Goal: Information Seeking & Learning: Check status

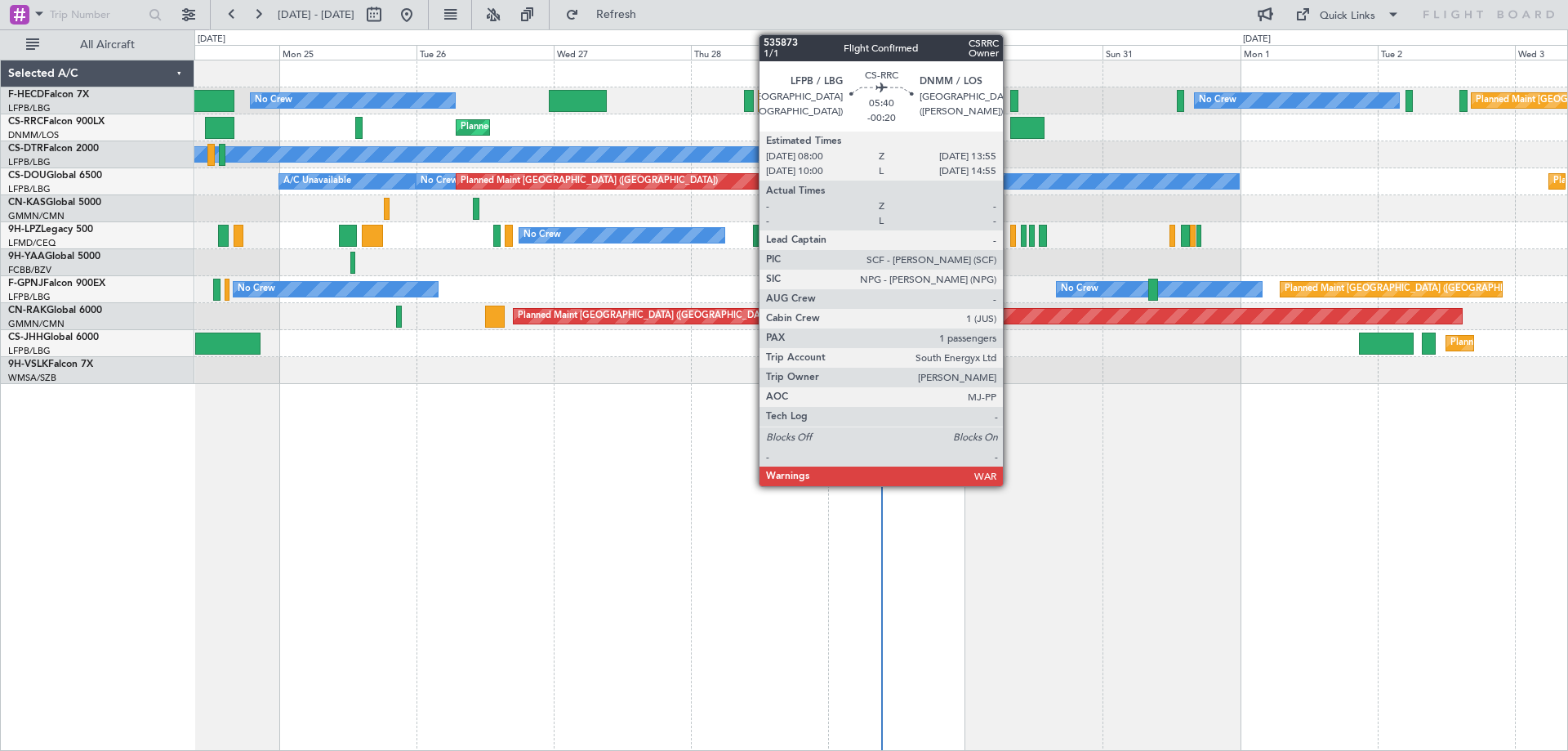
click at [1010, 135] on div at bounding box center [1027, 128] width 35 height 22
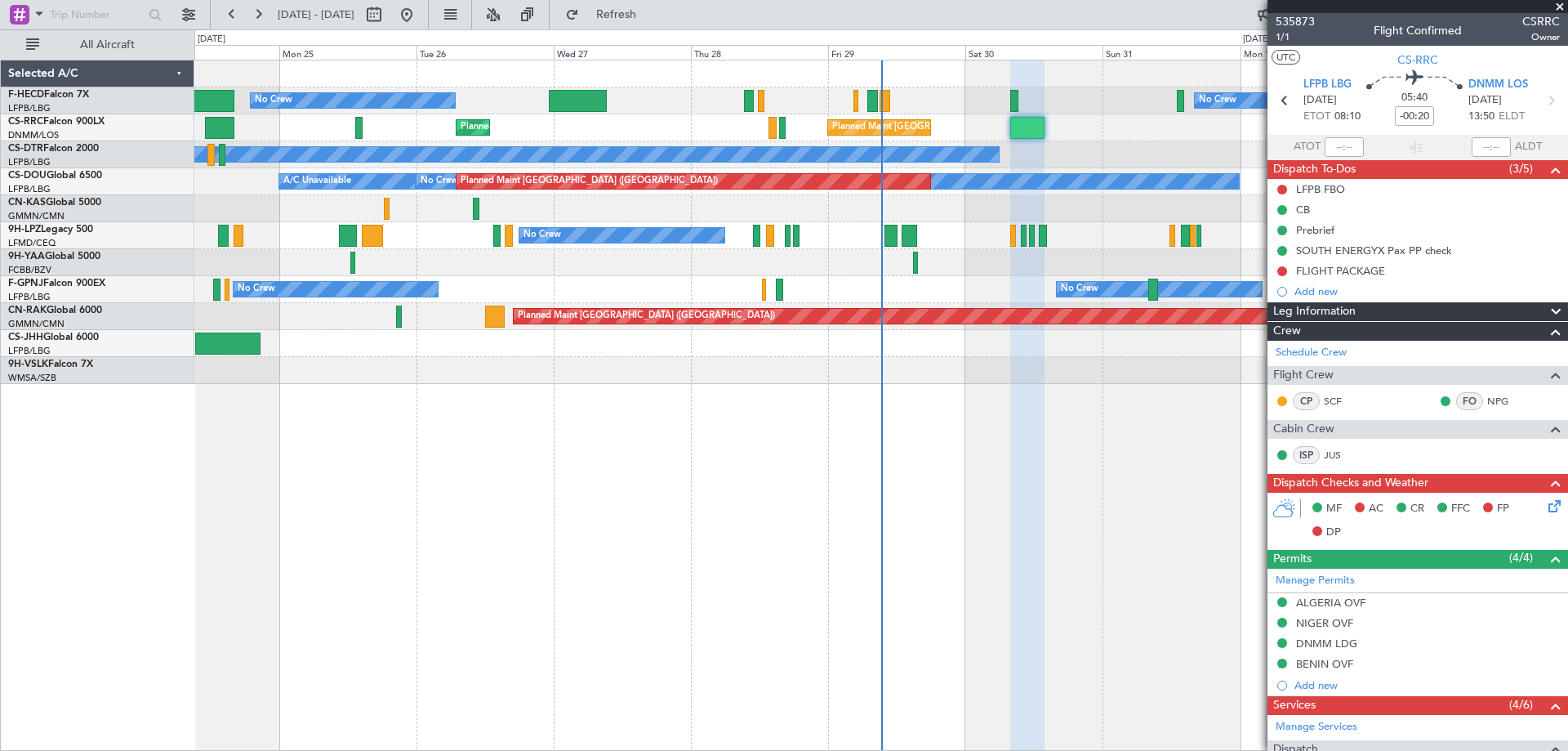
click at [1560, 8] on span at bounding box center [1561, 7] width 16 height 15
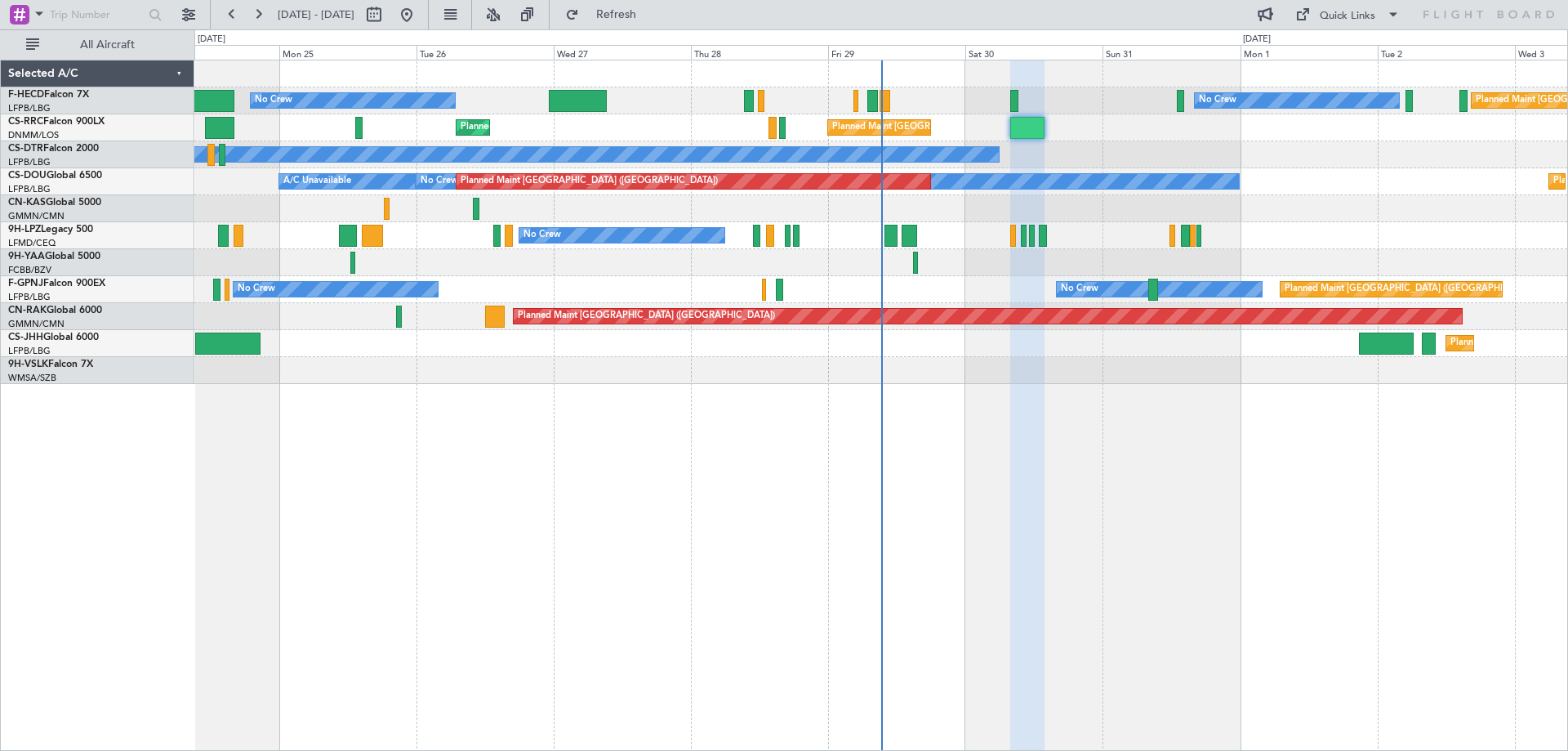
type input "0"
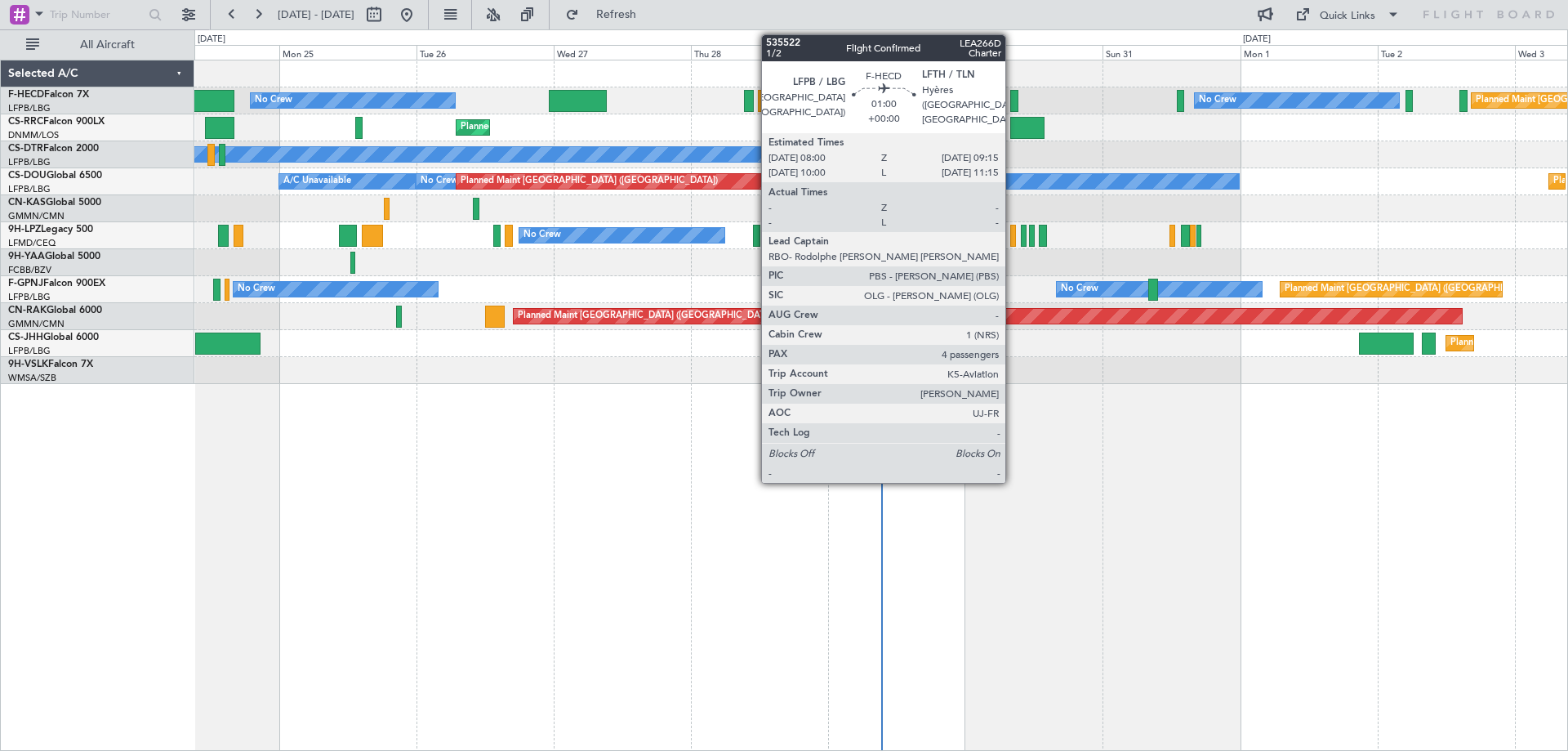
click at [1013, 104] on div at bounding box center [1014, 100] width 7 height 22
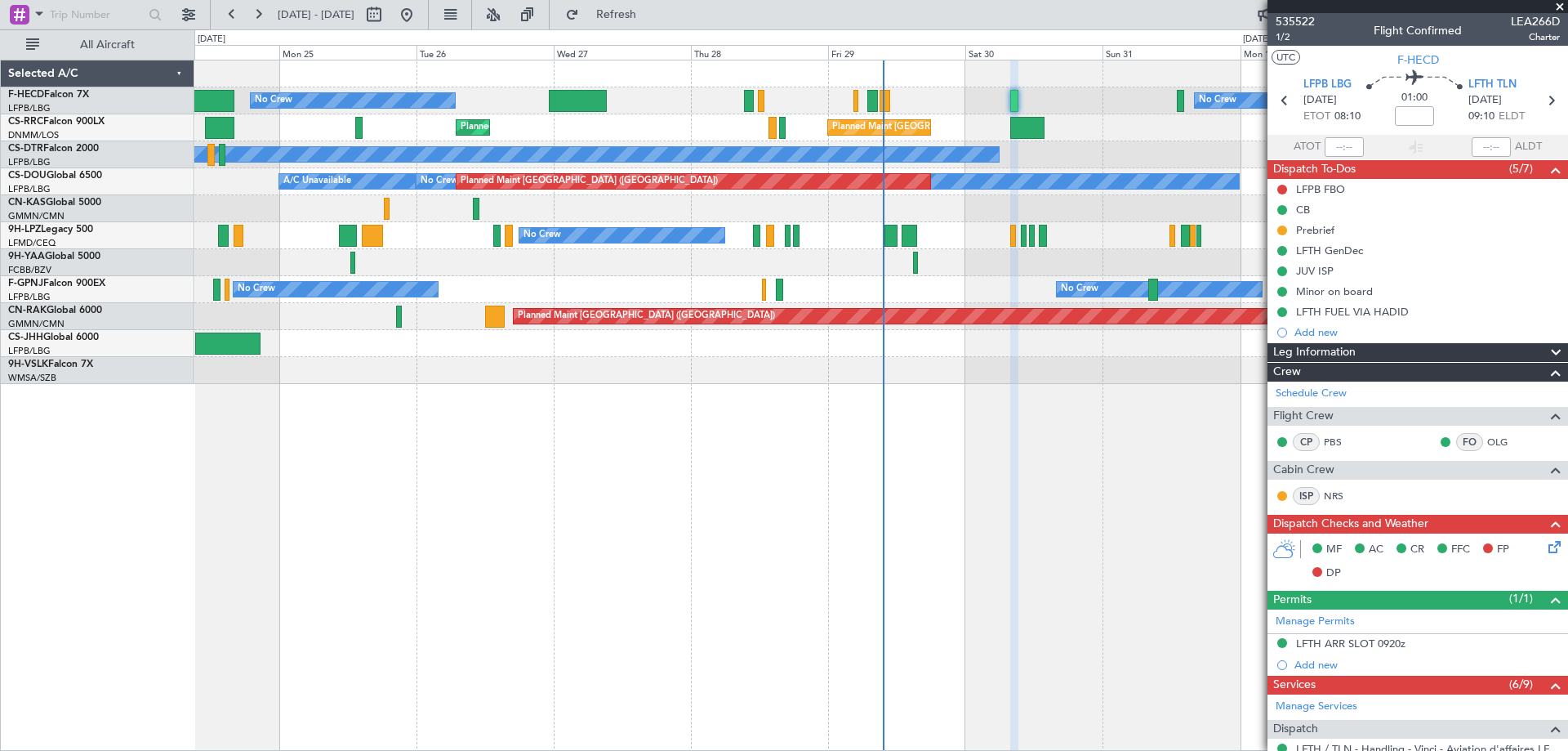
click at [1557, 9] on span at bounding box center [1561, 7] width 16 height 15
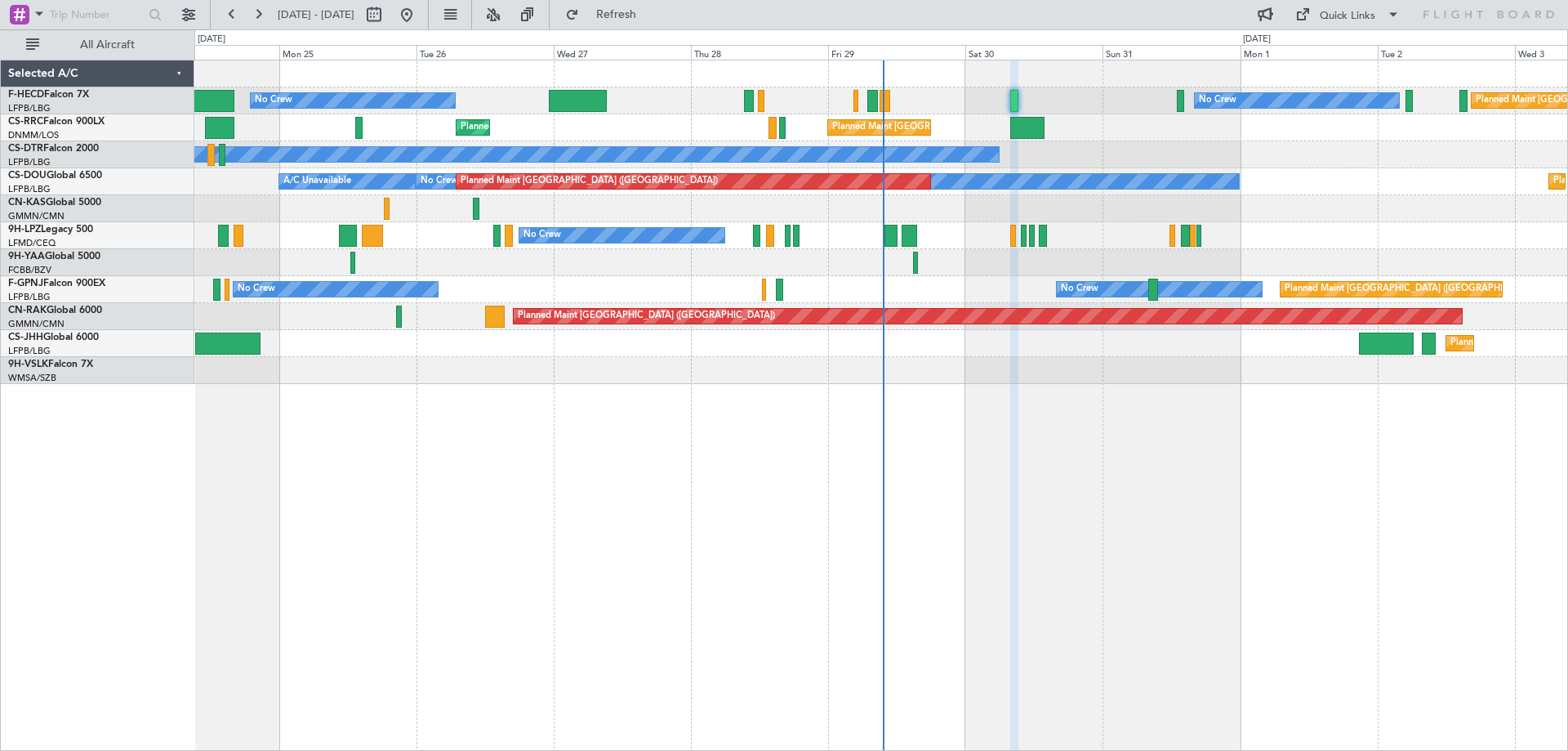
type input "0"
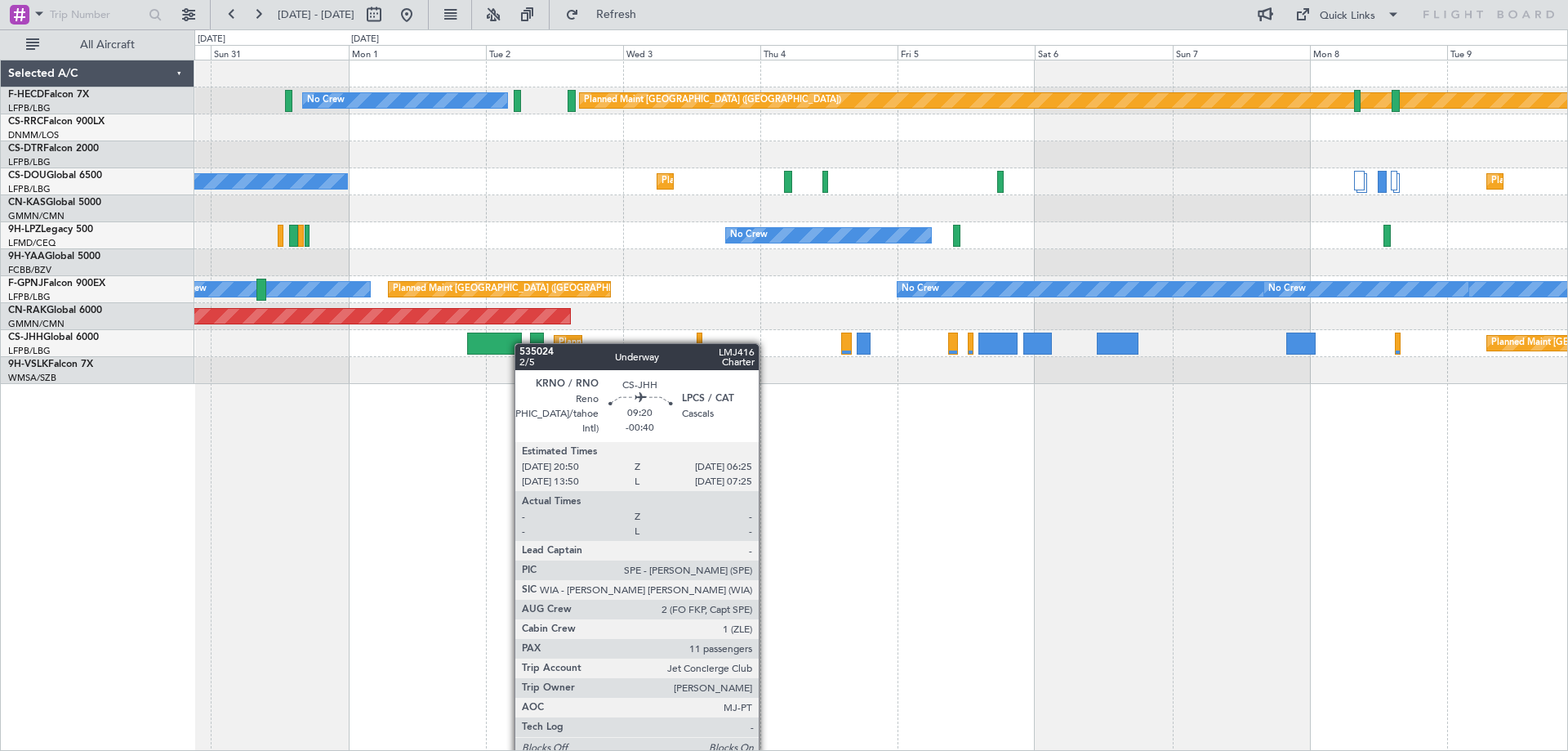
click at [428, 362] on div "Planned Maint [GEOGRAPHIC_DATA] ([GEOGRAPHIC_DATA]) No Crew Planned Maint [GEOG…" at bounding box center [881, 222] width 1373 height 323
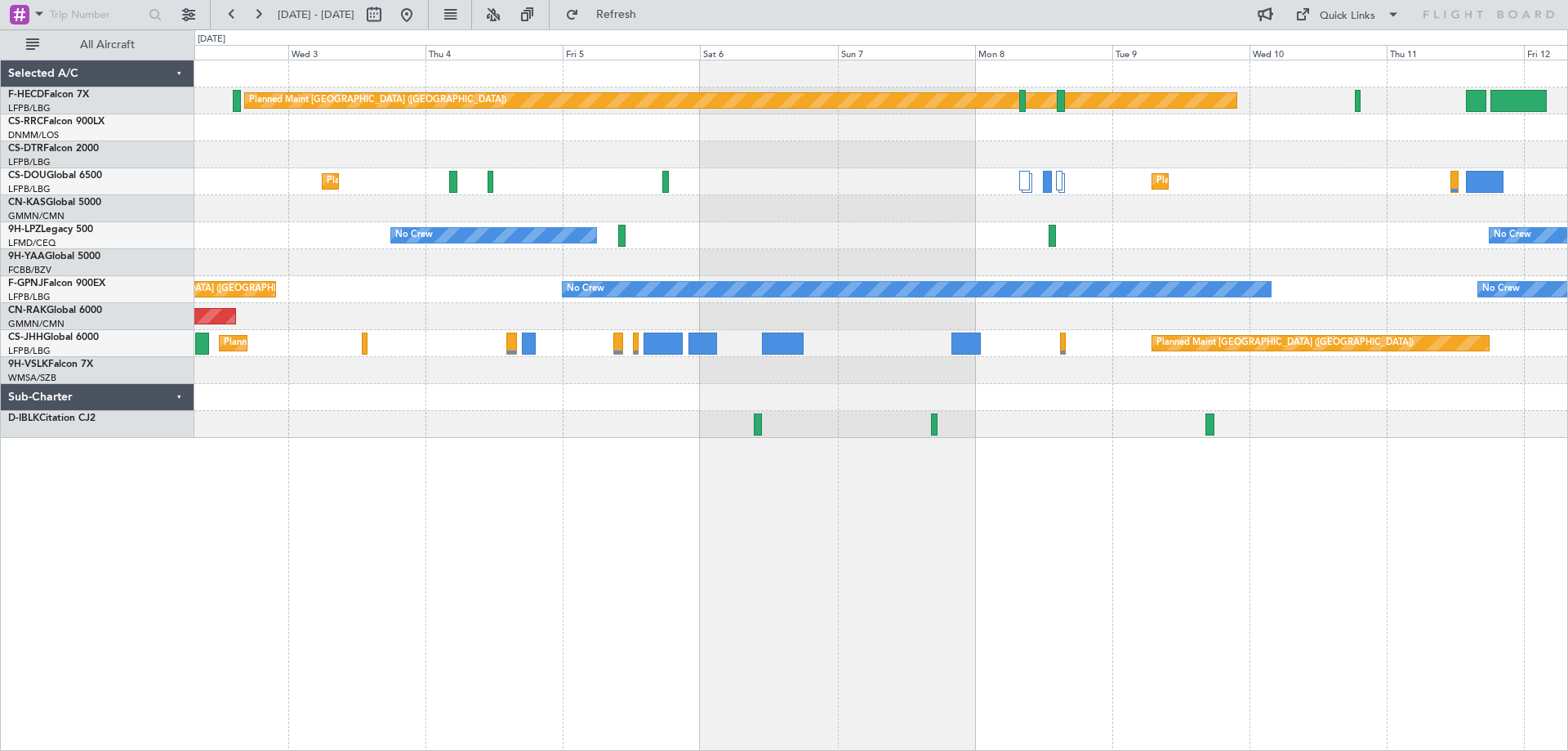
click at [694, 250] on div "Planned Maint [GEOGRAPHIC_DATA] ([GEOGRAPHIC_DATA]) No Crew Planned Maint [GEOG…" at bounding box center [881, 249] width 1373 height 377
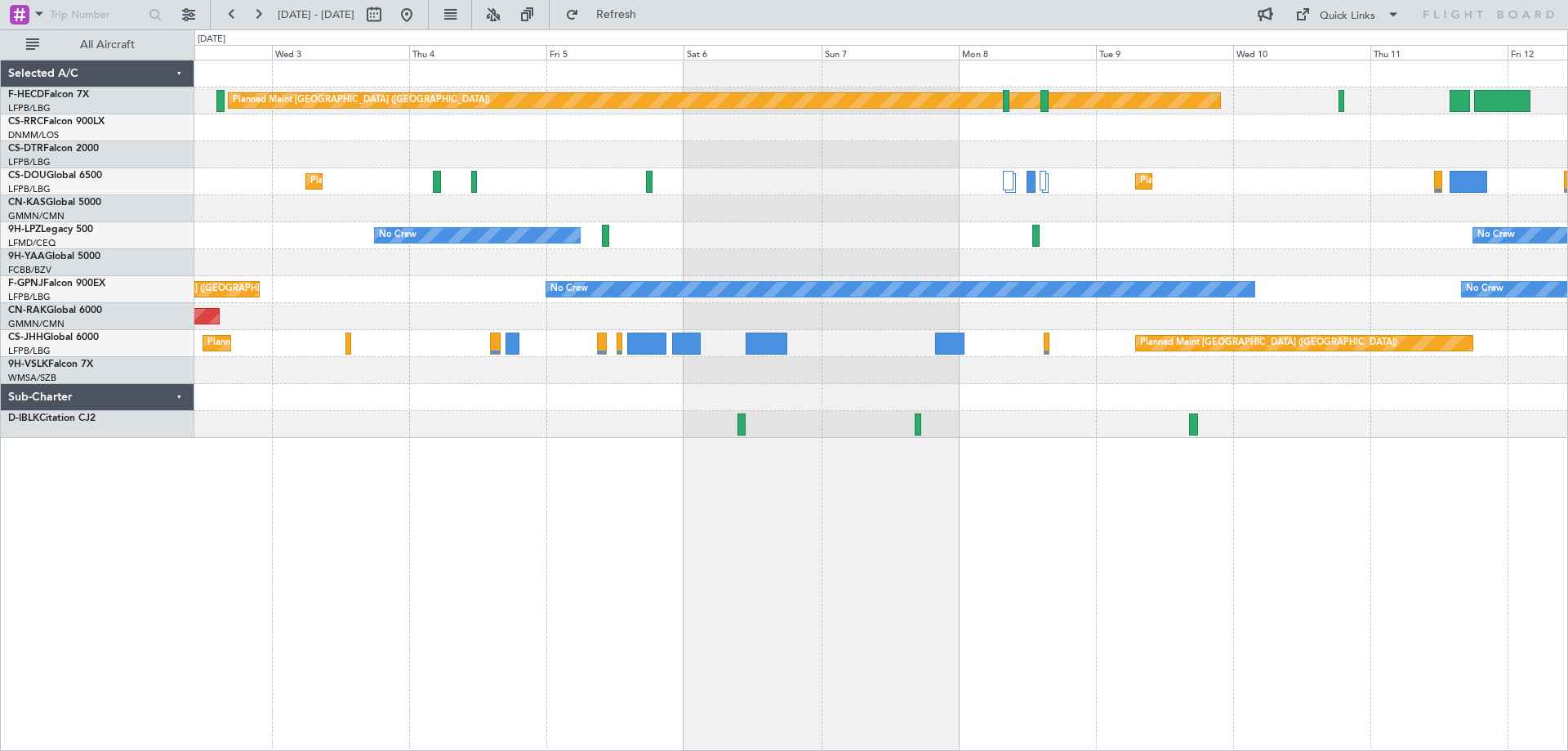
click at [881, 210] on div "Planned Maint [GEOGRAPHIC_DATA] ([GEOGRAPHIC_DATA]) No Crew Planned Maint [GEOG…" at bounding box center [881, 249] width 1373 height 377
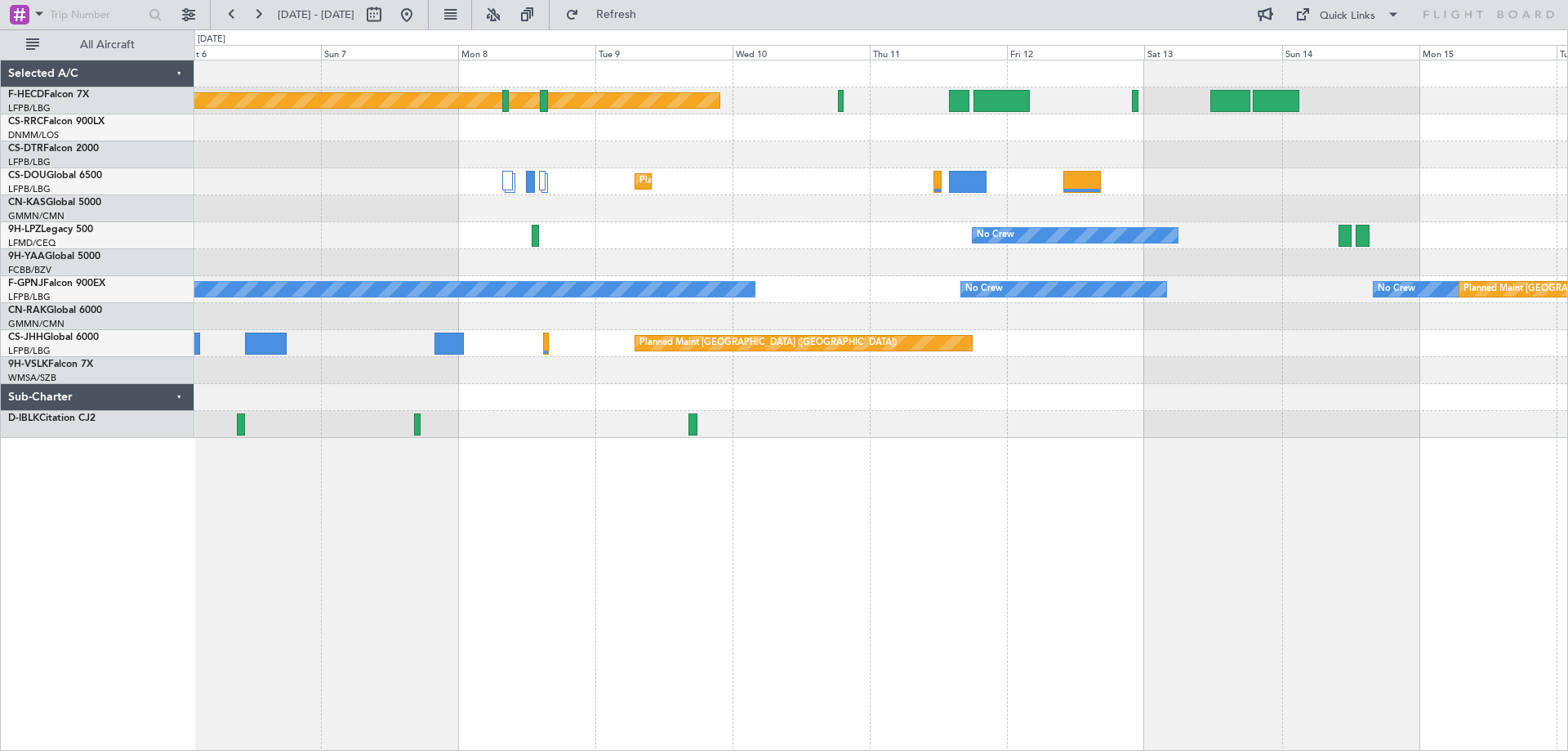
click at [1038, 268] on div "Planned Maint [GEOGRAPHIC_DATA] ([GEOGRAPHIC_DATA]) Planned Maint [GEOGRAPHIC_D…" at bounding box center [881, 249] width 1373 height 377
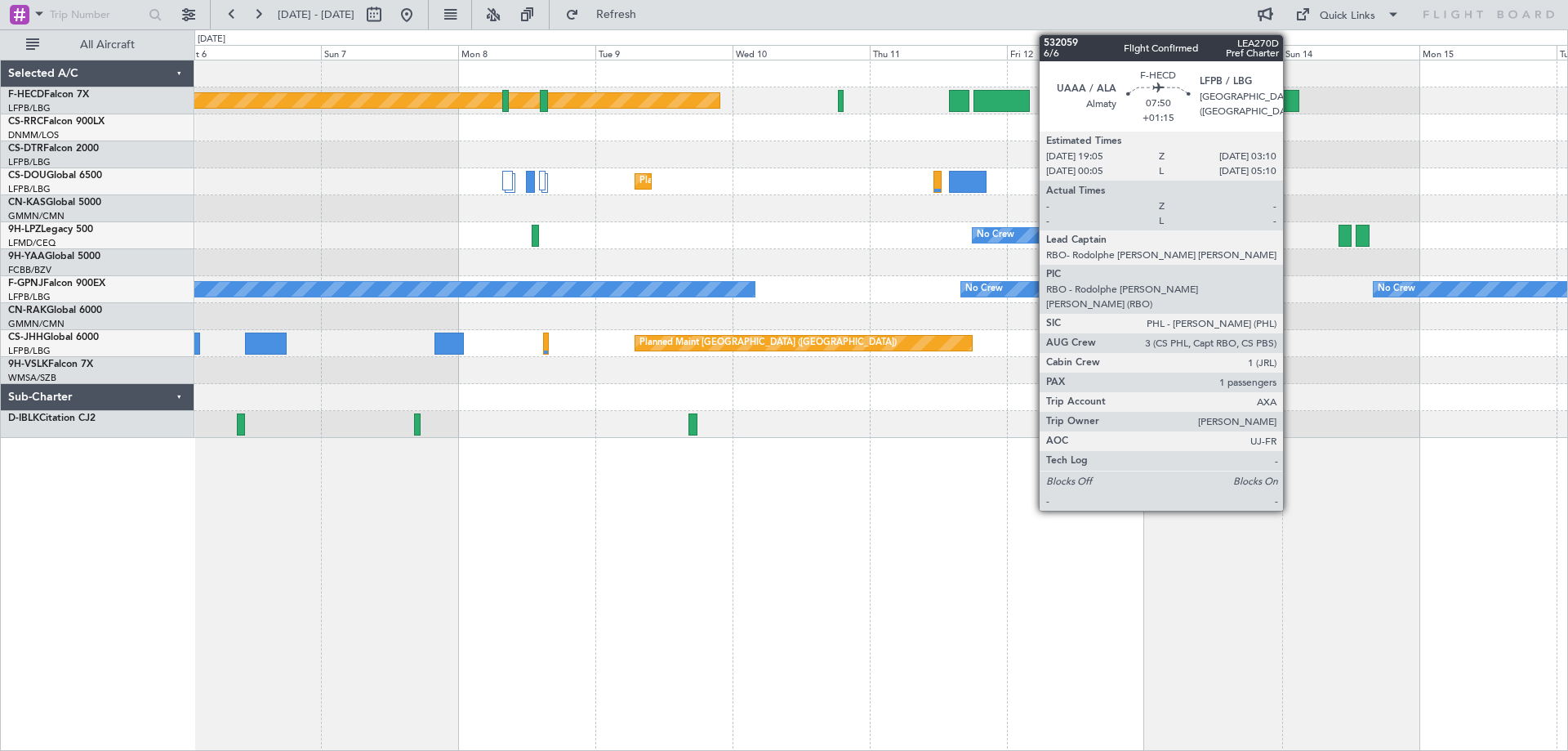
click at [1289, 109] on div at bounding box center [1276, 100] width 47 height 22
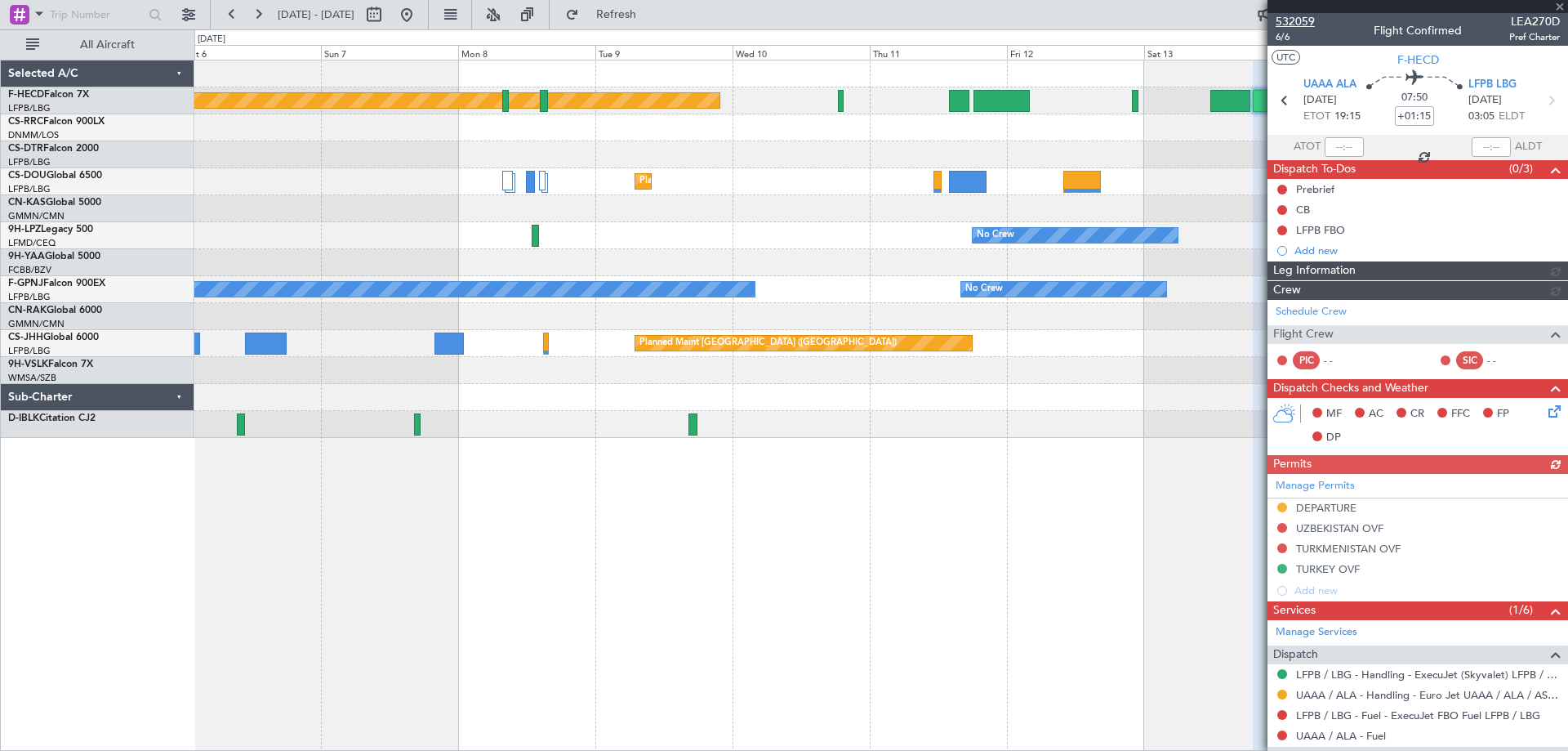
click at [1289, 19] on span "532059" at bounding box center [1295, 21] width 39 height 17
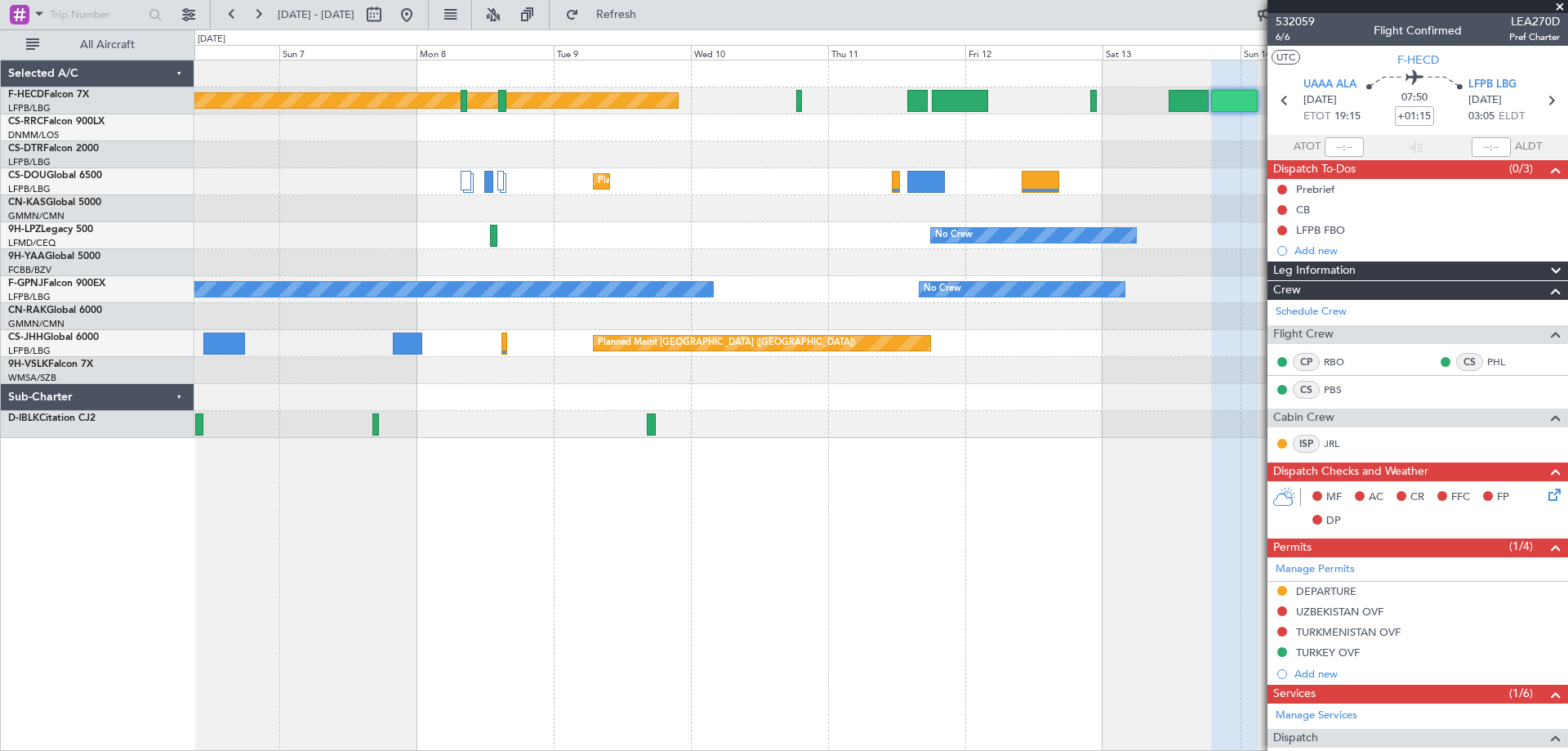
click at [534, 306] on div "Planned Maint [GEOGRAPHIC_DATA] ([GEOGRAPHIC_DATA]) Planned Maint [GEOGRAPHIC_D…" at bounding box center [881, 249] width 1373 height 377
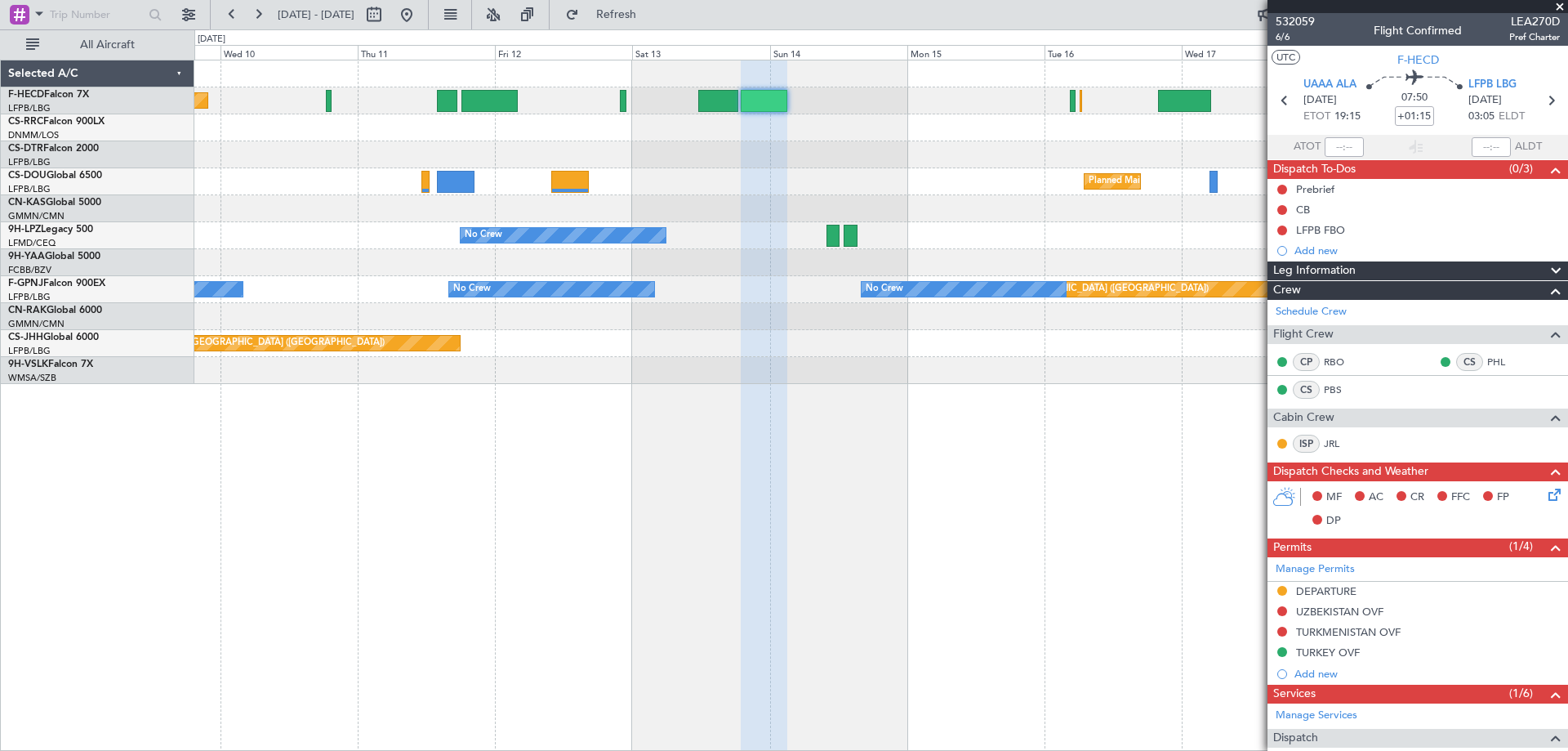
click at [545, 303] on div "Planned Maint [GEOGRAPHIC_DATA] ([GEOGRAPHIC_DATA]) No Crew Planned Maint [GEOG…" at bounding box center [881, 222] width 1373 height 323
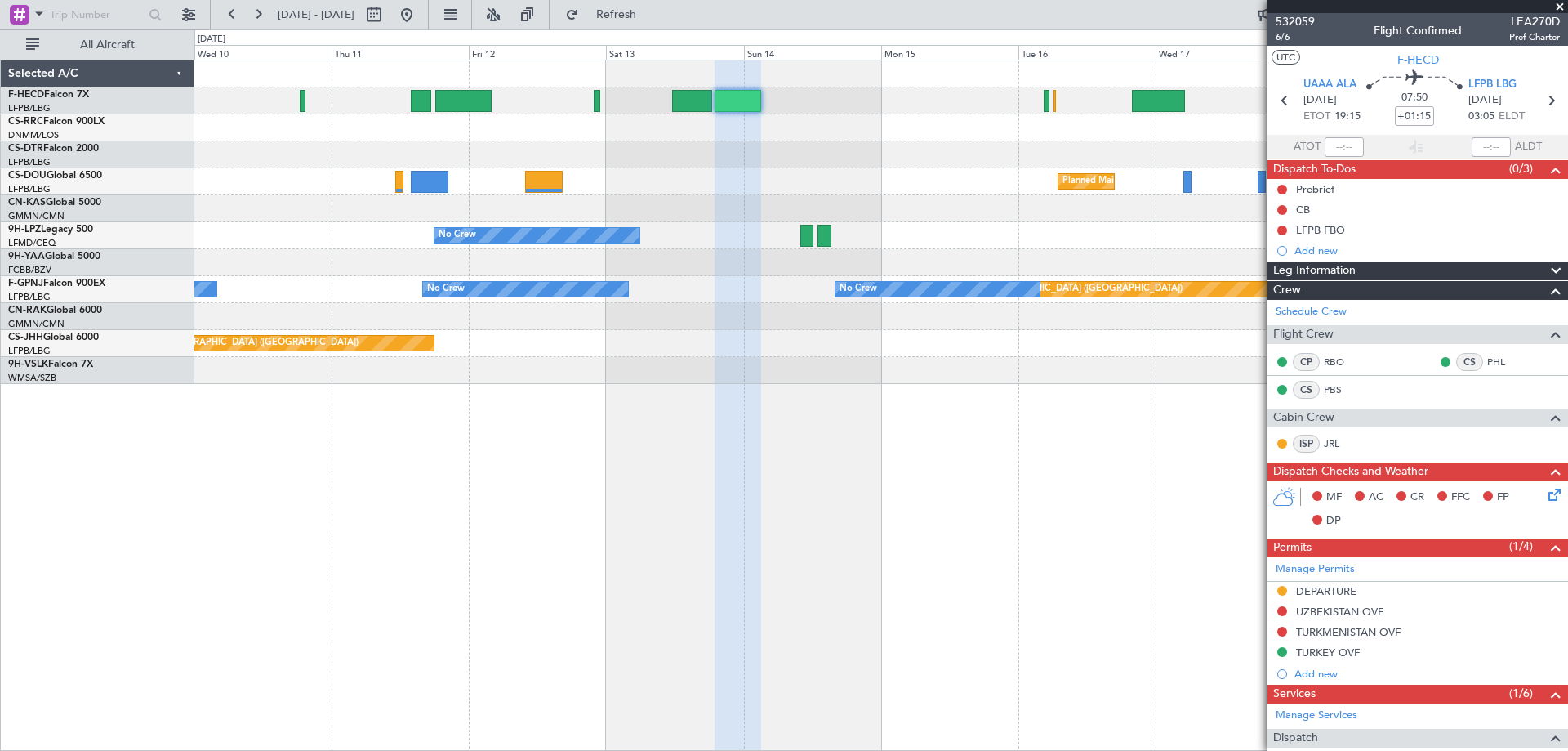
click at [957, 267] on div "No Crew Planned Maint [GEOGRAPHIC_DATA] ([GEOGRAPHIC_DATA]) Planned Maint [GEOG…" at bounding box center [881, 222] width 1373 height 323
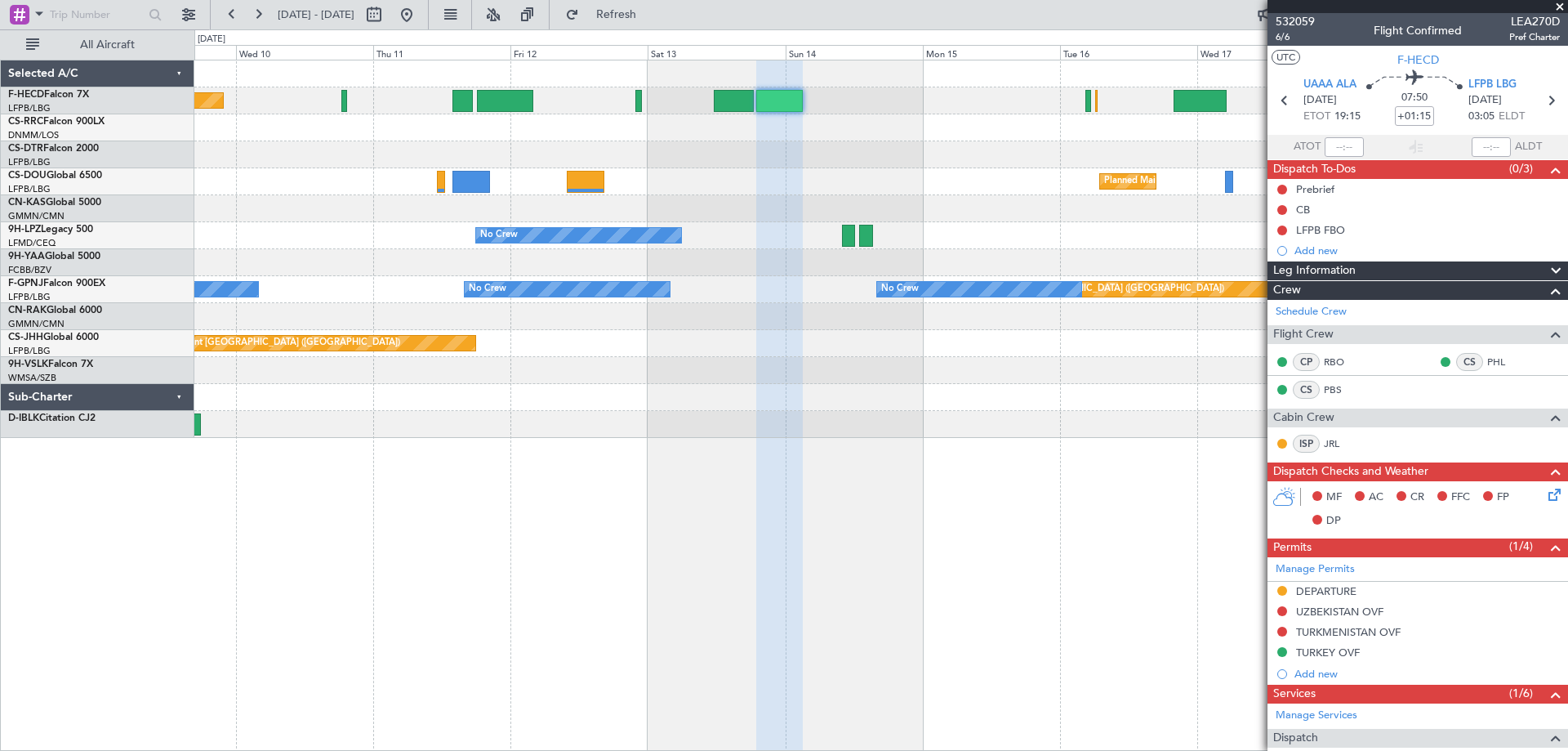
click at [847, 193] on div "No Crew Planned Maint [GEOGRAPHIC_DATA] ([GEOGRAPHIC_DATA]) Planned Maint [GEOG…" at bounding box center [881, 249] width 1373 height 377
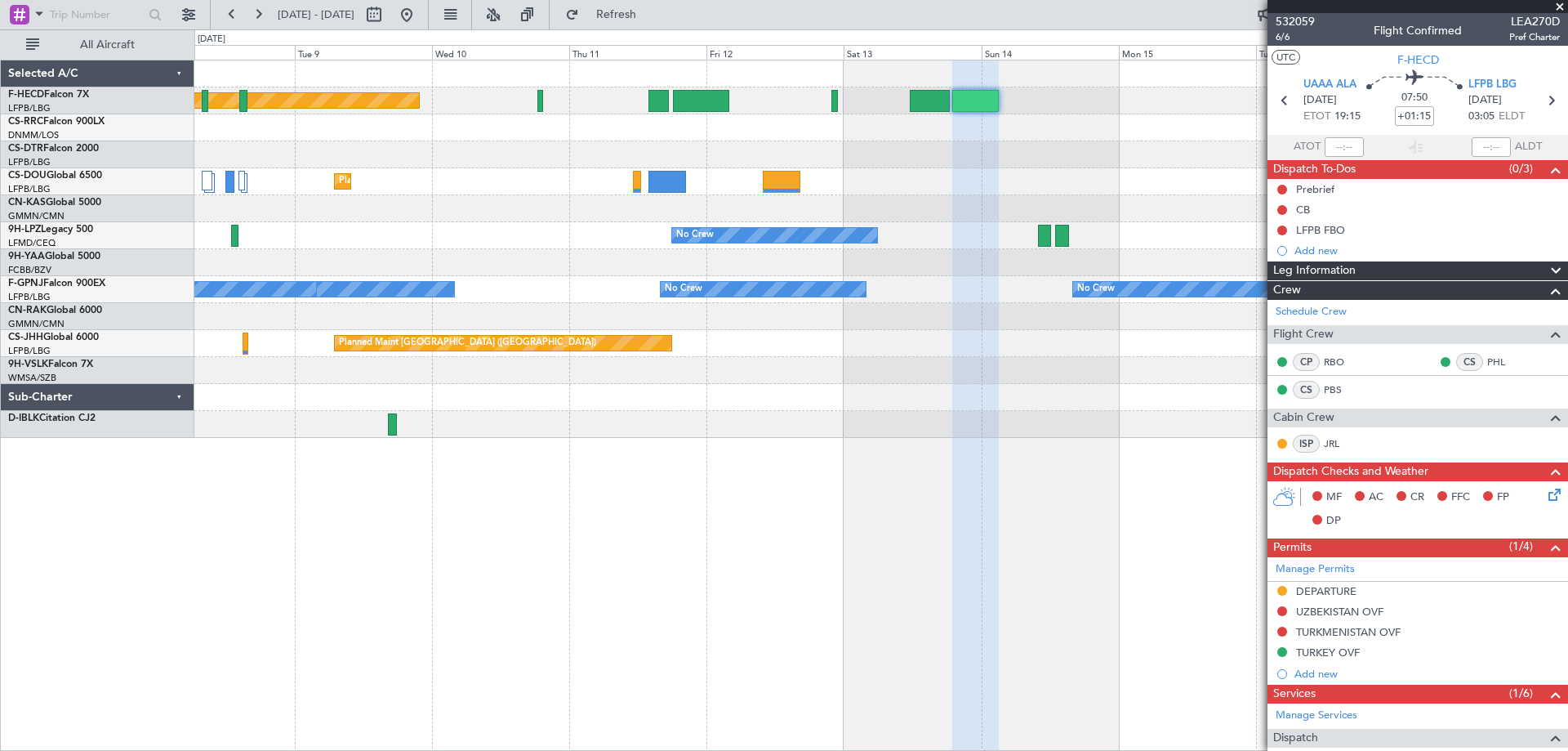
click at [699, 248] on div "Planned Maint [GEOGRAPHIC_DATA] ([GEOGRAPHIC_DATA]) No Crew Planned Maint [GEOG…" at bounding box center [881, 249] width 1373 height 377
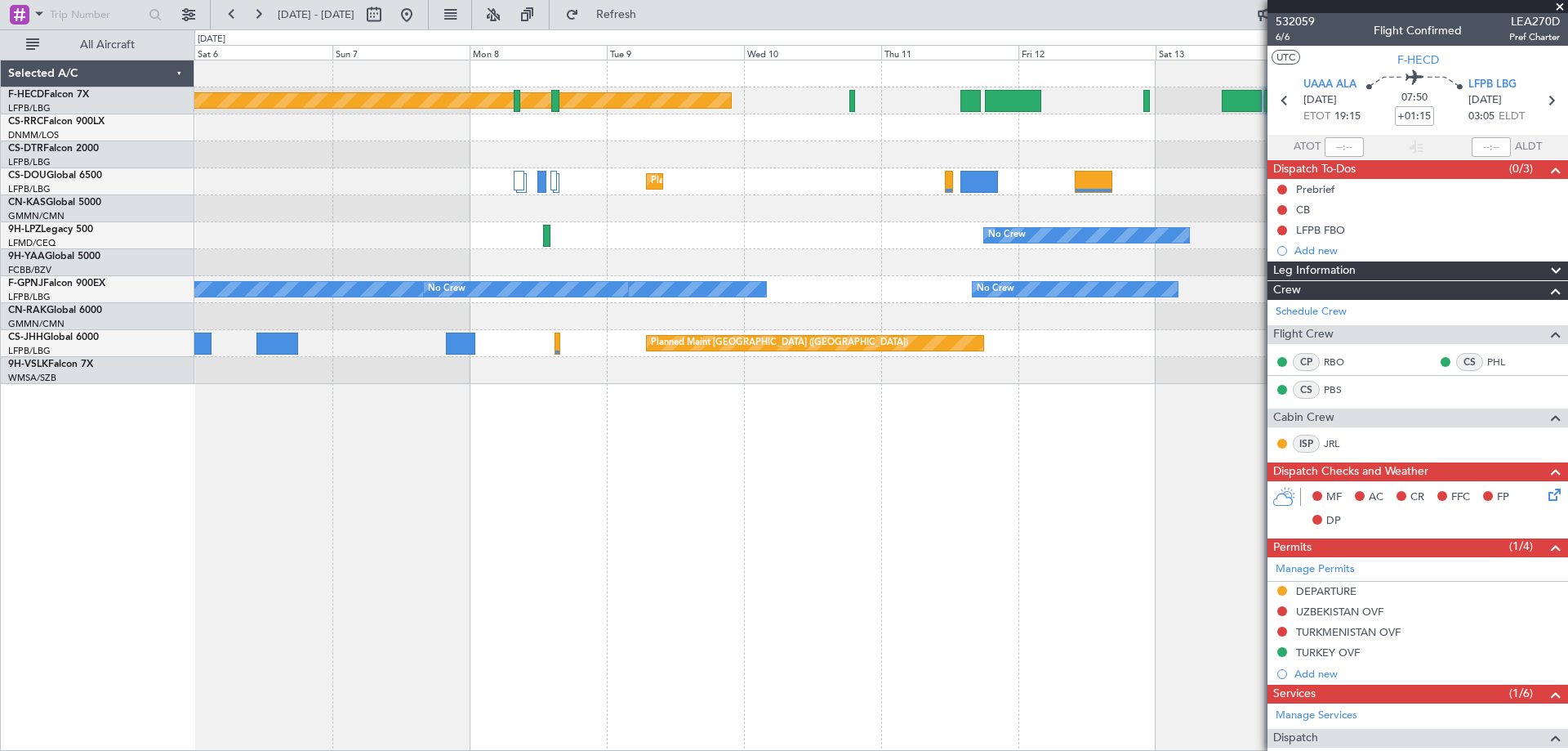
click at [689, 228] on div "Planned Maint Paris (Le Bourget) Planned Maint Paris (Le Bourget) Planned Maint…" at bounding box center [881, 222] width 1373 height 323
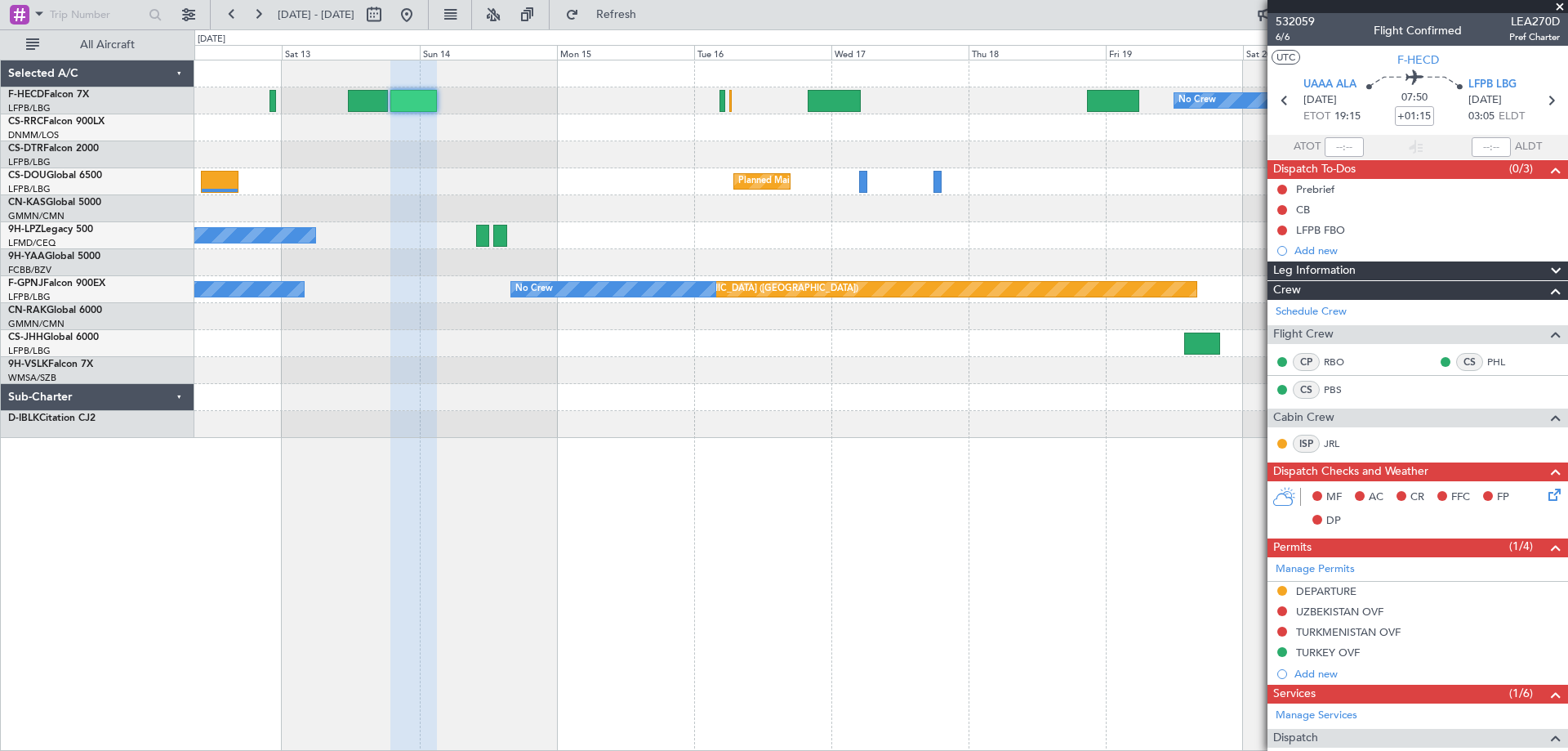
click at [266, 275] on div "No Crew Planned Maint Paris (Le Bourget) Planned Maint Paris (Le Bourget) Plann…" at bounding box center [881, 249] width 1373 height 377
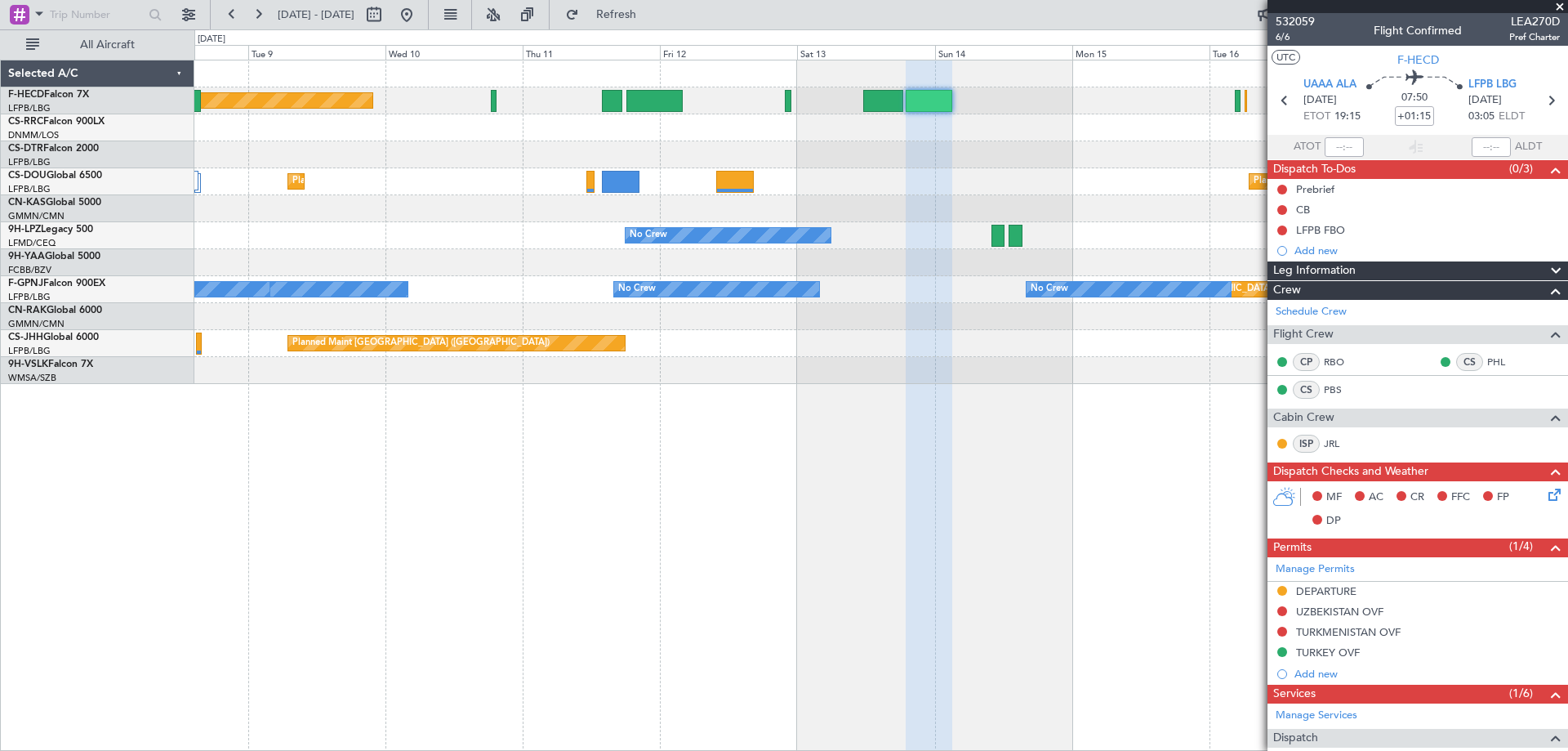
click at [1018, 192] on div "Planned Maint Paris (Le Bourget) No Crew Planned Maint Paris (Le Bourget) Plann…" at bounding box center [881, 222] width 1373 height 323
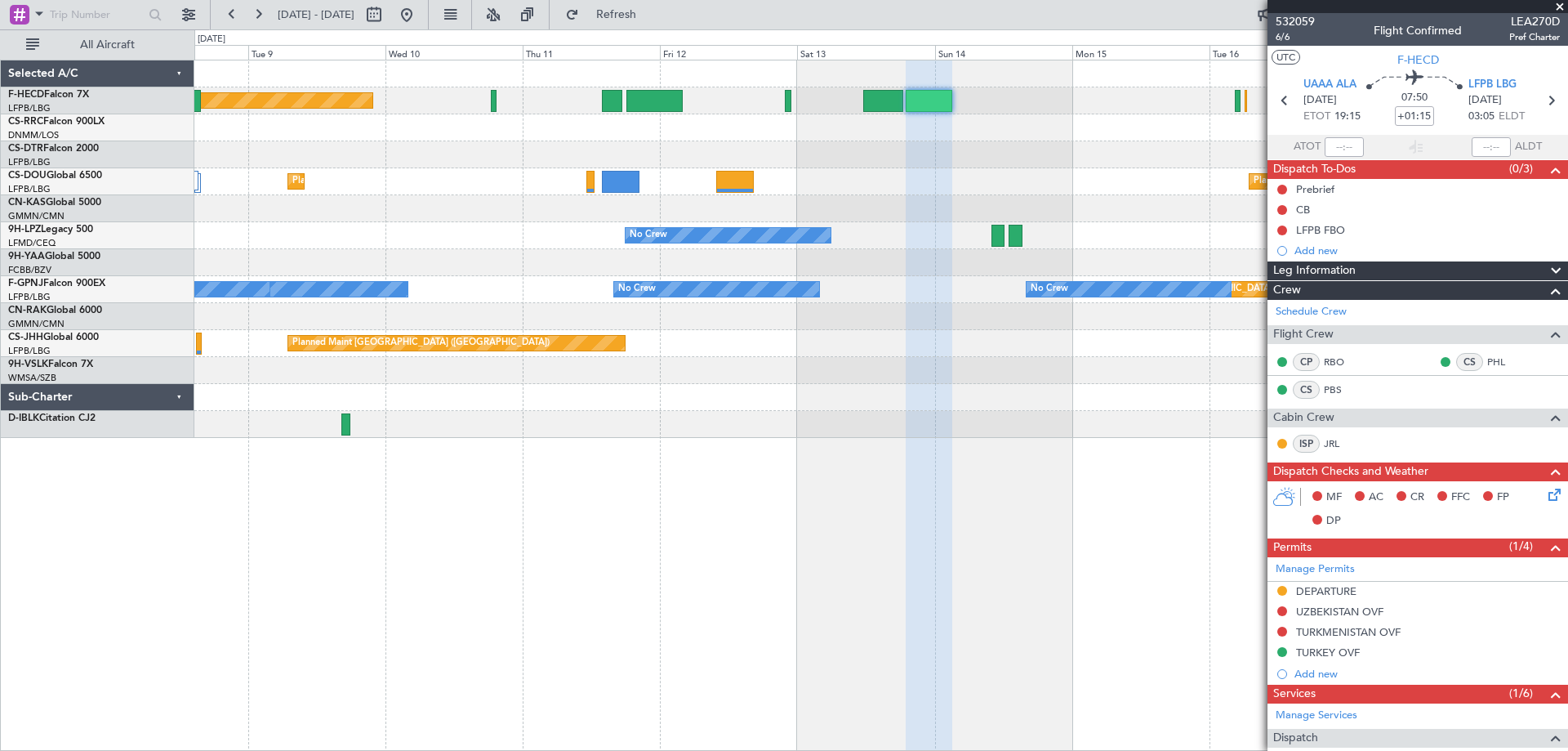
click at [652, 378] on div "Planned Maint Paris (Le Bourget) No Crew Planned Maint Paris (Le Bourget) Plann…" at bounding box center [881, 249] width 1373 height 377
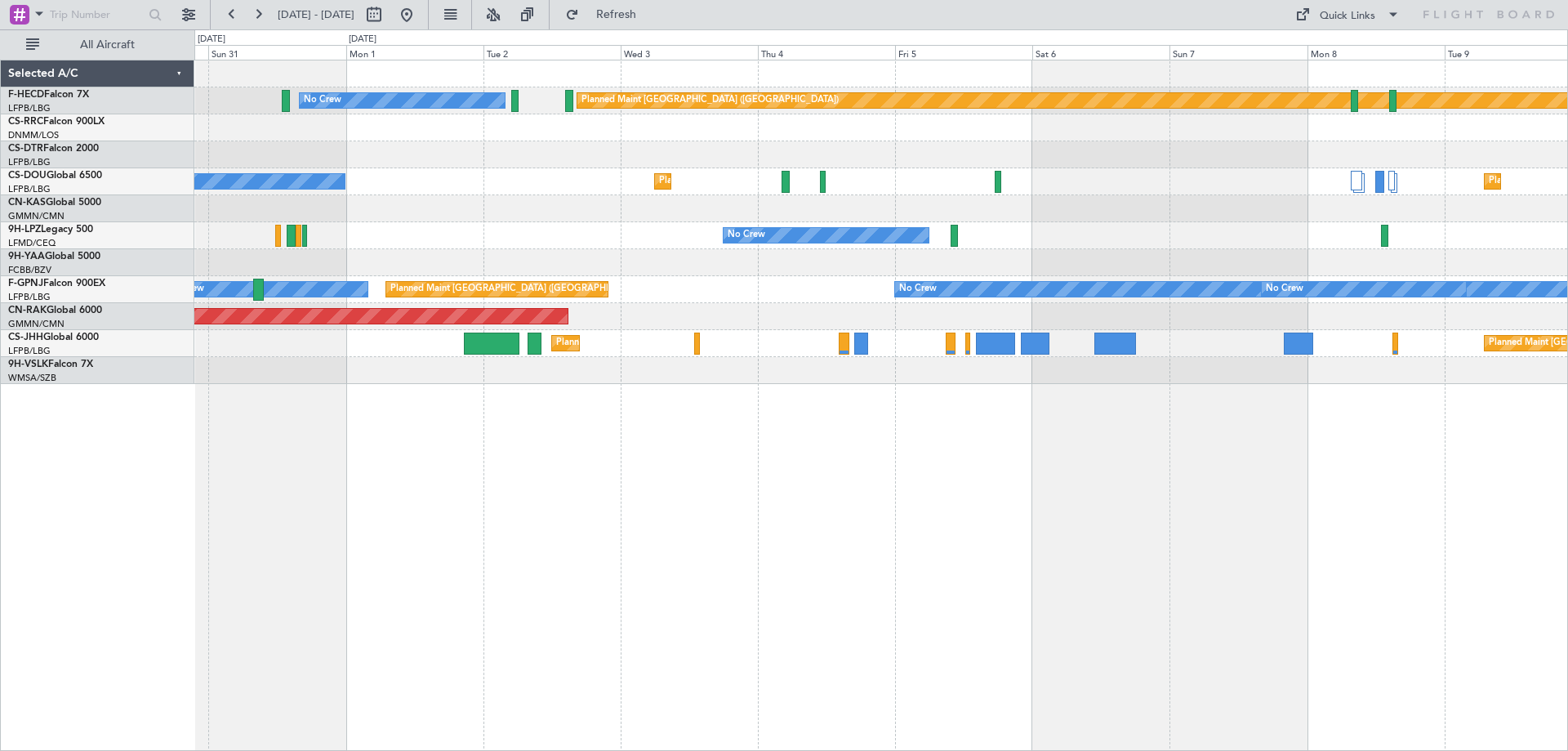
click at [489, 306] on div "Planned Maint [GEOGRAPHIC_DATA] ([GEOGRAPHIC_DATA]) No Crew Planned Maint [GEOG…" at bounding box center [881, 222] width 1373 height 323
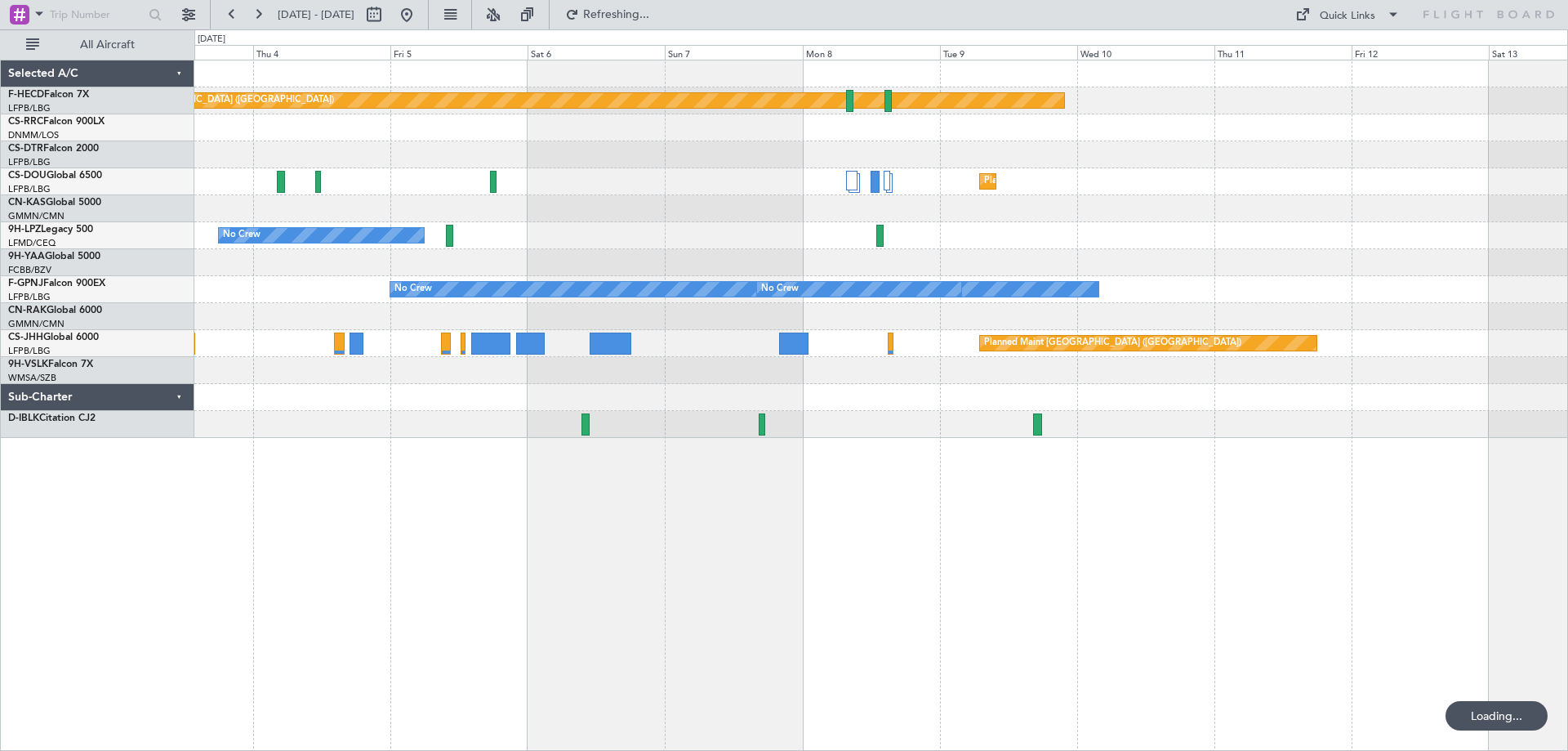
click at [398, 366] on div "Planned Maint [GEOGRAPHIC_DATA] ([GEOGRAPHIC_DATA]) No Crew Planned Maint [GEOG…" at bounding box center [881, 249] width 1373 height 377
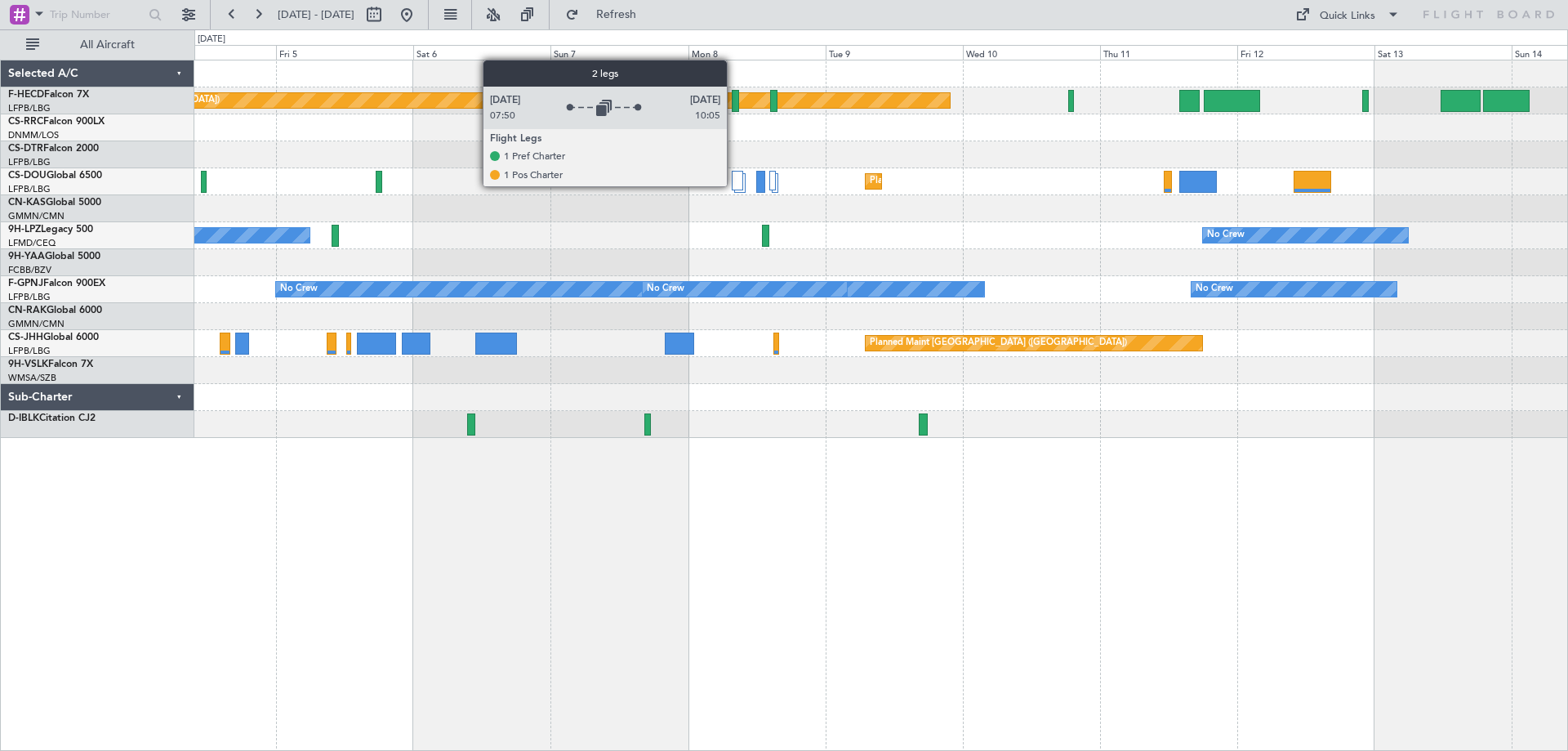
click at [734, 185] on div at bounding box center [737, 180] width 11 height 19
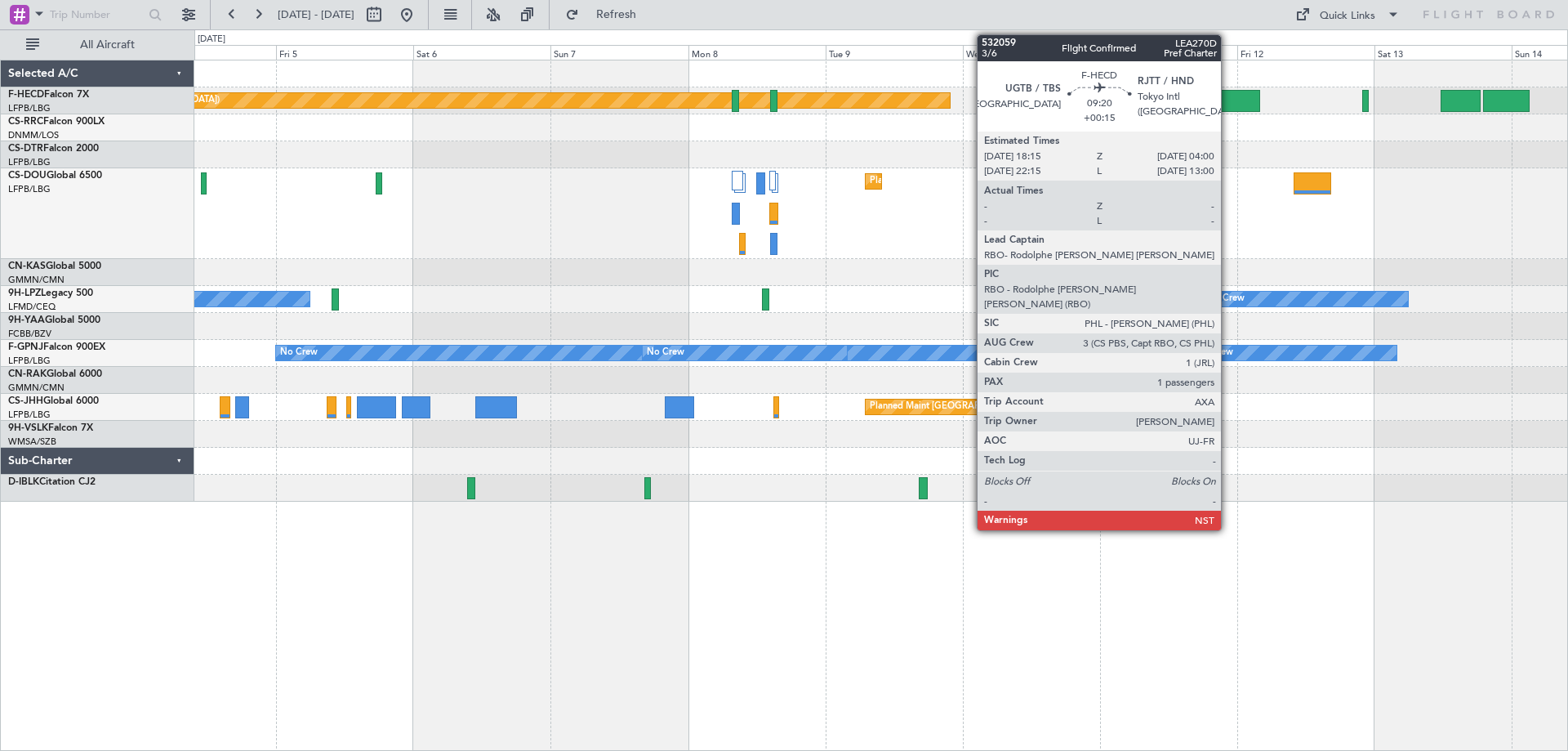
click at [1228, 109] on div at bounding box center [1232, 100] width 57 height 22
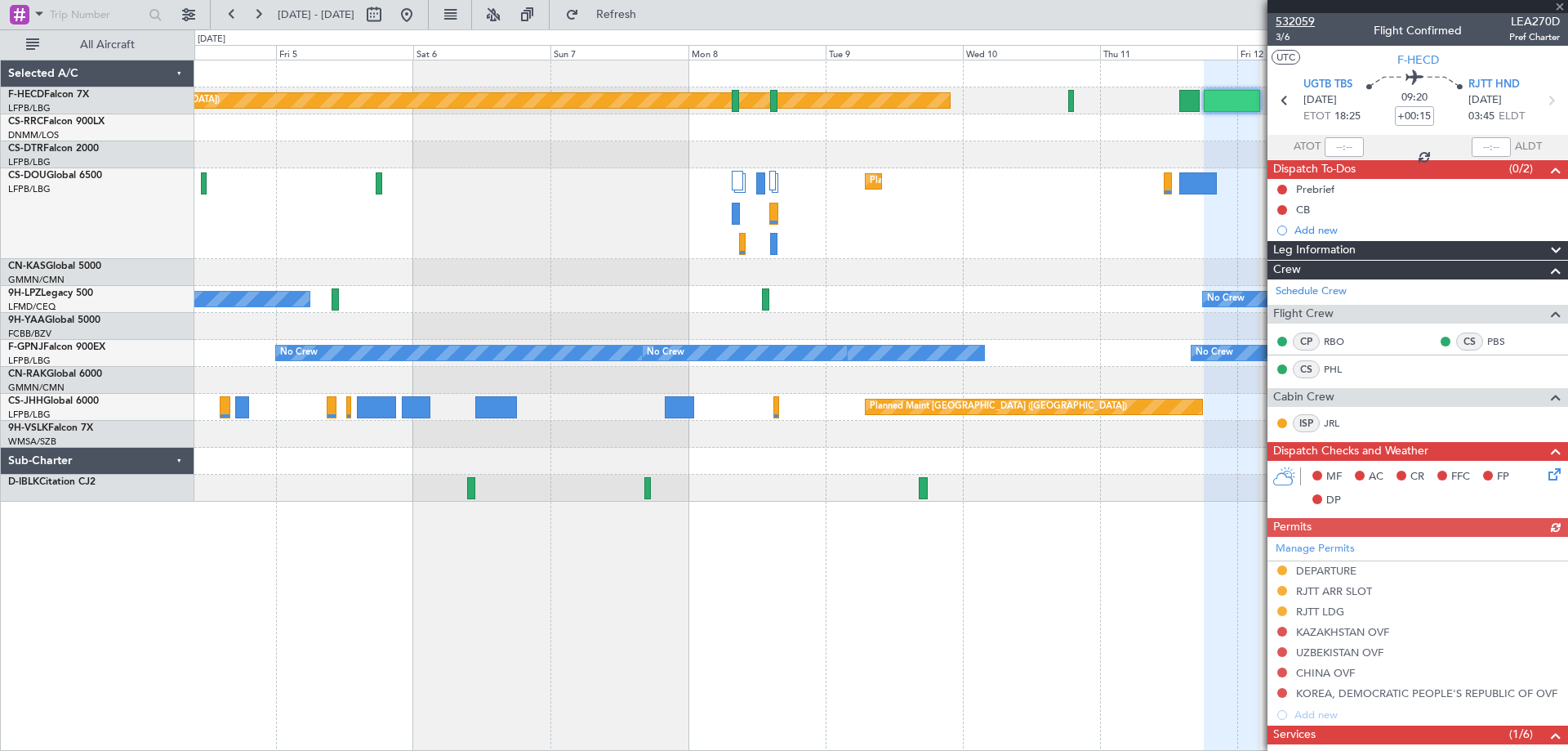
click at [1305, 16] on span "532059" at bounding box center [1295, 21] width 39 height 17
click at [686, 361] on div "Planned Maint Paris (Le Bourget) No Crew Planned Maint Paris (Le Bourget) Plann…" at bounding box center [881, 280] width 1373 height 441
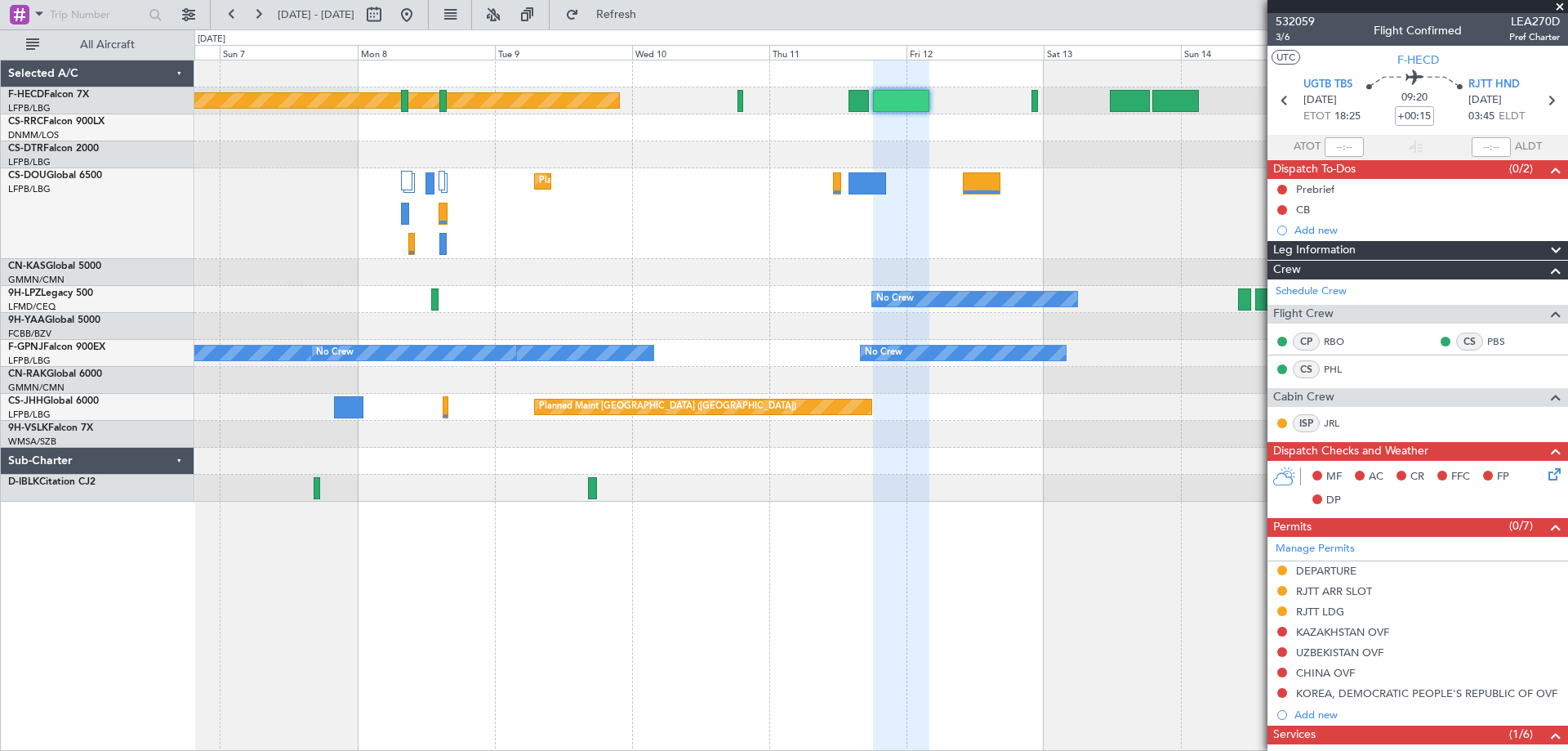
click at [668, 418] on div "Planned Maint [GEOGRAPHIC_DATA] ([GEOGRAPHIC_DATA])" at bounding box center [881, 407] width 1373 height 27
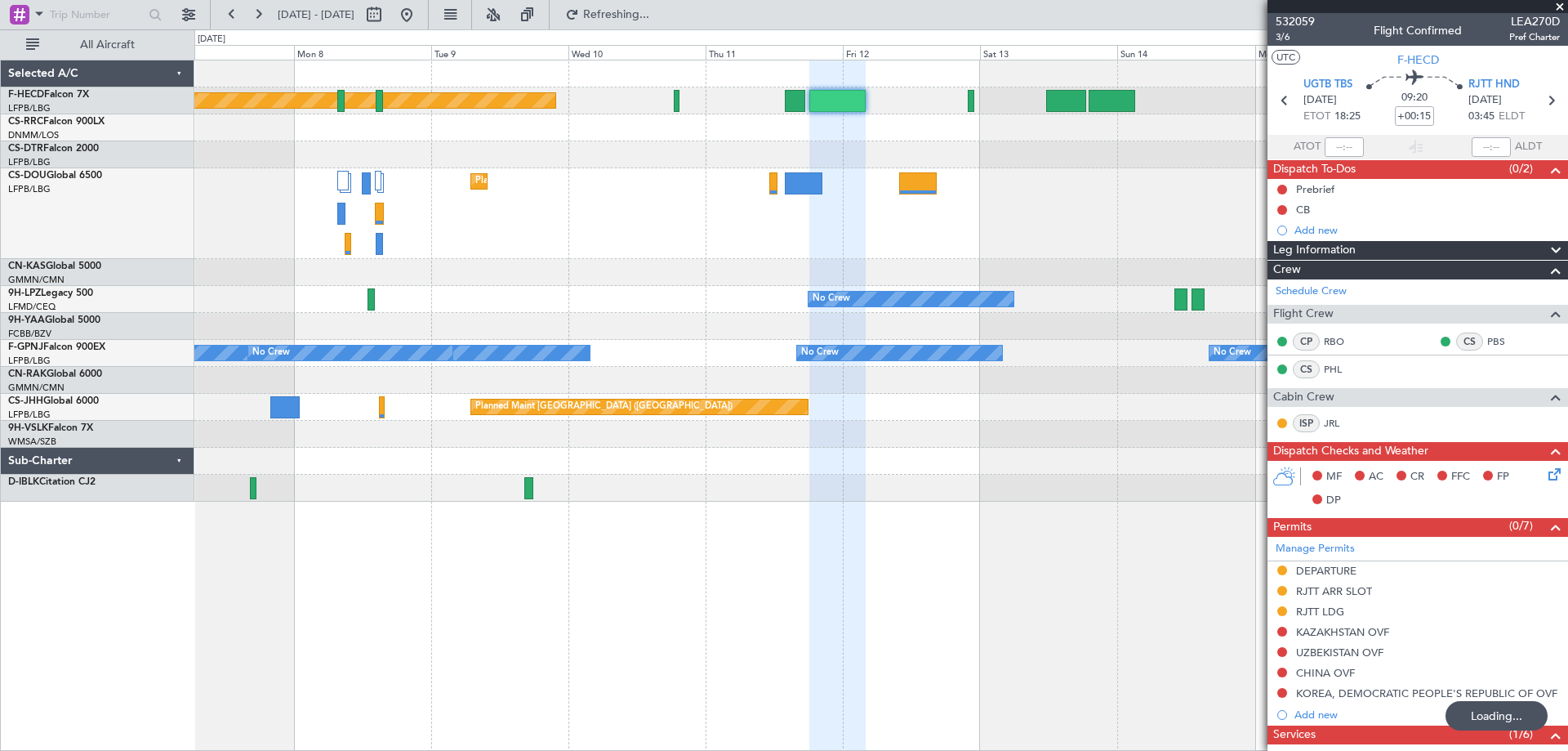
click at [598, 287] on div "Planned Maint Paris (Le Bourget) No Crew Planned Maint Paris (Le Bourget) Plann…" at bounding box center [881, 280] width 1373 height 441
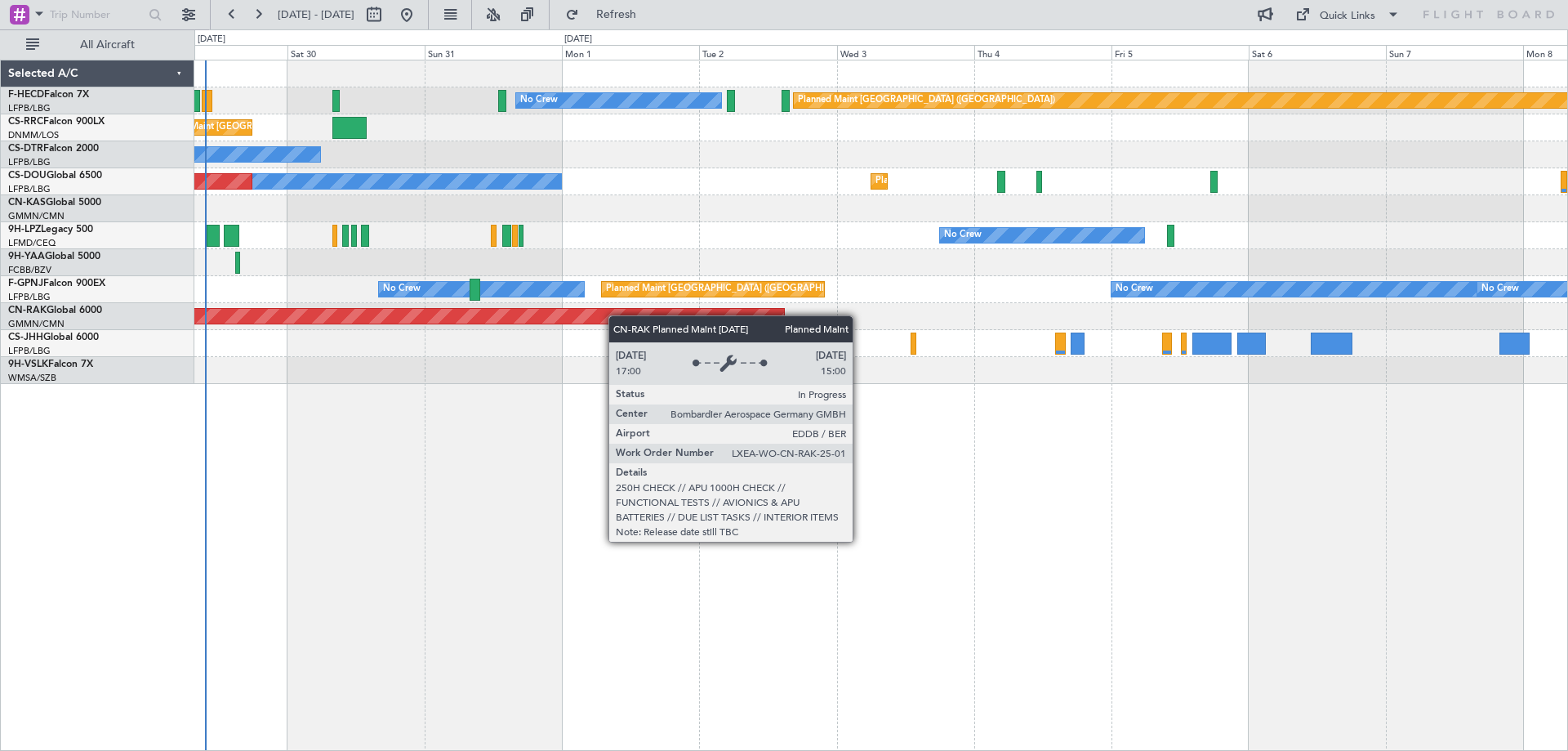
click at [490, 326] on div "Planned Maint Paris (Le Bourget) No Crew Planned Maint Paris (Le Bourget) No Cr…" at bounding box center [881, 222] width 1373 height 323
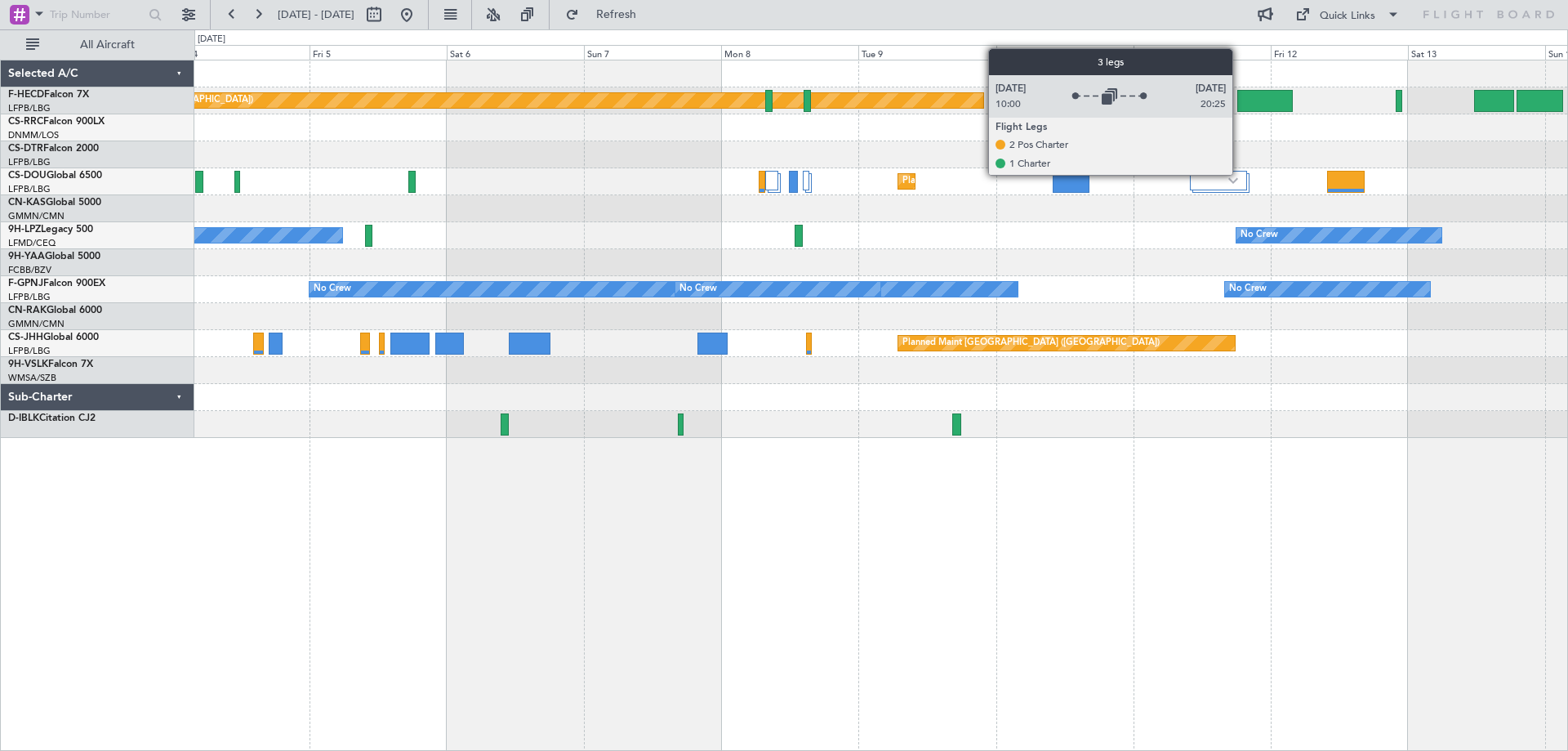
click at [1240, 175] on div at bounding box center [1218, 180] width 58 height 19
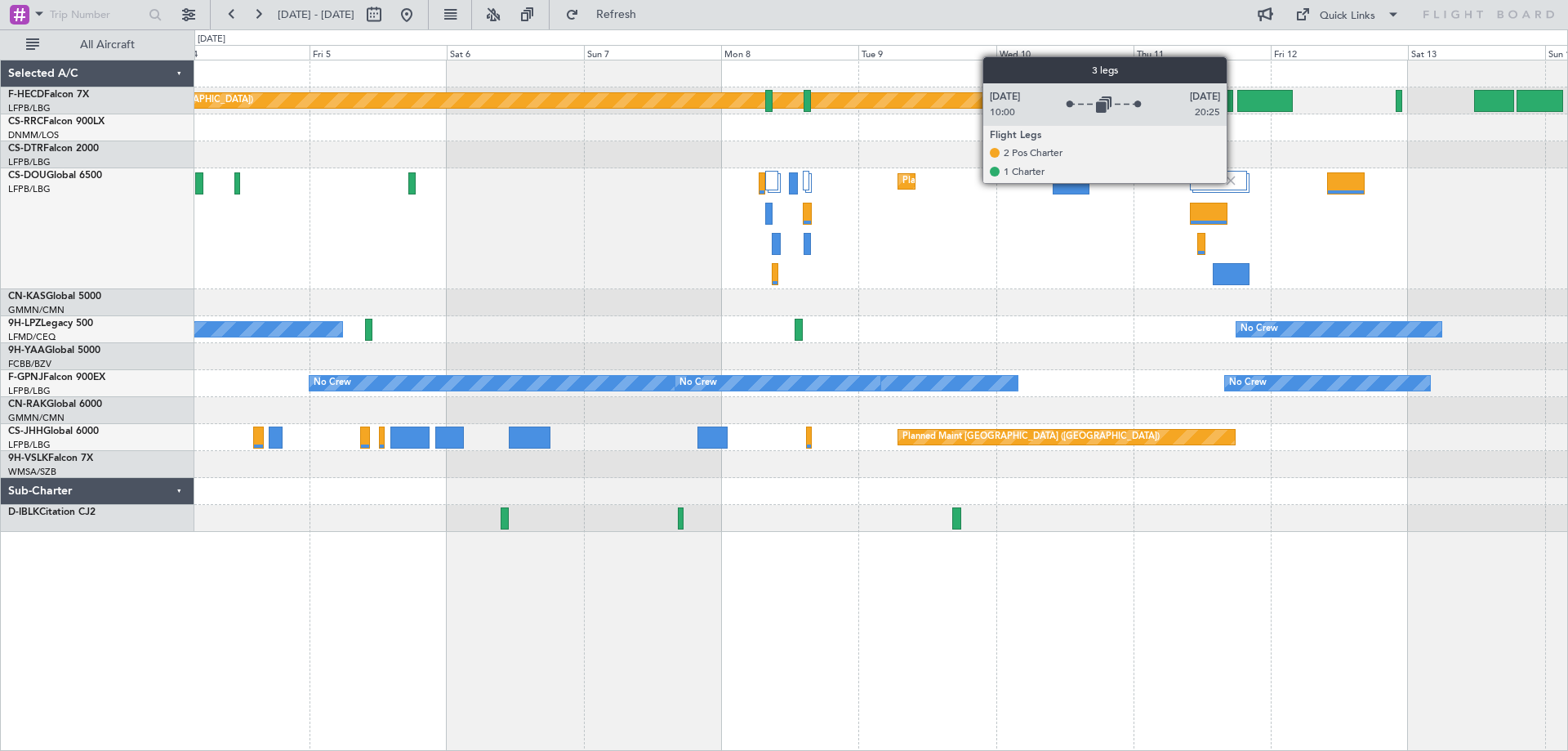
click at [1235, 182] on img at bounding box center [1231, 181] width 15 height 15
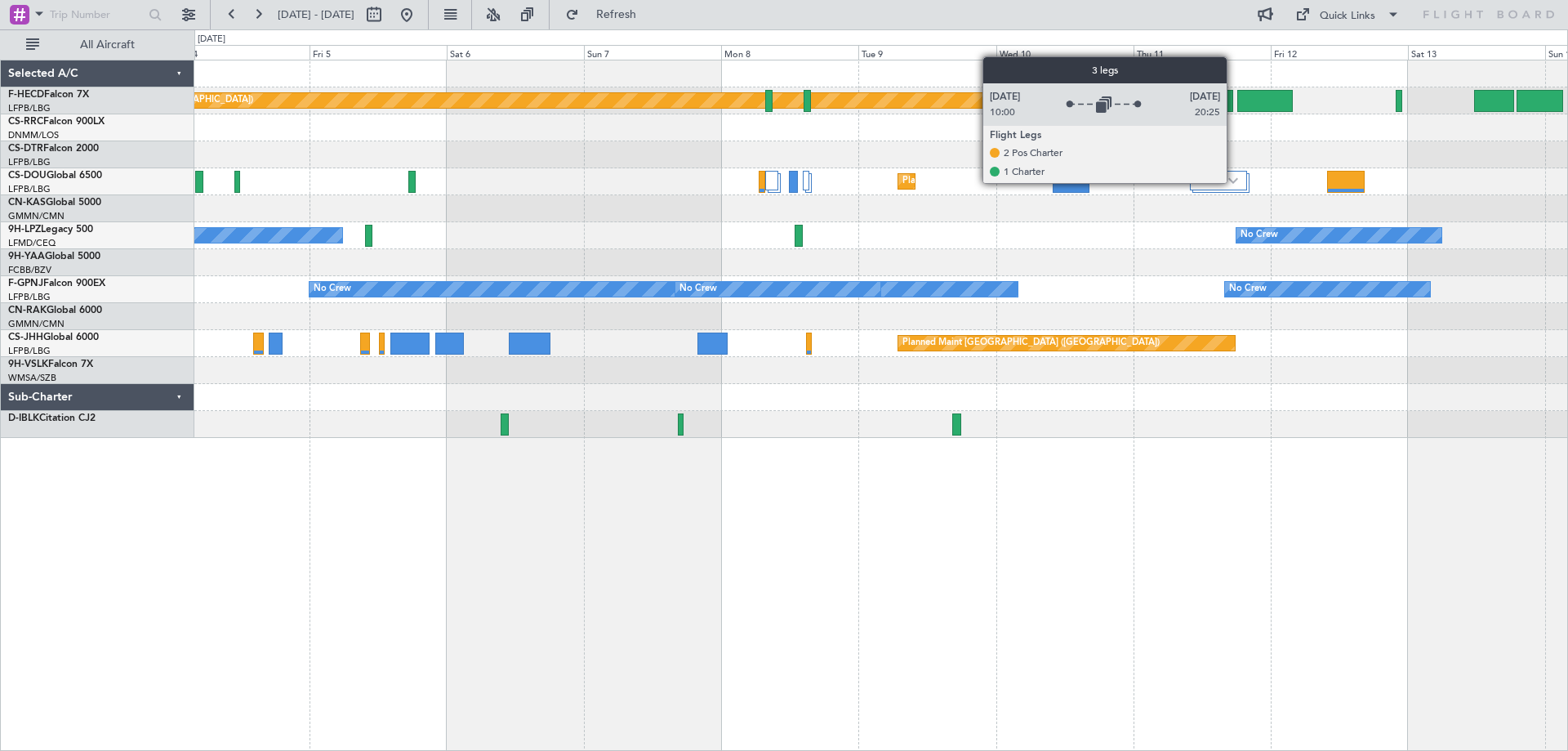
click at [1235, 182] on img at bounding box center [1233, 180] width 10 height 6
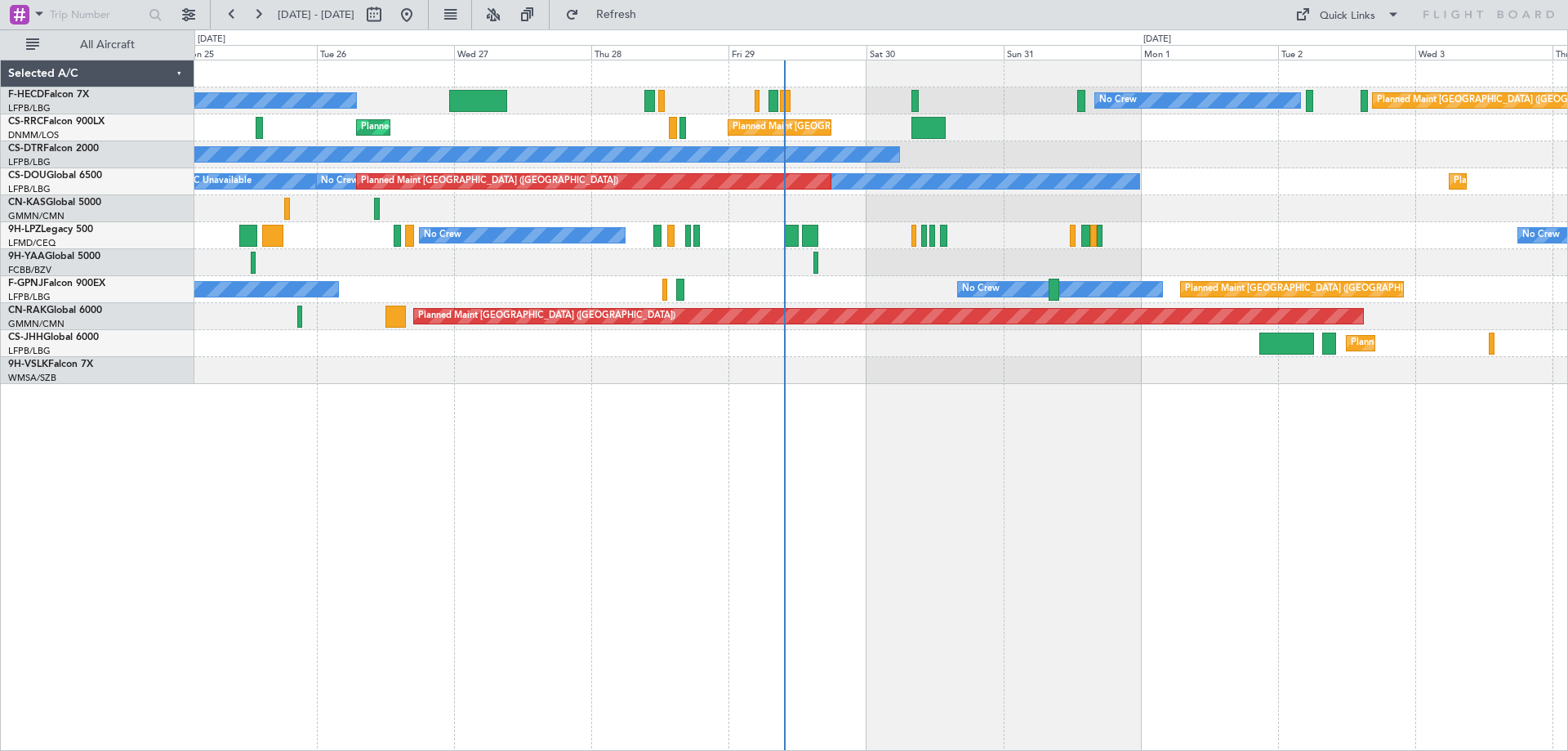
click at [773, 309] on div "Planned Maint [GEOGRAPHIC_DATA] ([GEOGRAPHIC_DATA]) No Crew No Crew Planned Mai…" at bounding box center [881, 222] width 1373 height 323
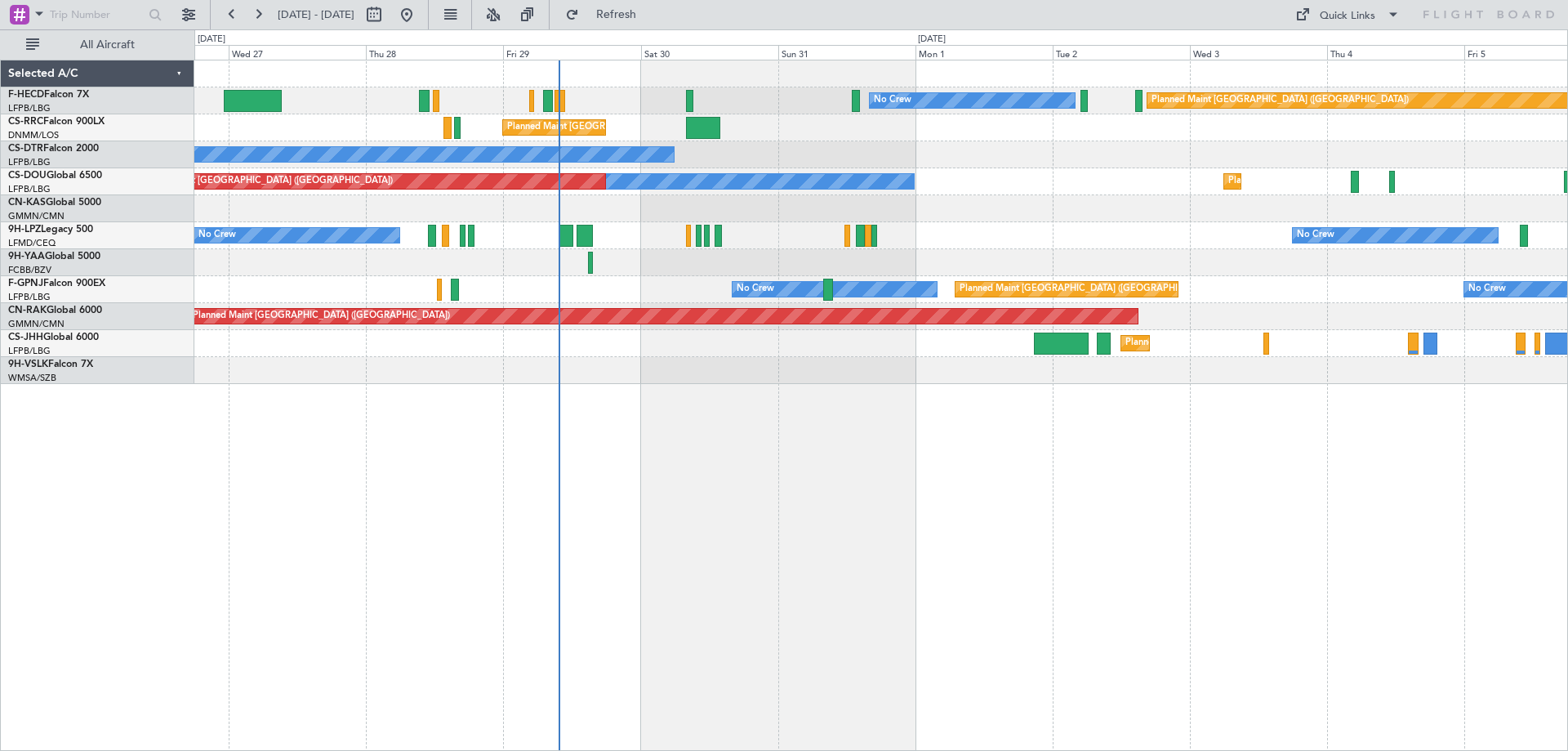
click at [748, 316] on div "Planned Maint [GEOGRAPHIC_DATA] ([GEOGRAPHIC_DATA]) No Crew No Crew Planned Mai…" at bounding box center [881, 222] width 1373 height 323
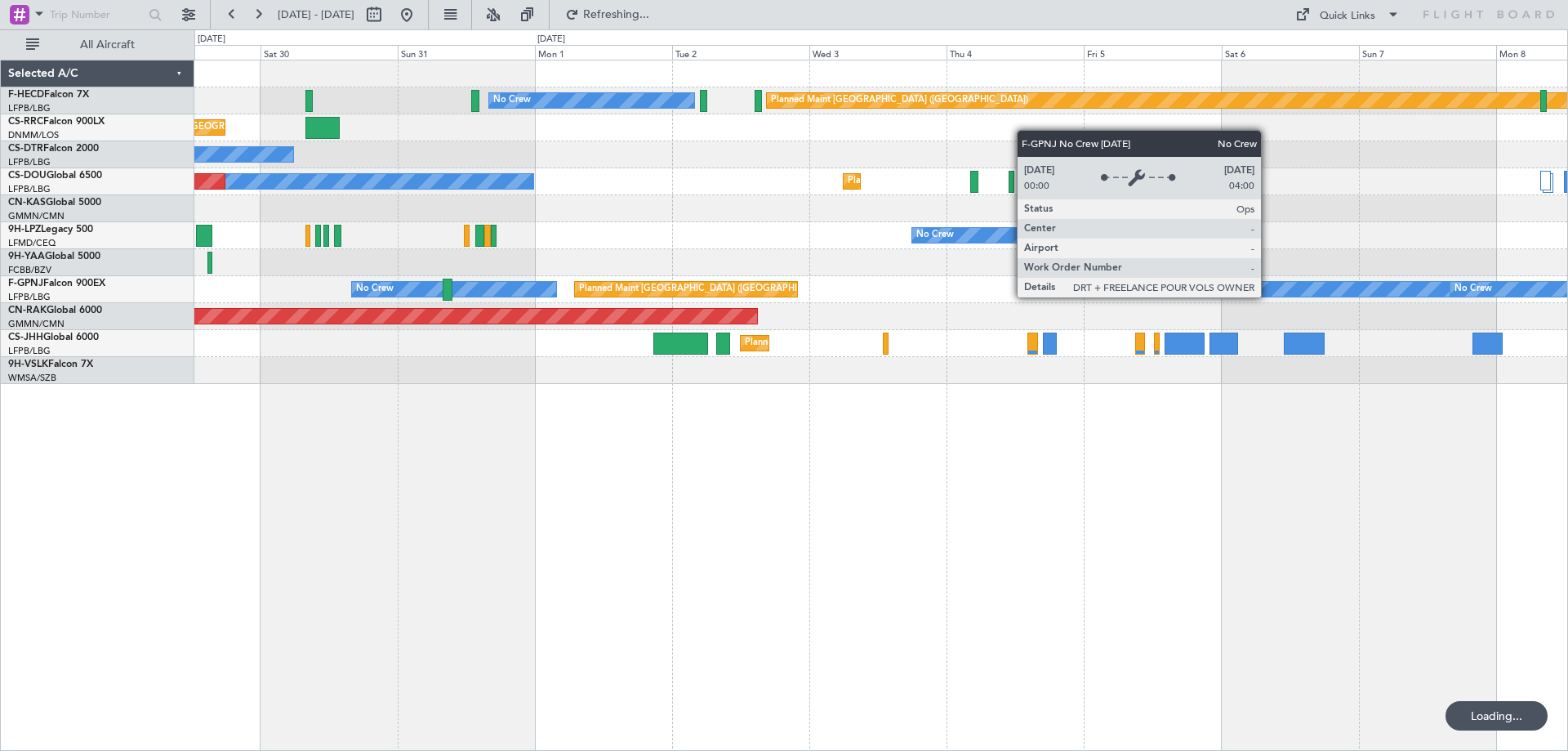
click at [876, 316] on div "Planned Maint [GEOGRAPHIC_DATA] ([GEOGRAPHIC_DATA]) No Crew Planned Maint [GEOG…" at bounding box center [881, 222] width 1373 height 323
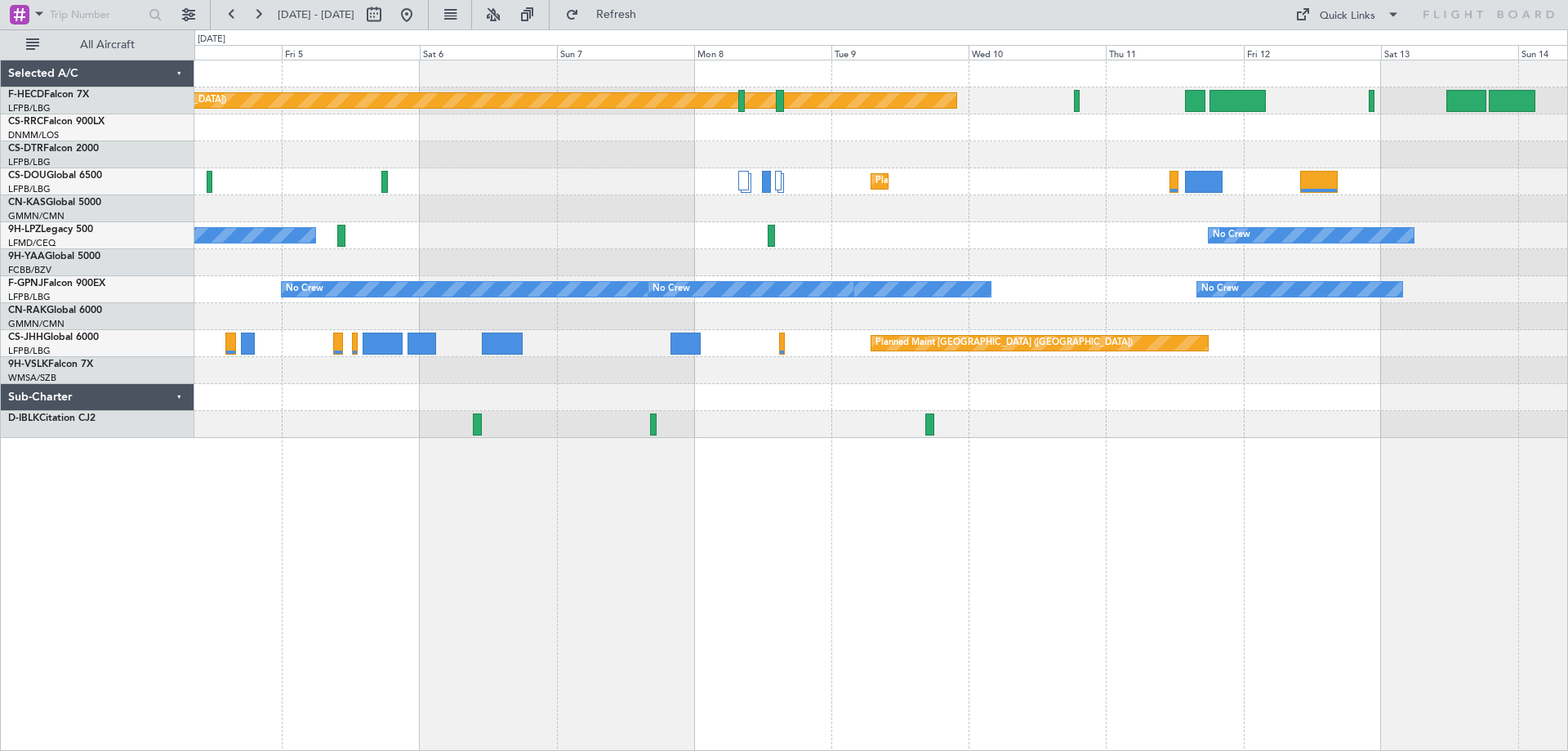
click at [928, 264] on div at bounding box center [881, 263] width 1373 height 27
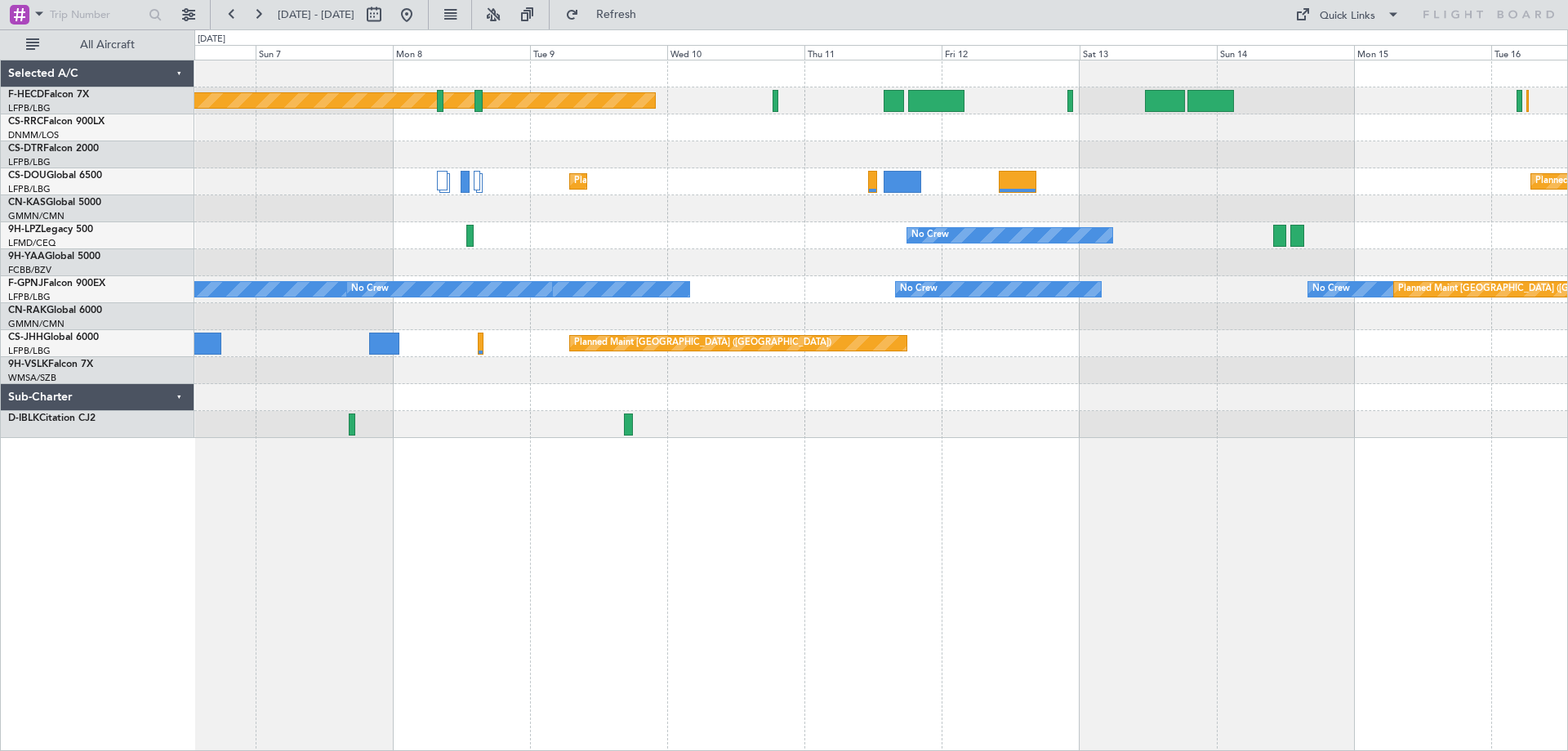
click at [687, 234] on div "Planned Maint [GEOGRAPHIC_DATA] ([GEOGRAPHIC_DATA]) Planned Maint [GEOGRAPHIC_D…" at bounding box center [881, 249] width 1373 height 377
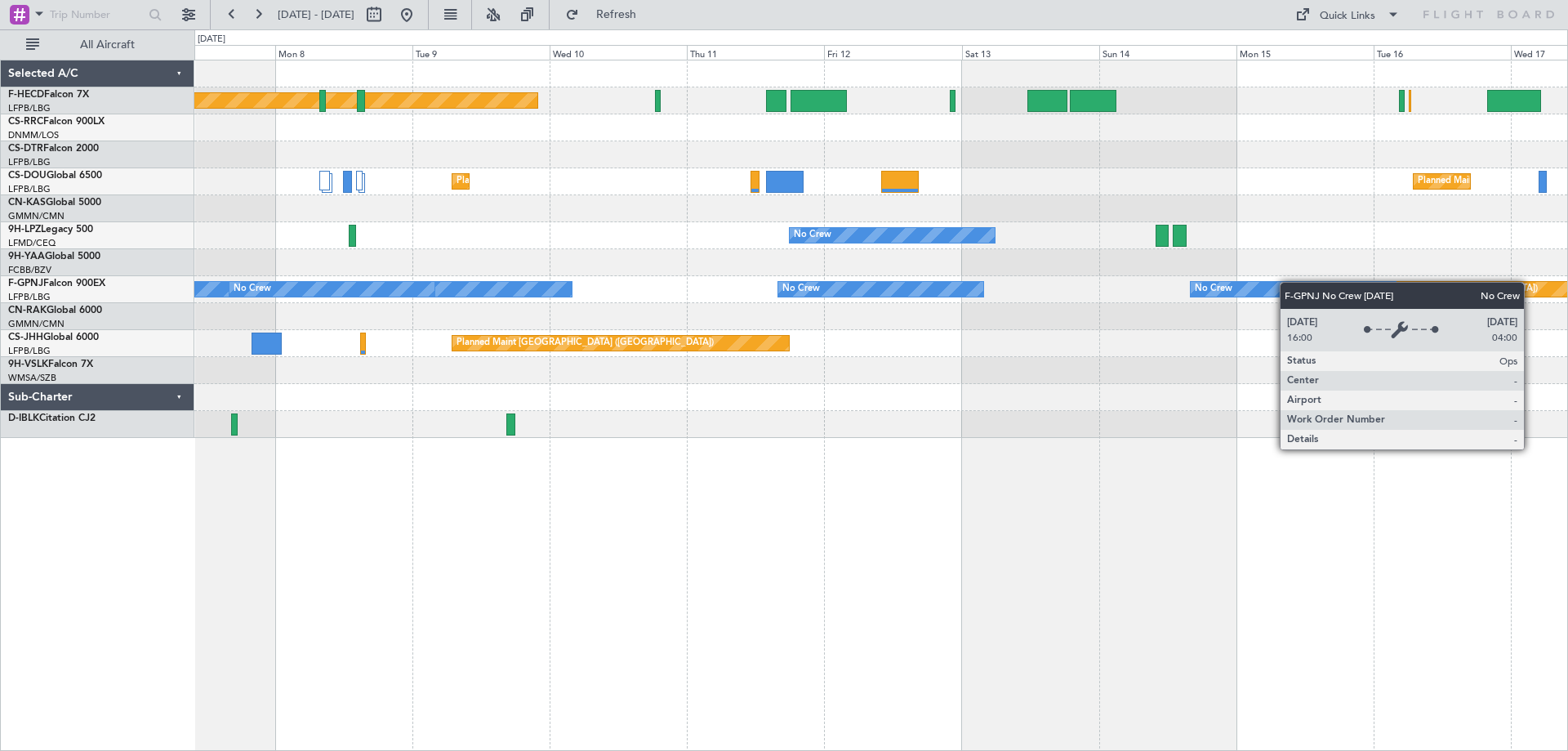
click at [1276, 285] on div "Planned Maint [GEOGRAPHIC_DATA] ([GEOGRAPHIC_DATA]) No Crew Planned Maint [GEOG…" at bounding box center [881, 249] width 1373 height 377
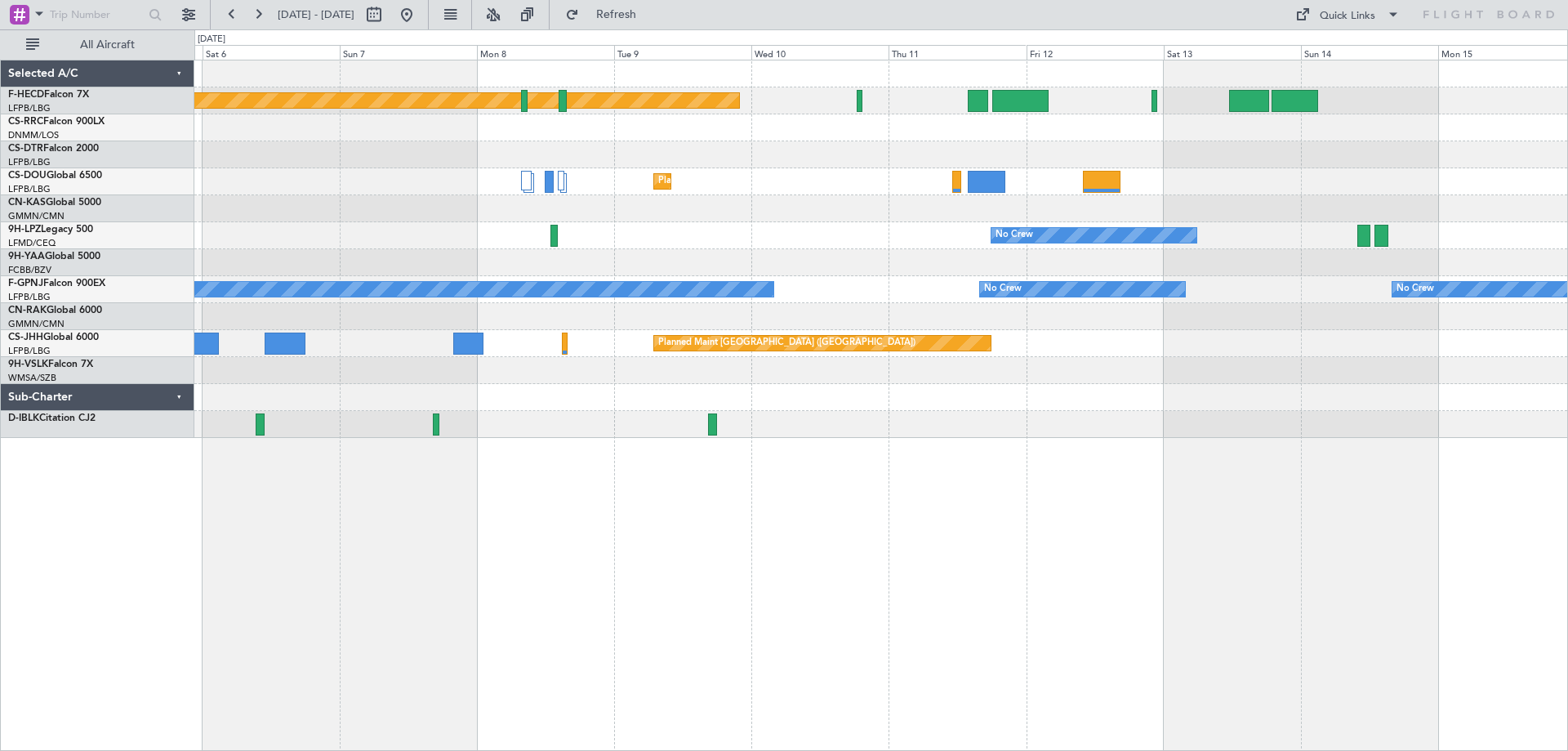
click at [961, 327] on div "Planned Maint [GEOGRAPHIC_DATA] ([GEOGRAPHIC_DATA]) Planned Maint [GEOGRAPHIC_D…" at bounding box center [881, 249] width 1373 height 377
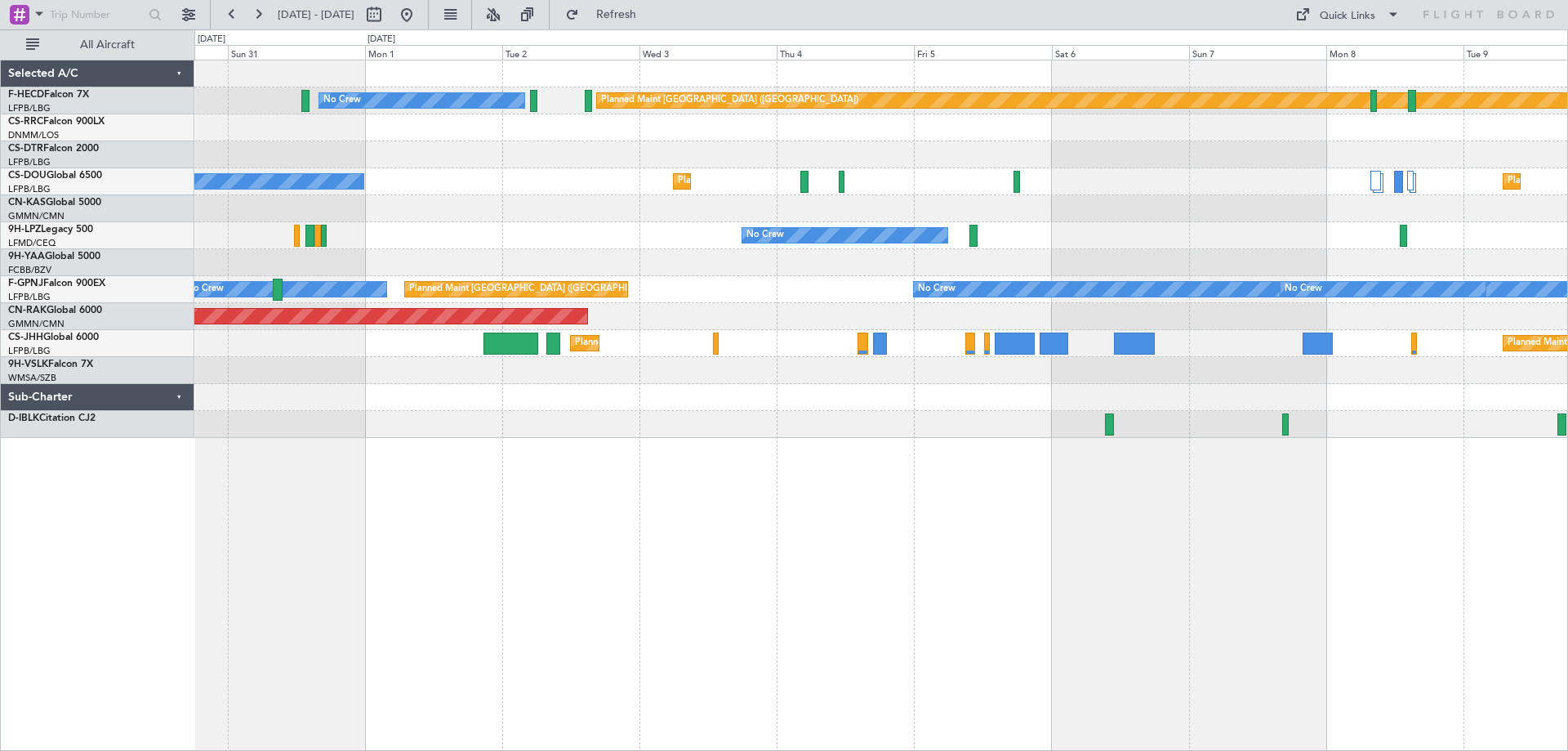
click at [1220, 214] on div "Planned Maint [GEOGRAPHIC_DATA] ([GEOGRAPHIC_DATA]) No Crew Planned Maint [GEOG…" at bounding box center [881, 249] width 1373 height 377
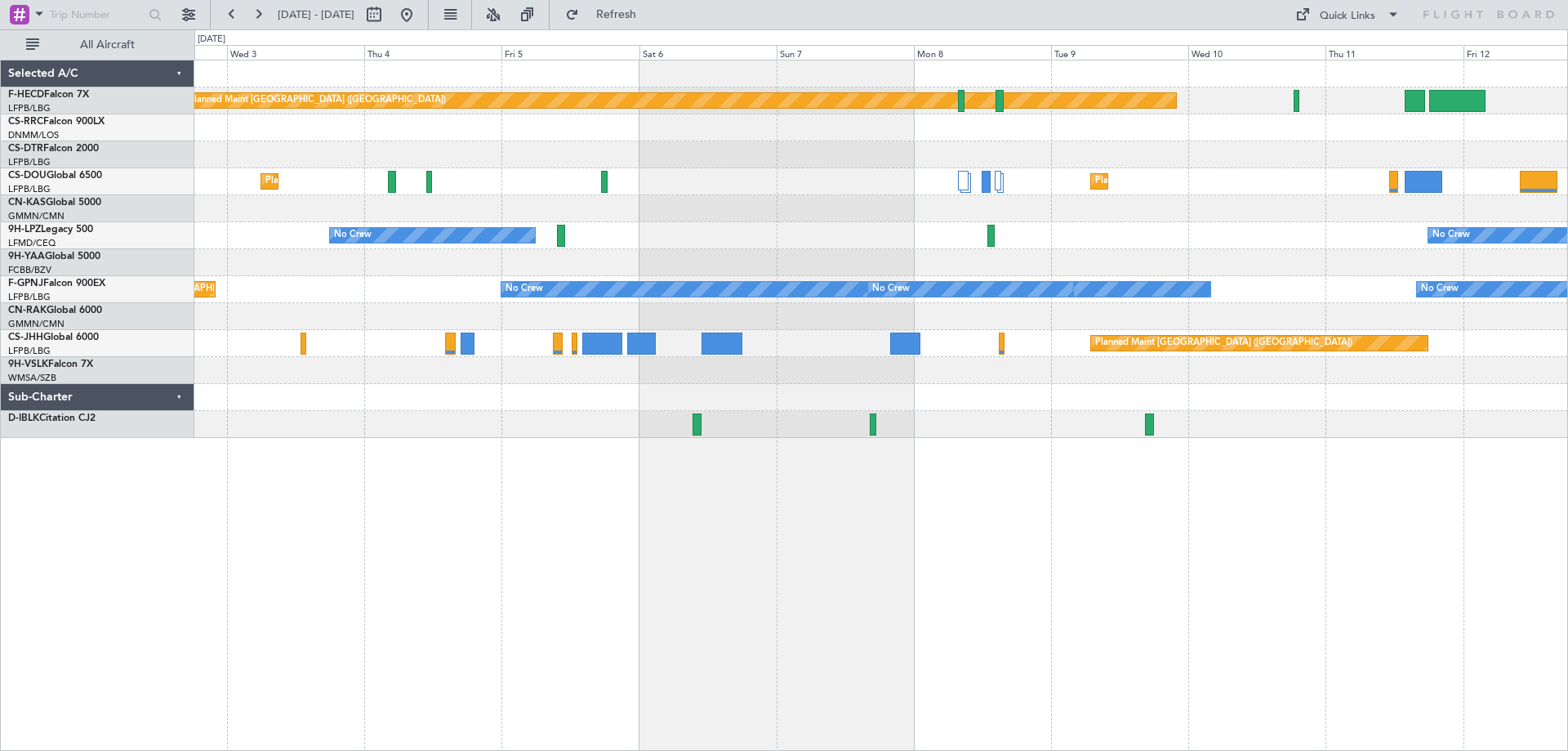
click at [724, 203] on div at bounding box center [881, 209] width 1373 height 27
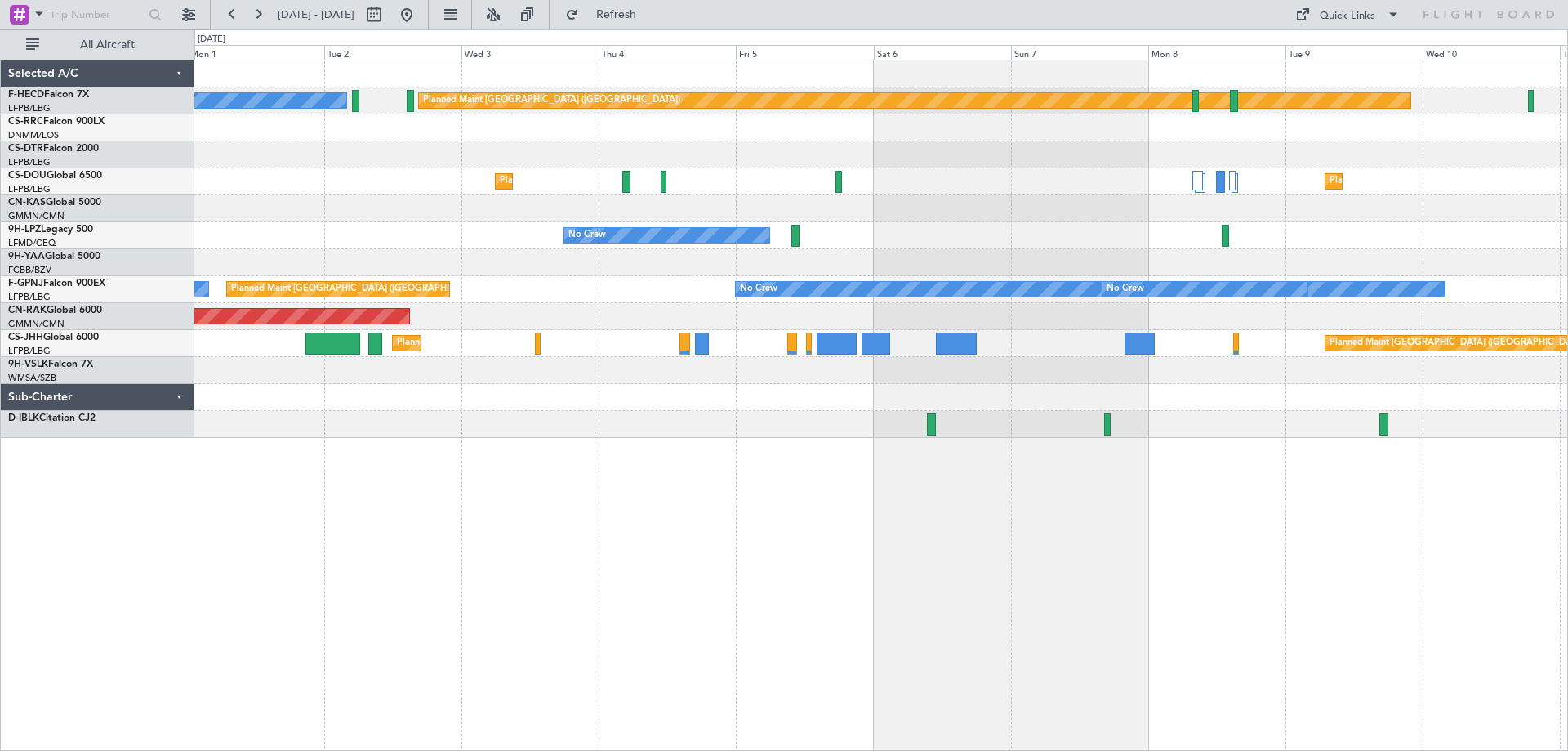
click at [1531, 283] on div "Planned Maint [GEOGRAPHIC_DATA] ([GEOGRAPHIC_DATA]) No Crew Planned Maint [GEOG…" at bounding box center [881, 249] width 1373 height 377
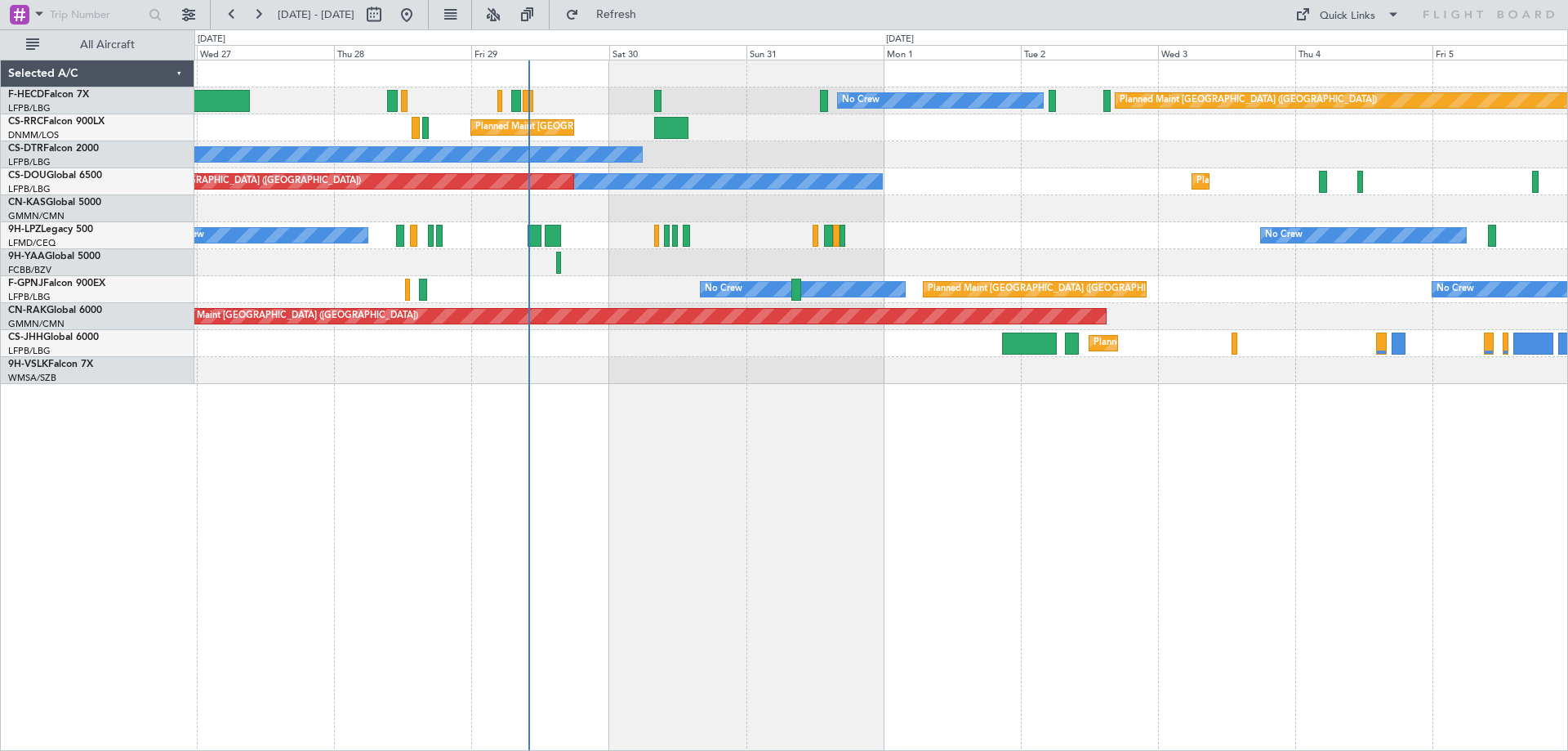
click at [755, 211] on div "Planned Maint [GEOGRAPHIC_DATA] ([GEOGRAPHIC_DATA]) No Crew No Crew Planned Mai…" at bounding box center [881, 222] width 1373 height 323
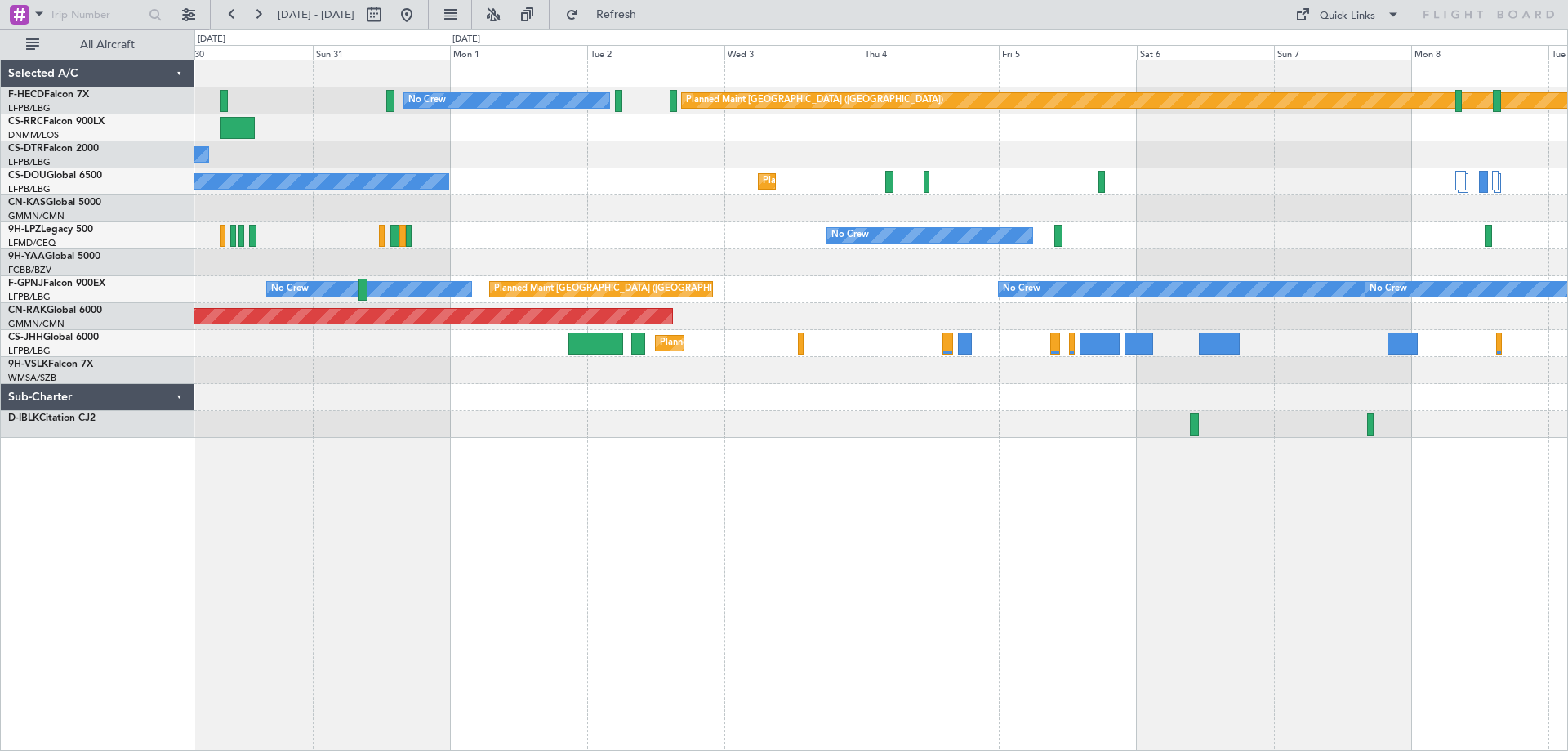
click at [593, 163] on div "Planned Maint [GEOGRAPHIC_DATA] ([GEOGRAPHIC_DATA]) No Crew Planned Maint [GEOG…" at bounding box center [881, 249] width 1373 height 377
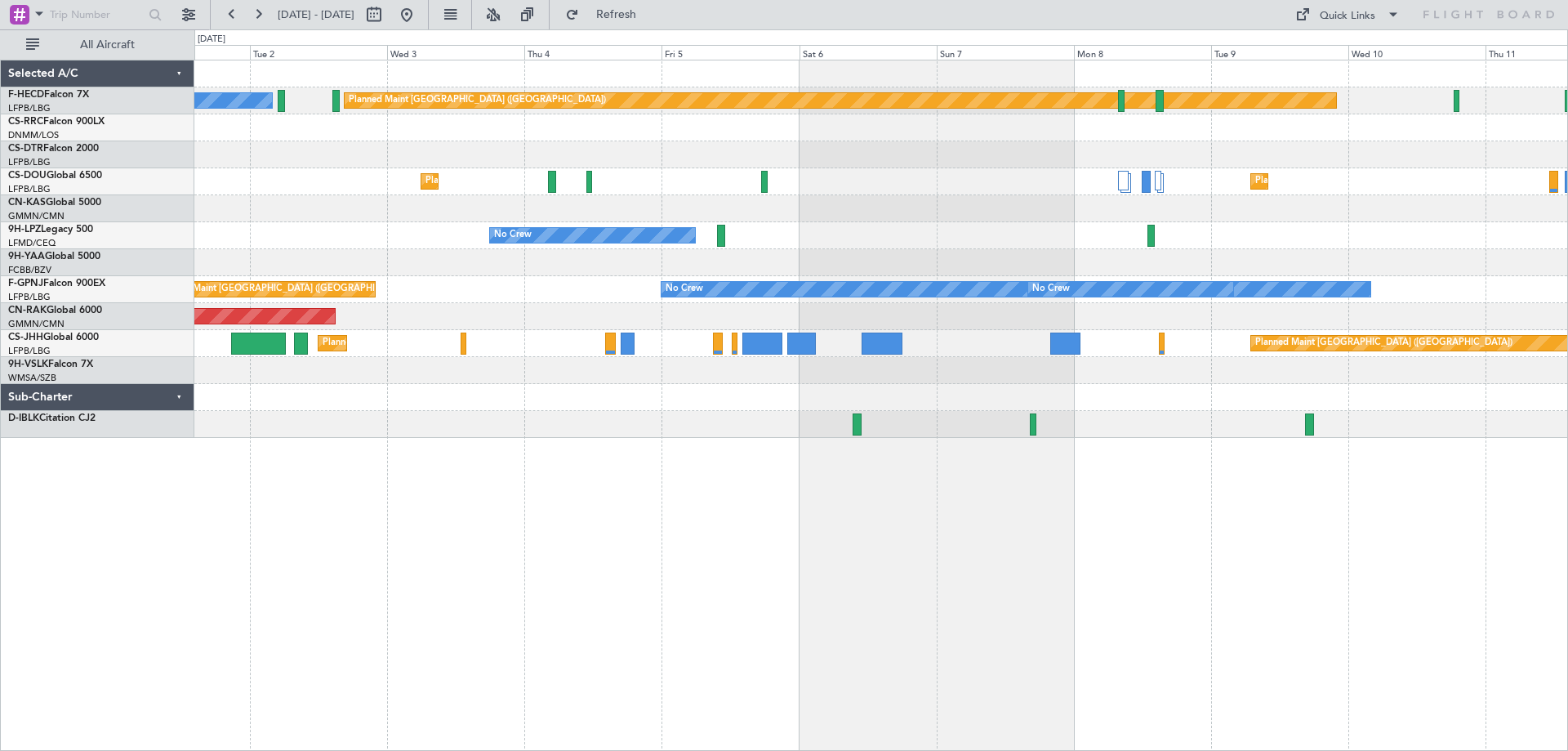
click at [866, 450] on div "Planned Maint [GEOGRAPHIC_DATA] ([GEOGRAPHIC_DATA]) No Crew No Crew Planned Mai…" at bounding box center [881, 405] width 1374 height 692
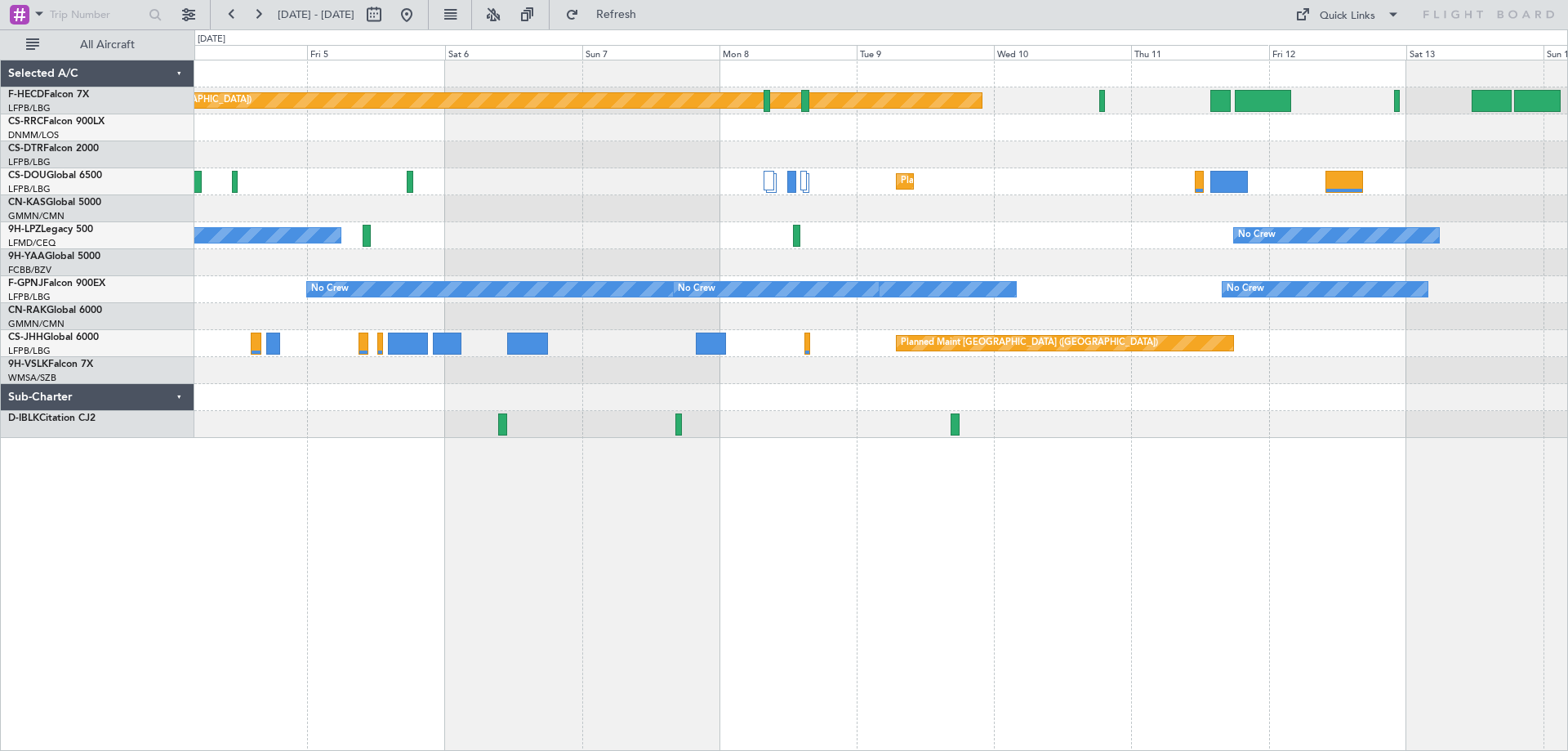
click at [778, 239] on div "Planned Maint [GEOGRAPHIC_DATA] ([GEOGRAPHIC_DATA]) No Crew Planned Maint [GEOG…" at bounding box center [881, 249] width 1373 height 377
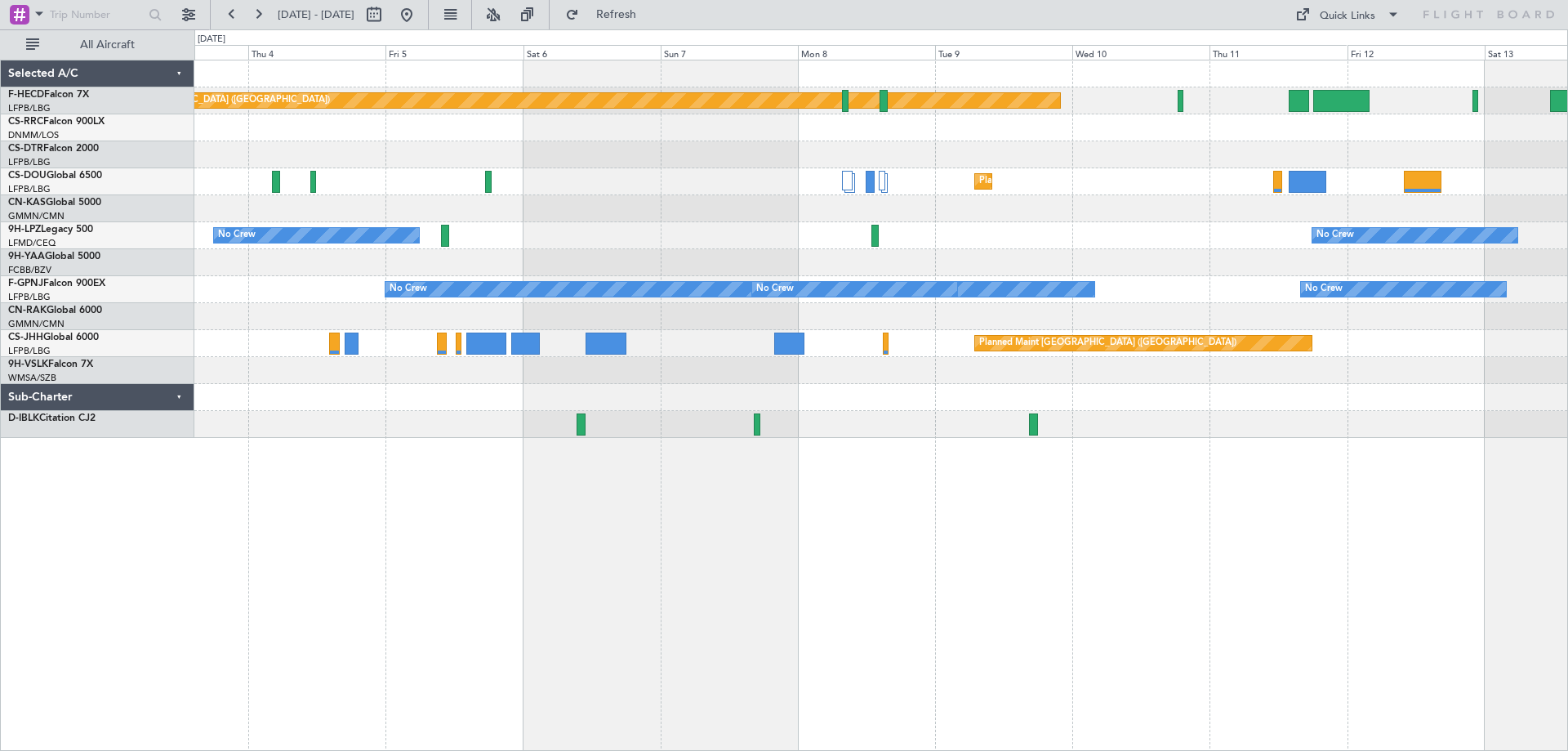
click at [948, 278] on div "Planned Maint [GEOGRAPHIC_DATA] ([GEOGRAPHIC_DATA]) No Crew Planned Maint [GEOG…" at bounding box center [881, 249] width 1373 height 377
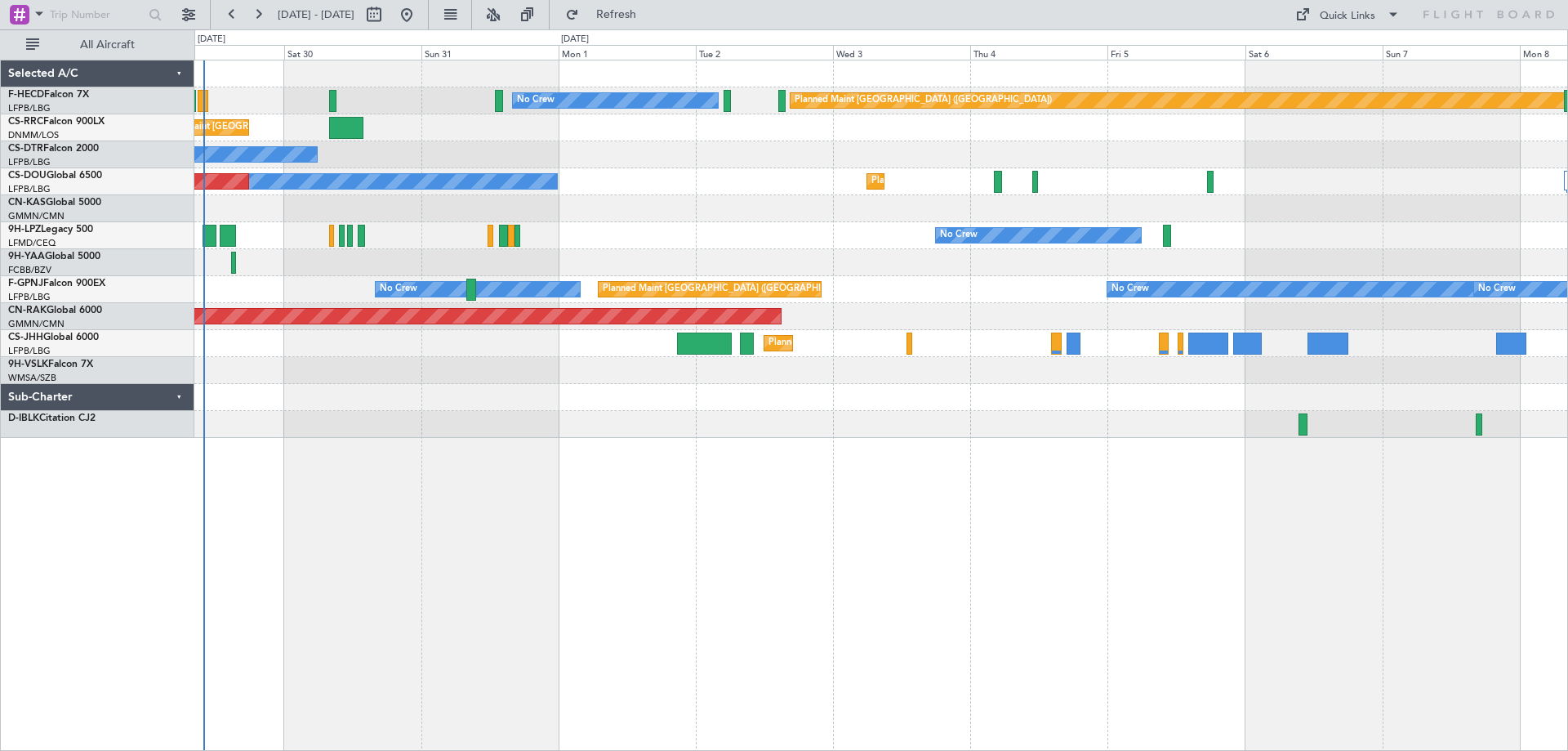
click at [1299, 218] on div "Planned Maint [GEOGRAPHIC_DATA] ([GEOGRAPHIC_DATA]) No Crew Planned Maint [GEOG…" at bounding box center [881, 249] width 1373 height 377
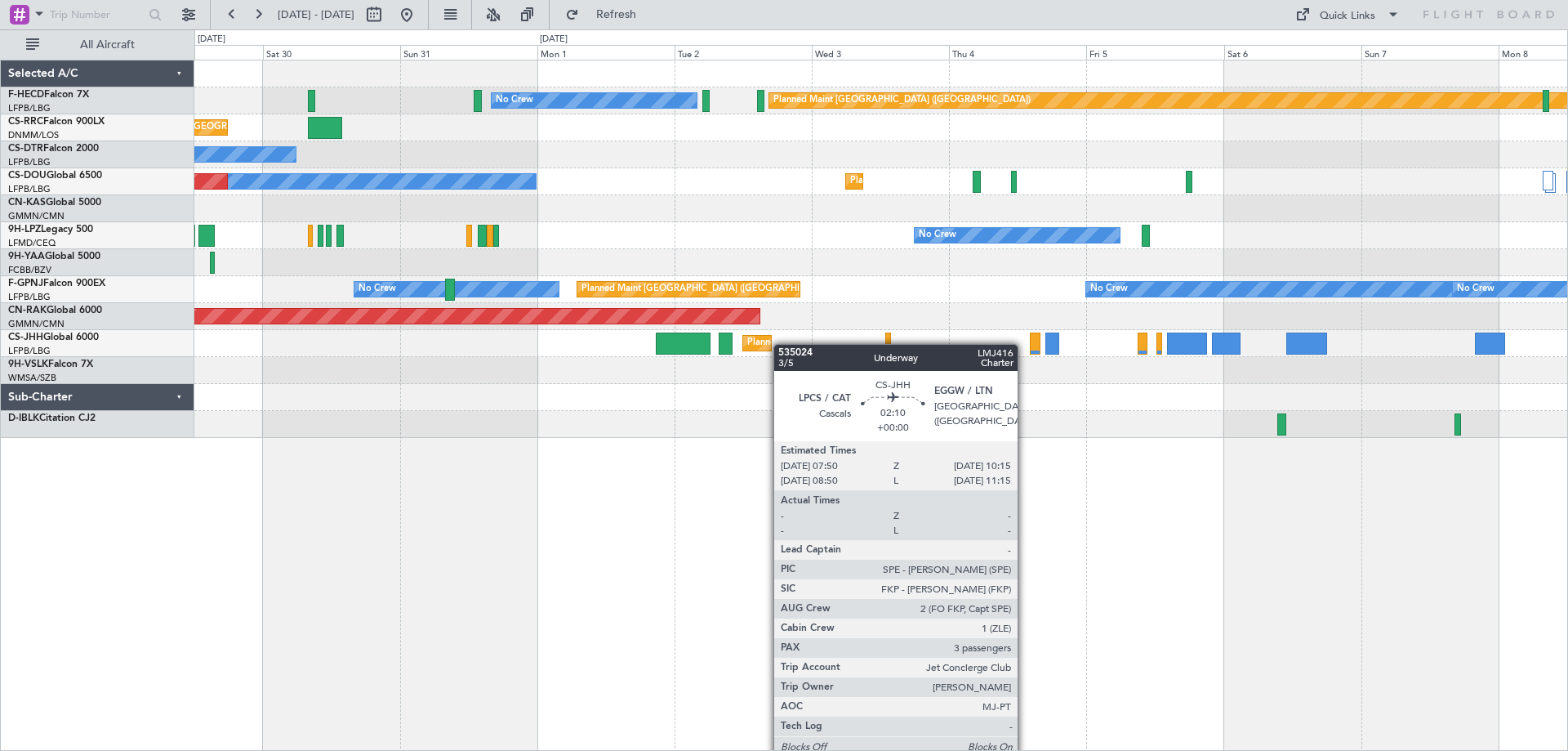
click at [501, 365] on div "Planned Maint [GEOGRAPHIC_DATA] ([GEOGRAPHIC_DATA]) No Crew Planned Maint [GEOG…" at bounding box center [881, 249] width 1373 height 377
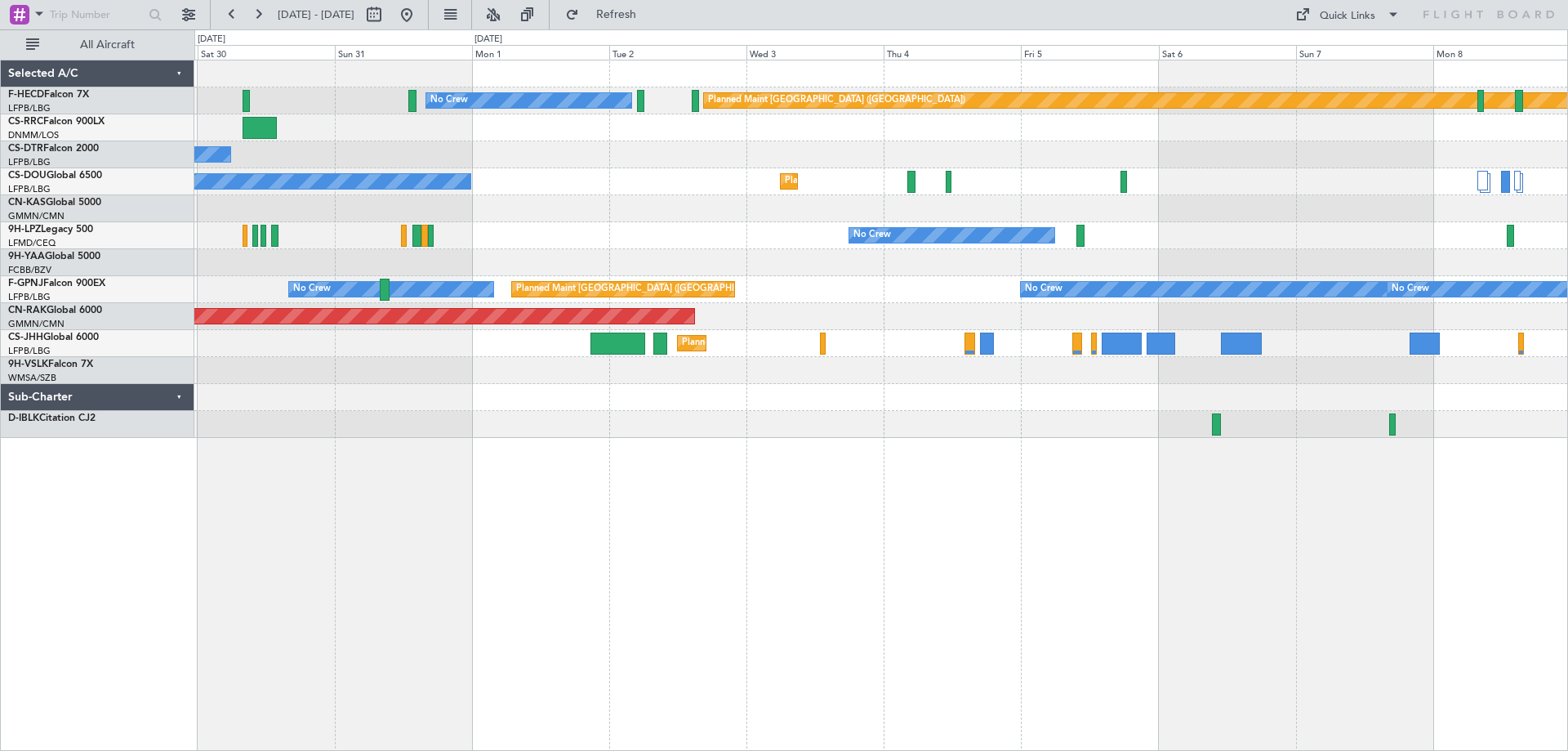
click at [683, 257] on div "Planned Maint [GEOGRAPHIC_DATA] ([GEOGRAPHIC_DATA]) No Crew Planned Maint [GEOG…" at bounding box center [881, 249] width 1373 height 377
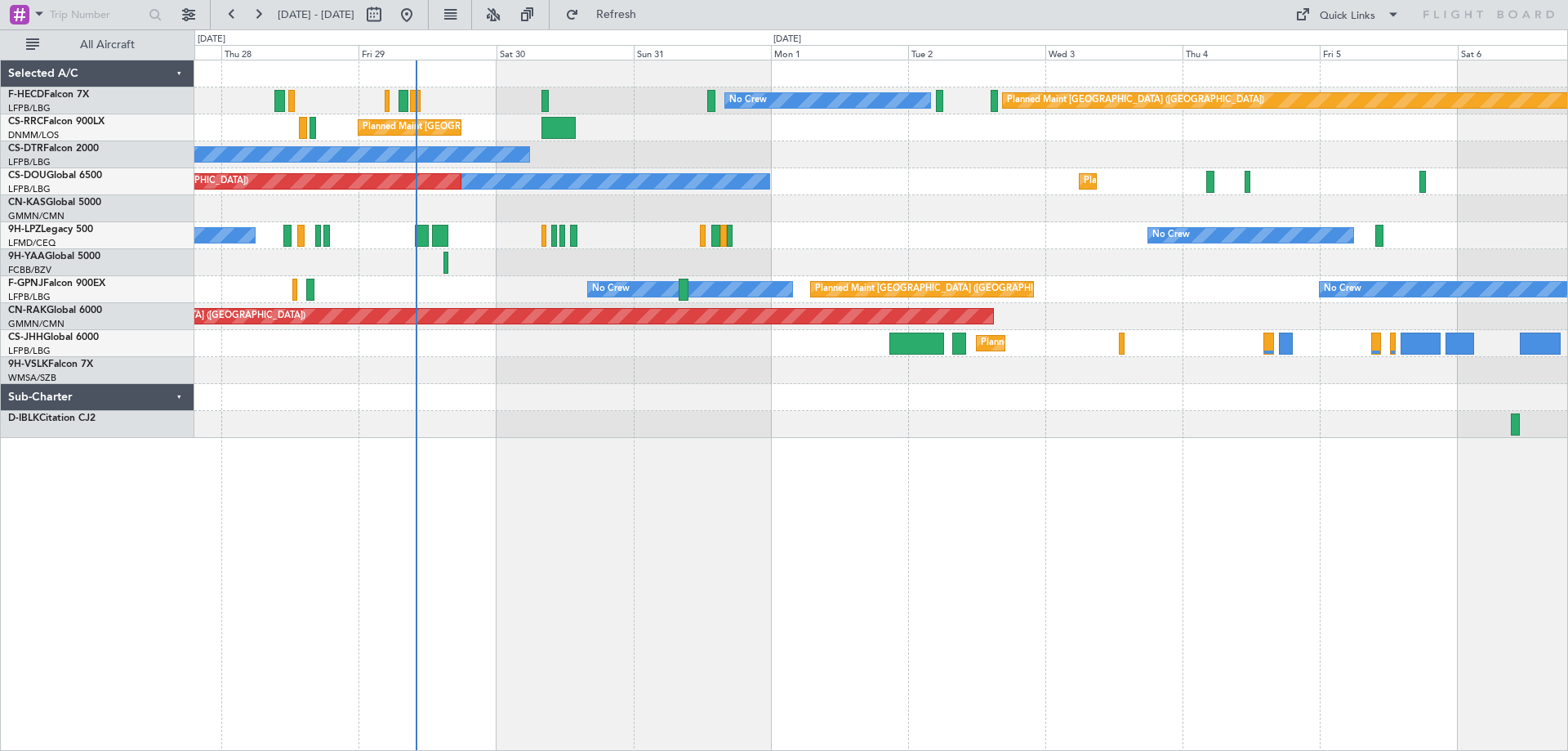
click at [820, 170] on div "Planned Maint [GEOGRAPHIC_DATA] ([GEOGRAPHIC_DATA]) No Crew No Crew Planned Mai…" at bounding box center [881, 249] width 1373 height 377
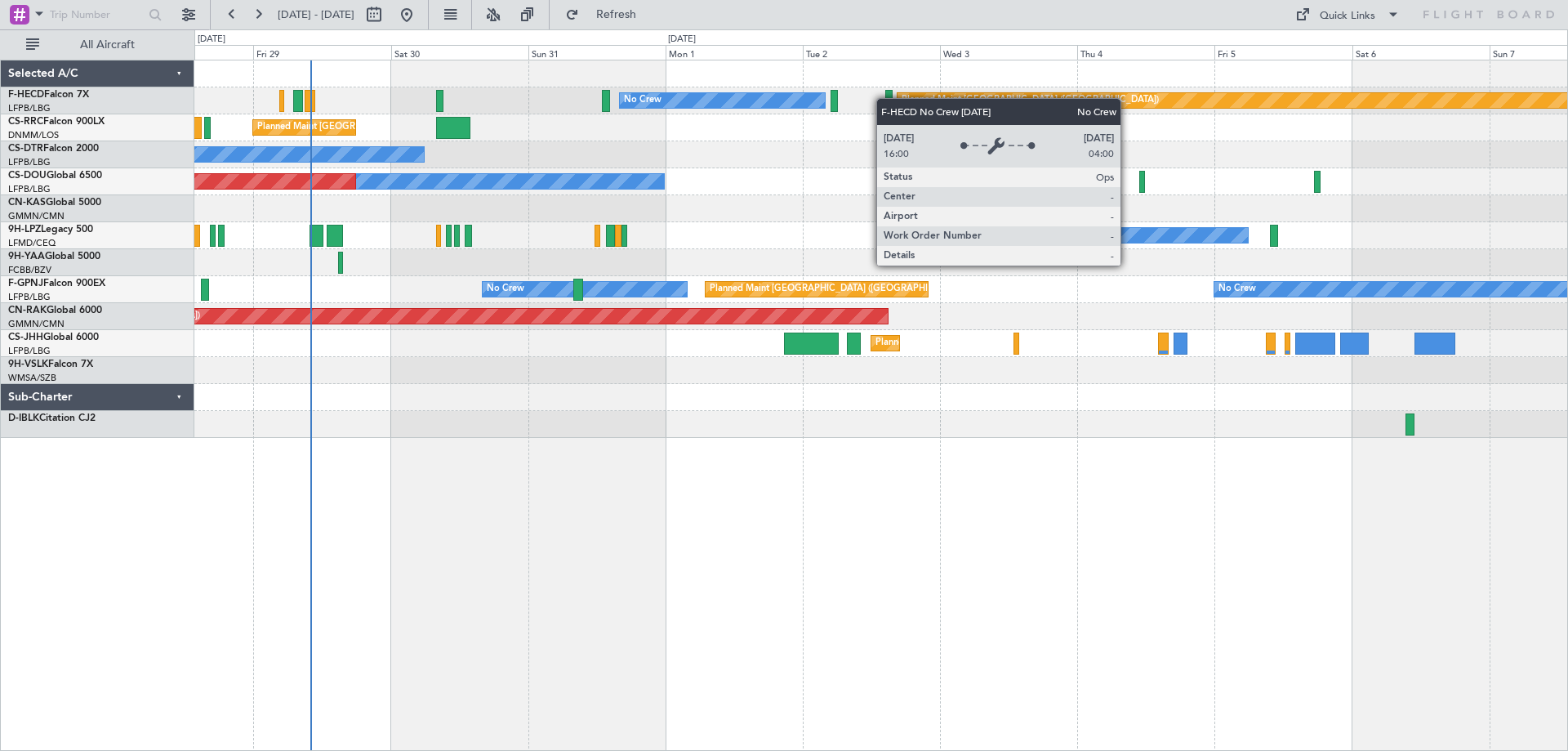
click at [760, 103] on div "Planned Maint [GEOGRAPHIC_DATA] ([GEOGRAPHIC_DATA]) No Crew No Crew" at bounding box center [881, 101] width 1373 height 27
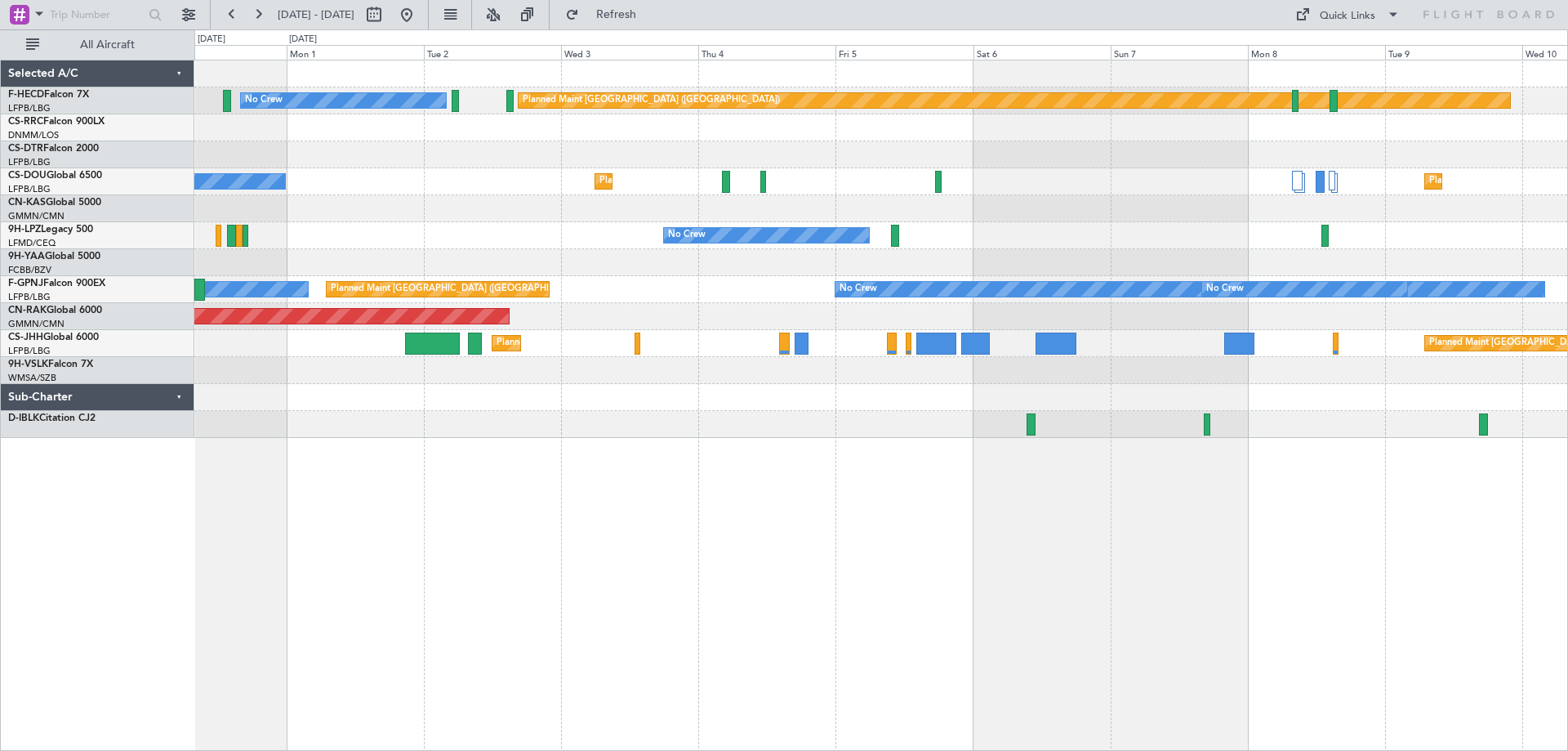
click at [807, 227] on div "Planned Maint [GEOGRAPHIC_DATA] ([GEOGRAPHIC_DATA]) No Crew Planned Maint [GEOG…" at bounding box center [881, 249] width 1373 height 377
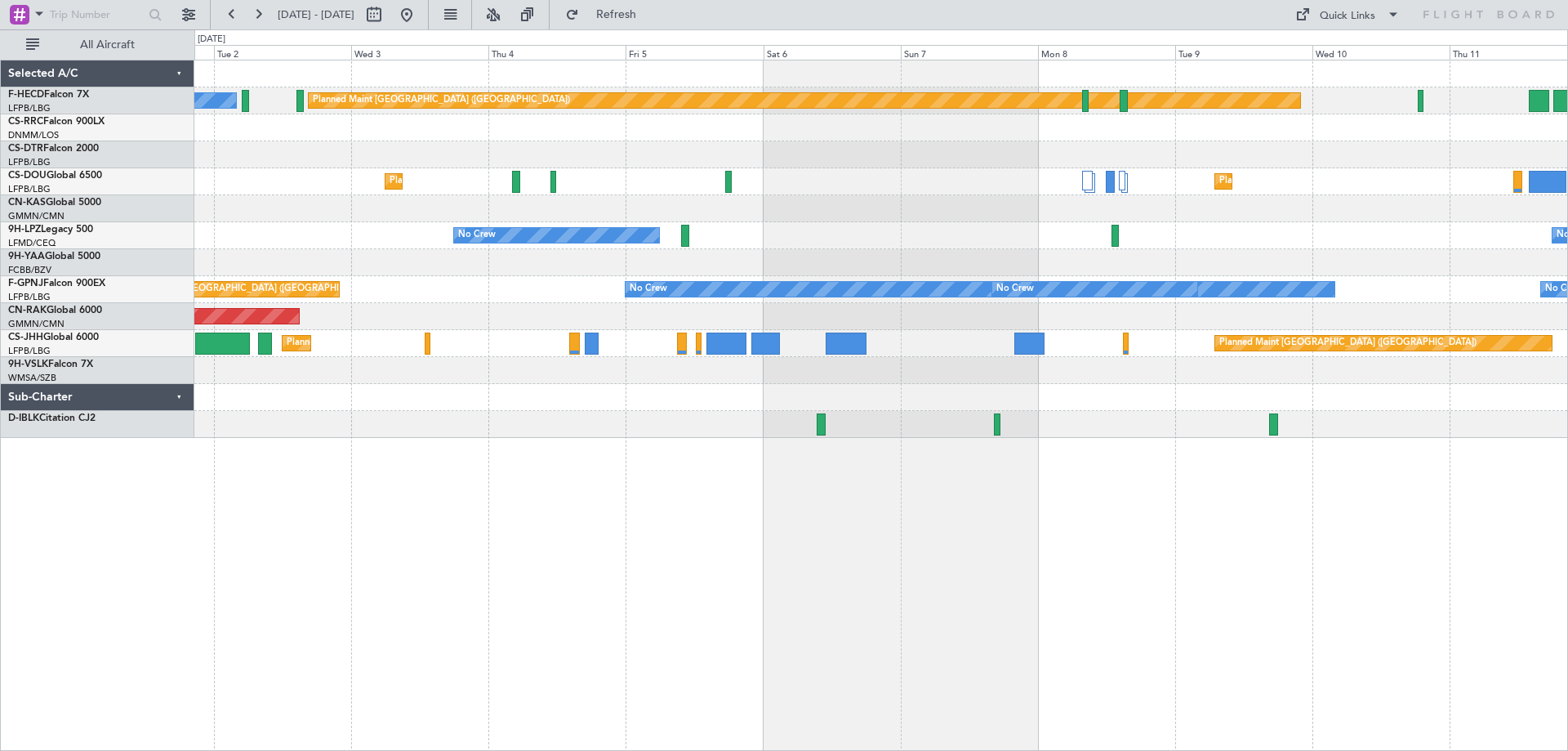
click at [297, 214] on div "Planned Maint [GEOGRAPHIC_DATA] ([GEOGRAPHIC_DATA]) No Crew Planned Maint [GEOG…" at bounding box center [881, 249] width 1373 height 377
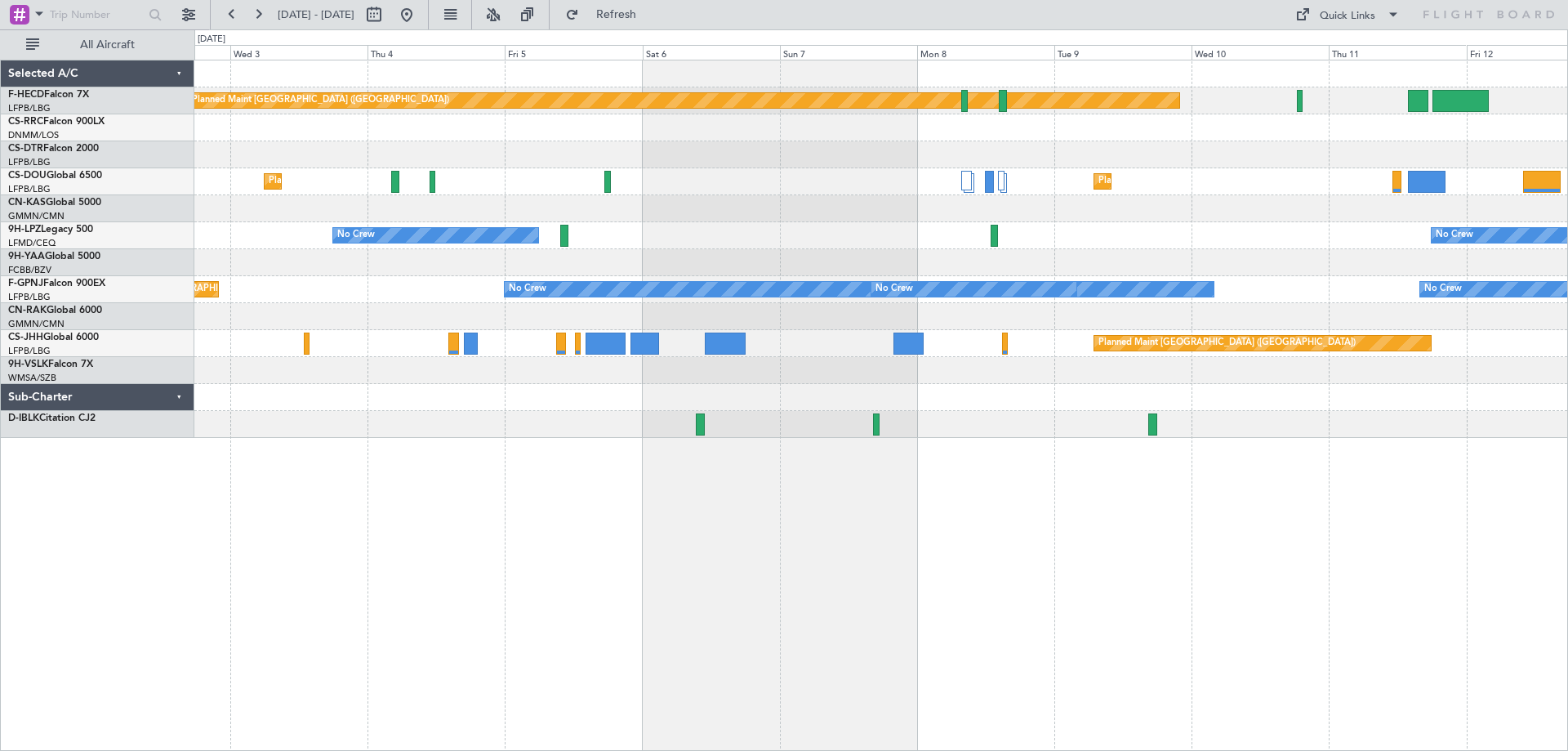
click at [685, 323] on div "Planned Maint [GEOGRAPHIC_DATA] ([GEOGRAPHIC_DATA]) No Crew Planned Maint [GEOG…" at bounding box center [881, 249] width 1373 height 377
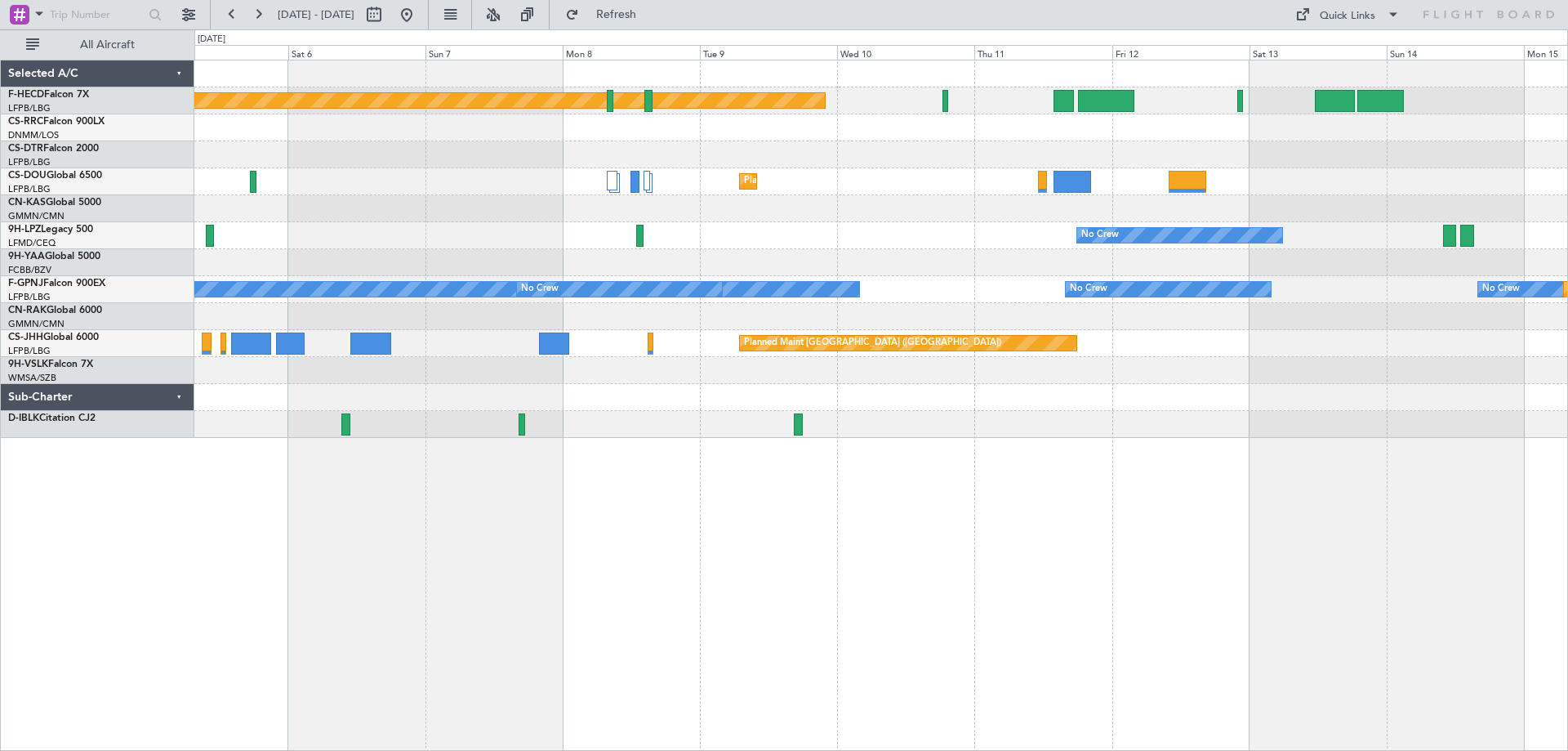
click at [676, 399] on div "Planned Maint [GEOGRAPHIC_DATA] ([GEOGRAPHIC_DATA]) Planned Maint [GEOGRAPHIC_D…" at bounding box center [881, 249] width 1373 height 377
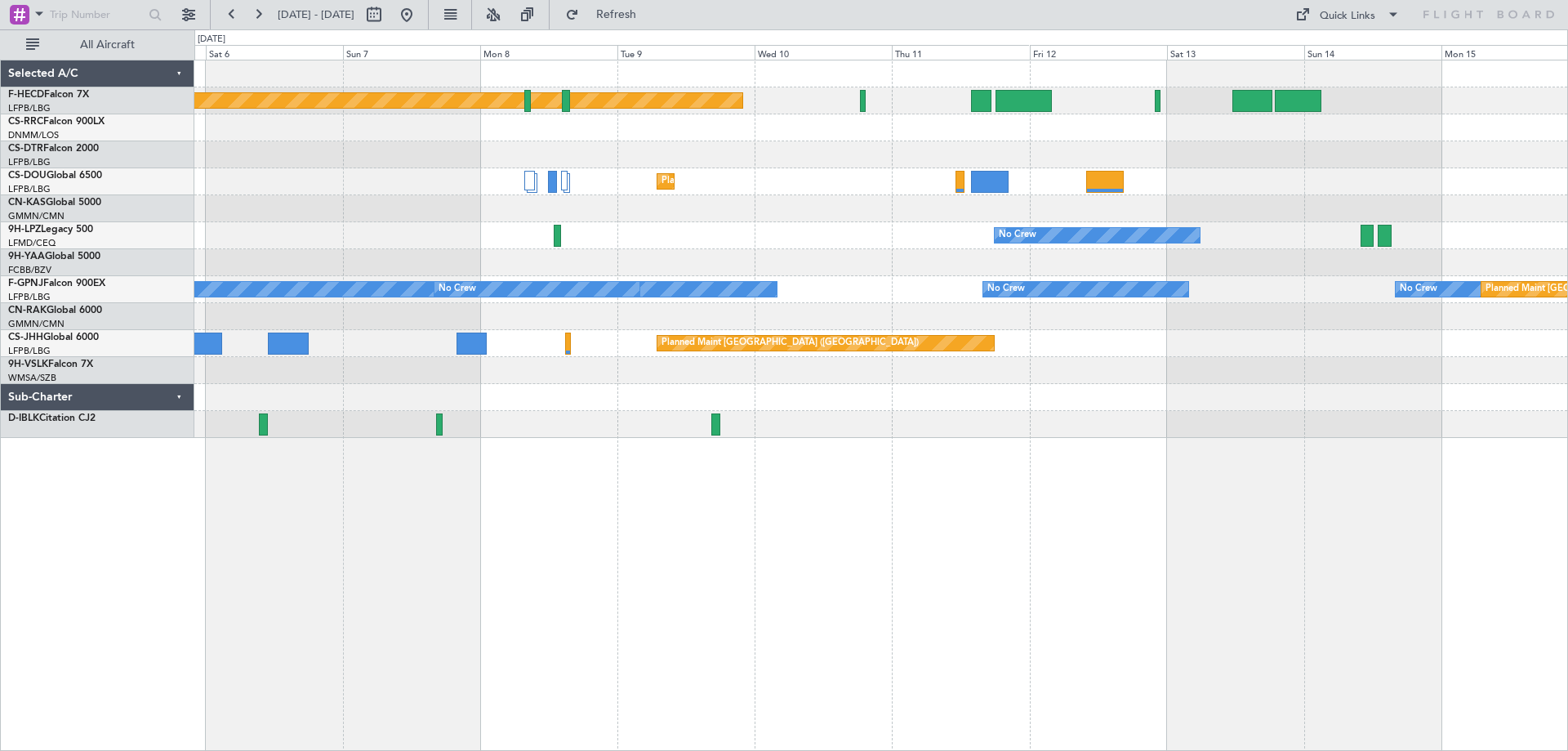
click at [877, 309] on div "Planned Maint [GEOGRAPHIC_DATA] ([GEOGRAPHIC_DATA]) Planned Maint [GEOGRAPHIC_D…" at bounding box center [881, 249] width 1373 height 377
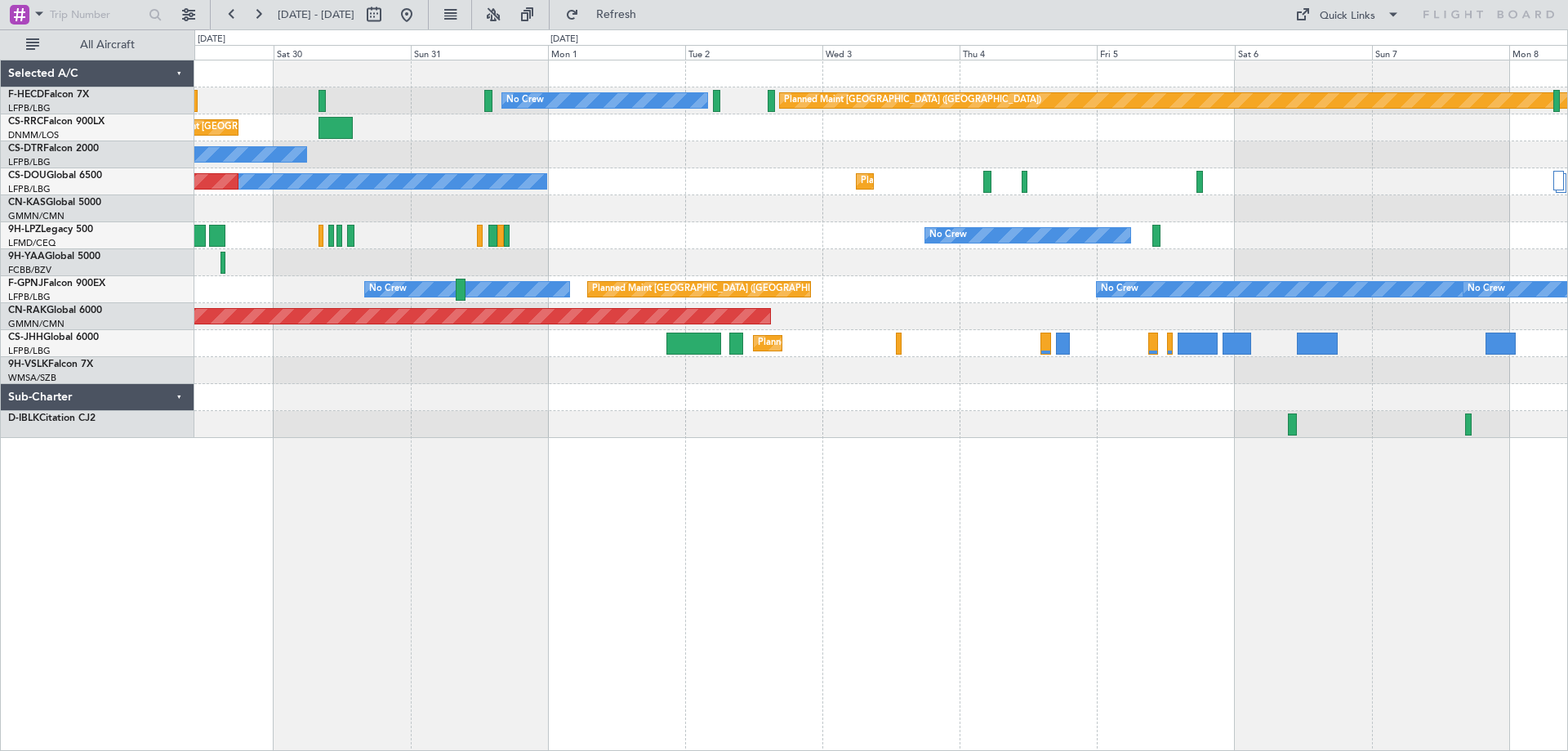
click at [1543, 231] on div "Planned Maint [GEOGRAPHIC_DATA] ([GEOGRAPHIC_DATA]) No Crew Planned Maint [GEOG…" at bounding box center [881, 249] width 1373 height 377
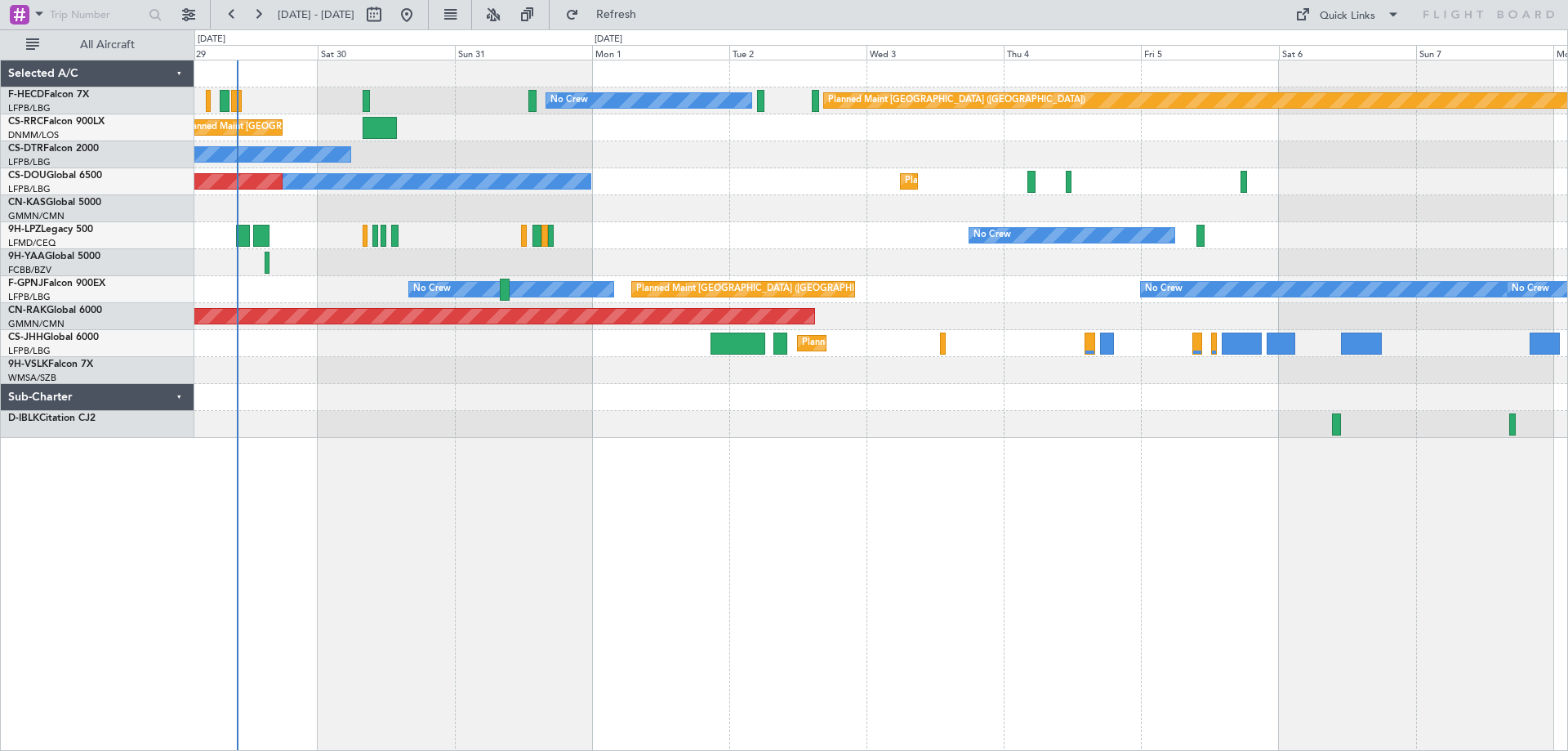
click at [760, 249] on div "Planned Maint [GEOGRAPHIC_DATA] ([GEOGRAPHIC_DATA]) No Crew Planned Maint [GEOG…" at bounding box center [881, 249] width 1373 height 377
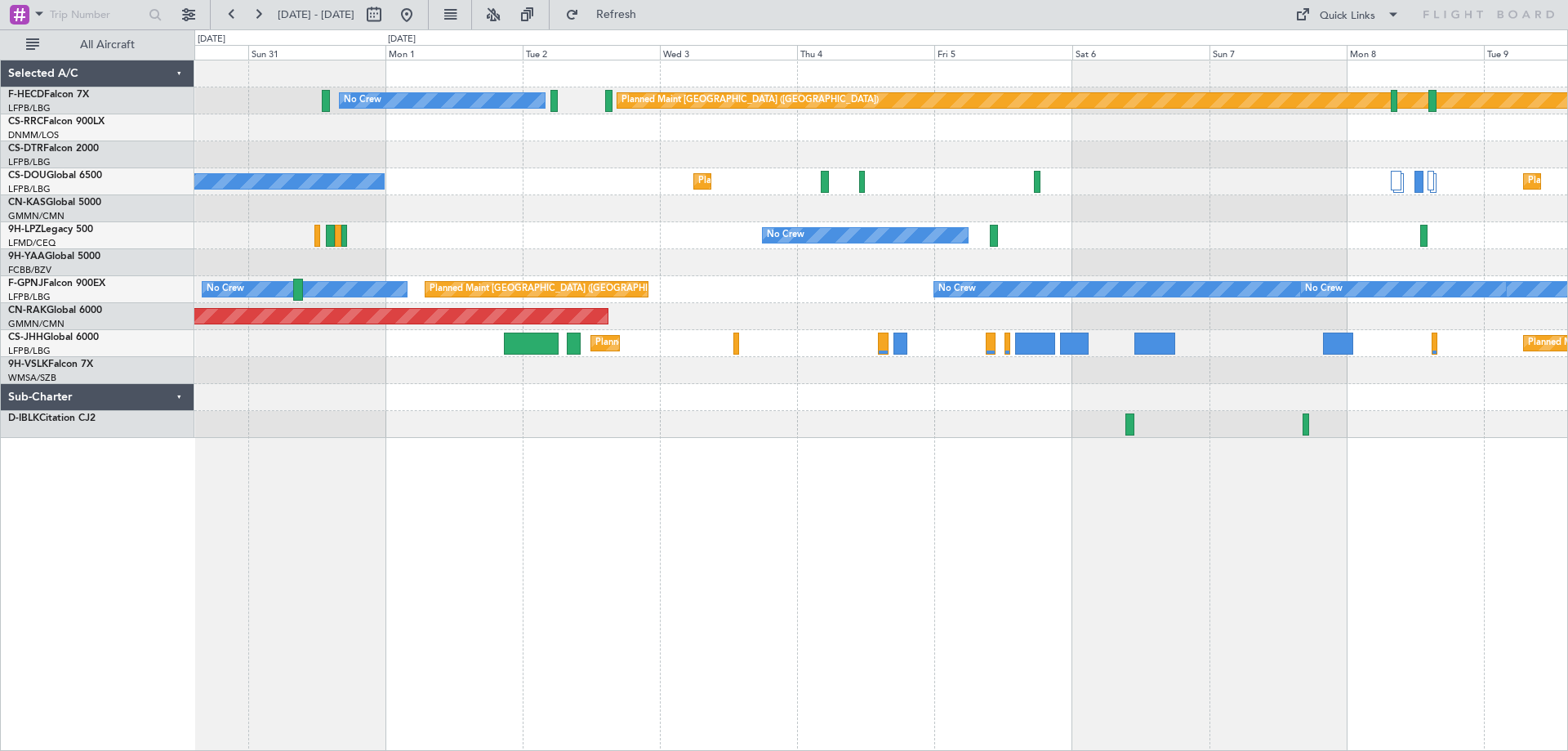
click at [510, 289] on div "Planned Maint [GEOGRAPHIC_DATA] ([GEOGRAPHIC_DATA]) No Crew Planned Maint [GEOG…" at bounding box center [881, 249] width 1373 height 377
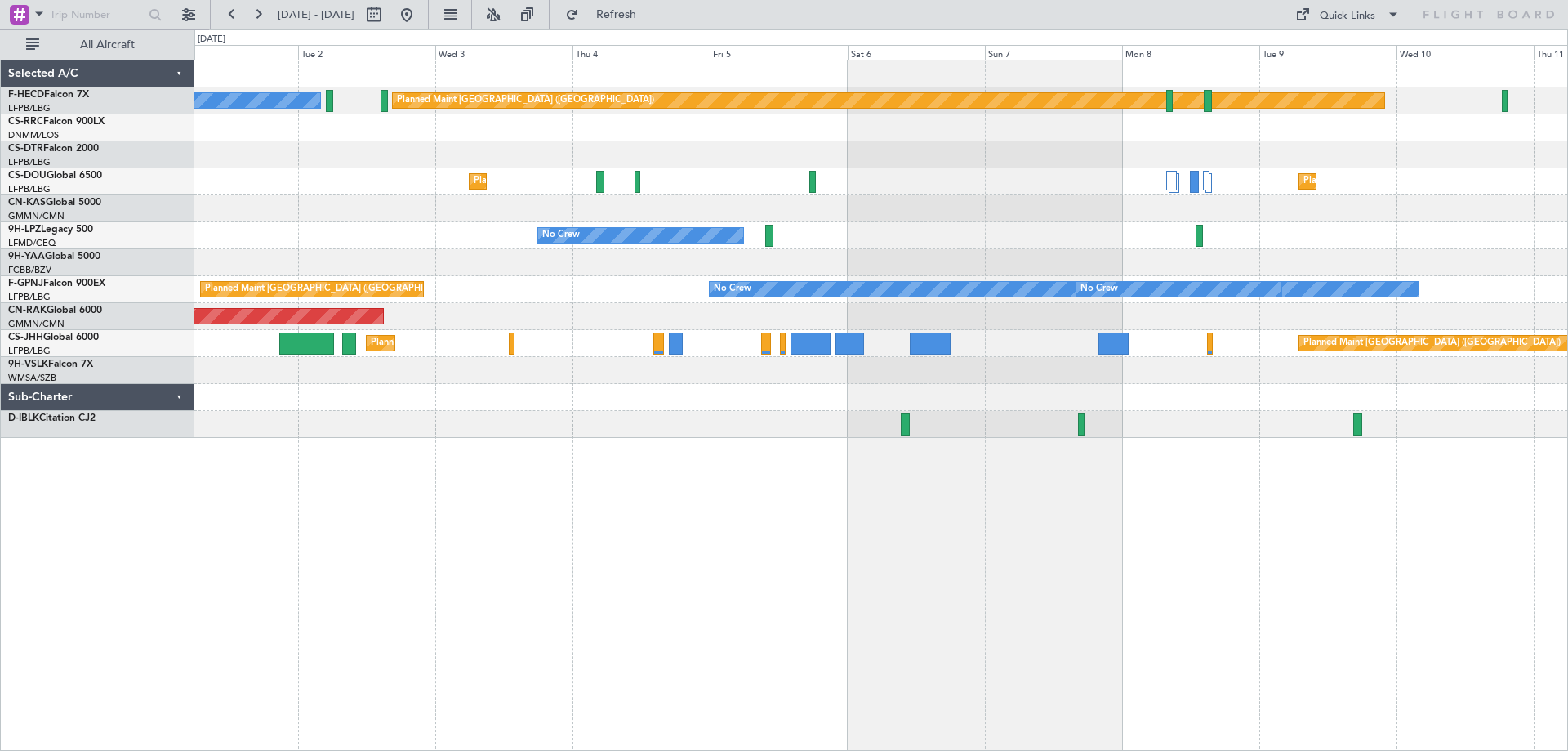
click at [644, 176] on div "Planned Maint [GEOGRAPHIC_DATA] ([GEOGRAPHIC_DATA]) No Crew No Crew Planned Mai…" at bounding box center [881, 249] width 1373 height 377
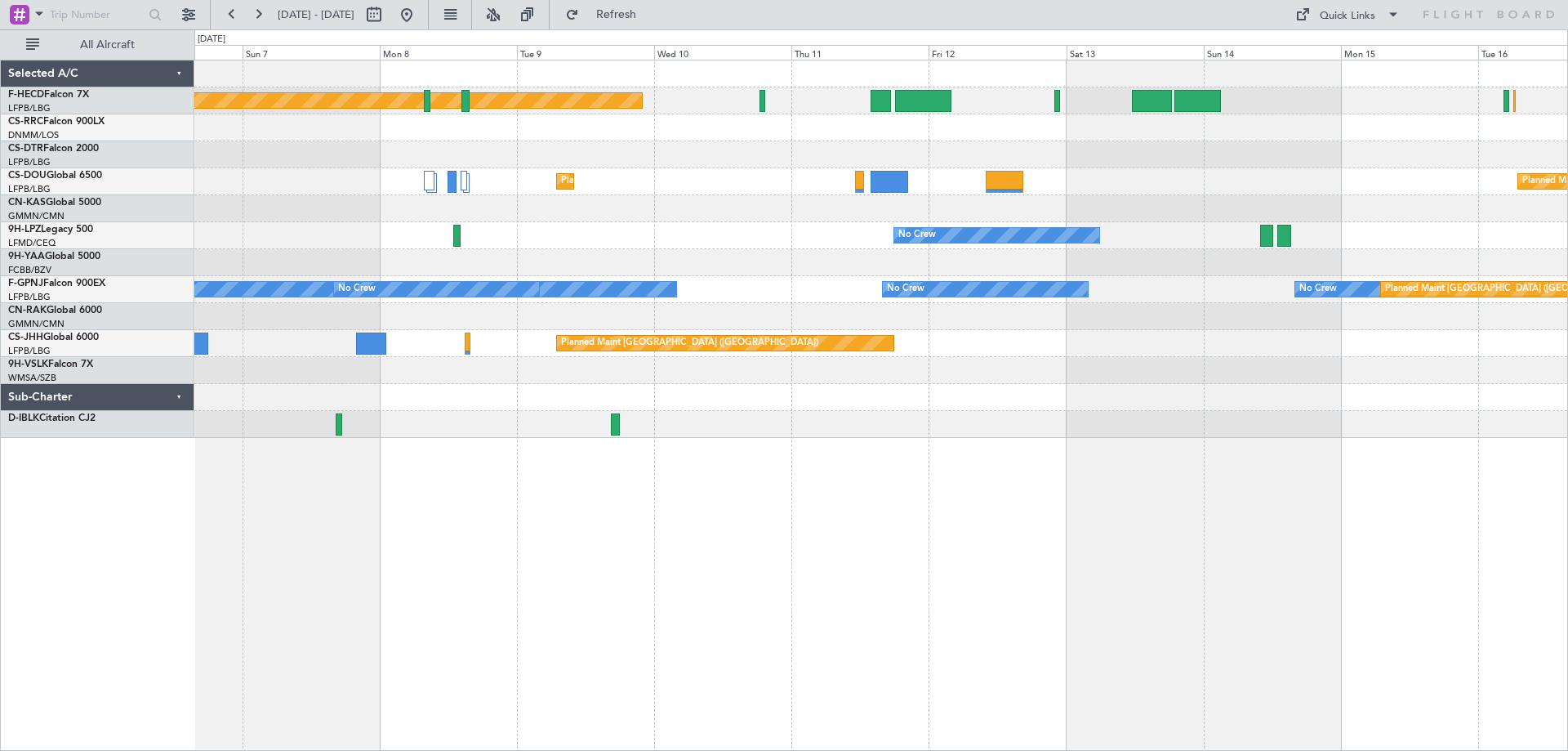
click at [607, 320] on div "Planned Maint [GEOGRAPHIC_DATA] ([GEOGRAPHIC_DATA]) Planned Maint [GEOGRAPHIC_D…" at bounding box center [881, 249] width 1373 height 377
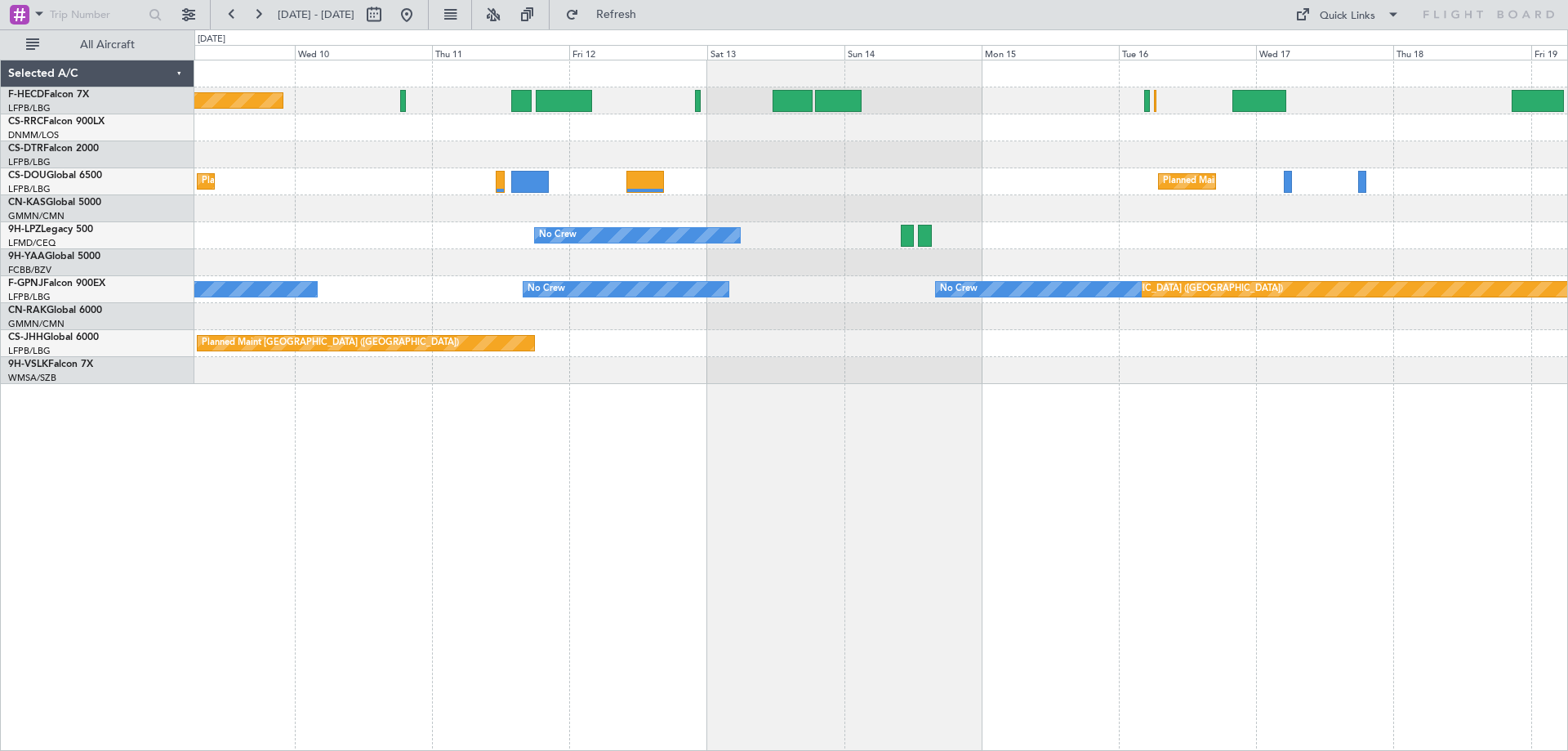
click at [1170, 219] on div at bounding box center [881, 209] width 1373 height 27
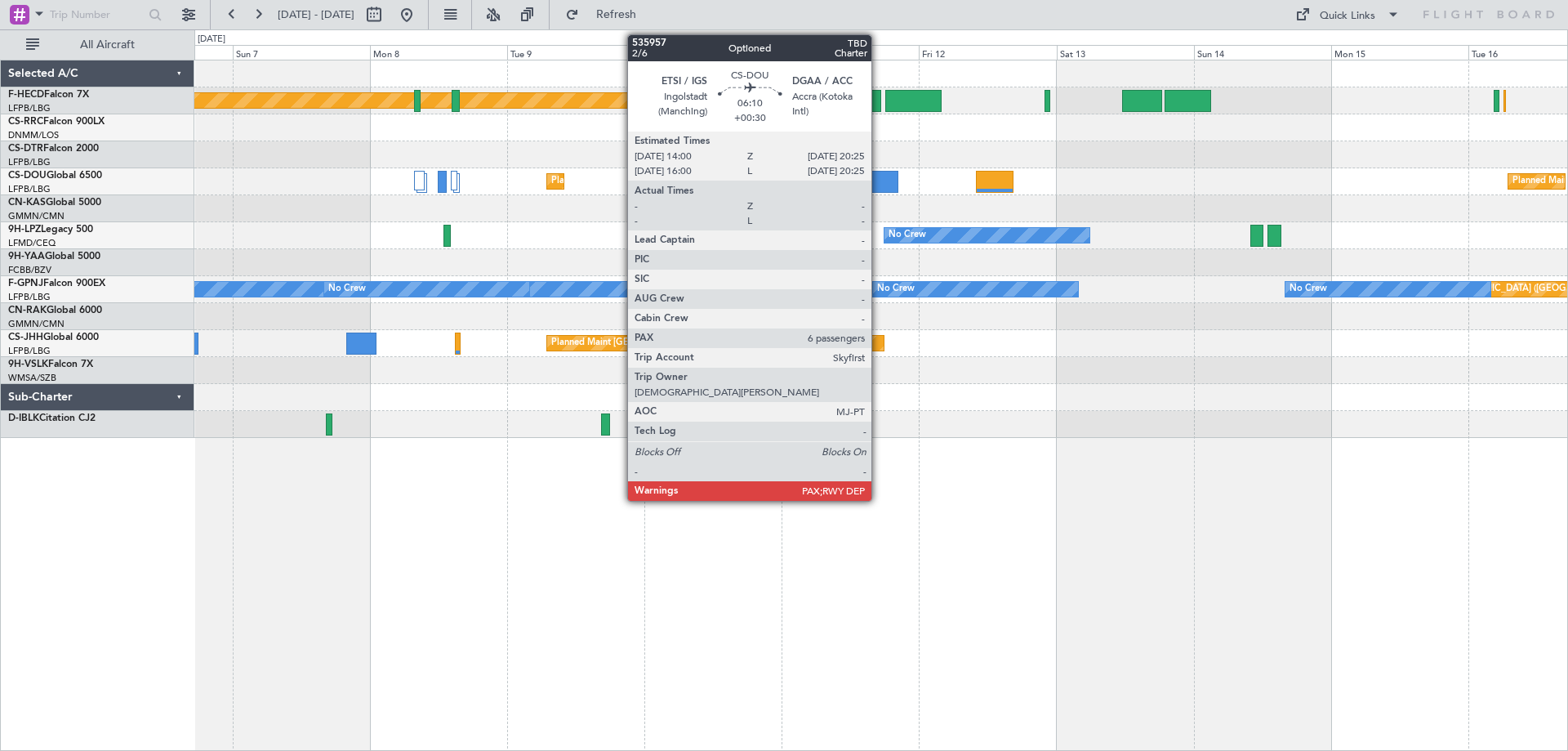
click at [879, 181] on div at bounding box center [879, 182] width 37 height 22
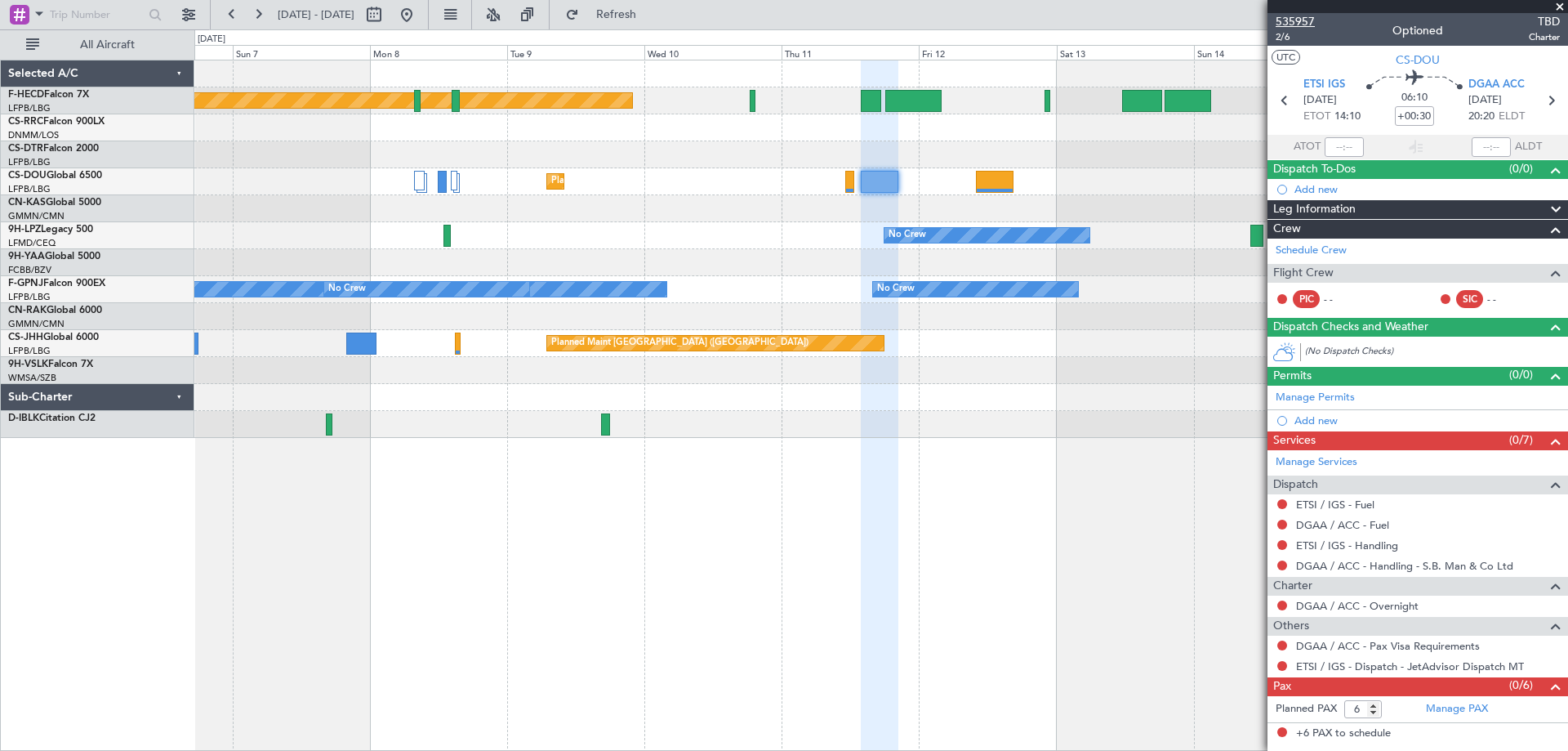
click at [1312, 14] on span "535957" at bounding box center [1295, 21] width 39 height 17
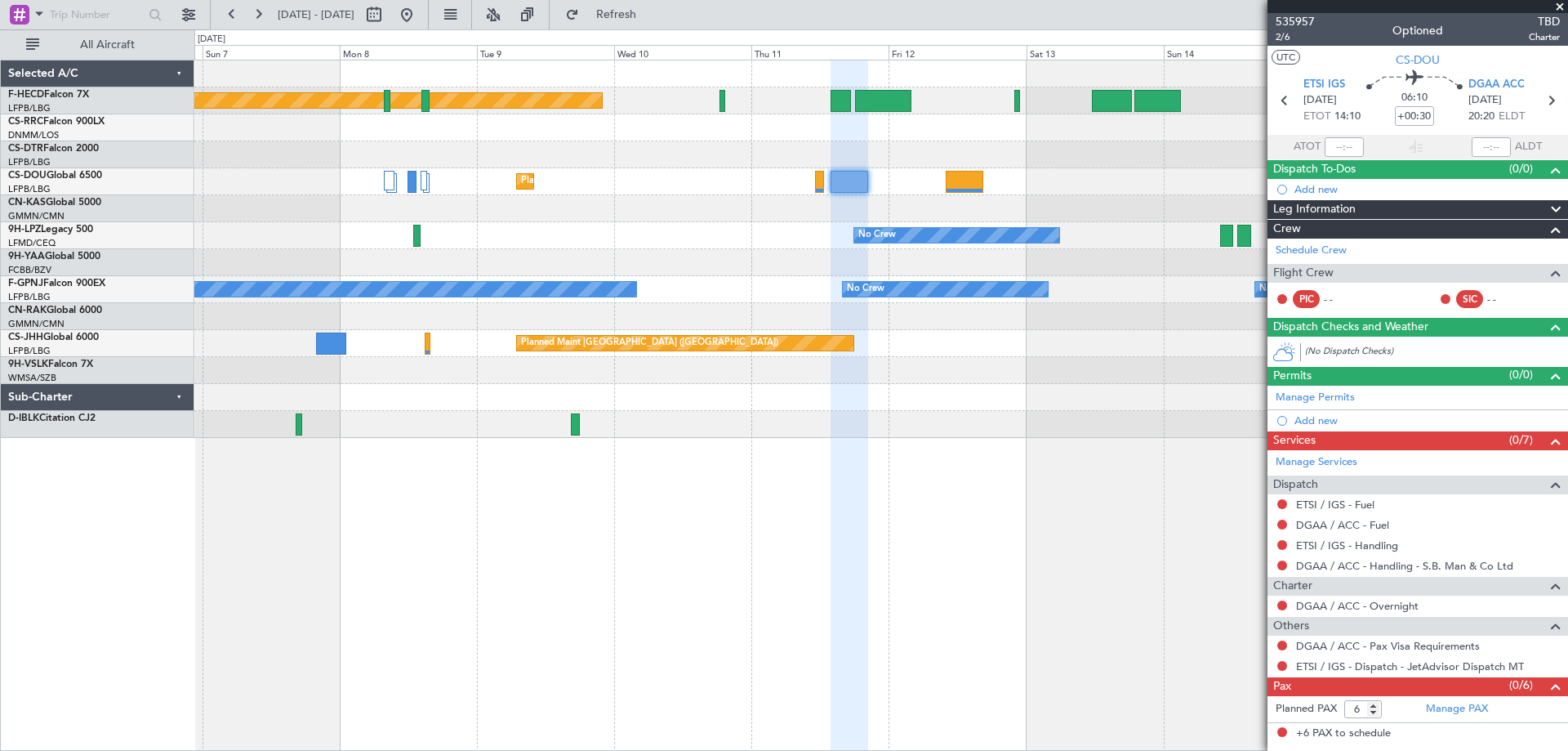
click at [536, 242] on div "Planned Maint [GEOGRAPHIC_DATA] ([GEOGRAPHIC_DATA]) Planned Maint [GEOGRAPHIC_D…" at bounding box center [881, 249] width 1373 height 377
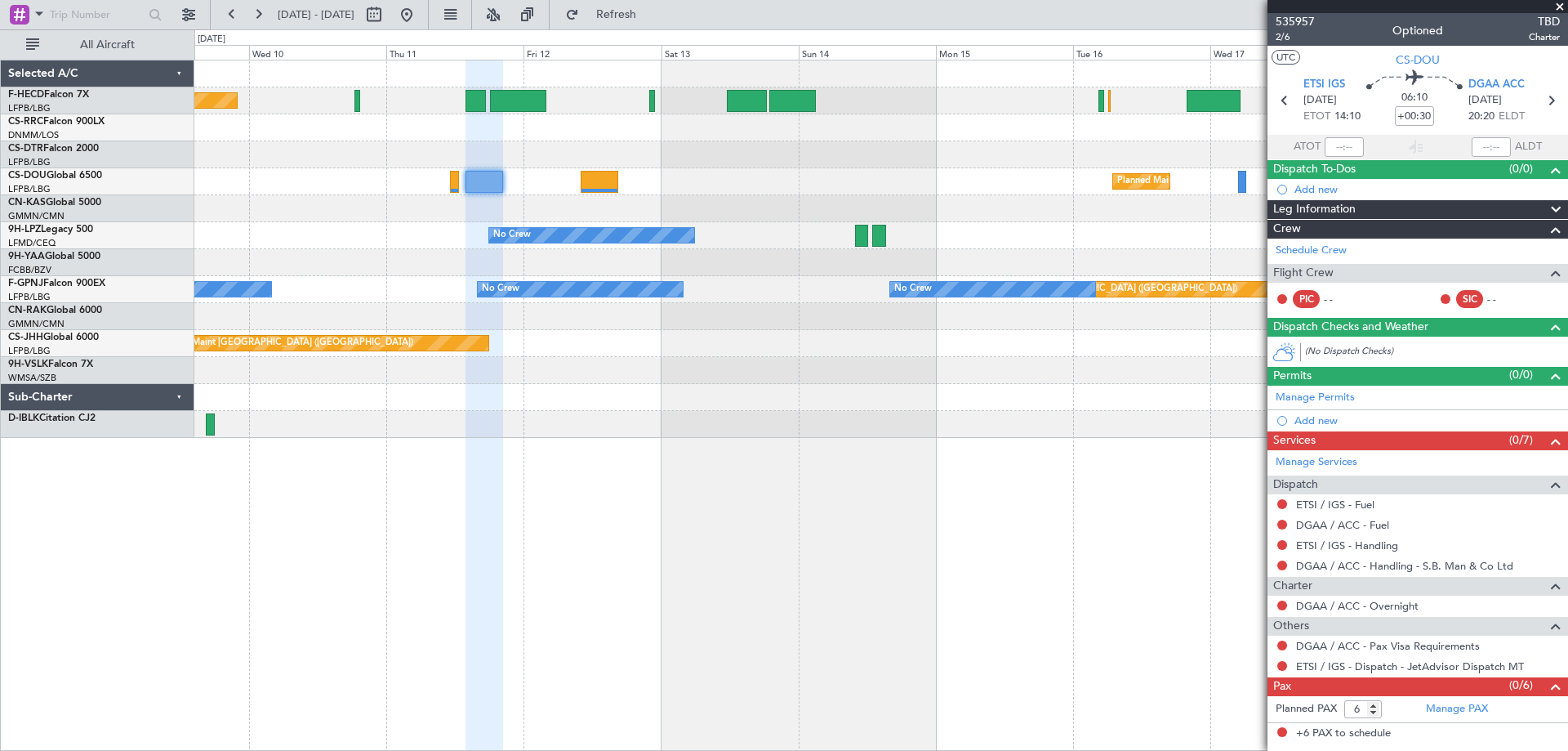
click at [1559, 14] on span "TBD" at bounding box center [1544, 21] width 31 height 17
click at [1560, 4] on span at bounding box center [1561, 7] width 16 height 15
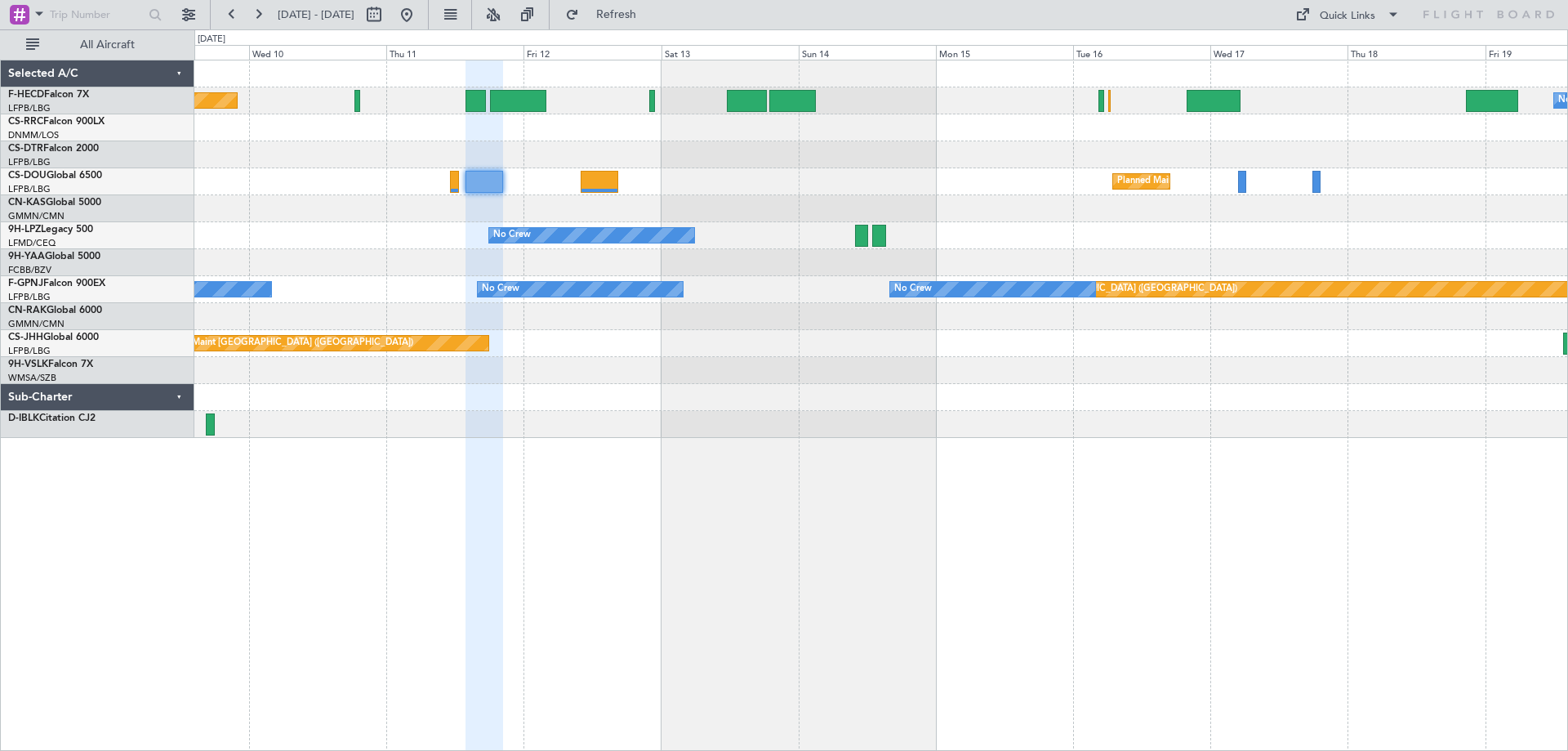
type input "0"
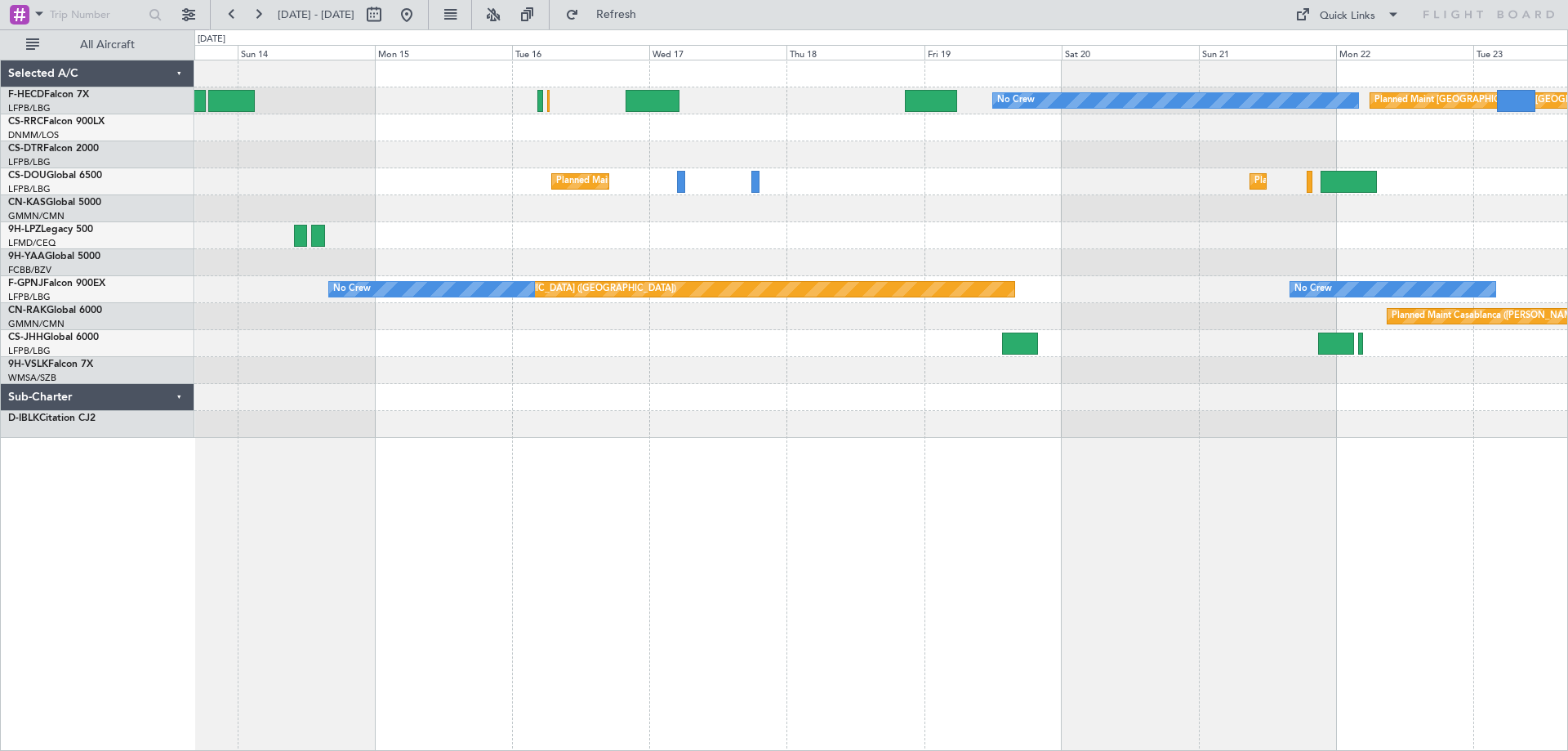
click at [385, 480] on div "No Crew Planned Maint [GEOGRAPHIC_DATA] ([GEOGRAPHIC_DATA]) Planned Maint [GEOG…" at bounding box center [881, 405] width 1374 height 692
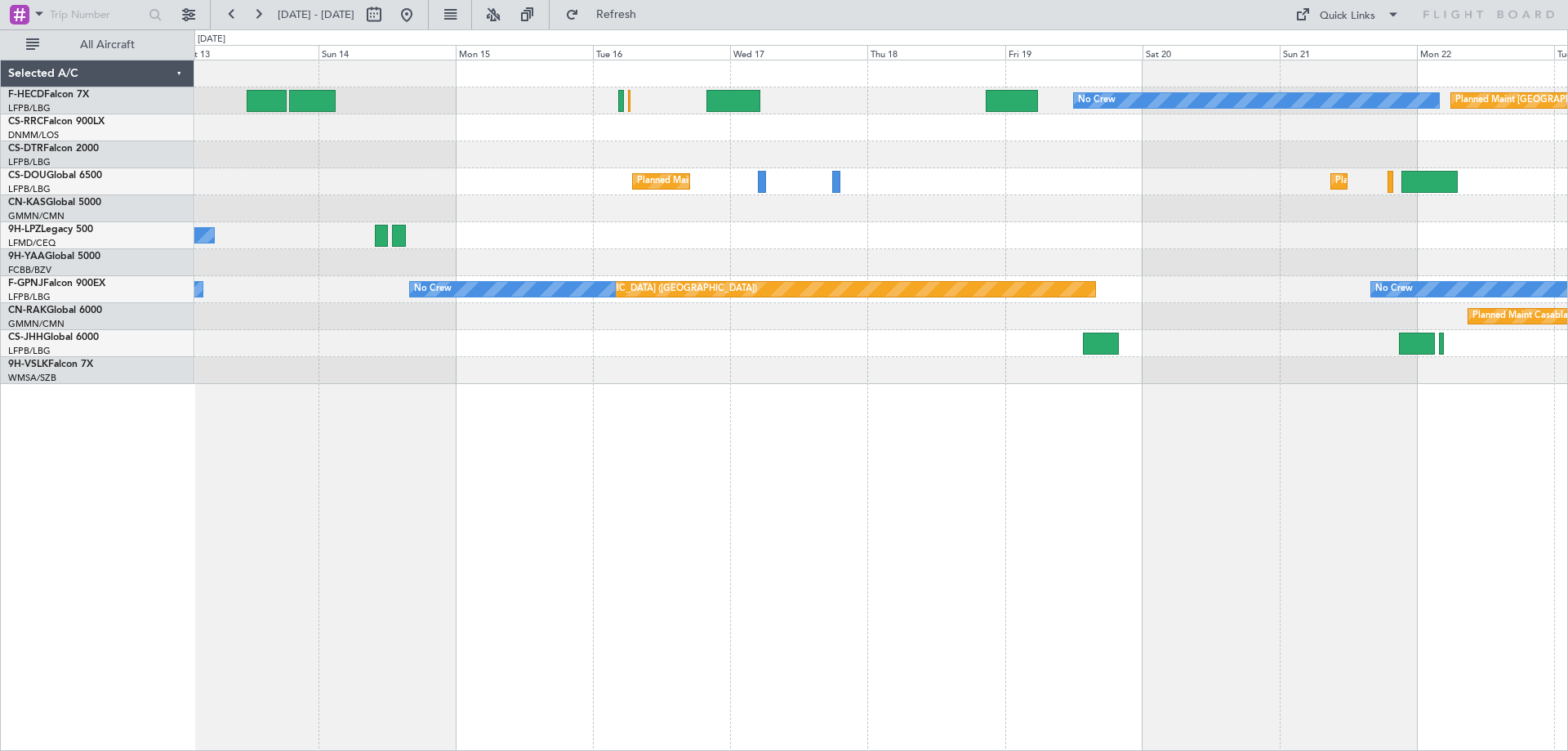
click at [859, 472] on div "No Crew Planned Maint [GEOGRAPHIC_DATA] ([GEOGRAPHIC_DATA]) Planned Maint [GEOG…" at bounding box center [881, 405] width 1374 height 692
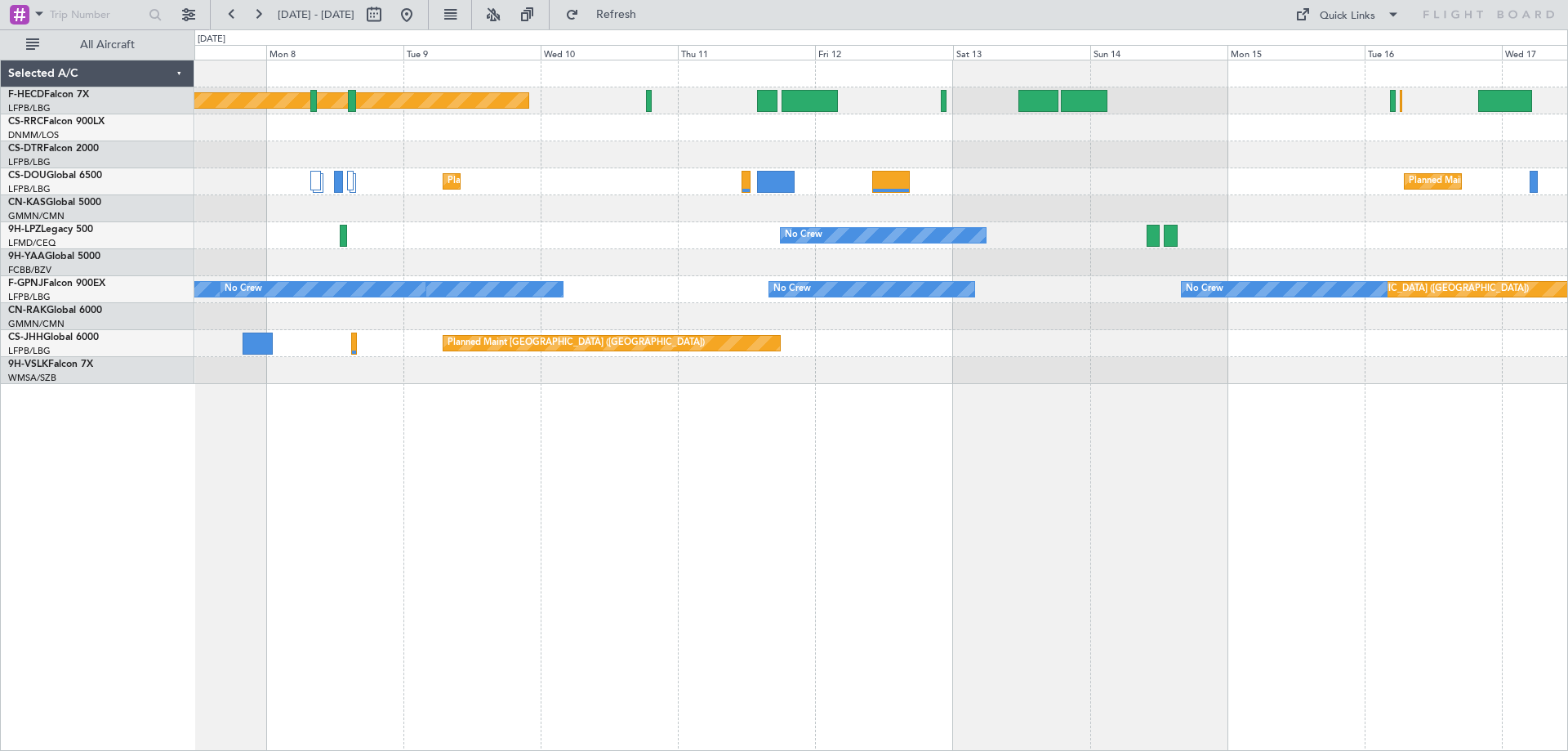
click at [1240, 291] on div "Planned Maint [GEOGRAPHIC_DATA] ([GEOGRAPHIC_DATA]) No Crew Planned Maint [GEOG…" at bounding box center [881, 222] width 1373 height 323
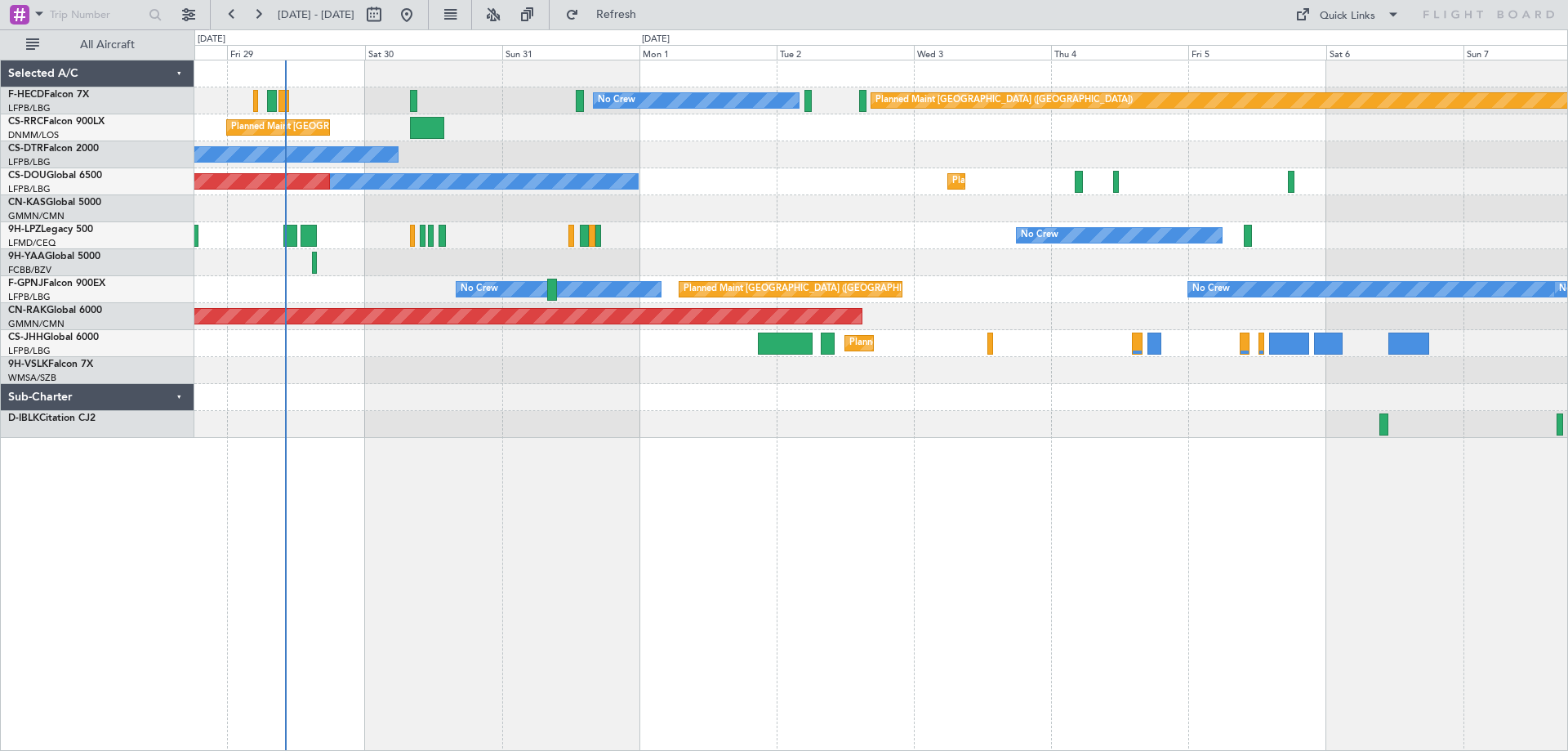
click at [844, 325] on div "Planned Maint [GEOGRAPHIC_DATA] ([GEOGRAPHIC_DATA]) No Crew No Crew Planned Mai…" at bounding box center [881, 249] width 1373 height 377
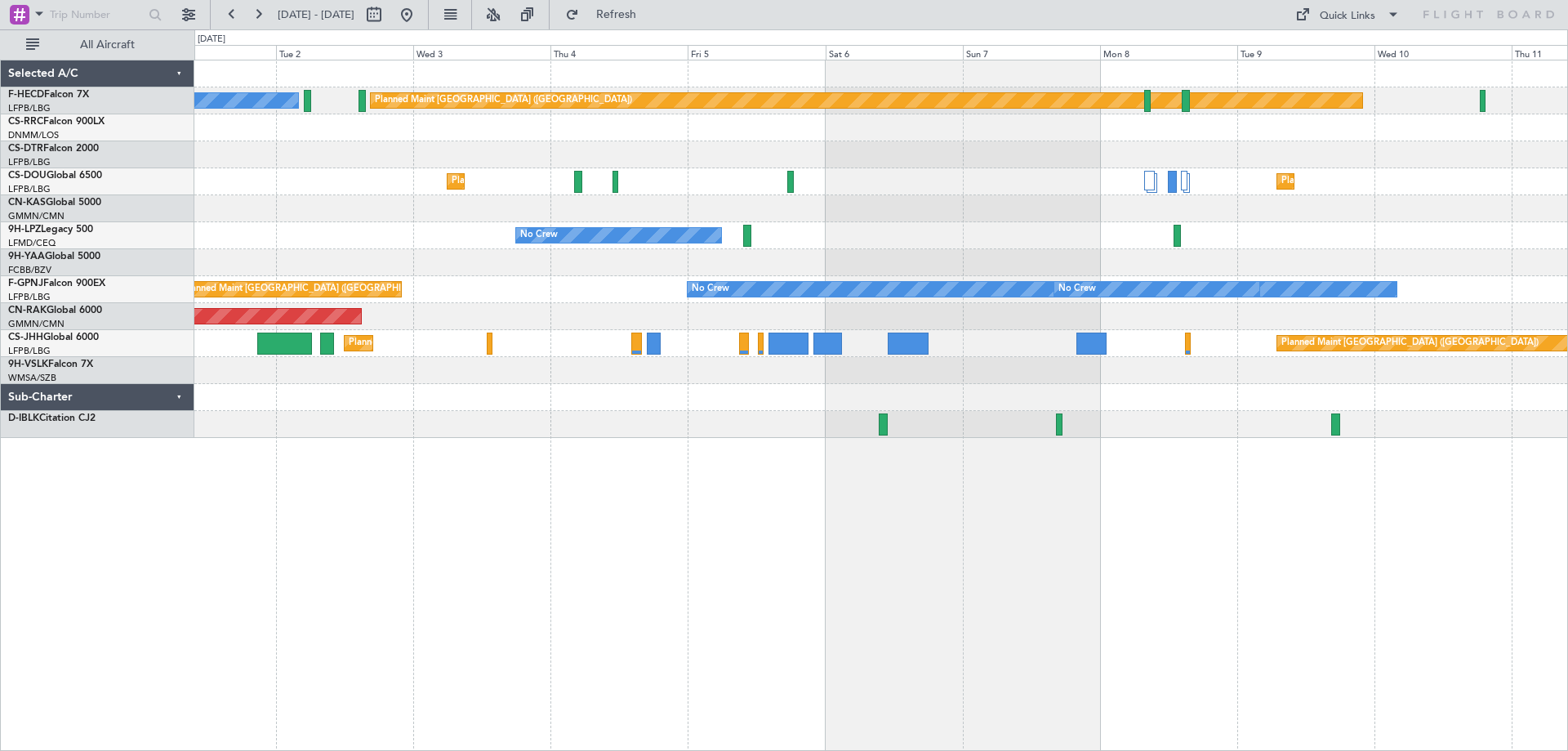
click at [622, 356] on div "Planned Maint [GEOGRAPHIC_DATA] ([GEOGRAPHIC_DATA]) No Crew No Crew Planned Mai…" at bounding box center [881, 249] width 1373 height 377
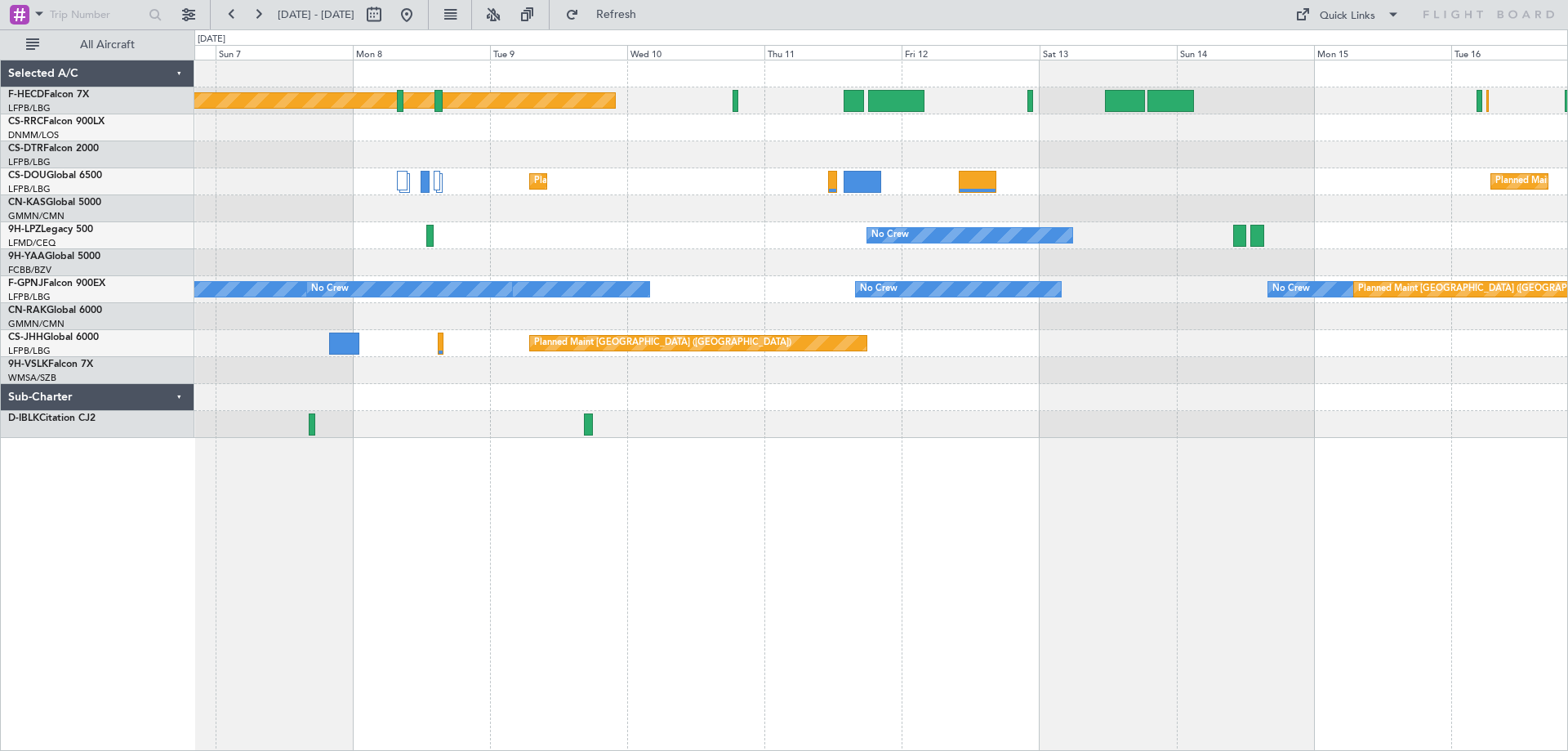
click at [942, 288] on div "Planned Maint [GEOGRAPHIC_DATA] ([GEOGRAPHIC_DATA]) Planned Maint [GEOGRAPHIC_D…" at bounding box center [881, 249] width 1373 height 377
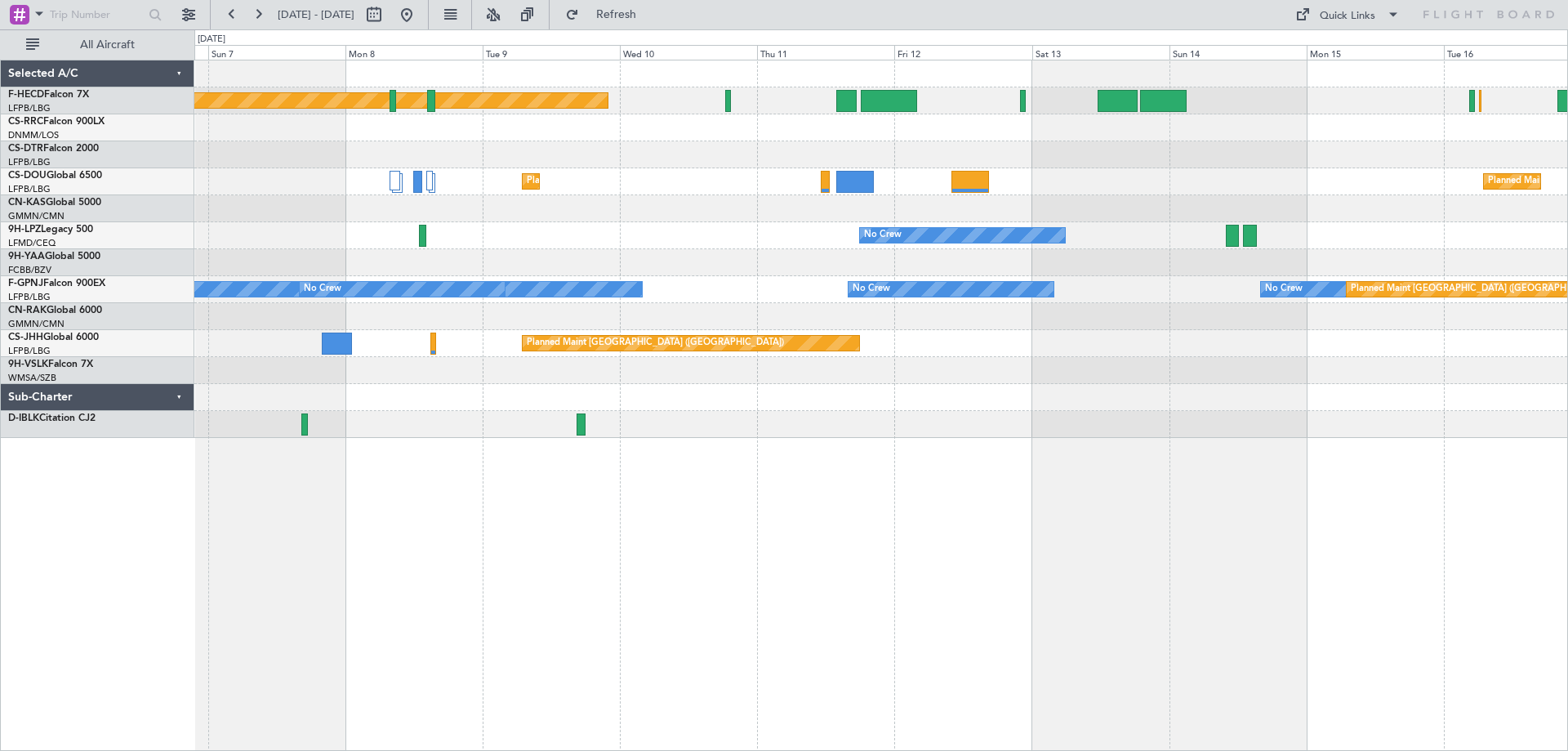
click at [992, 231] on div "No Crew No Crew" at bounding box center [881, 236] width 1373 height 27
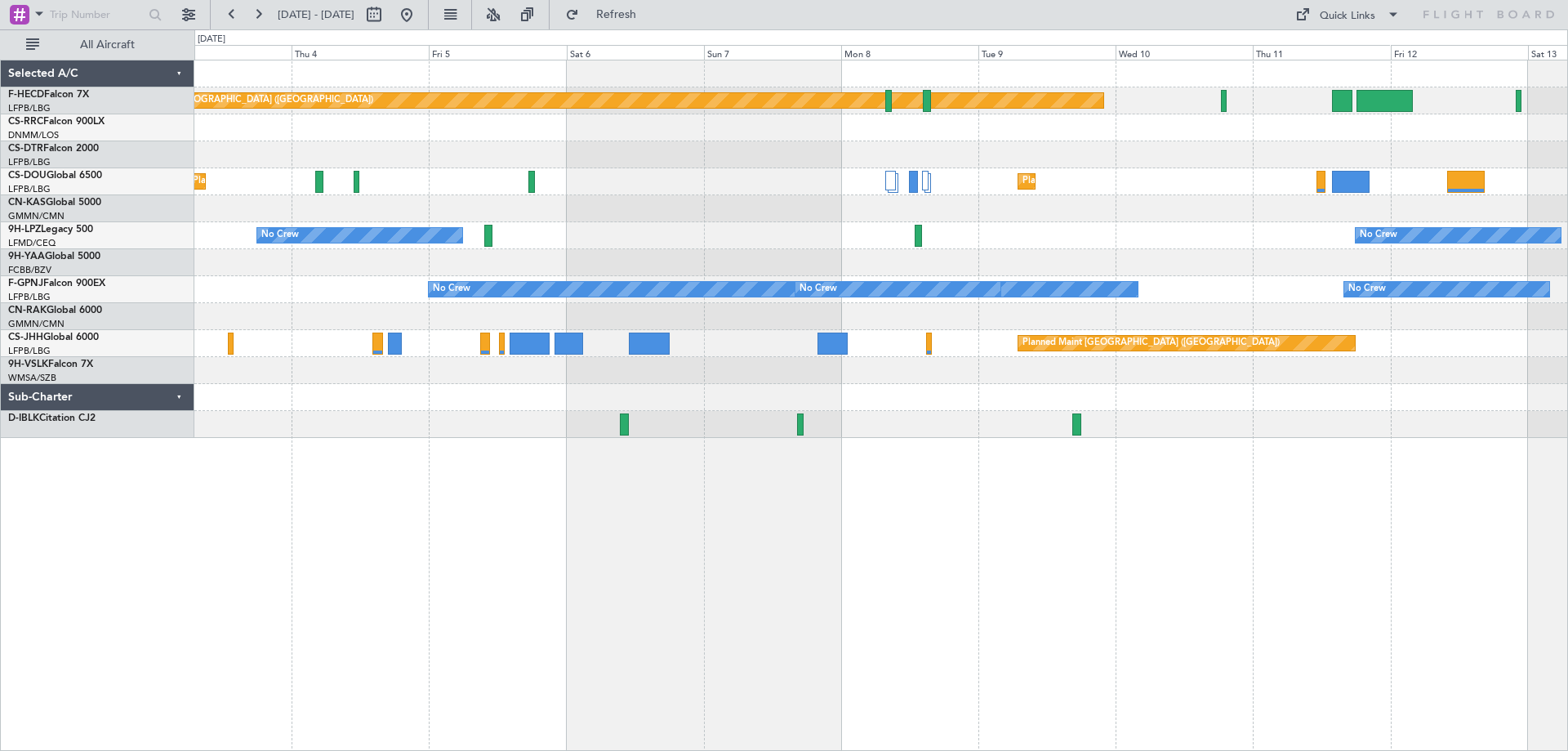
click at [1297, 259] on div "Planned Maint [GEOGRAPHIC_DATA] ([GEOGRAPHIC_DATA]) No Crew Planned Maint [GEOG…" at bounding box center [881, 249] width 1373 height 377
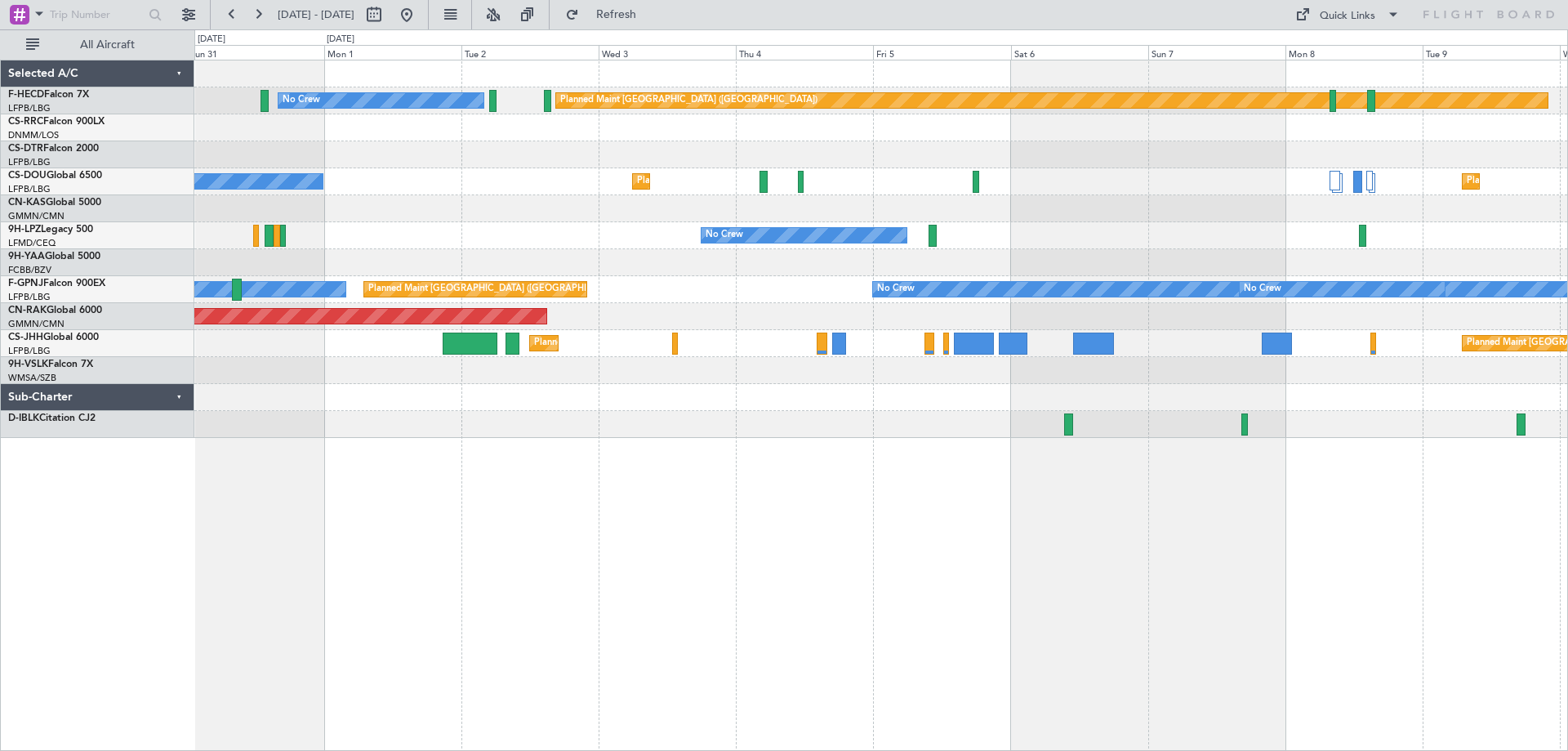
click at [978, 276] on div "Planned Maint [GEOGRAPHIC_DATA] ([GEOGRAPHIC_DATA]) No Crew Planned Maint [GEOG…" at bounding box center [881, 249] width 1373 height 377
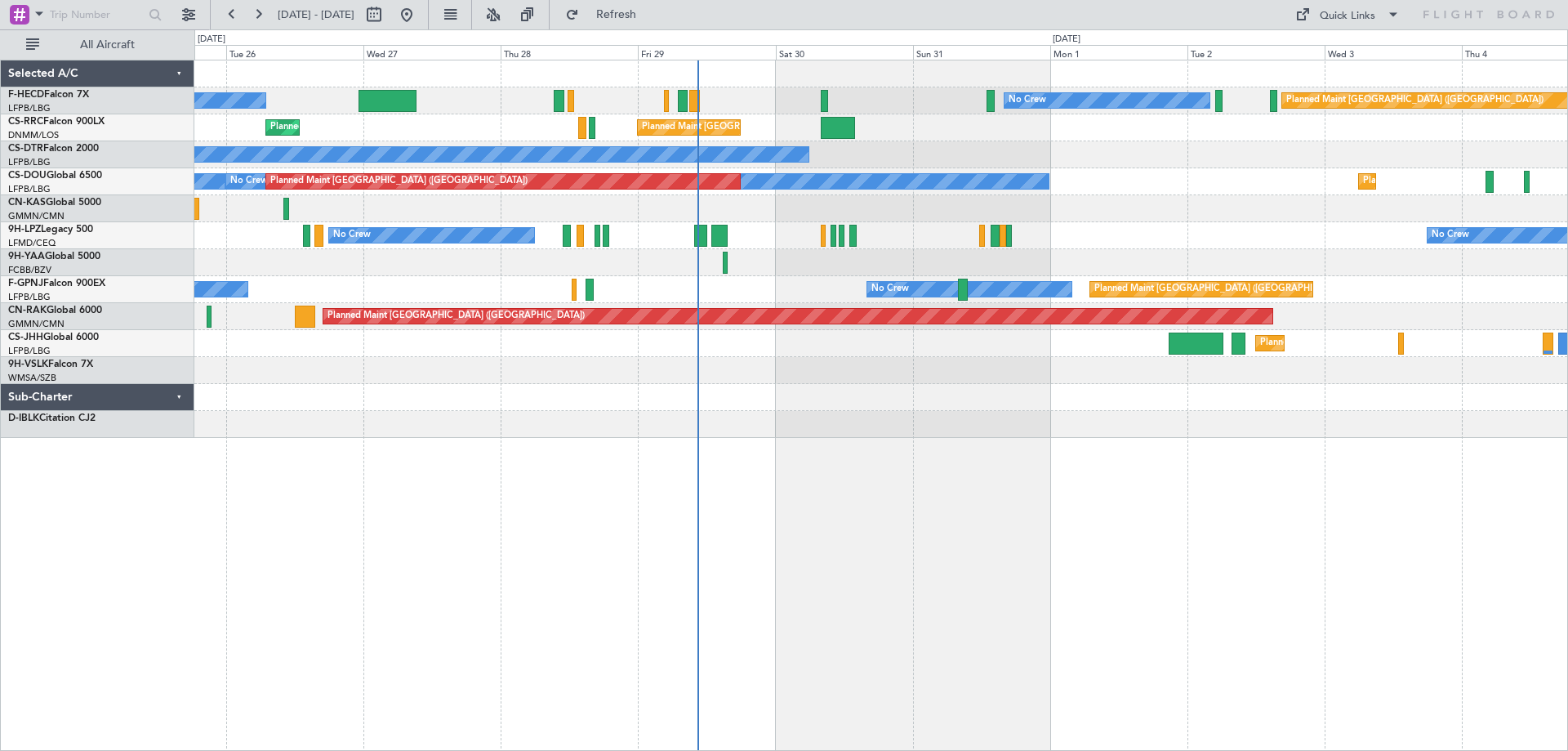
click at [1568, 90] on html "[DATE] - [DATE] Refresh Quick Links All Aircraft No Crew Planned Maint [GEOGRAP…" at bounding box center [784, 376] width 1568 height 751
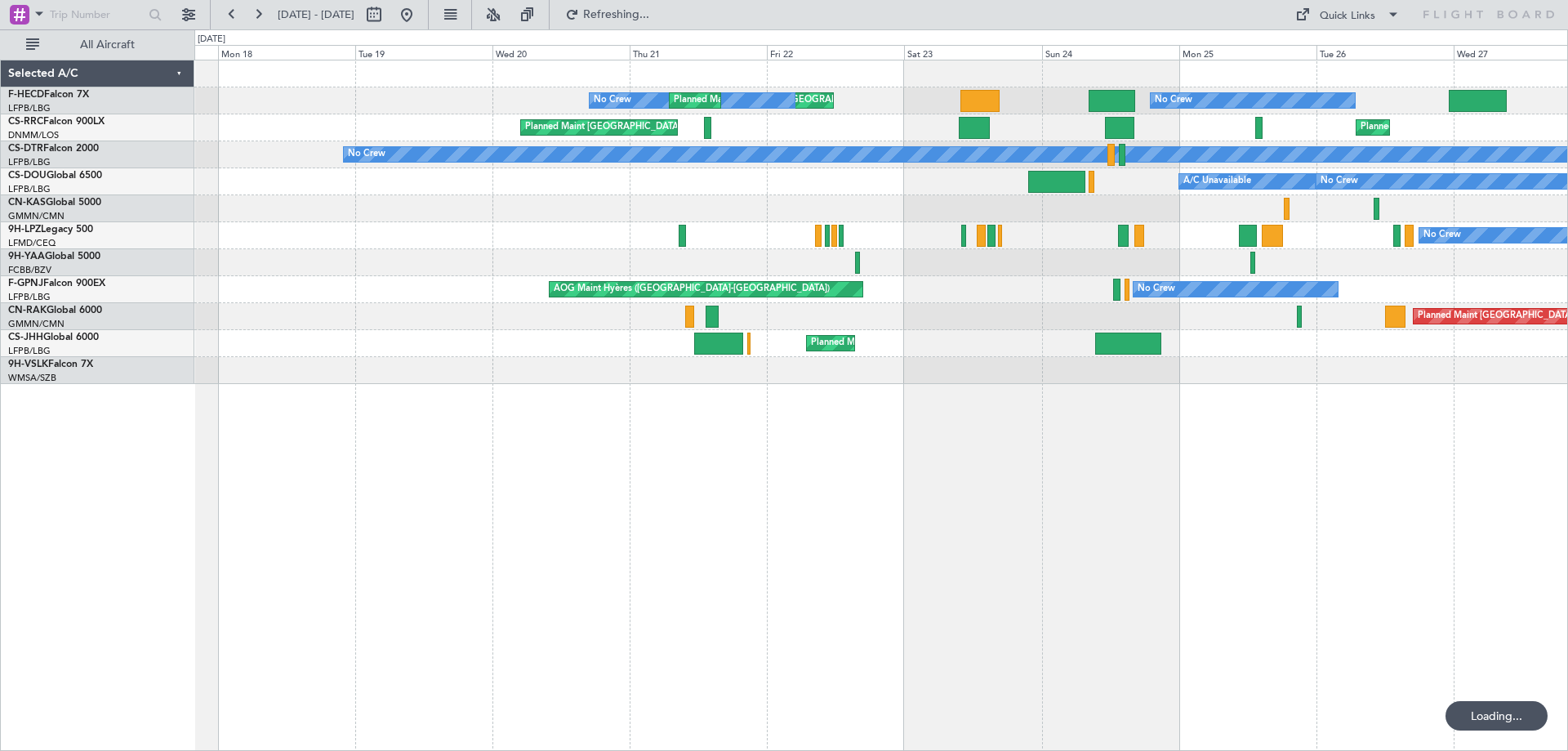
click at [886, 197] on div "Planned Maint [GEOGRAPHIC_DATA] ([GEOGRAPHIC_DATA]) No Crew No Crew Planned Mai…" at bounding box center [881, 222] width 1373 height 323
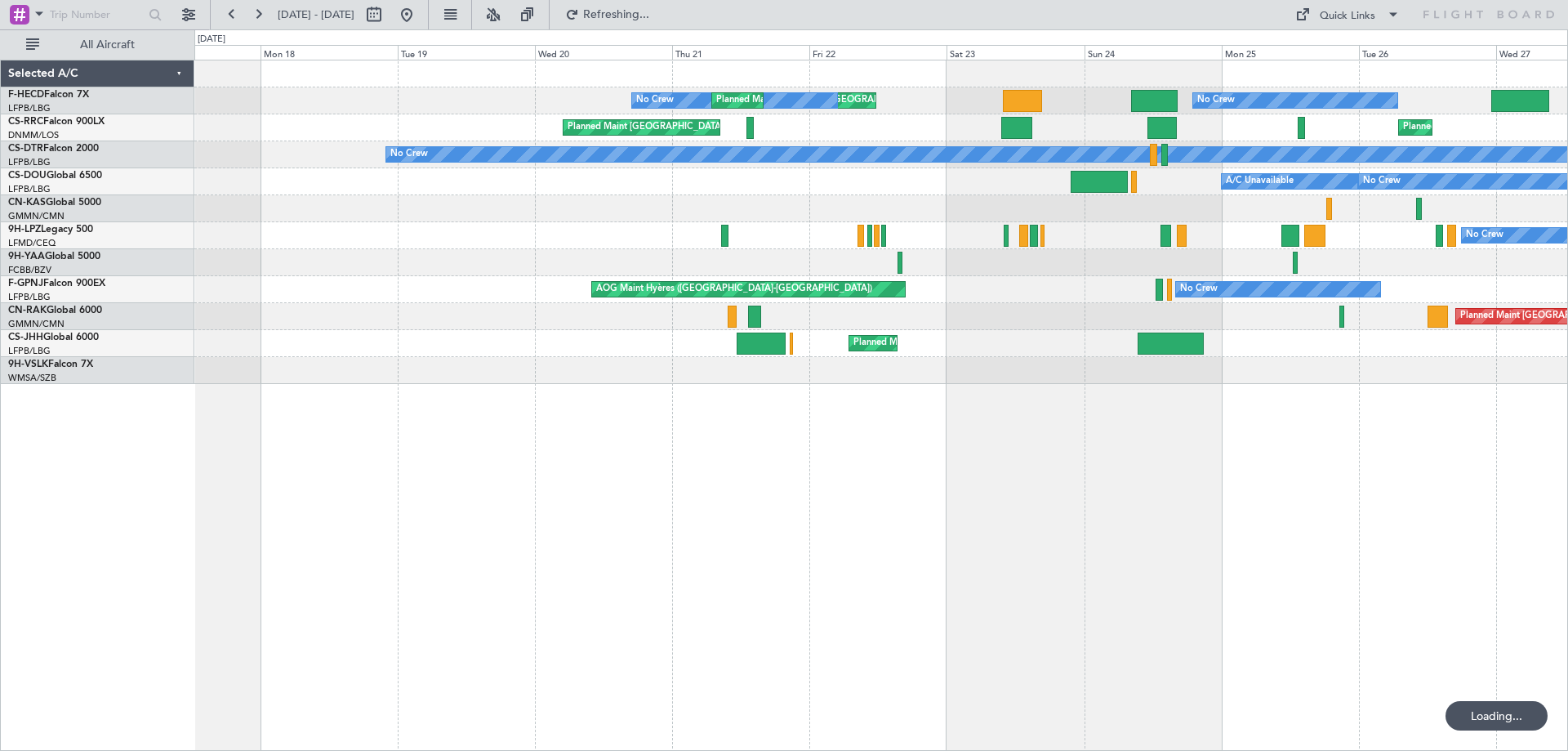
click at [1014, 236] on div "Planned Maint [GEOGRAPHIC_DATA] ([GEOGRAPHIC_DATA]) No Crew No Crew Planned Mai…" at bounding box center [881, 222] width 1373 height 323
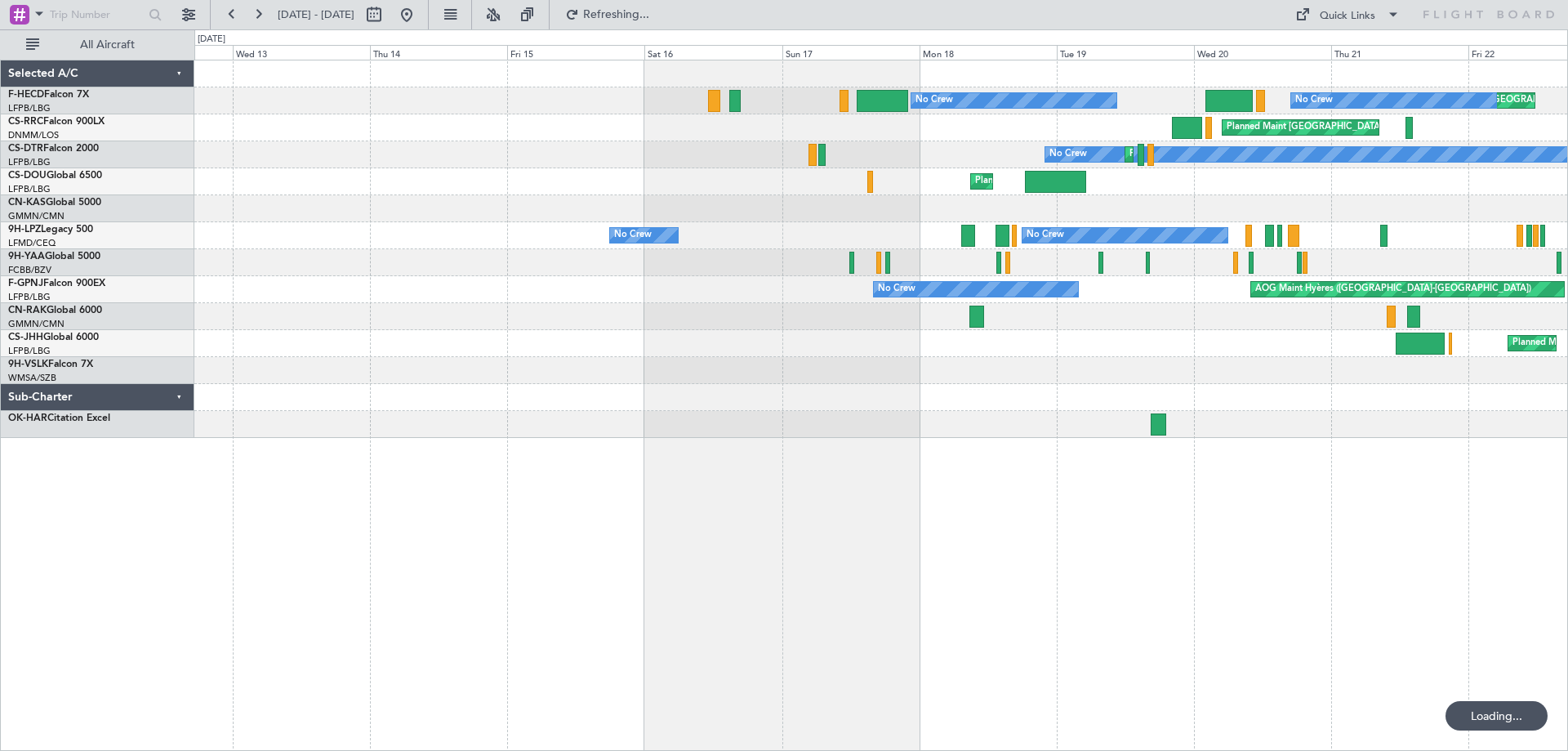
click at [1107, 186] on div "Planned Maint [GEOGRAPHIC_DATA] ([GEOGRAPHIC_DATA]) Planned Maint [GEOGRAPHIC_D…" at bounding box center [881, 249] width 1373 height 377
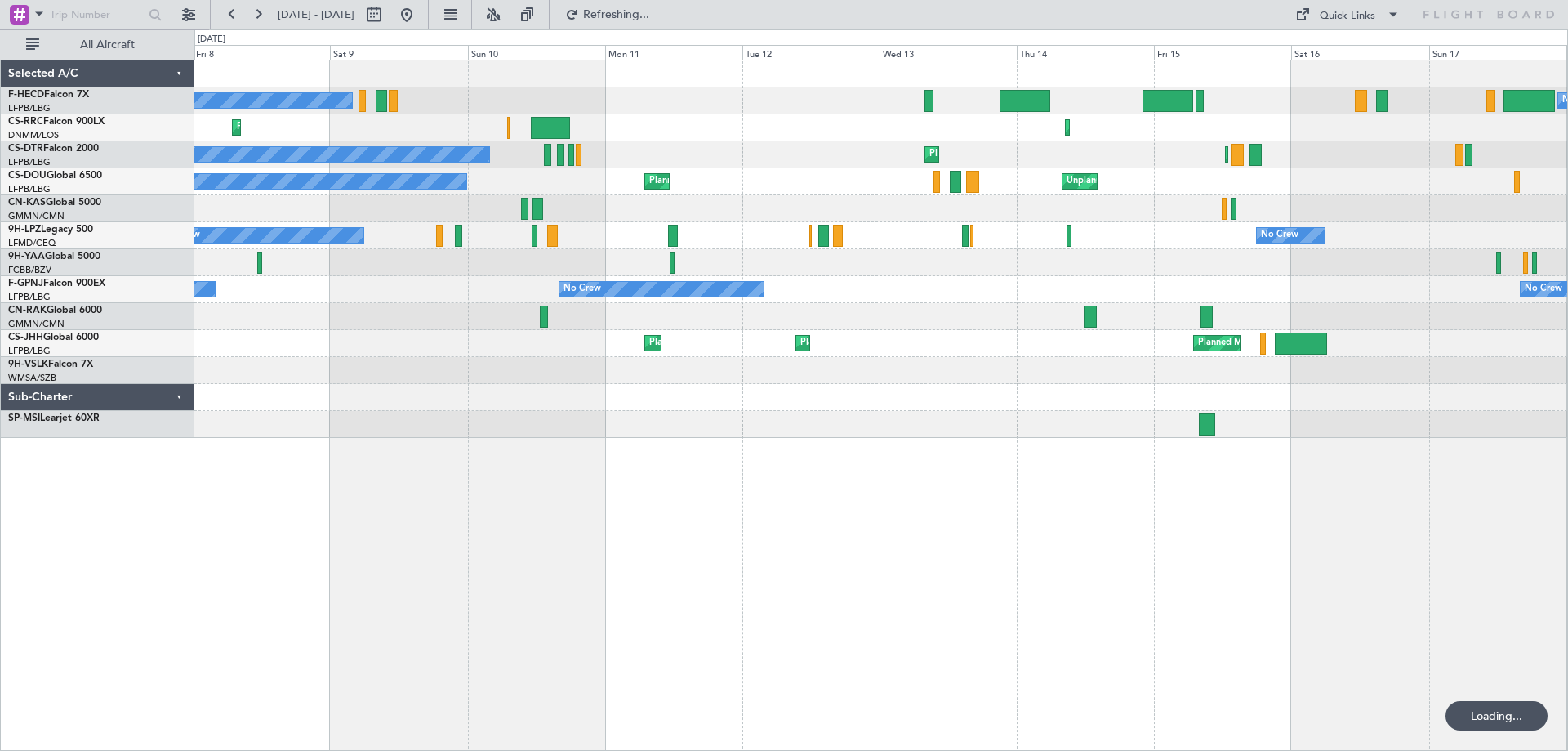
click at [1299, 212] on div "No Crew No Crew Planned Maint Larnaca ([GEOGRAPHIC_DATA]) Planned Maint [GEOGRA…" at bounding box center [881, 249] width 1373 height 377
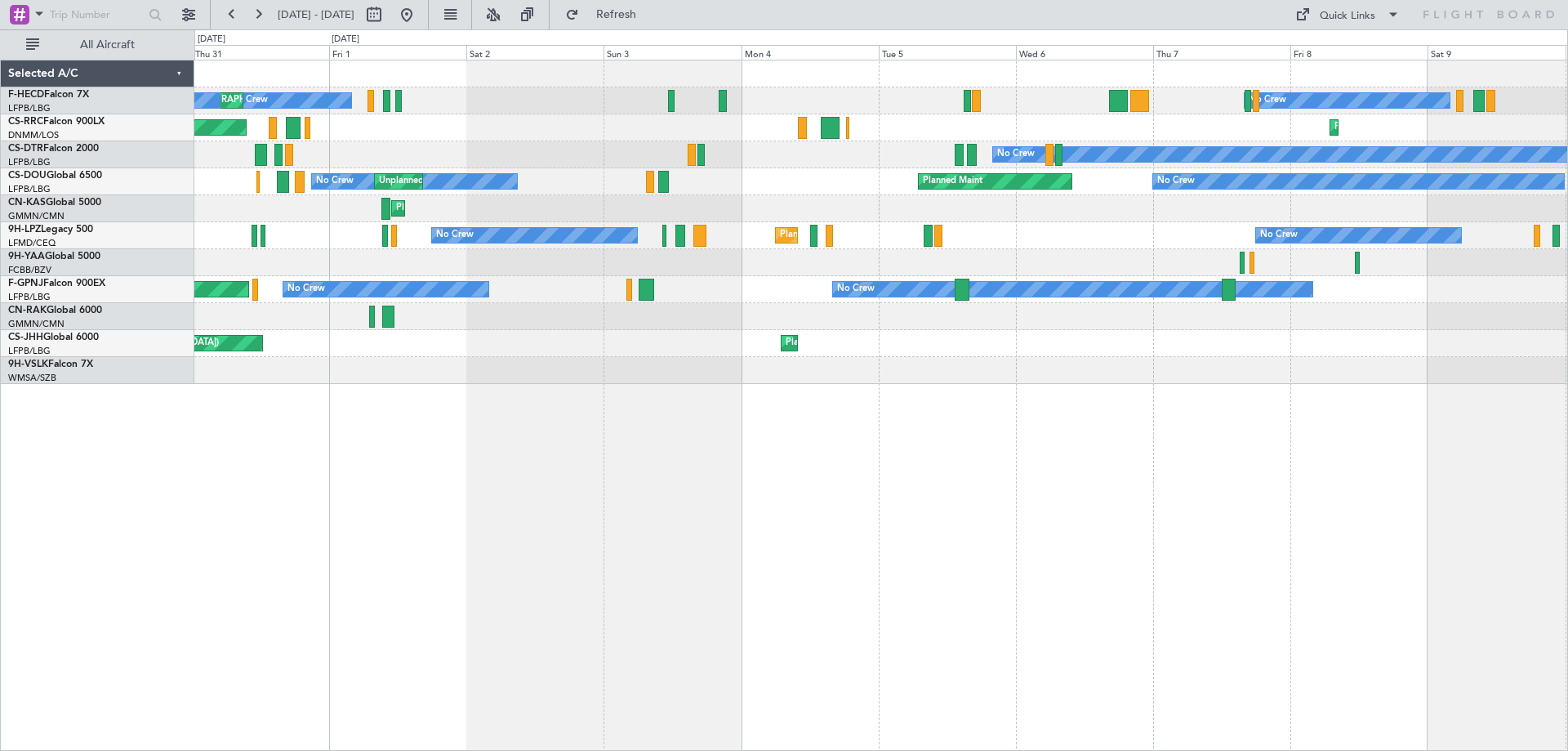
click at [954, 301] on div "No Crew No Crew Planned Maint [GEOGRAPHIC_DATA] ([GEOGRAPHIC_DATA]) No Crew No …" at bounding box center [881, 222] width 1373 height 323
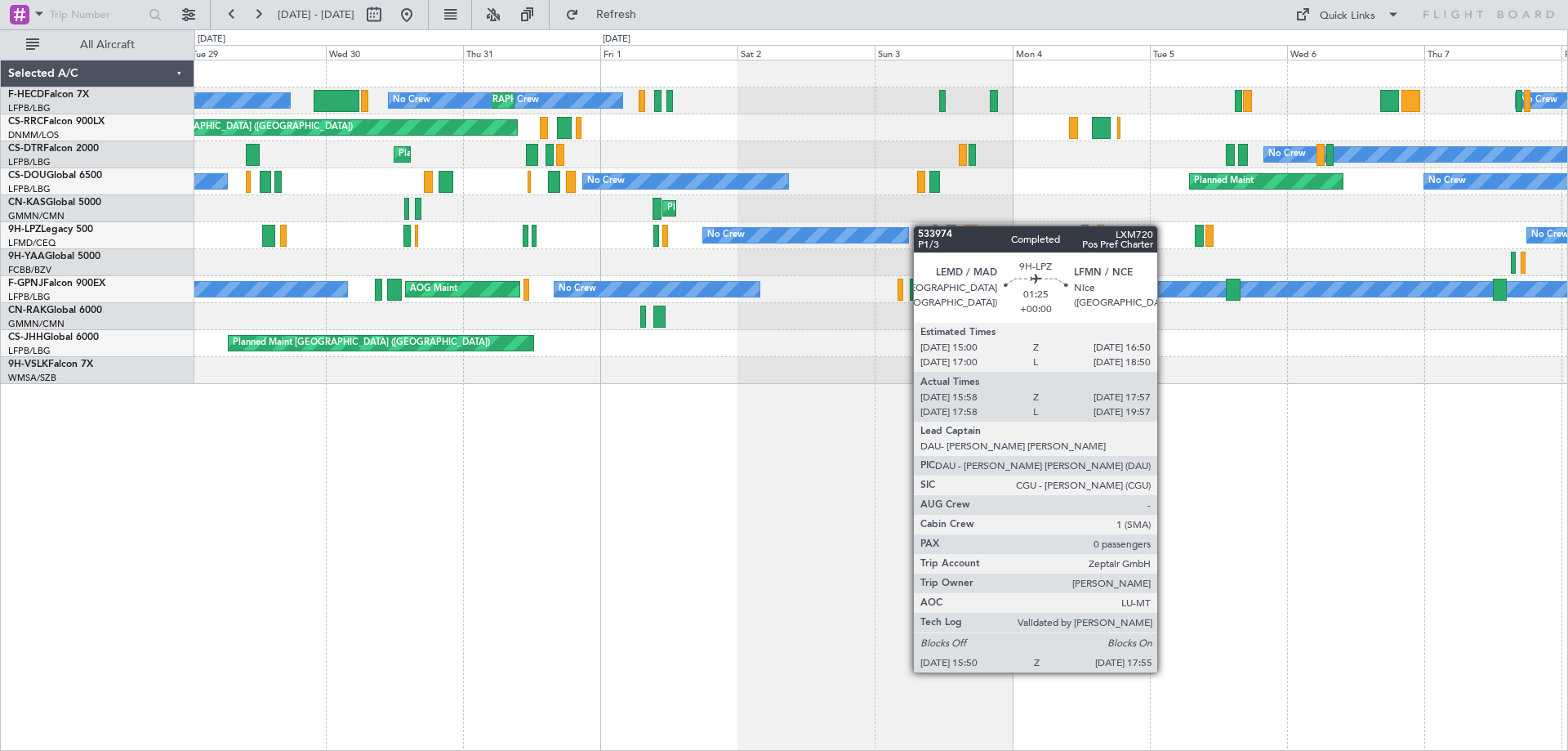
click at [980, 227] on div "No Crew [GEOGRAPHIC_DATA] ([GEOGRAPHIC_DATA]) No Crew" at bounding box center [881, 236] width 1373 height 27
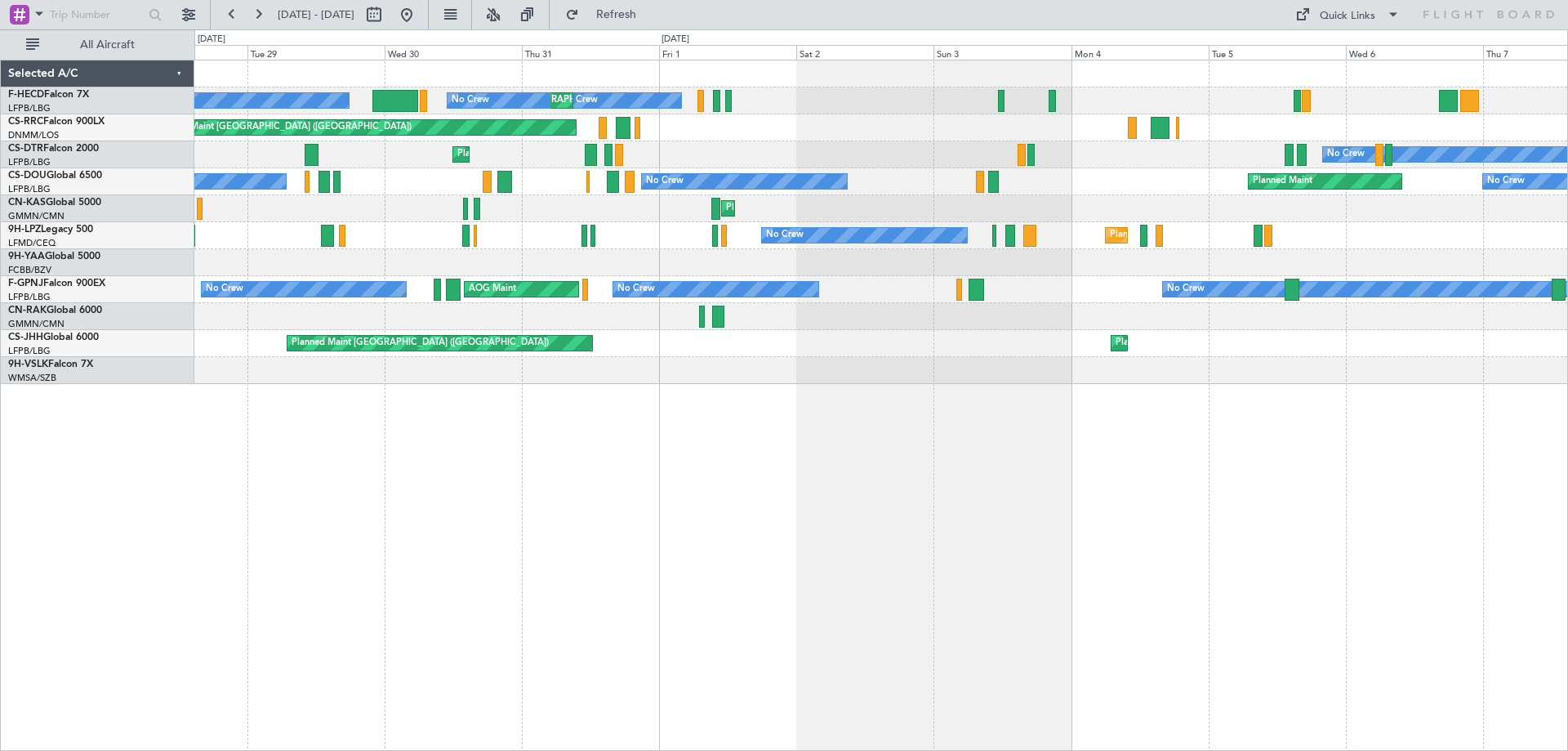
click at [862, 279] on div "No Crew Planned Maint [GEOGRAPHIC_DATA] ([GEOGRAPHIC_DATA]) No Crew No Crew Nas…" at bounding box center [881, 222] width 1373 height 323
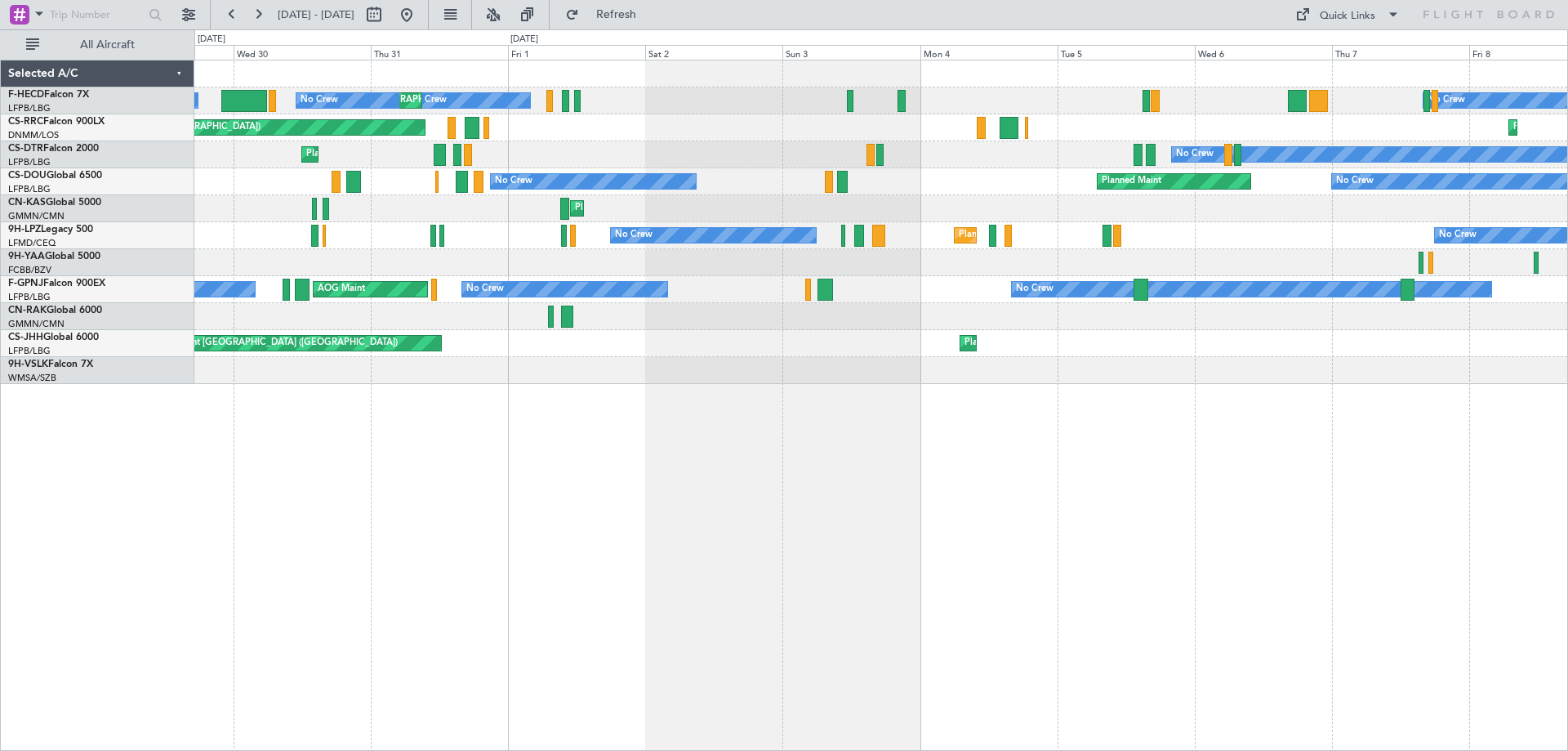
click at [763, 254] on div "No Crew Planned Maint [GEOGRAPHIC_DATA] ([GEOGRAPHIC_DATA]) No Crew No Crew Nas…" at bounding box center [881, 222] width 1373 height 323
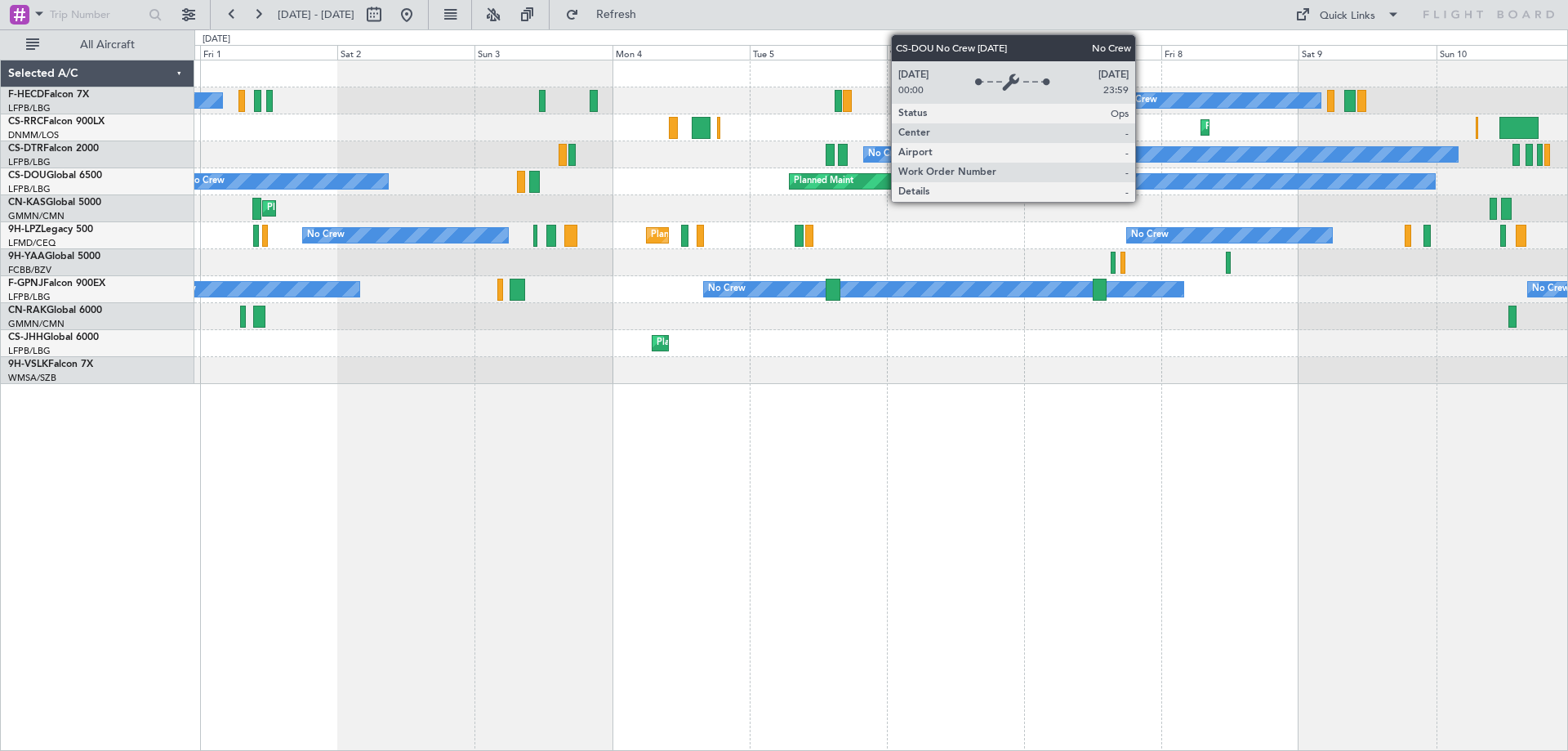
click at [1142, 180] on div "No Crew" at bounding box center [1230, 182] width 411 height 15
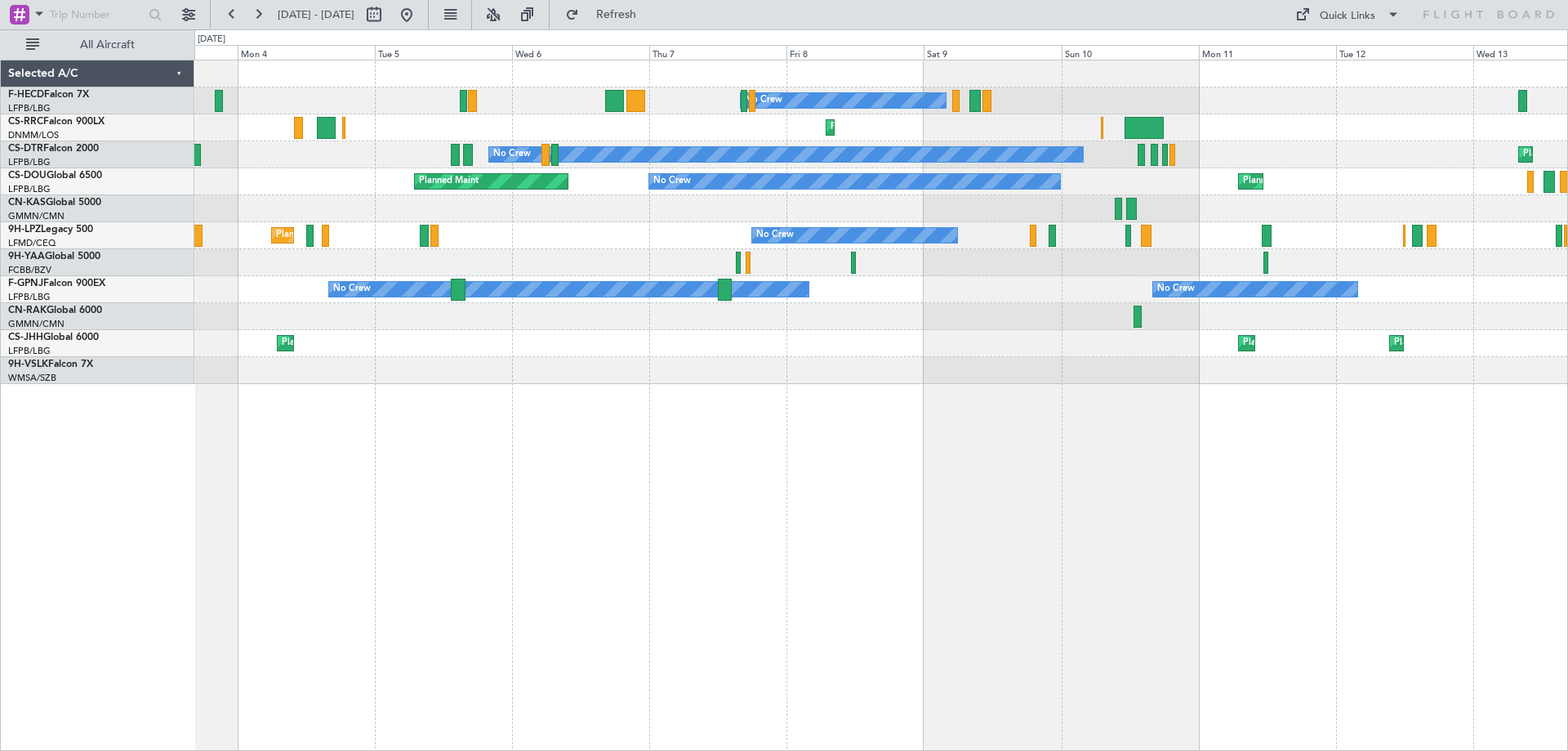
click at [910, 264] on div "No Crew Planned Maint Larnaca ([GEOGRAPHIC_DATA]) Planned Maint [GEOGRAPHIC_DAT…" at bounding box center [881, 222] width 1373 height 323
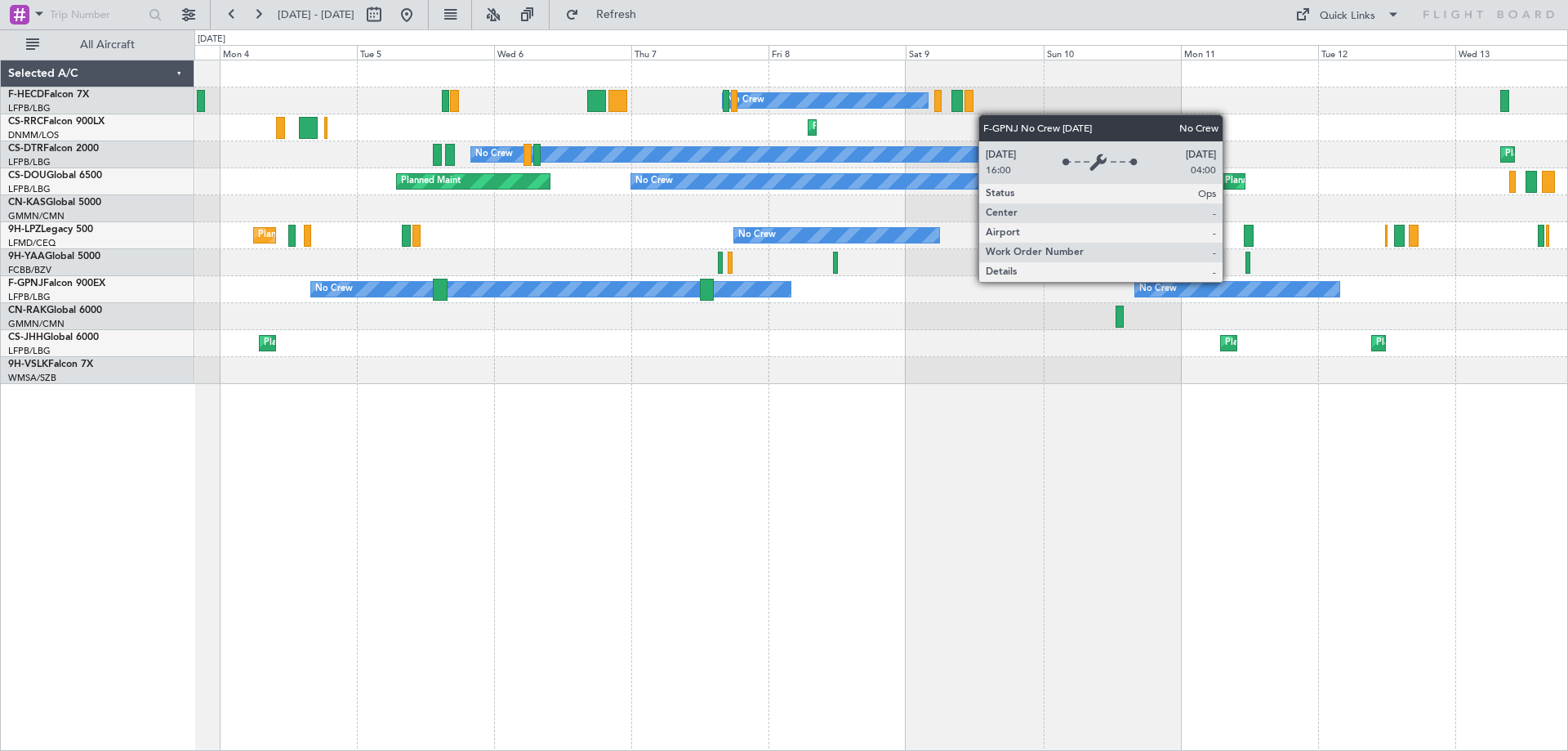
click at [966, 313] on div "No Crew Planned Maint Larnaca ([GEOGRAPHIC_DATA]) Planned Maint [GEOGRAPHIC_DAT…" at bounding box center [881, 222] width 1373 height 323
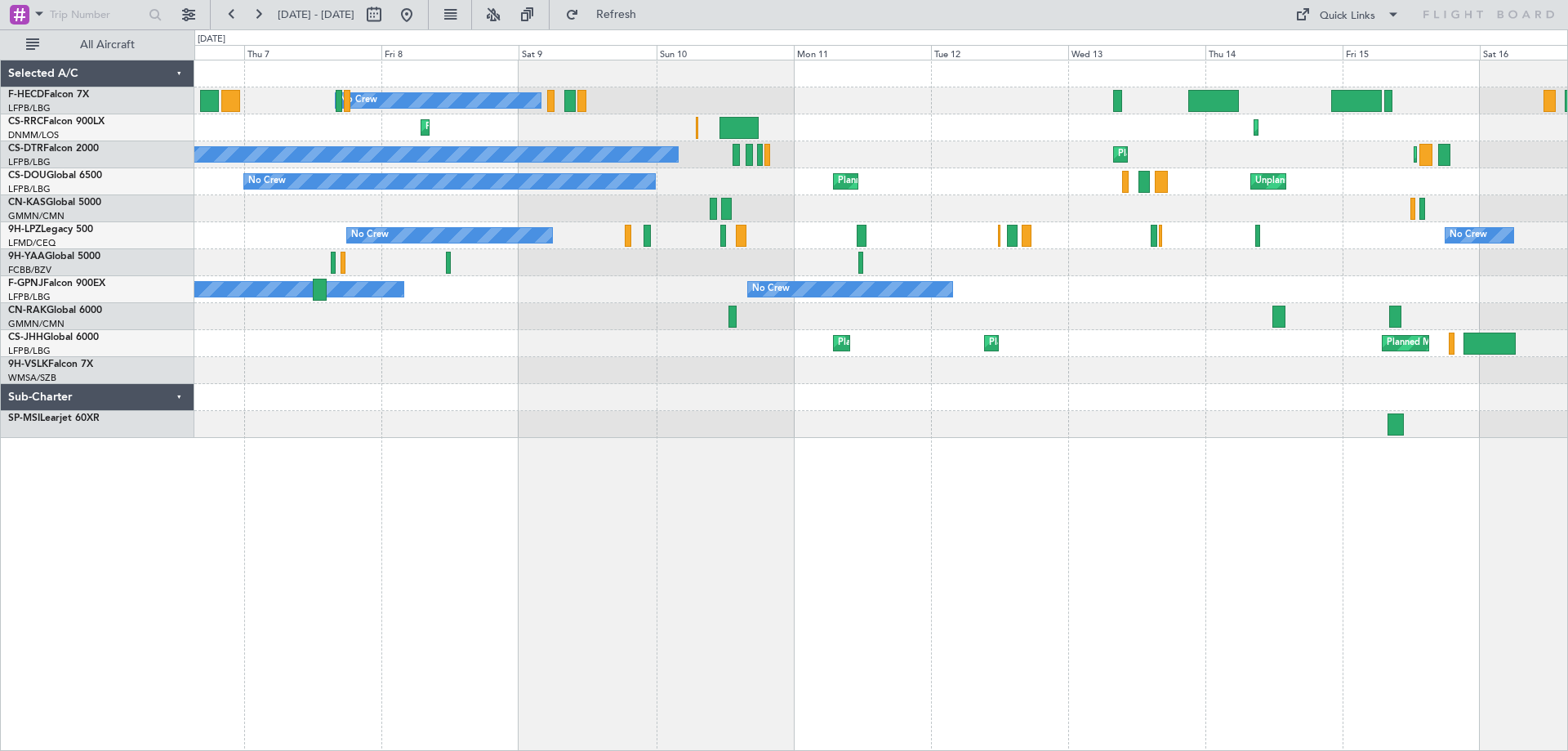
click at [926, 275] on div "No Crew No Crew Planned Maint Larnaca ([GEOGRAPHIC_DATA]) Planned Maint [GEOGRA…" at bounding box center [881, 249] width 1373 height 377
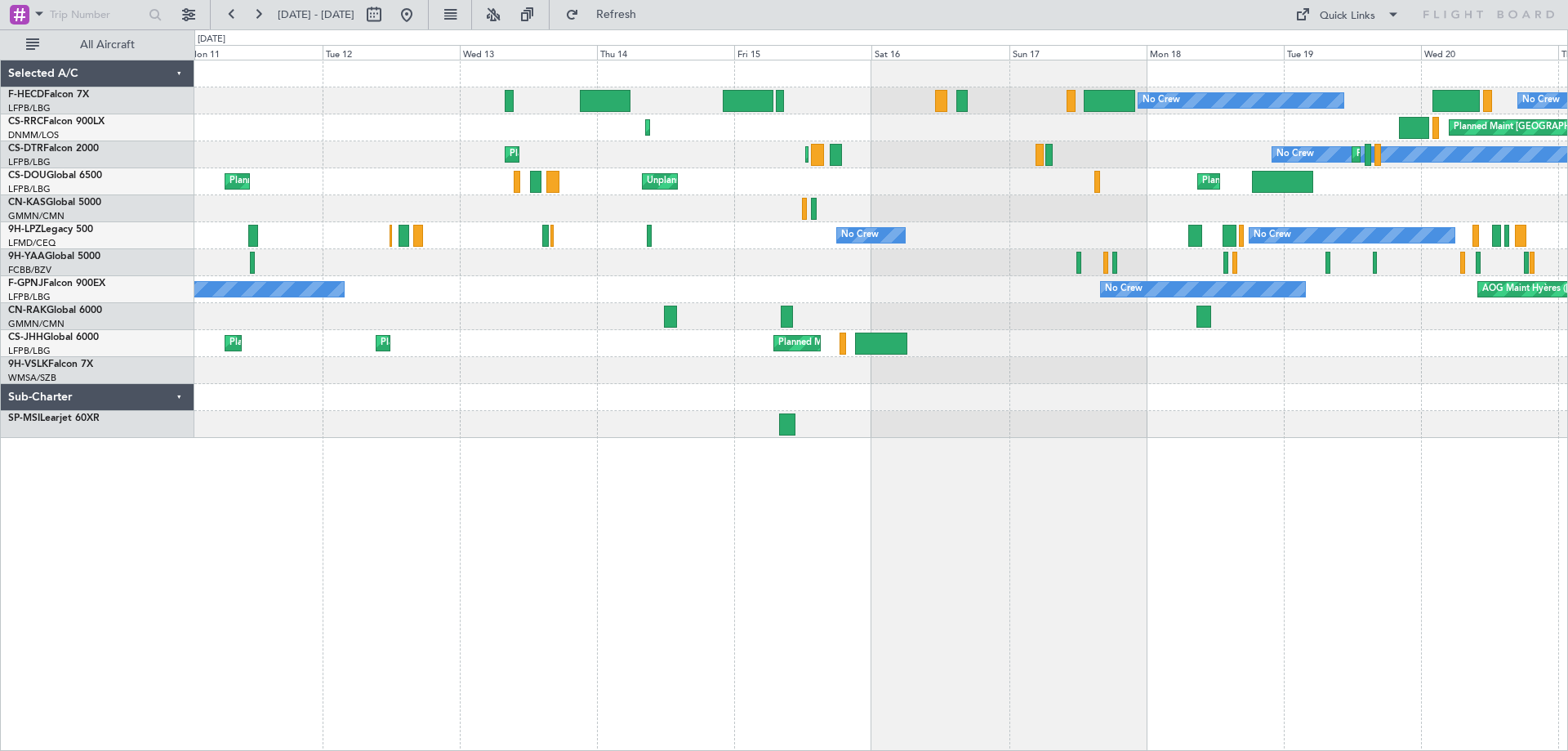
click at [575, 276] on div "No Crew No Crew Planned Maint [GEOGRAPHIC_DATA] ([GEOGRAPHIC_DATA]) Planned Mai…" at bounding box center [881, 249] width 1373 height 377
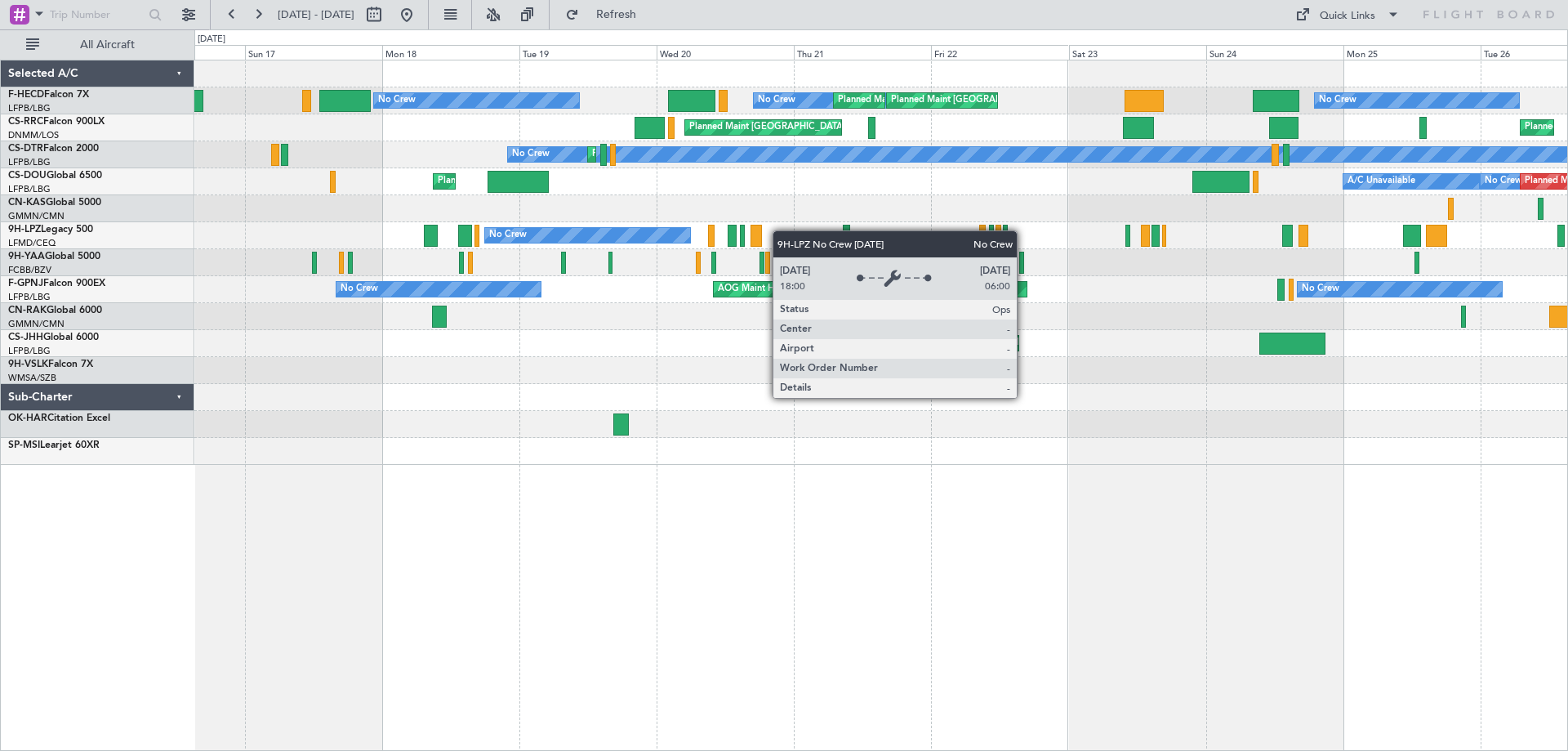
click at [483, 249] on div "No Crew No Crew Planned Maint [GEOGRAPHIC_DATA] ([GEOGRAPHIC_DATA]) Planned Mai…" at bounding box center [881, 262] width 1373 height 405
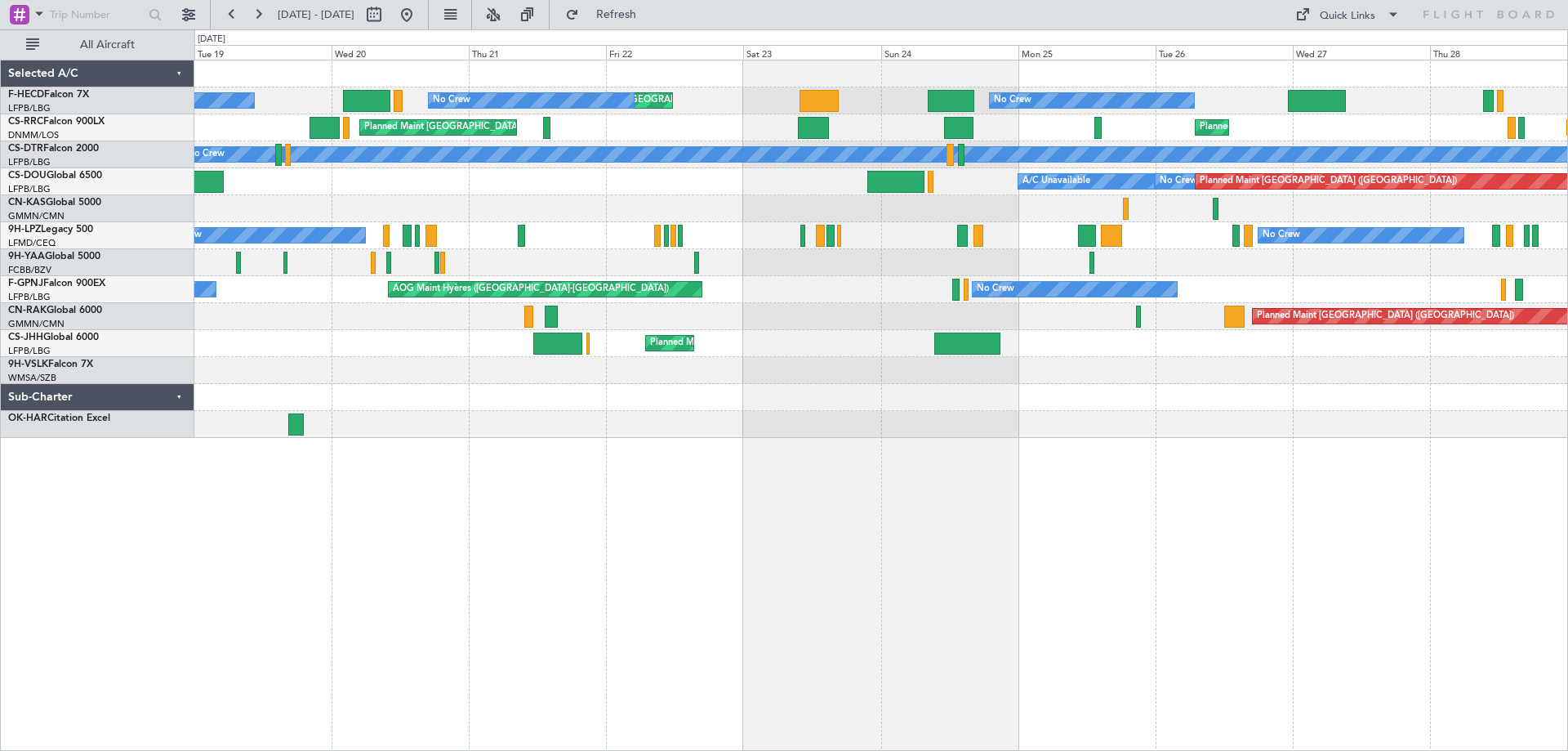
click at [356, 136] on div "Planned Maint [GEOGRAPHIC_DATA] ([GEOGRAPHIC_DATA]) Planned Maint [GEOGRAPHIC_D…" at bounding box center [881, 249] width 1373 height 377
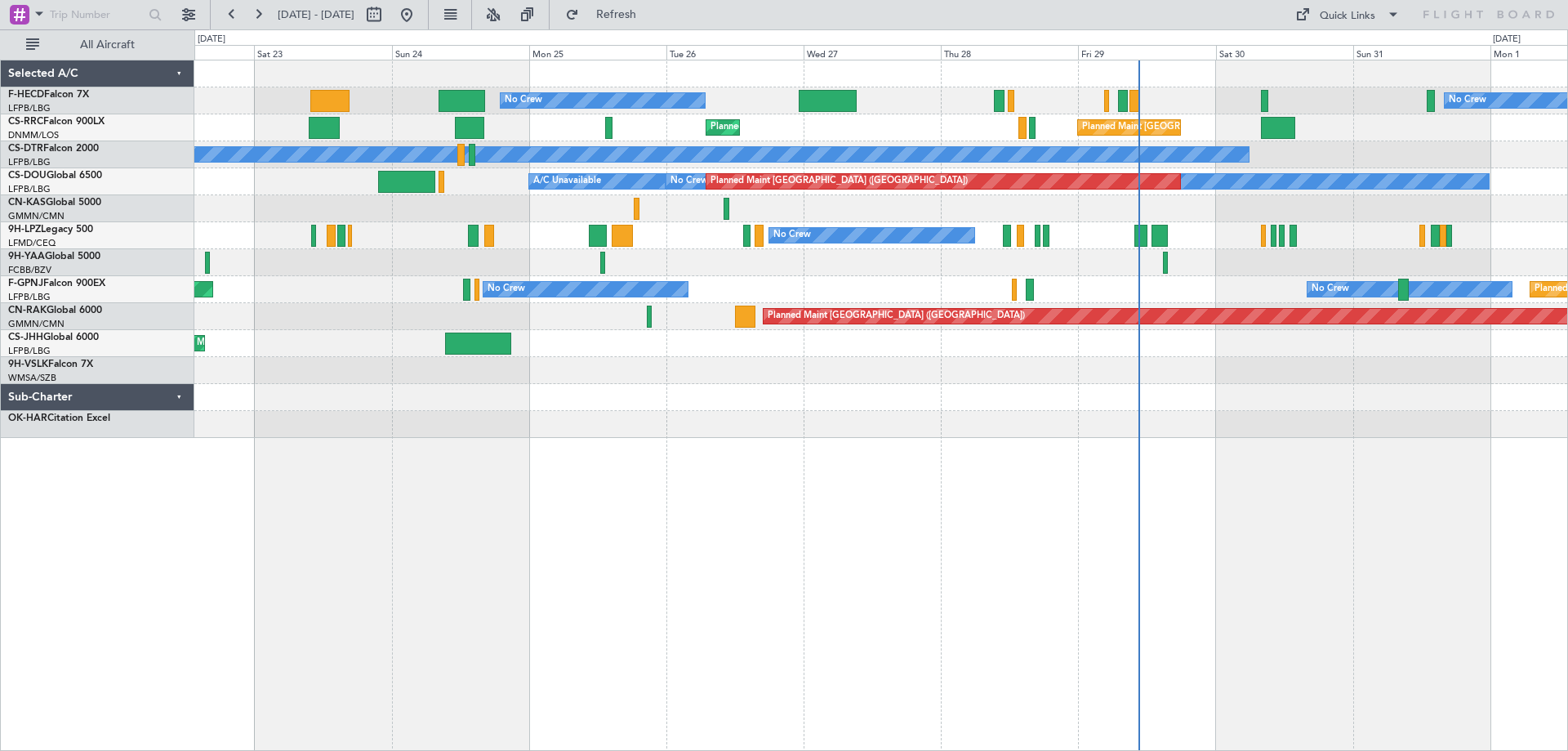
click at [522, 309] on div "No Crew No Crew Planned Maint [GEOGRAPHIC_DATA] ([GEOGRAPHIC_DATA]) Planned Mai…" at bounding box center [881, 249] width 1373 height 377
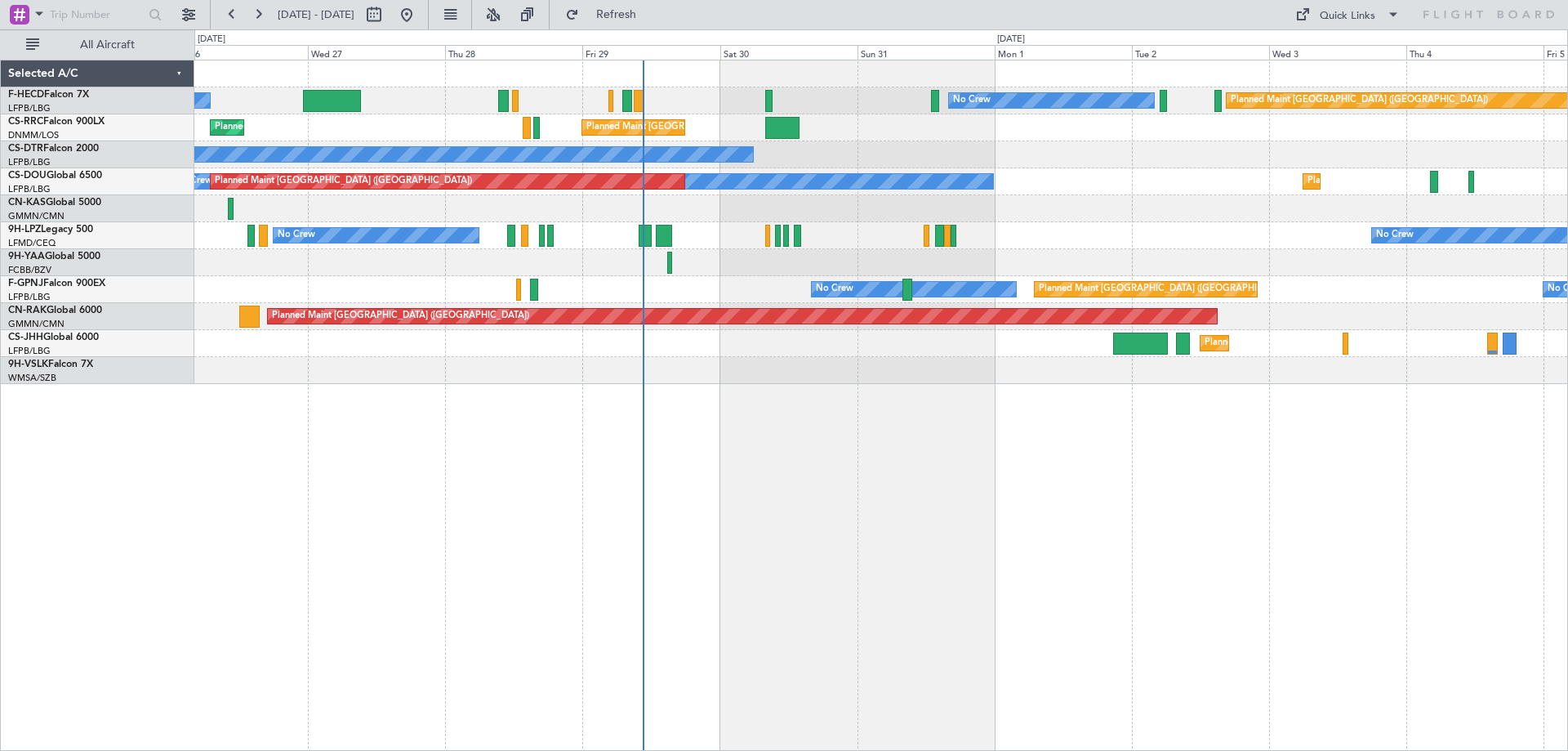
click at [976, 259] on div "Planned Maint [GEOGRAPHIC_DATA] ([GEOGRAPHIC_DATA]) No Crew No Crew Planned Mai…" at bounding box center [881, 222] width 1373 height 323
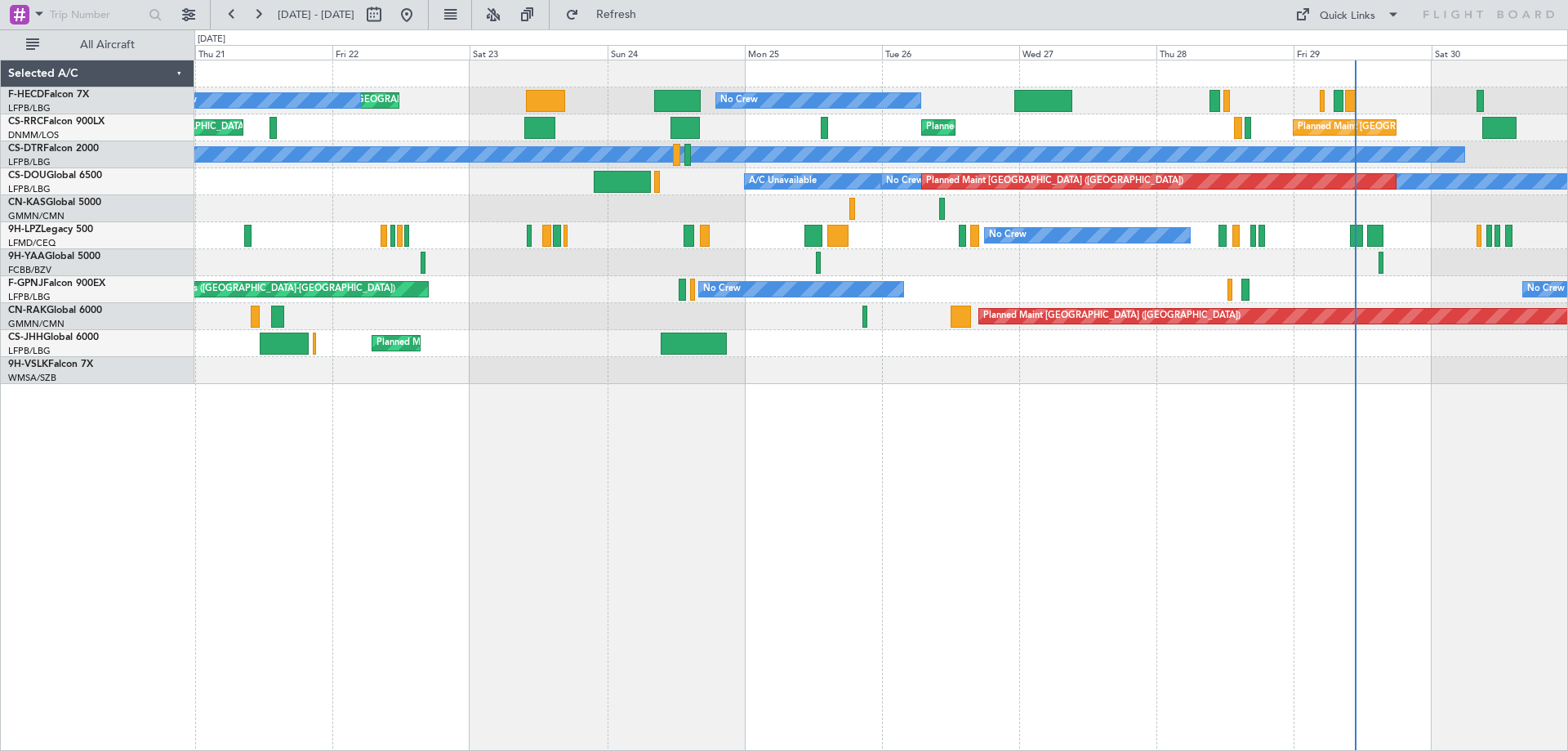
click at [1429, 335] on div "No Crew Planned Maint [GEOGRAPHIC_DATA] ([GEOGRAPHIC_DATA]) Planned Maint [GEOG…" at bounding box center [881, 222] width 1373 height 323
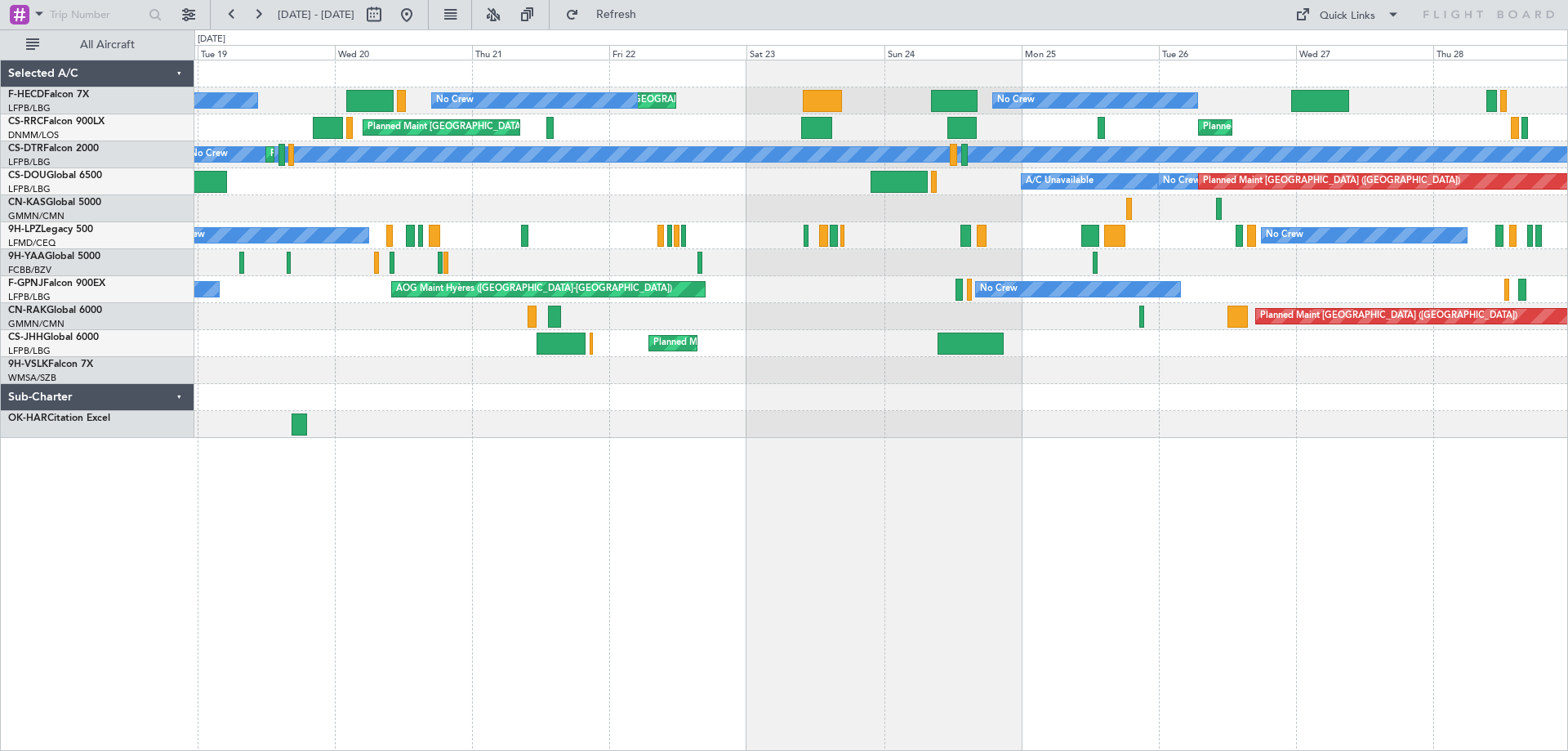
click at [1215, 345] on div "No Crew Planned Maint [GEOGRAPHIC_DATA] ([GEOGRAPHIC_DATA]) Planned Maint [GEOG…" at bounding box center [881, 249] width 1373 height 377
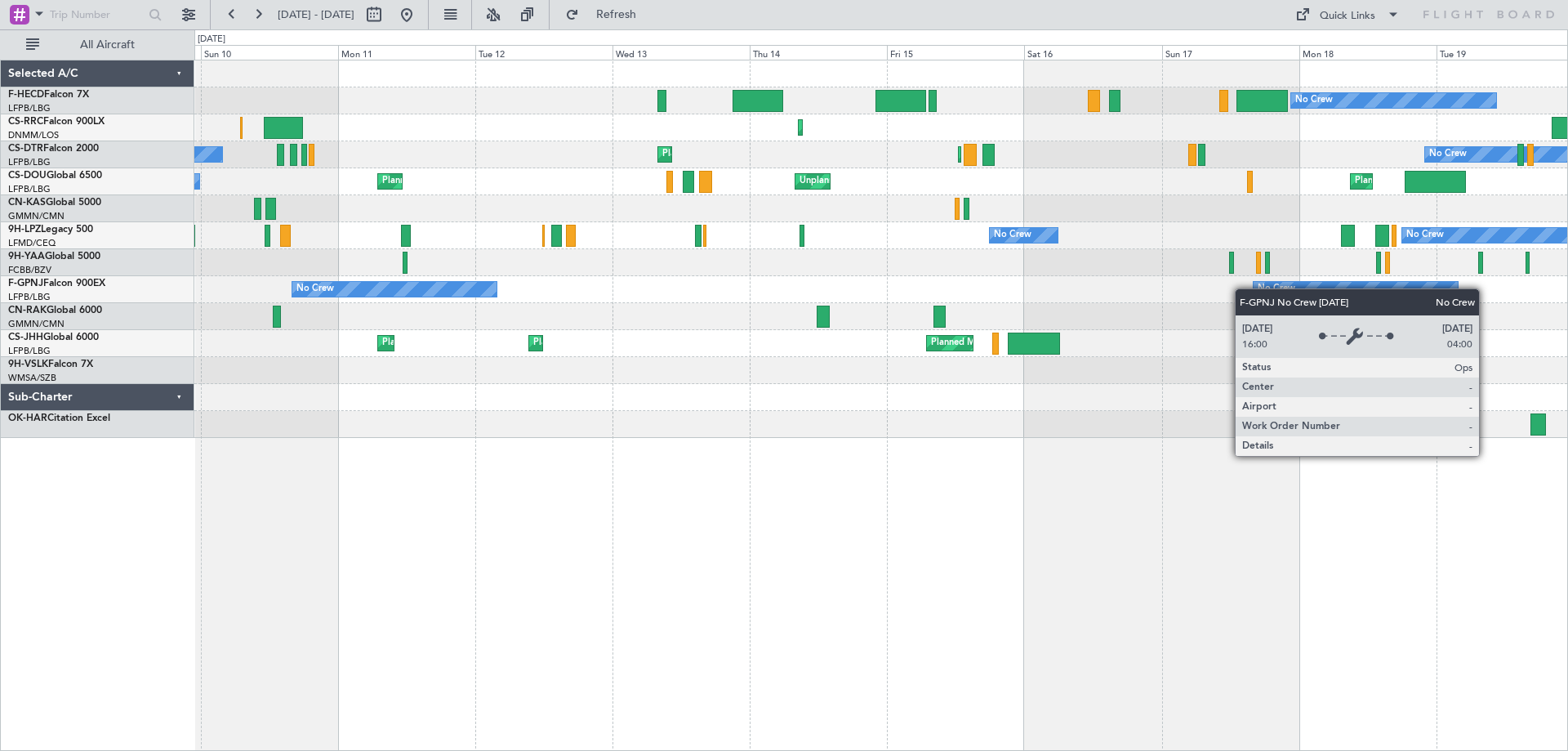
click at [1470, 291] on div "No Crew No Crew [GEOGRAPHIC_DATA] ([GEOGRAPHIC_DATA]) No Crew" at bounding box center [881, 290] width 1373 height 27
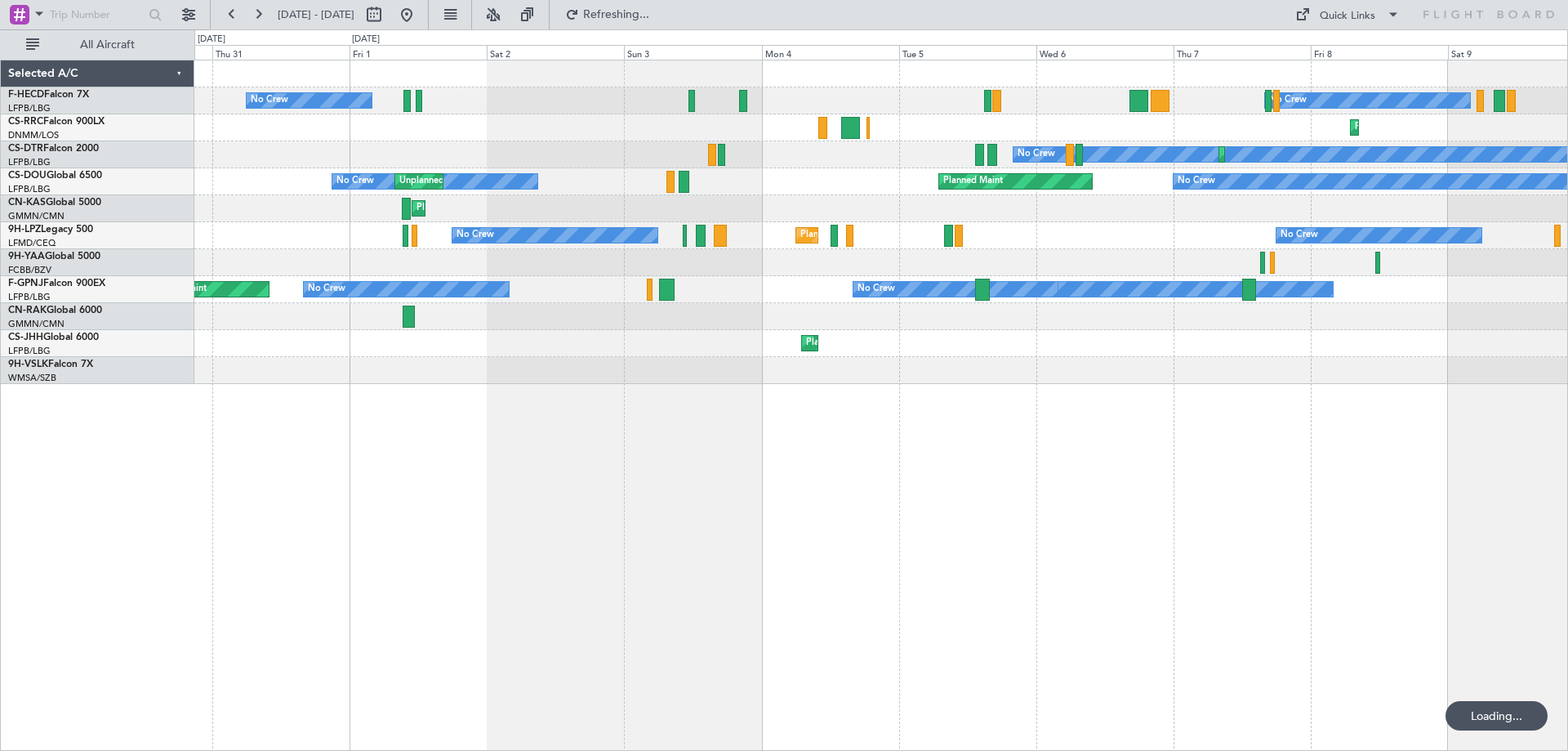
click at [989, 217] on div "Planned Maint Olbia (Costa Smeralda)" at bounding box center [881, 209] width 1373 height 27
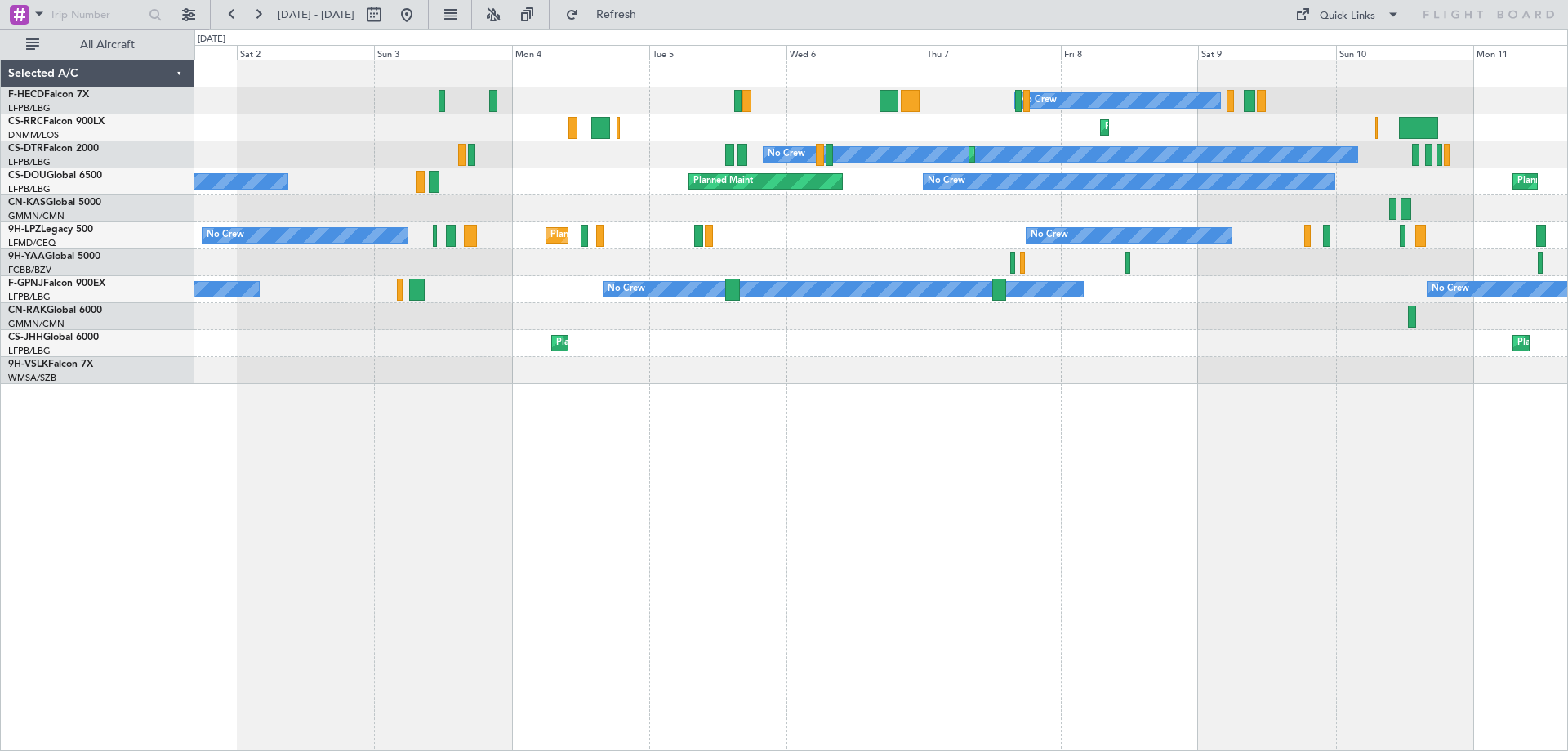
click at [1067, 316] on div "No Crew No Crew Planned Maint [GEOGRAPHIC_DATA] ([GEOGRAPHIC_DATA]) No Crew Pla…" at bounding box center [881, 222] width 1373 height 323
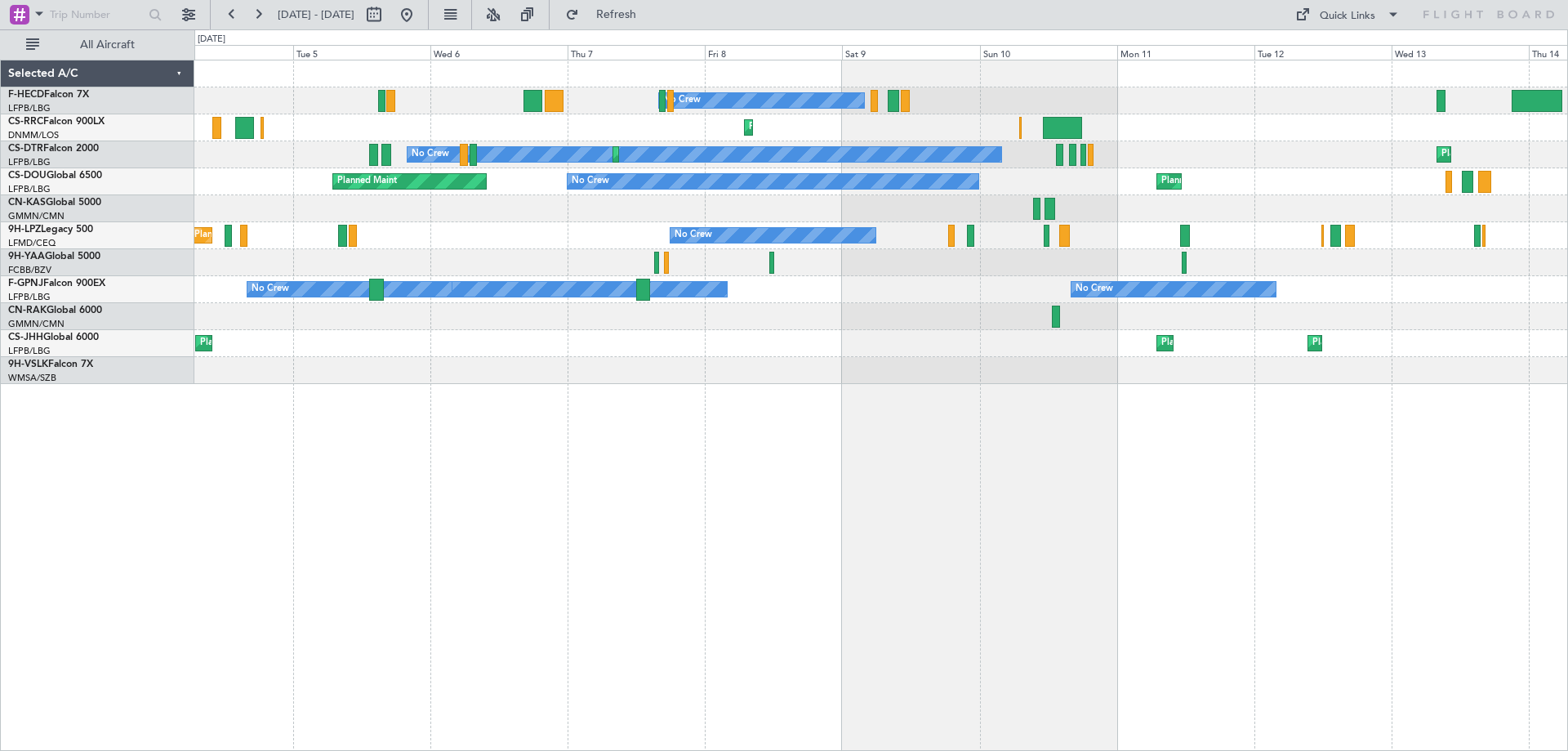
click at [690, 254] on div "No Crew Planned Maint Larnaca ([GEOGRAPHIC_DATA]) Planned Maint [GEOGRAPHIC_DAT…" at bounding box center [881, 222] width 1373 height 323
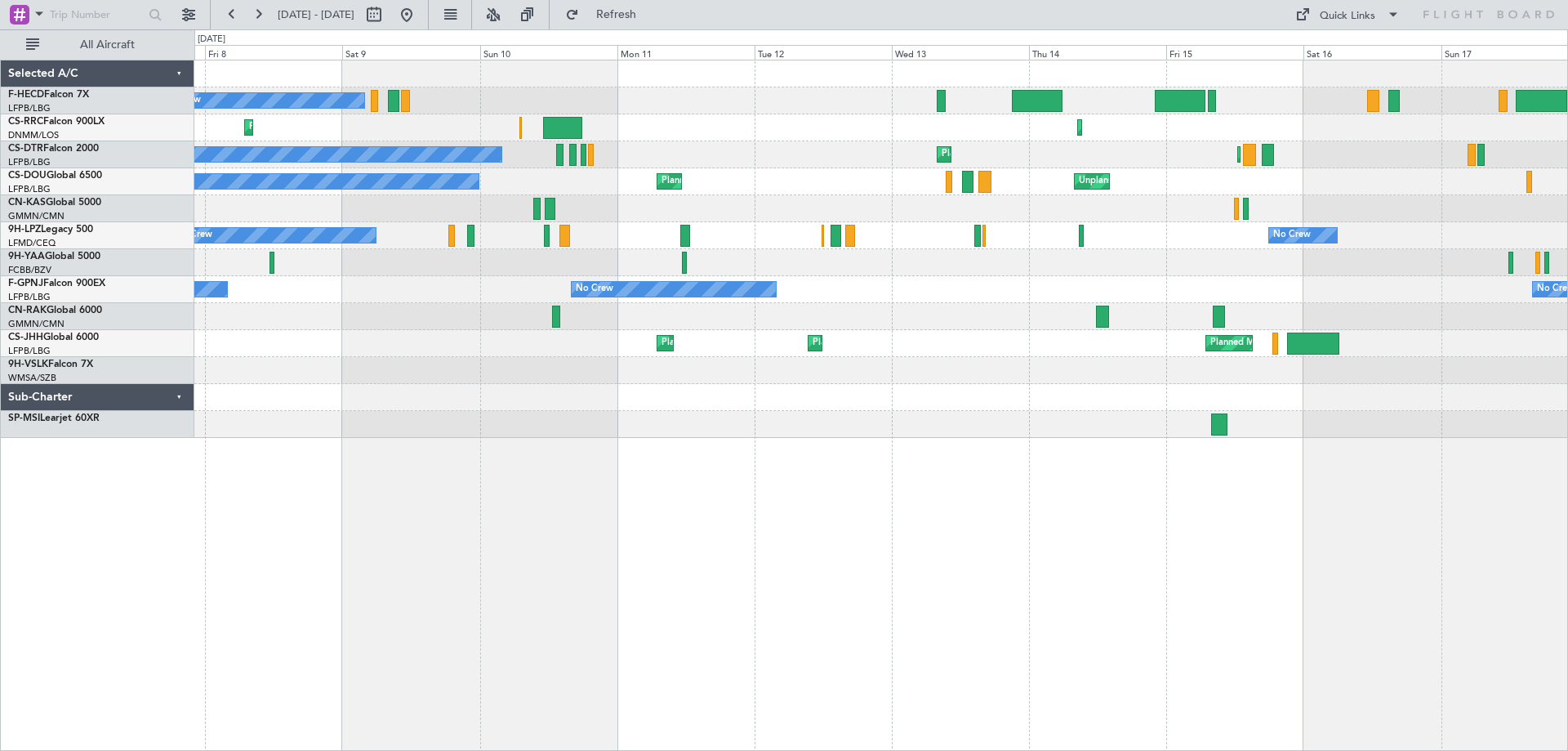
click at [569, 353] on div "No Crew No Crew Planned Maint Larnaca ([GEOGRAPHIC_DATA]) Planned Maint [GEOGRA…" at bounding box center [881, 249] width 1373 height 377
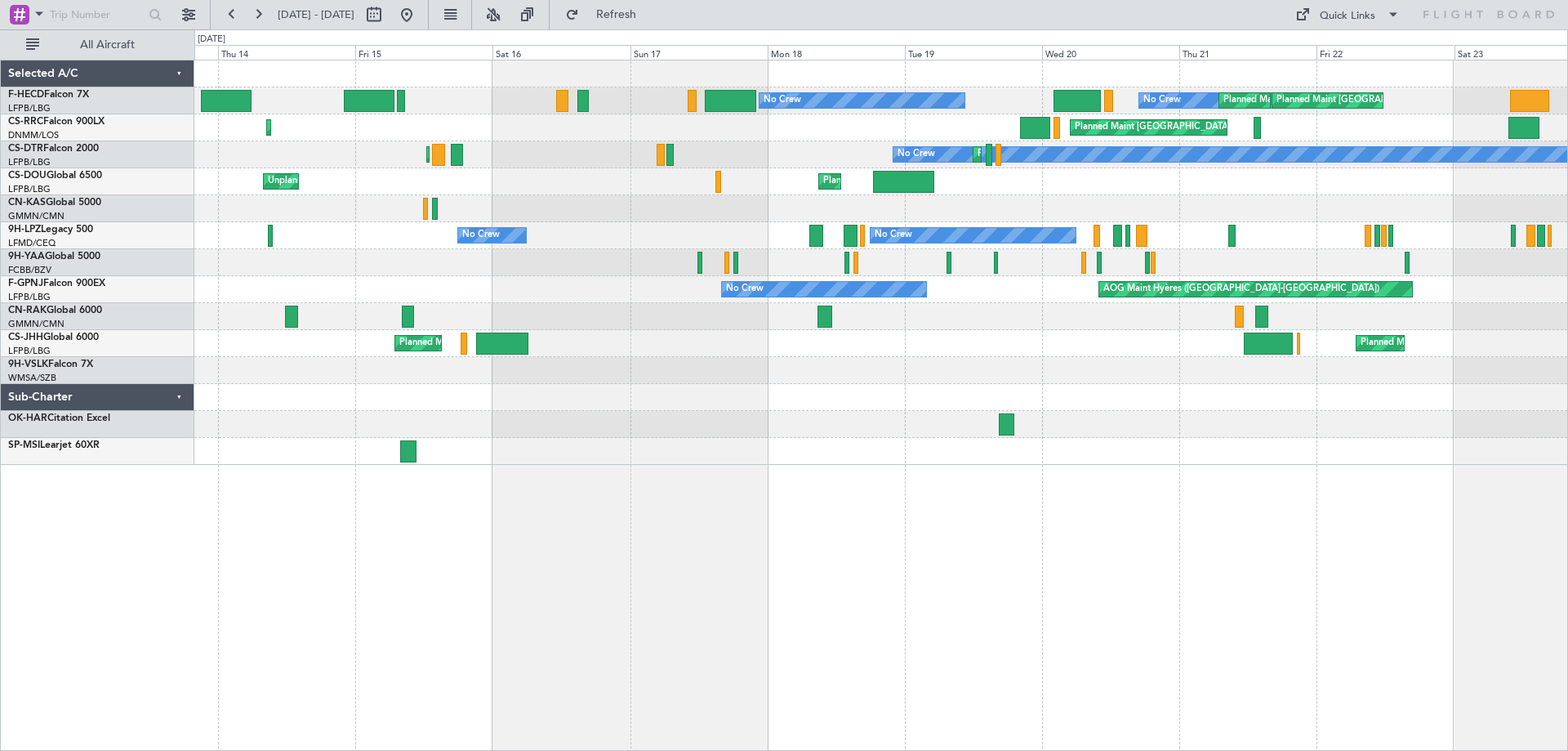
click at [121, 434] on div "No Crew No Crew Planned Maint [GEOGRAPHIC_DATA] ([GEOGRAPHIC_DATA]) Planned Mai…" at bounding box center [784, 390] width 1568 height 722
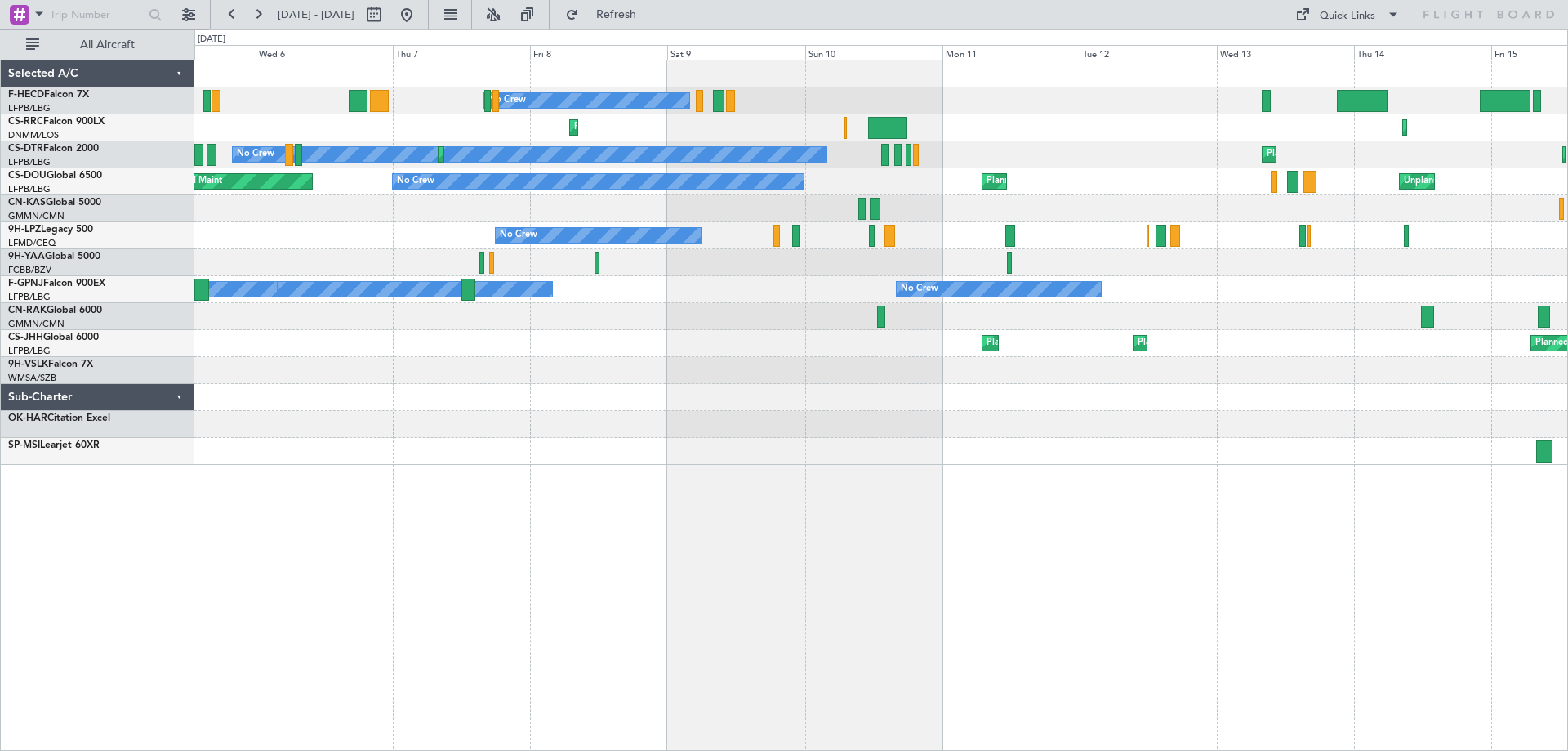
click at [1568, 237] on html "[DATE] - [DATE] Refresh Quick Links All Aircraft No Crew No Crew Planned Maint …" at bounding box center [784, 376] width 1568 height 751
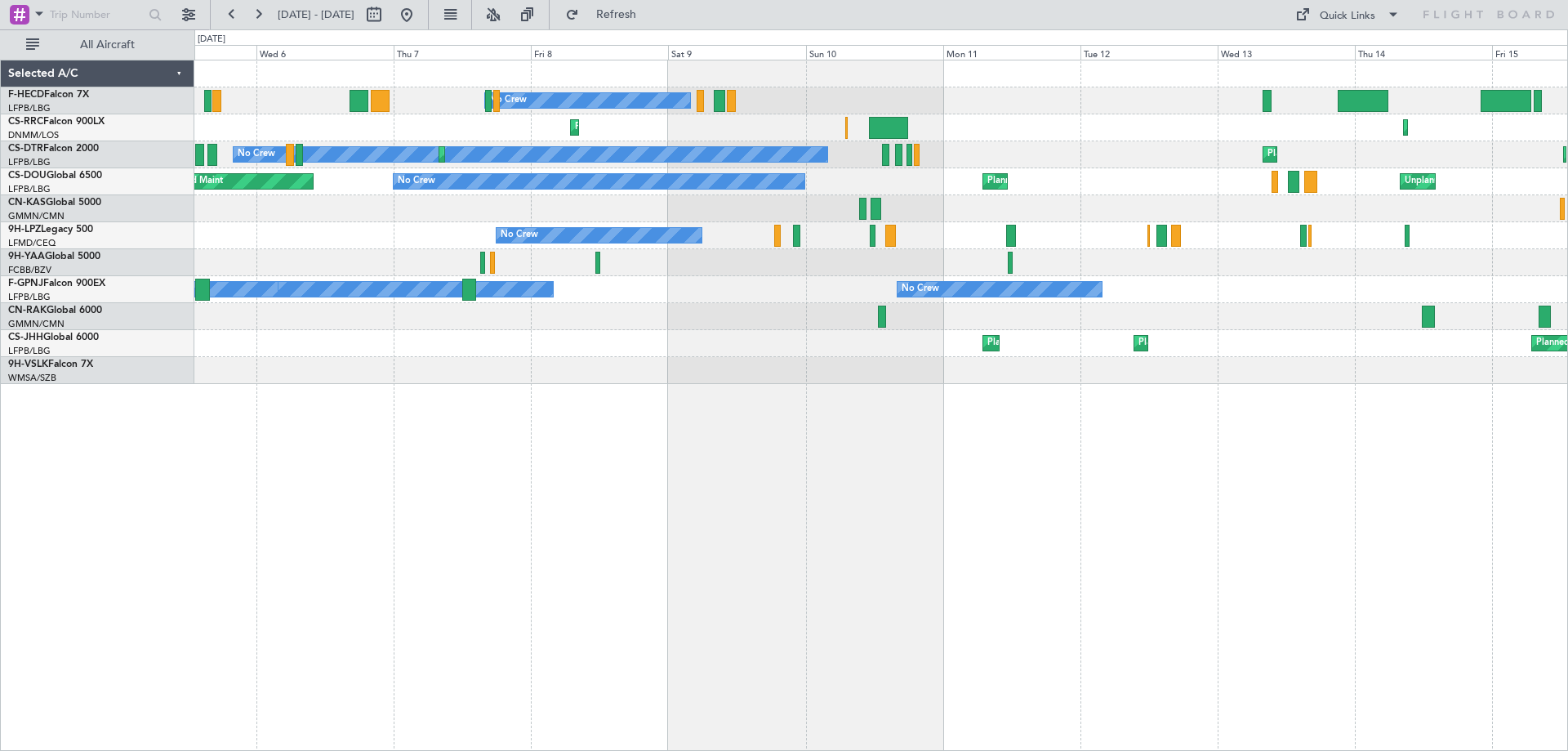
click at [217, 385] on div "No Crew No Crew Planned Maint Larnaca ([GEOGRAPHIC_DATA]) Planned Maint [GEOGRA…" at bounding box center [881, 405] width 1374 height 692
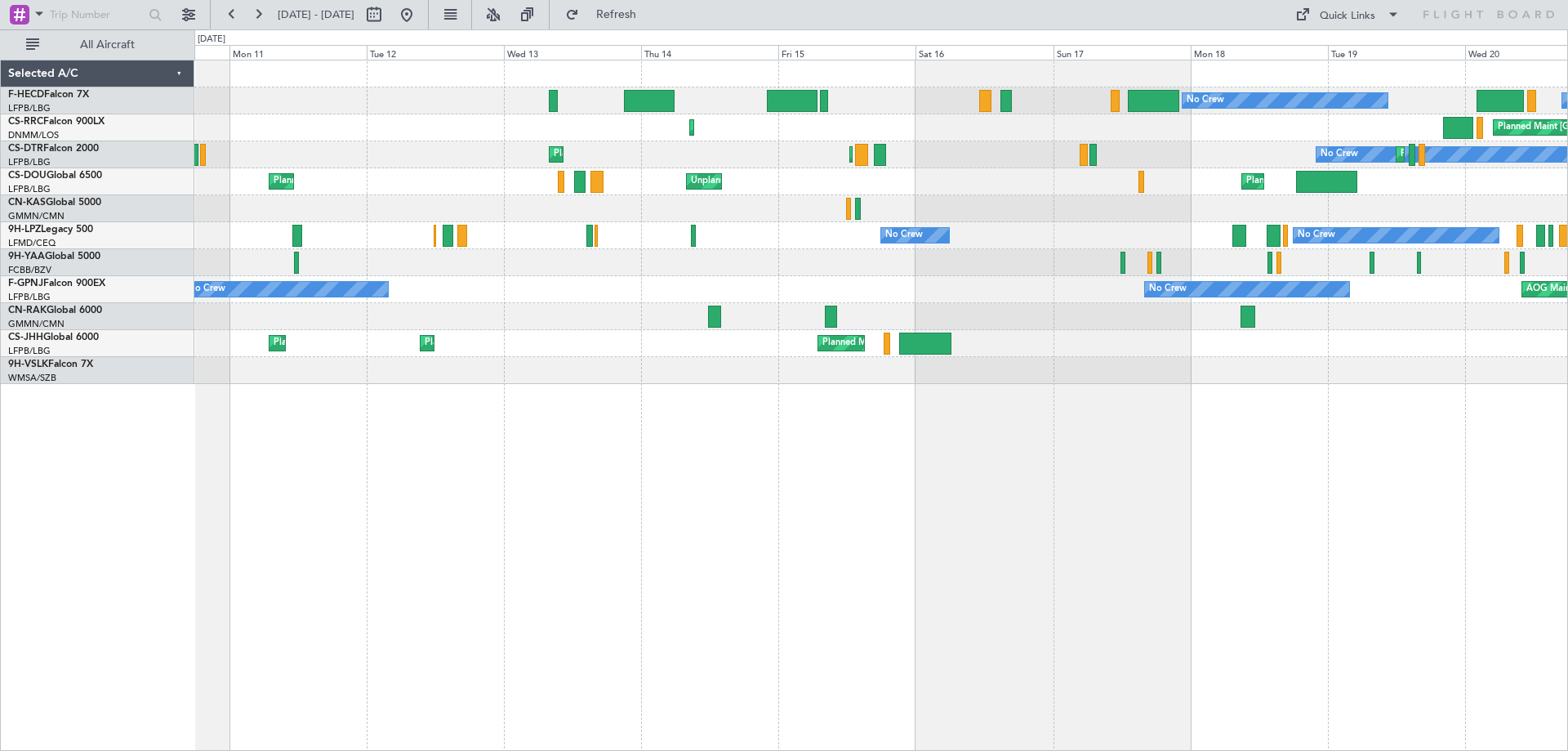
click at [274, 389] on div "No Crew No Crew Planned Maint [GEOGRAPHIC_DATA] ([GEOGRAPHIC_DATA]) Planned Mai…" at bounding box center [881, 405] width 1374 height 692
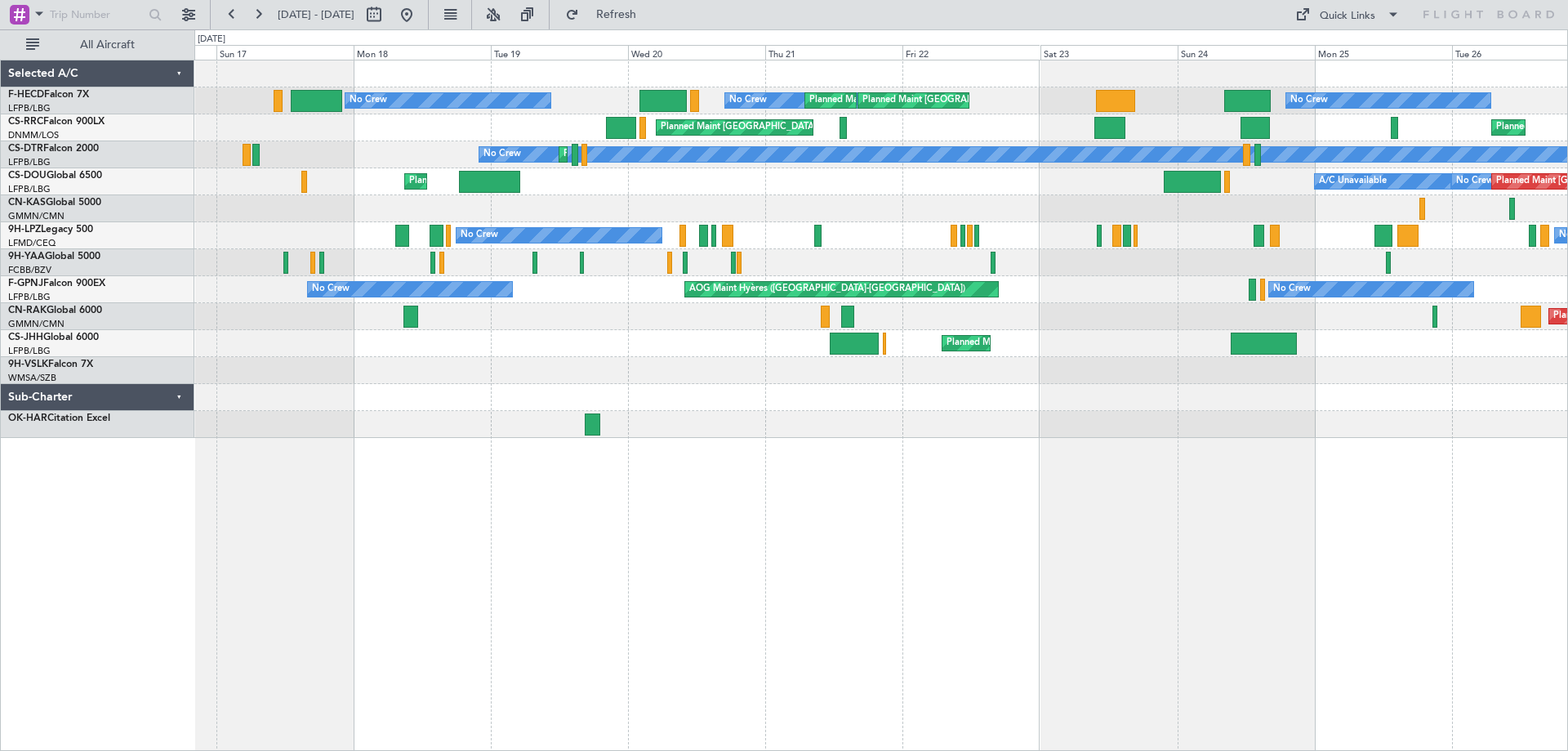
click at [527, 259] on div "No Crew No Crew Planned Maint [GEOGRAPHIC_DATA] ([GEOGRAPHIC_DATA]) Planned Mai…" at bounding box center [881, 249] width 1373 height 377
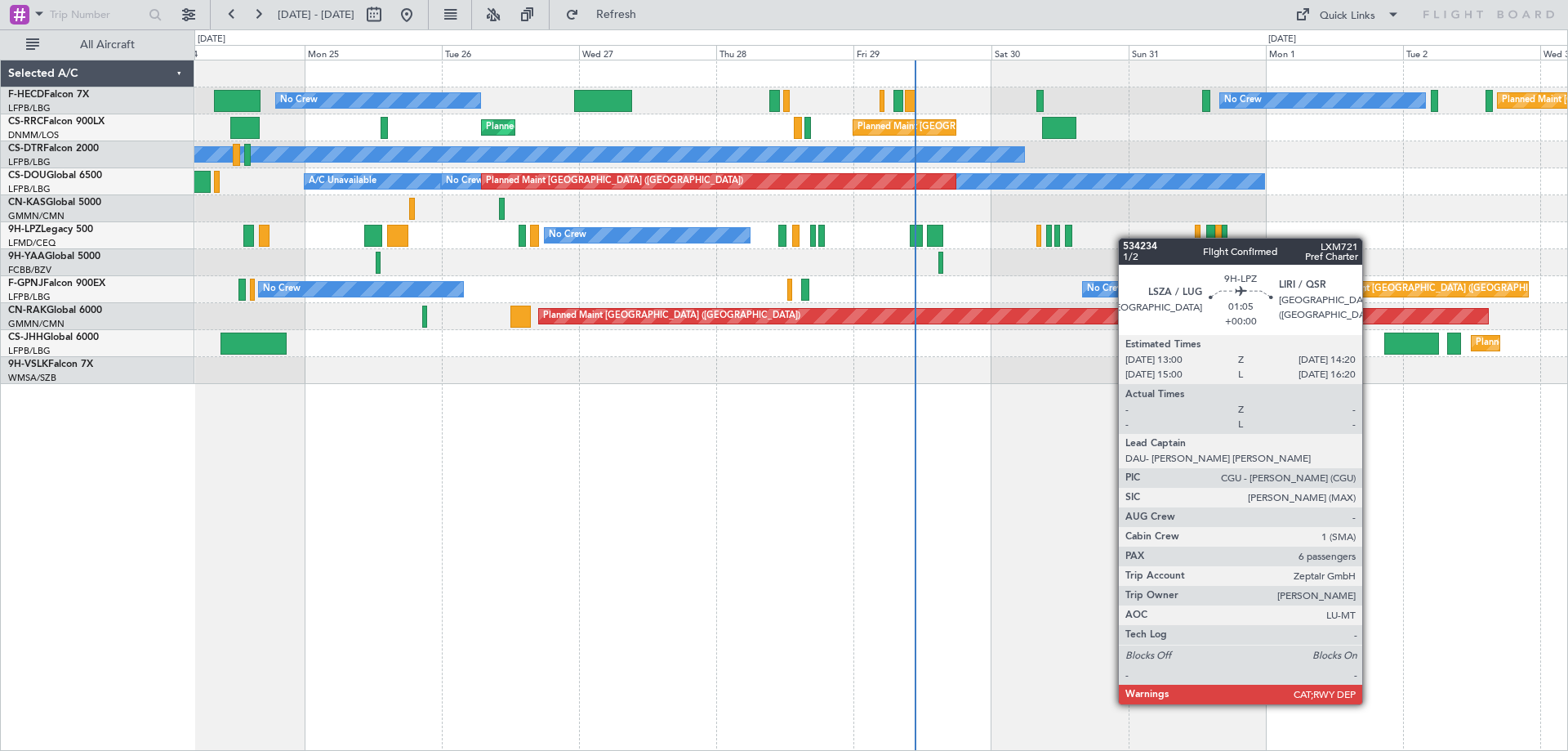
click at [961, 270] on div "No Crew No Crew Planned Maint [GEOGRAPHIC_DATA] ([GEOGRAPHIC_DATA]) Planned Mai…" at bounding box center [881, 222] width 1373 height 323
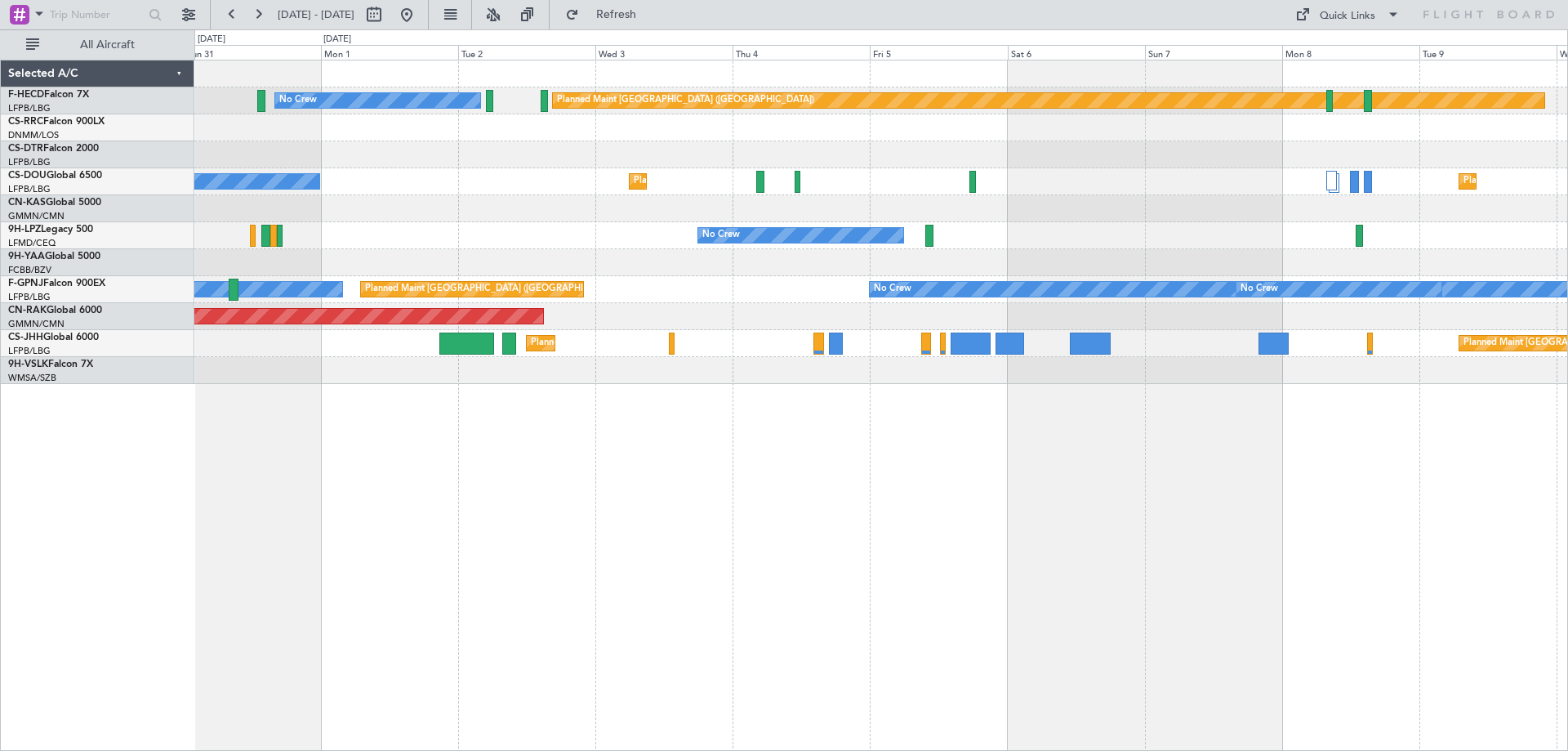
click at [166, 391] on div "No Crew Planned Maint [GEOGRAPHIC_DATA] ([GEOGRAPHIC_DATA]) Planned Maint [GEOG…" at bounding box center [784, 390] width 1568 height 722
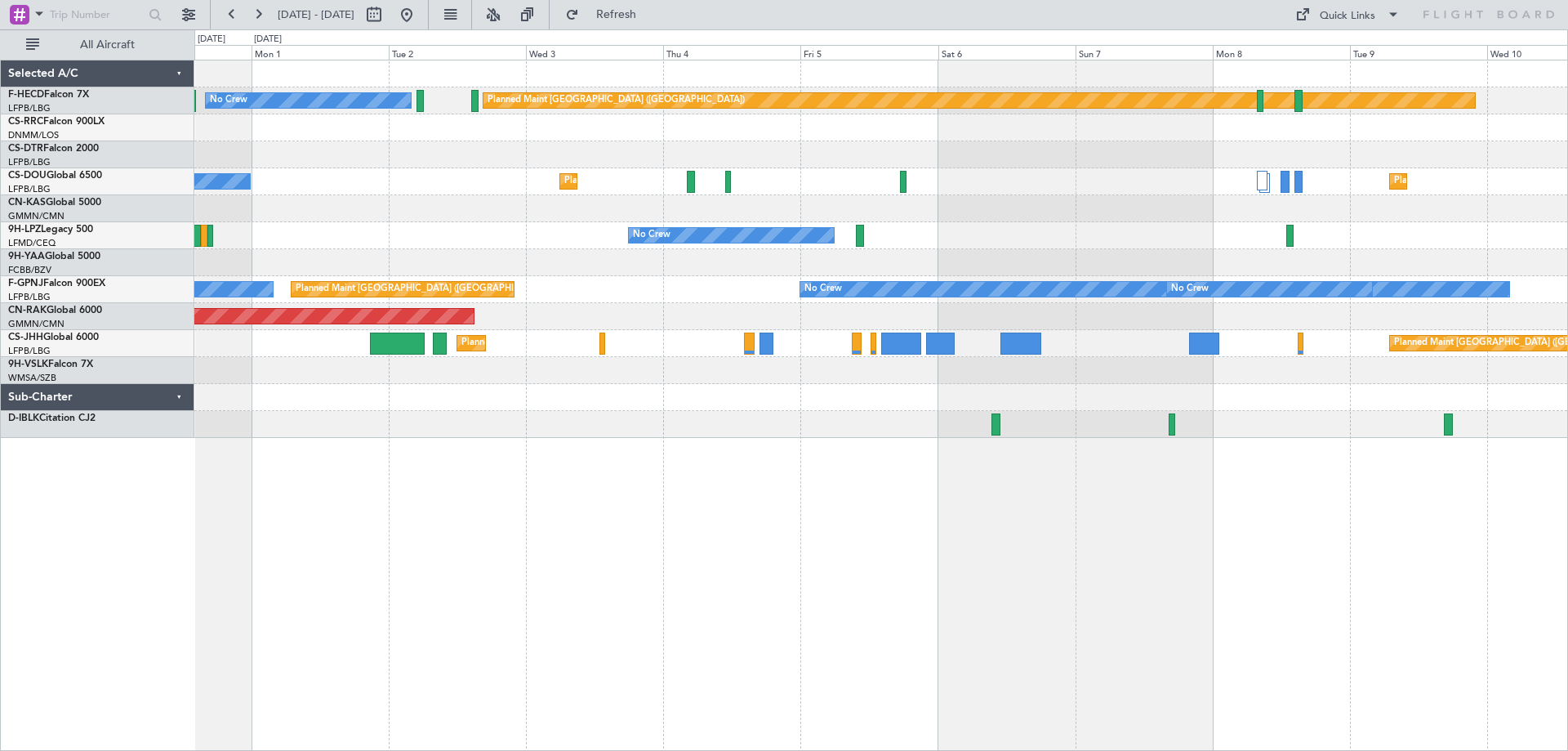
click at [663, 323] on div "No Crew Planned Maint [GEOGRAPHIC_DATA] ([GEOGRAPHIC_DATA]) Planned Maint [GEOG…" at bounding box center [881, 249] width 1373 height 377
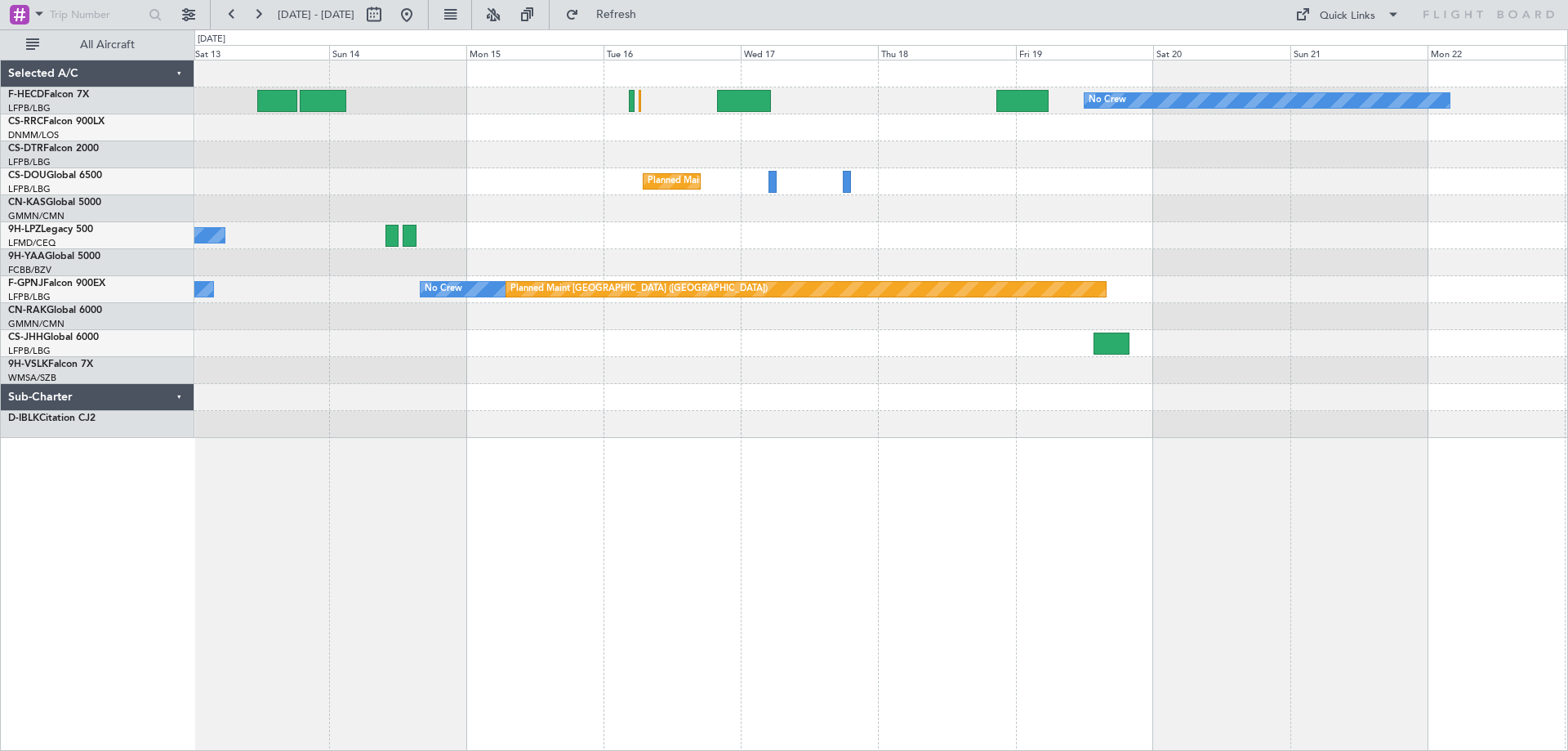
click at [0, 344] on html "[DATE] - [DATE] Refresh Quick Links All Aircraft No Crew Planned Maint [GEOGRAP…" at bounding box center [784, 376] width 1568 height 751
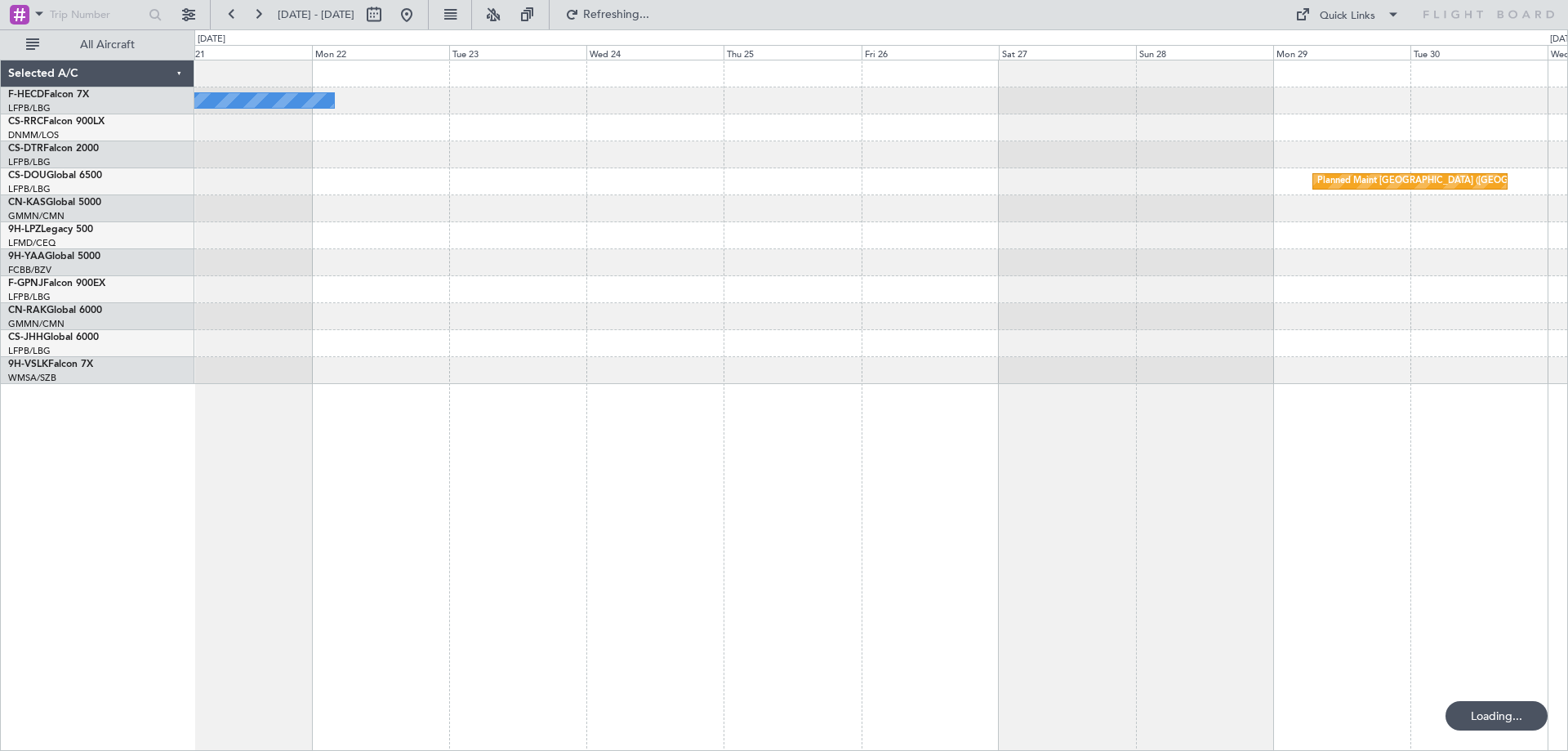
click at [0, 258] on div "No Crew Planned Maint [GEOGRAPHIC_DATA] ([GEOGRAPHIC_DATA]) Planned Maint [GEOG…" at bounding box center [784, 390] width 1568 height 722
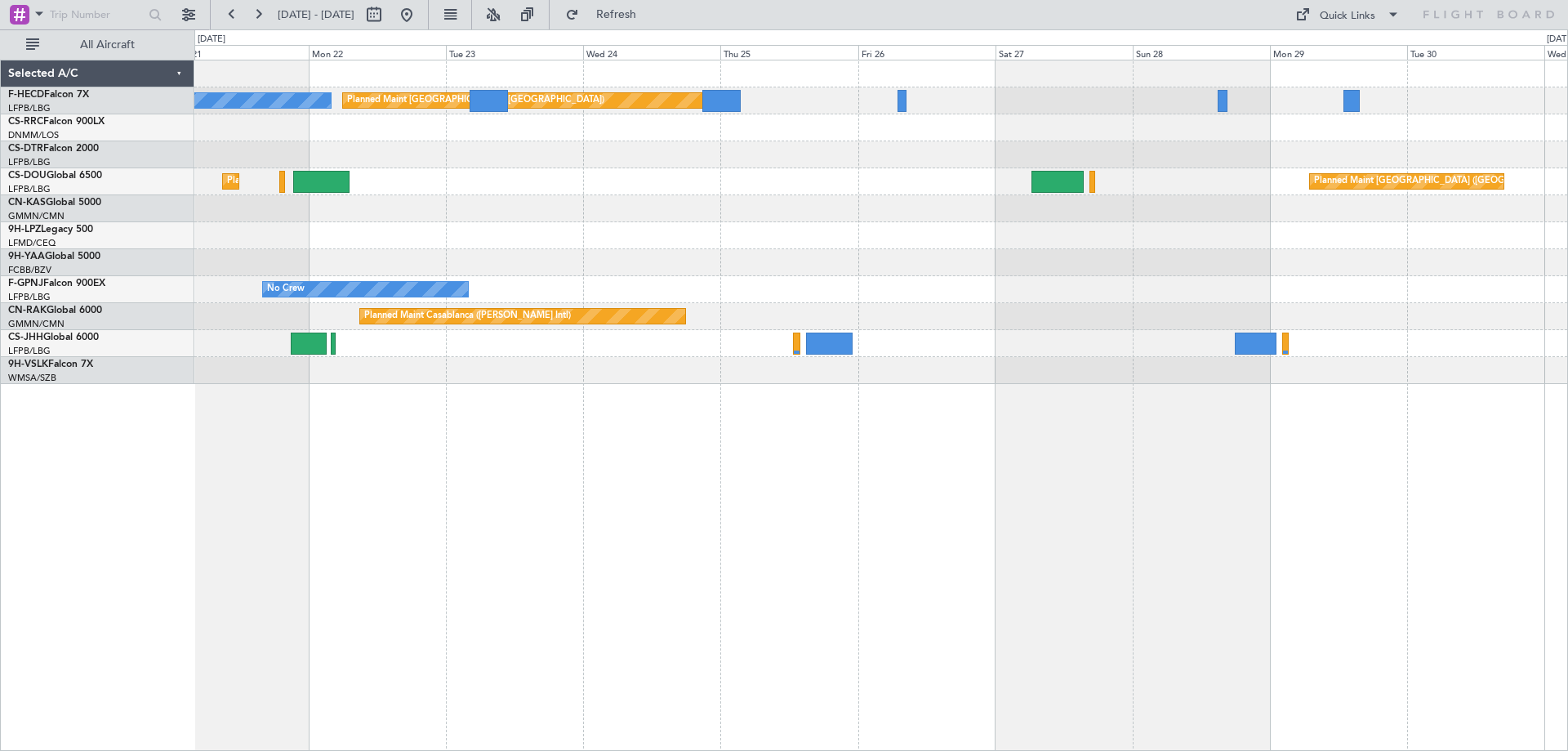
click at [1055, 248] on div at bounding box center [881, 236] width 1373 height 27
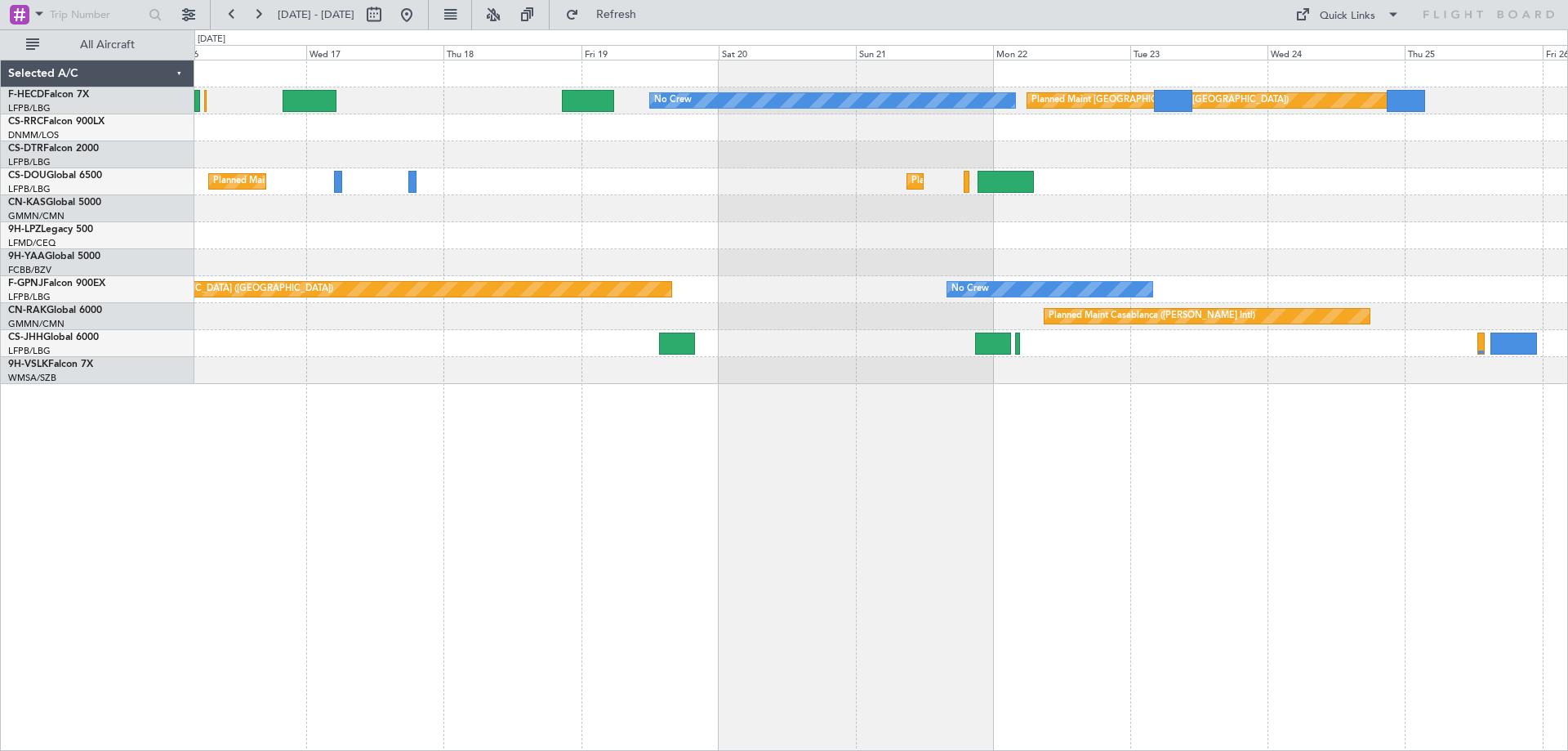
click at [913, 232] on div at bounding box center [881, 236] width 1373 height 27
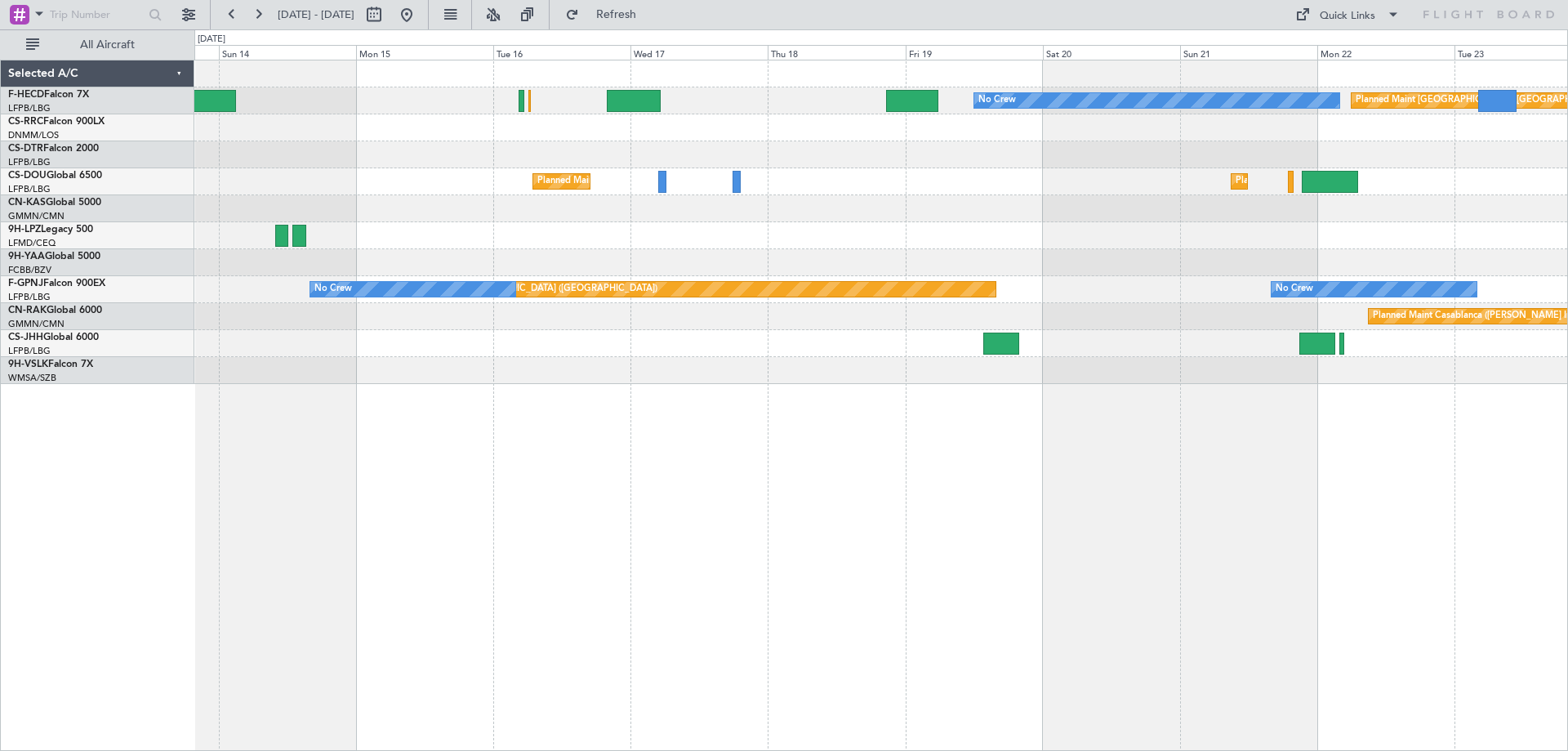
click at [1165, 208] on div at bounding box center [881, 209] width 1373 height 27
click at [1341, 206] on div "No Crew Planned Maint [GEOGRAPHIC_DATA] ([GEOGRAPHIC_DATA]) Planned Maint [GEOG…" at bounding box center [881, 222] width 1373 height 323
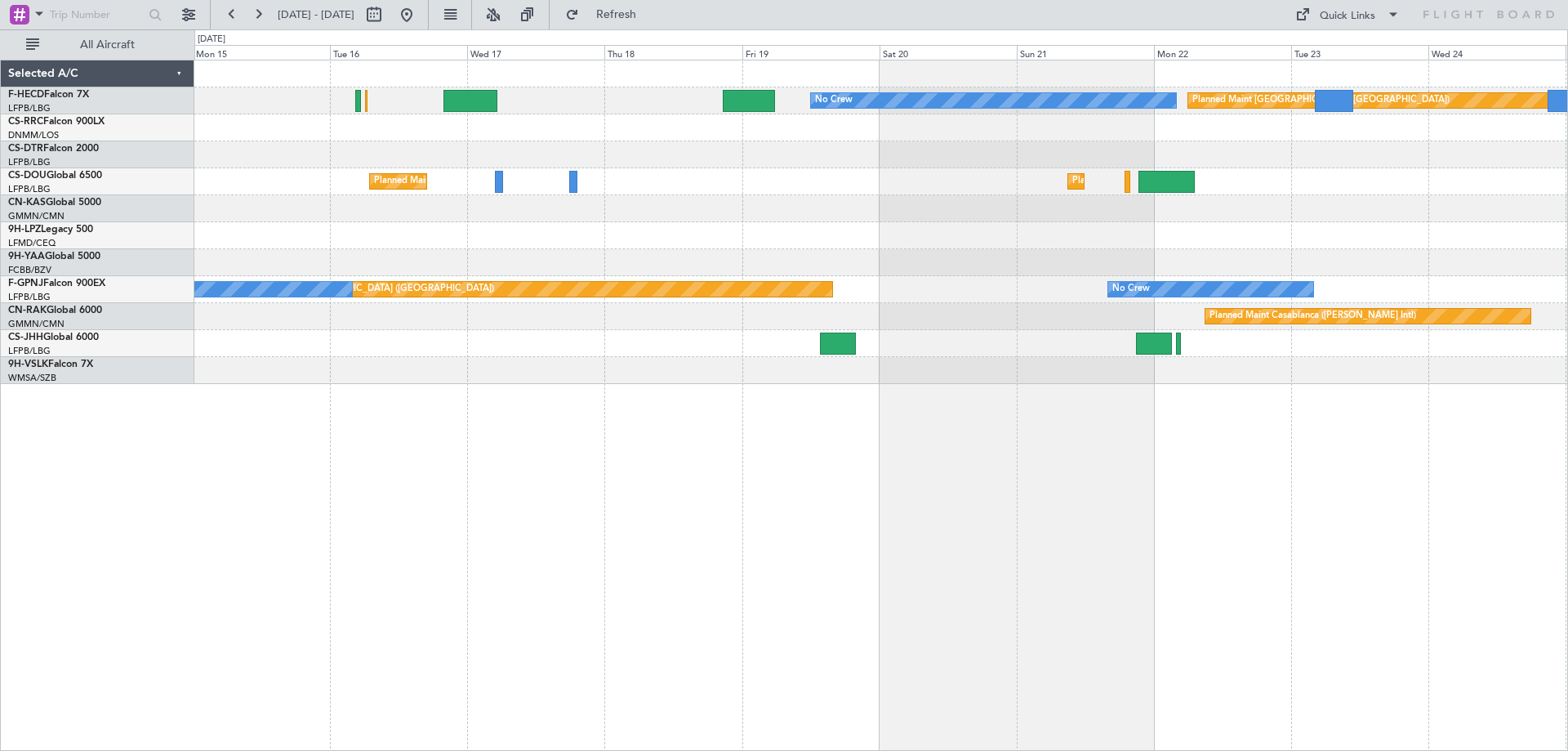
click at [726, 333] on div "No Crew Planned Maint [GEOGRAPHIC_DATA] ([GEOGRAPHIC_DATA]) Planned Maint [GEOG…" at bounding box center [881, 222] width 1373 height 323
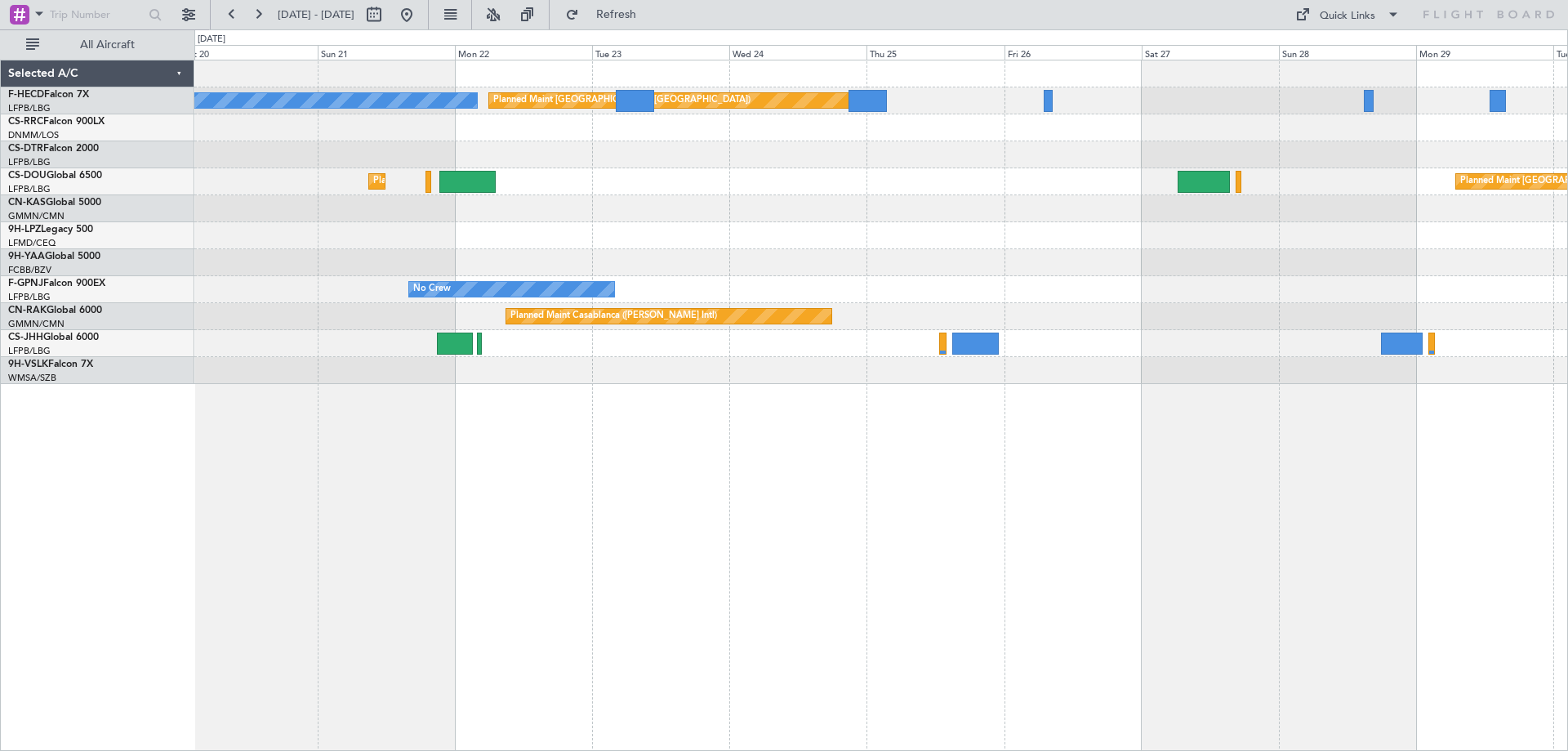
click at [895, 282] on div "No Crew Planned Maint [GEOGRAPHIC_DATA] ([GEOGRAPHIC_DATA]) Planned Maint [GEOG…" at bounding box center [881, 222] width 1373 height 323
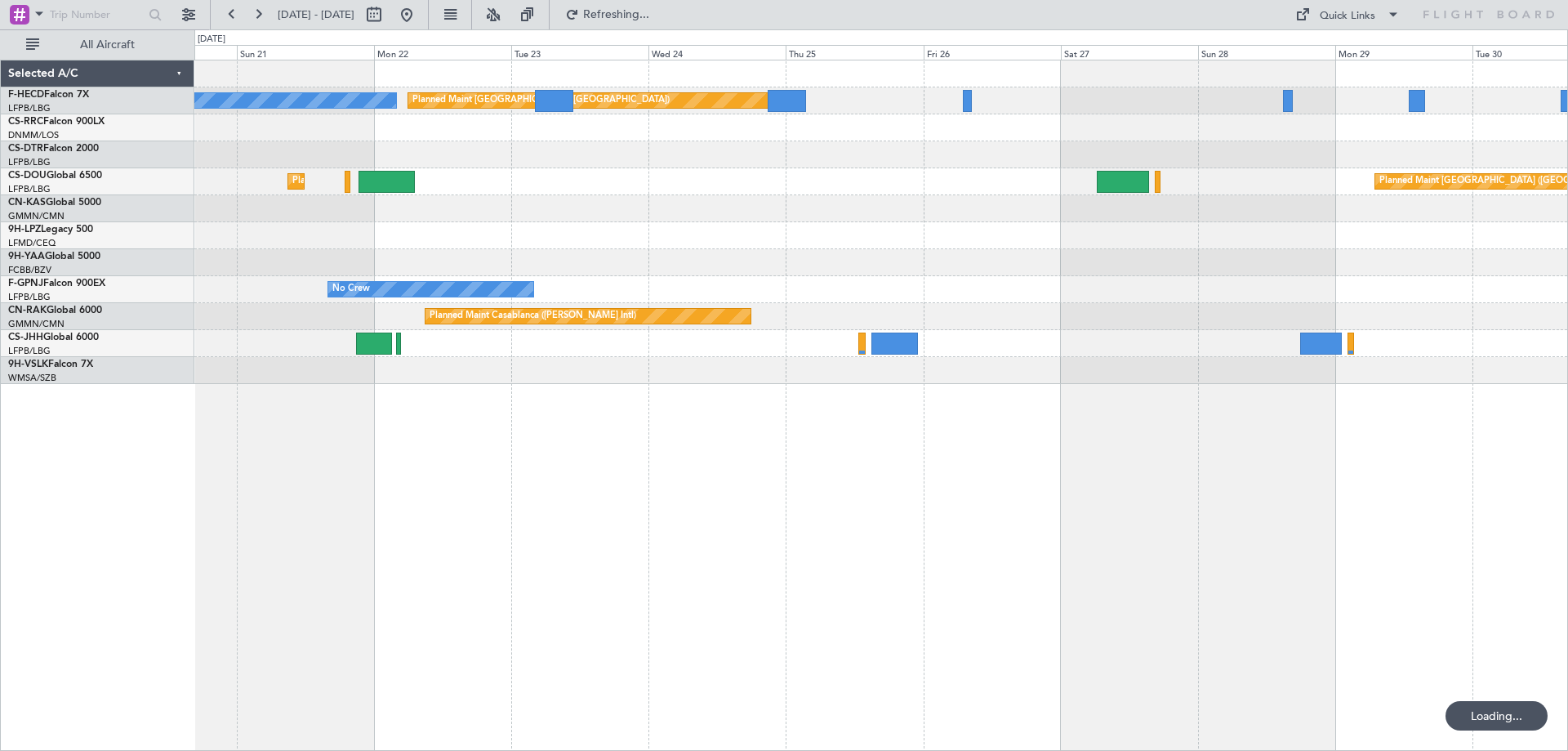
click at [869, 306] on div "No Crew Planned Maint [GEOGRAPHIC_DATA] ([GEOGRAPHIC_DATA]) Planned Maint [GEOG…" at bounding box center [881, 222] width 1373 height 323
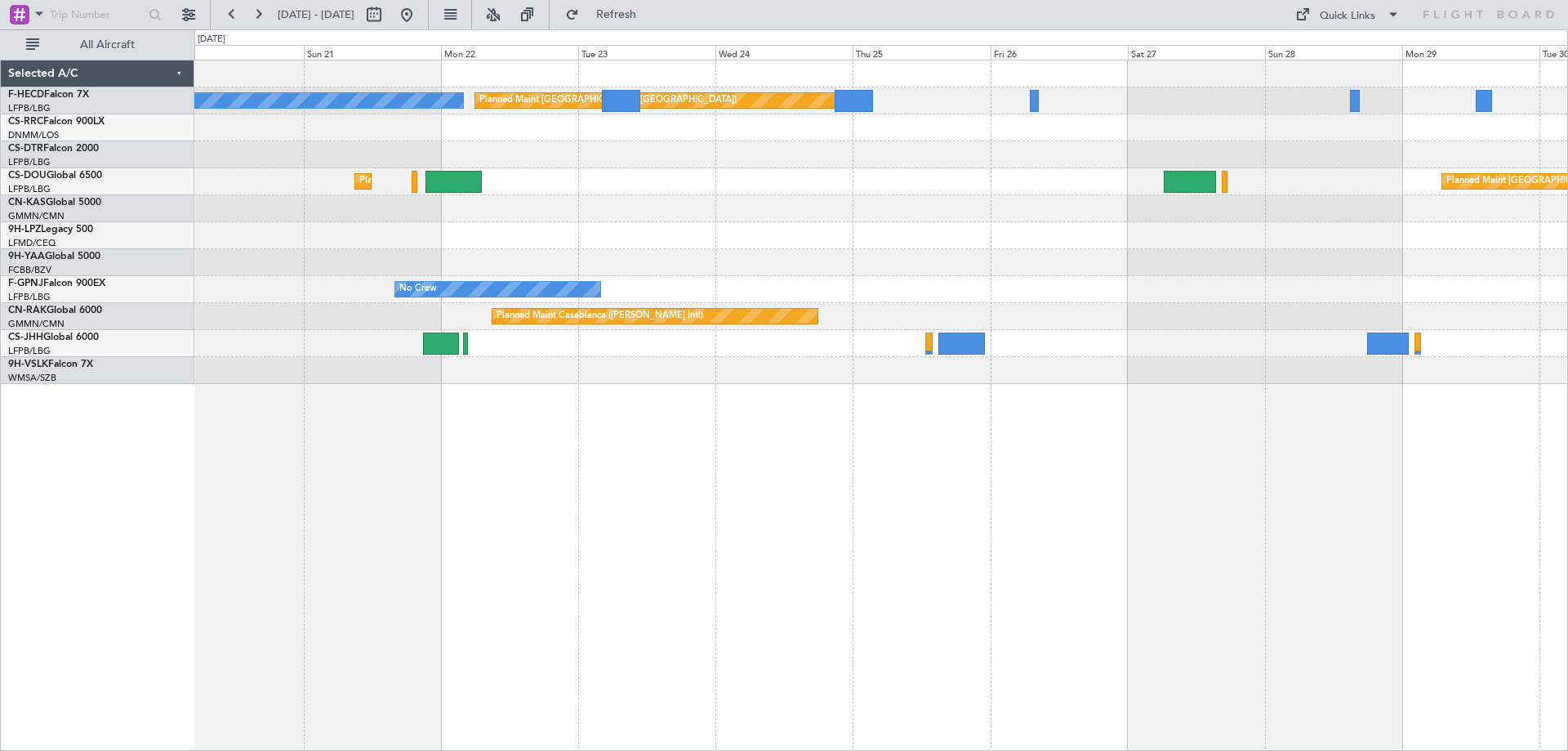
click at [1212, 384] on div "No Crew Planned Maint [GEOGRAPHIC_DATA] ([GEOGRAPHIC_DATA]) Planned Maint [GEOG…" at bounding box center [881, 222] width 1373 height 323
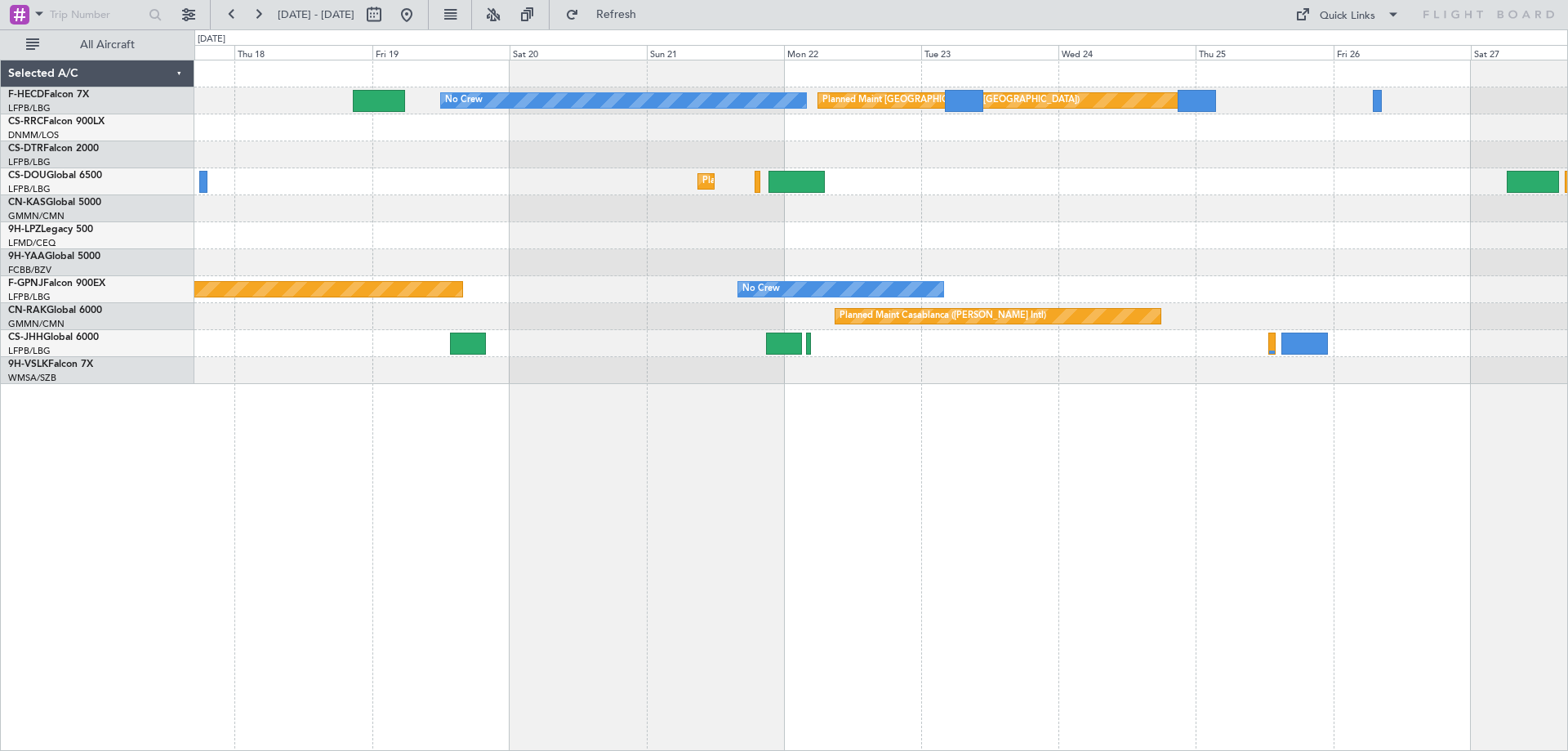
click at [853, 201] on div "No Crew Planned Maint [GEOGRAPHIC_DATA] ([GEOGRAPHIC_DATA]) Planned Maint [GEOG…" at bounding box center [881, 222] width 1373 height 323
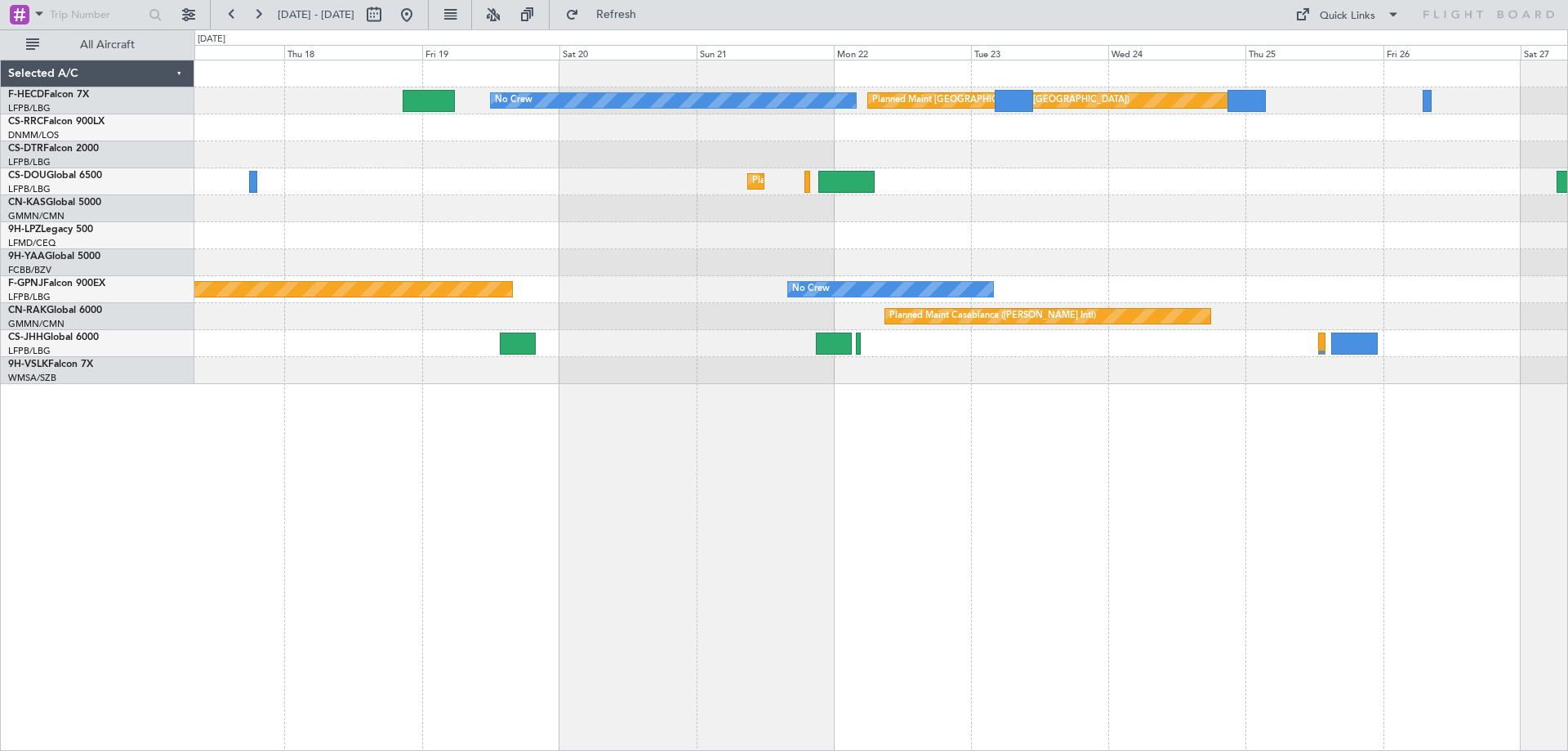
click at [1159, 264] on div at bounding box center [881, 263] width 1373 height 27
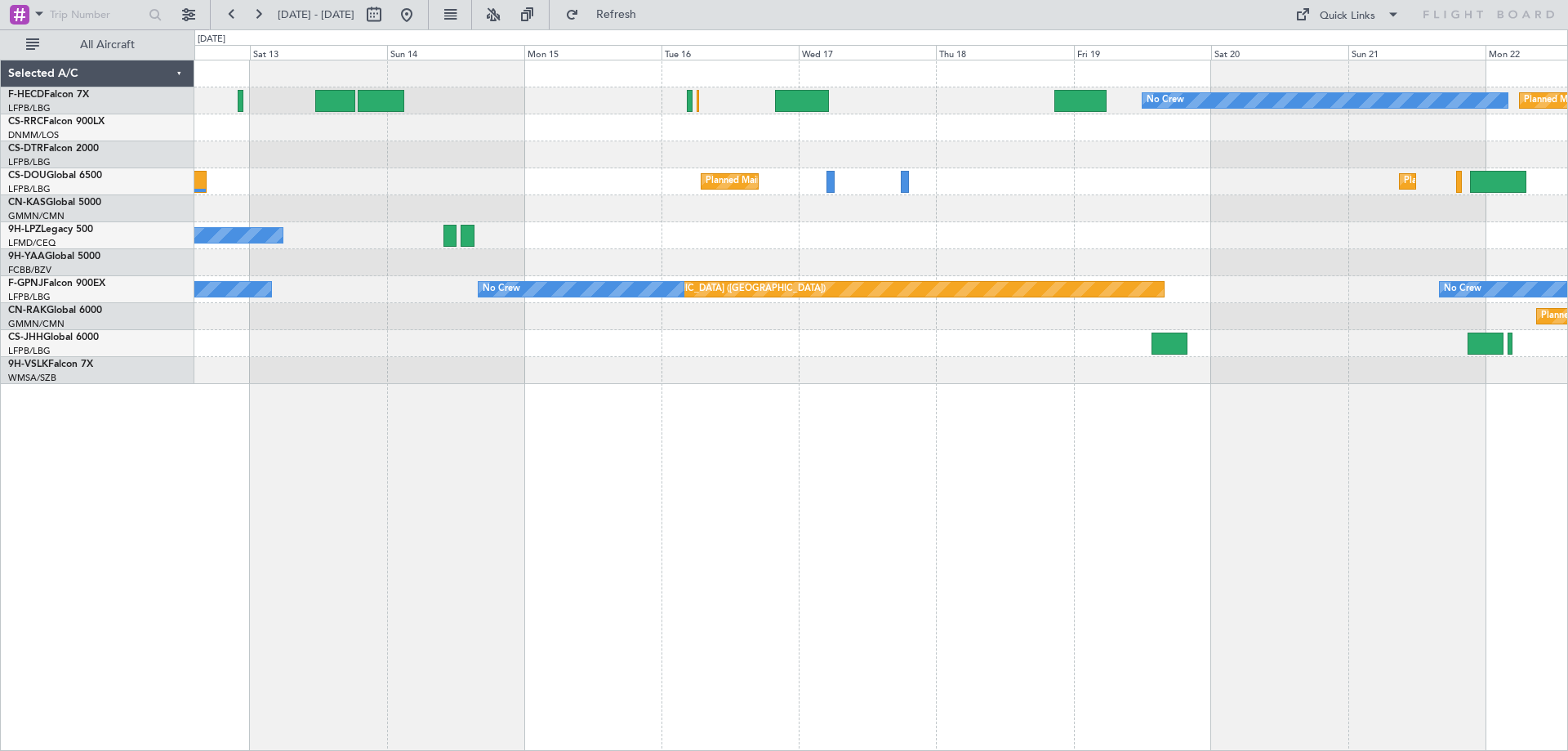
click at [882, 247] on div "No Crew" at bounding box center [881, 236] width 1373 height 27
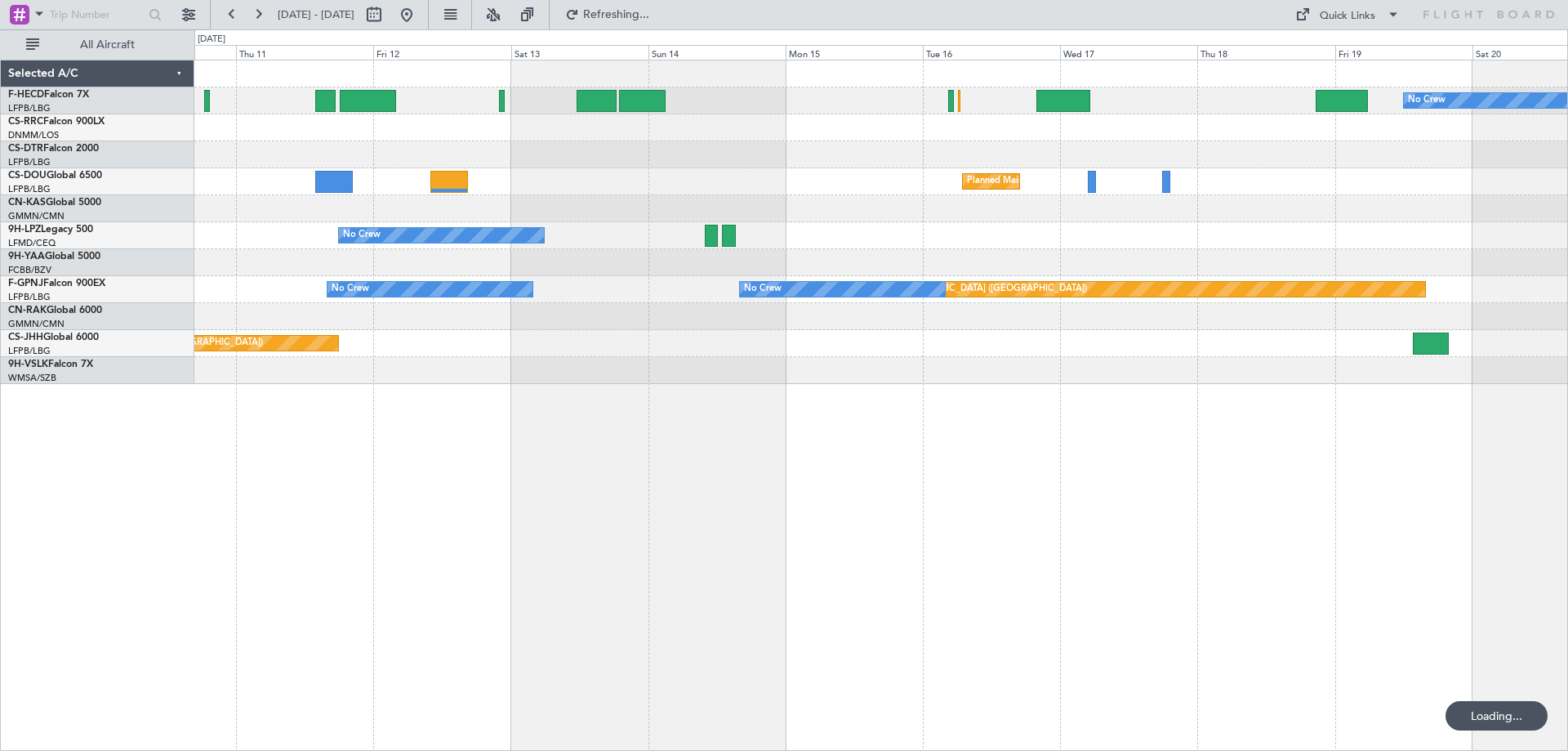
click at [1068, 238] on div "No Crew" at bounding box center [881, 236] width 1373 height 27
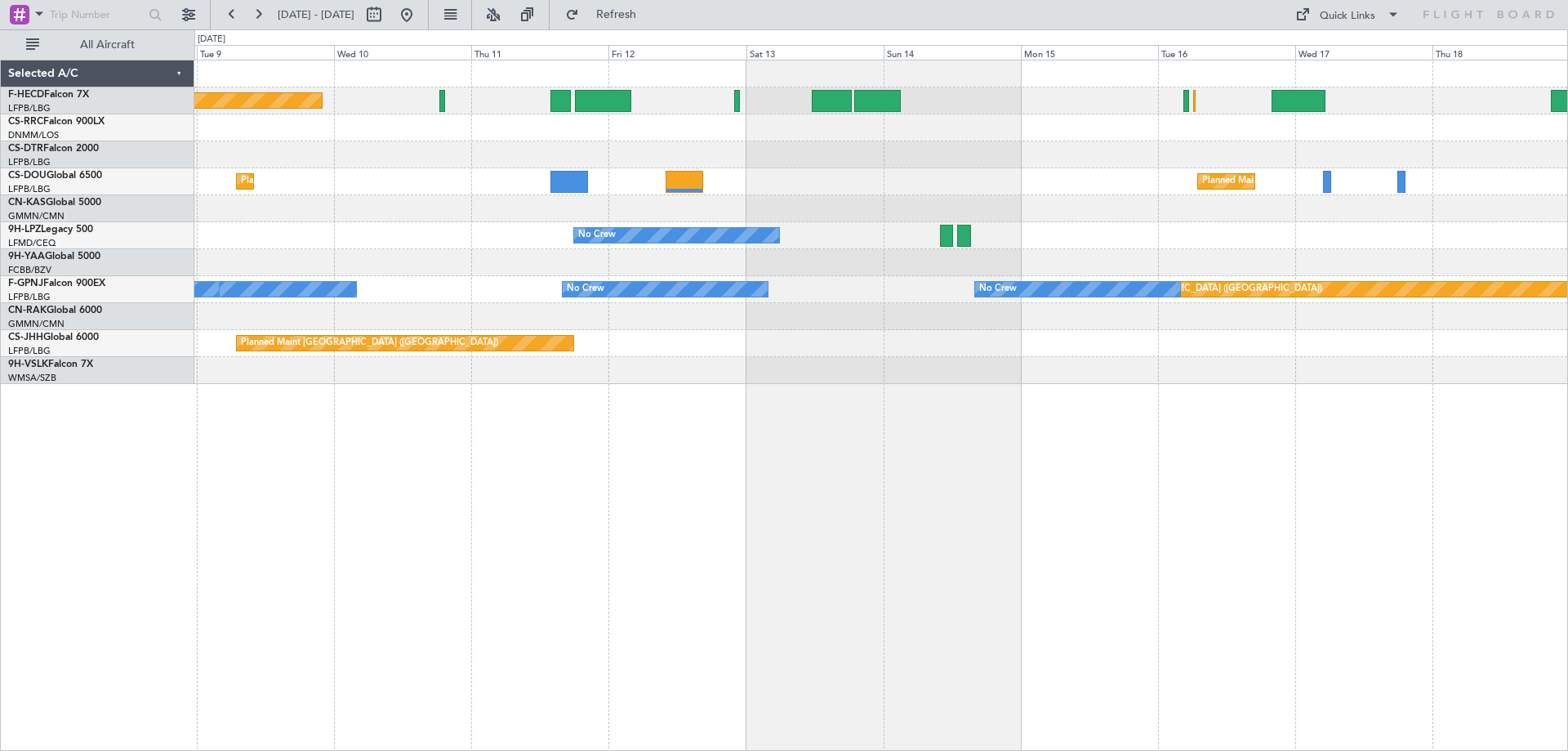
click at [1265, 213] on div at bounding box center [881, 209] width 1373 height 27
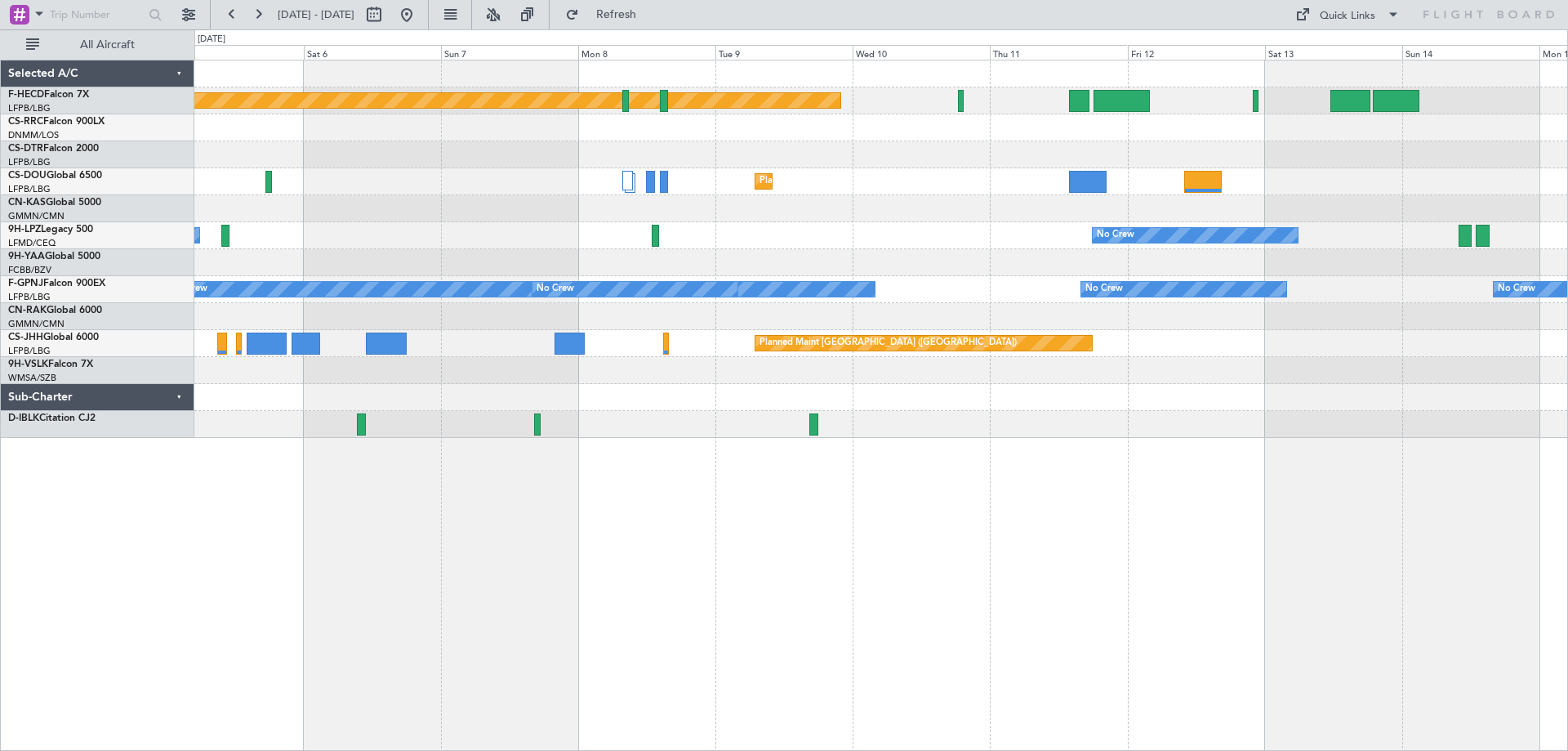
click at [931, 252] on div "Planned Maint [GEOGRAPHIC_DATA] ([GEOGRAPHIC_DATA]) Planned Maint [GEOGRAPHIC_D…" at bounding box center [881, 249] width 1373 height 377
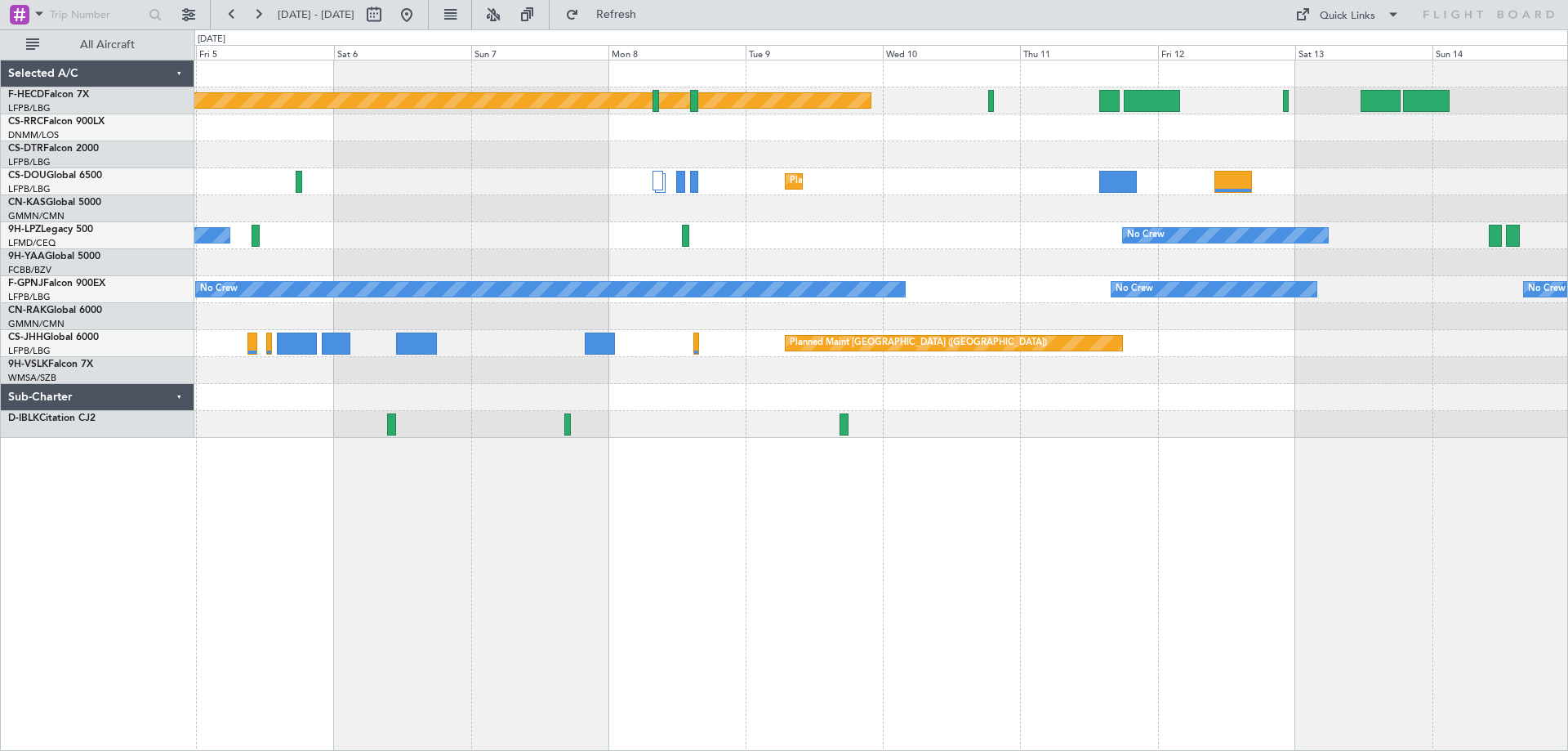
click at [395, 400] on div "Planned Maint [GEOGRAPHIC_DATA] ([GEOGRAPHIC_DATA]) Planned Maint [GEOGRAPHIC_D…" at bounding box center [881, 249] width 1373 height 377
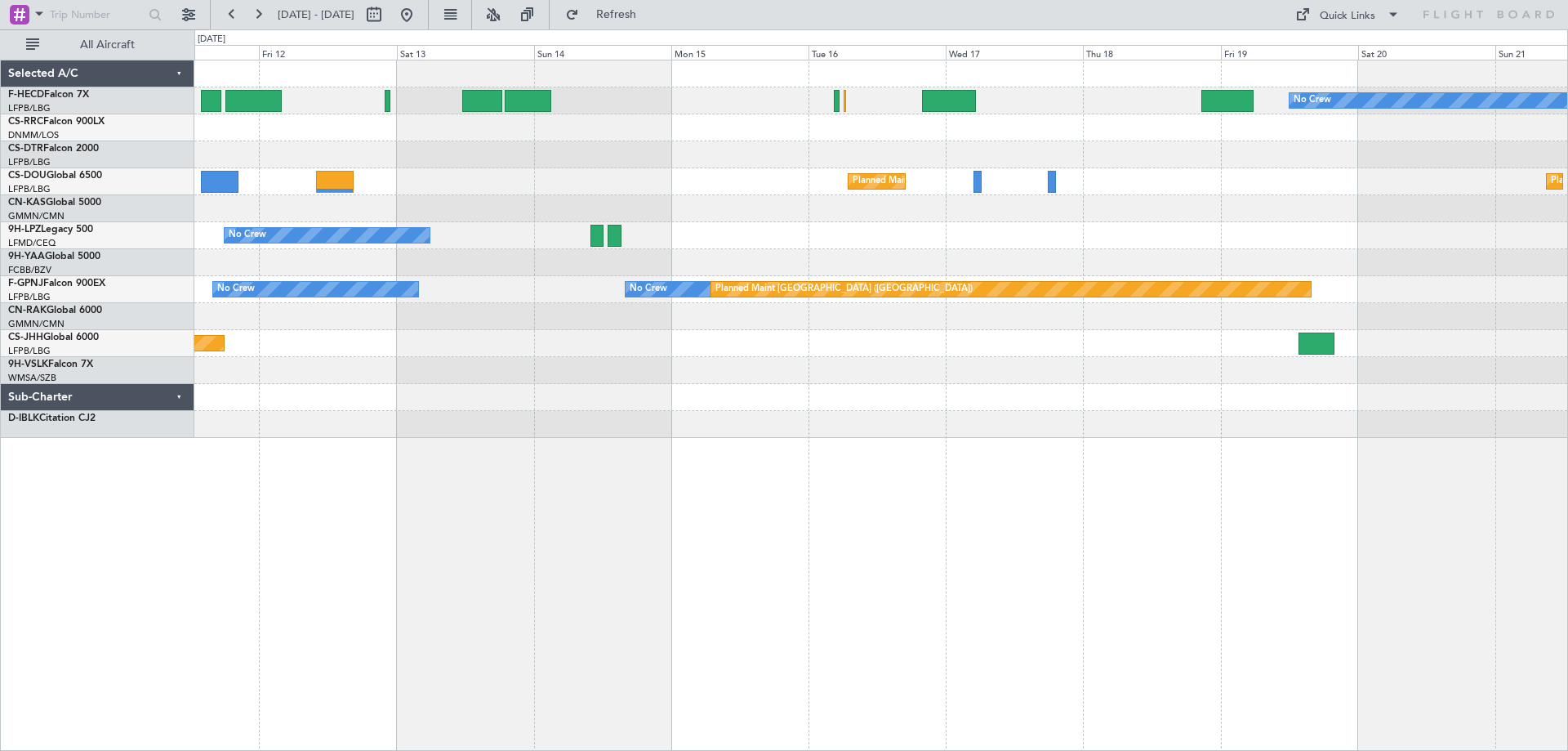
click at [608, 323] on div "No Crew Planned Maint [GEOGRAPHIC_DATA] ([GEOGRAPHIC_DATA]) Planned Maint [GEOG…" at bounding box center [881, 249] width 1373 height 377
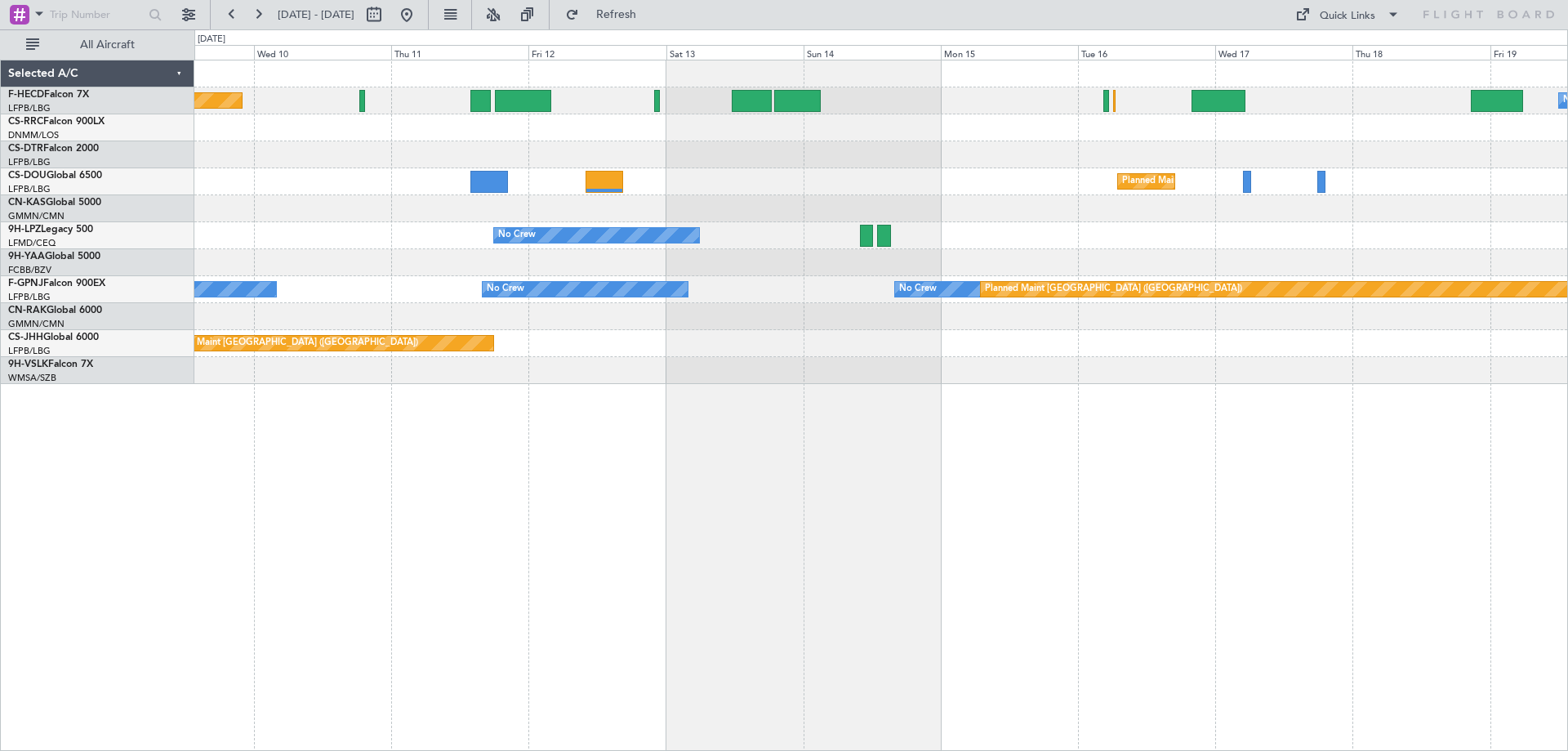
click at [1188, 310] on div "No Crew Planned Maint [GEOGRAPHIC_DATA] ([GEOGRAPHIC_DATA]) Planned Maint [GEOG…" at bounding box center [881, 222] width 1373 height 323
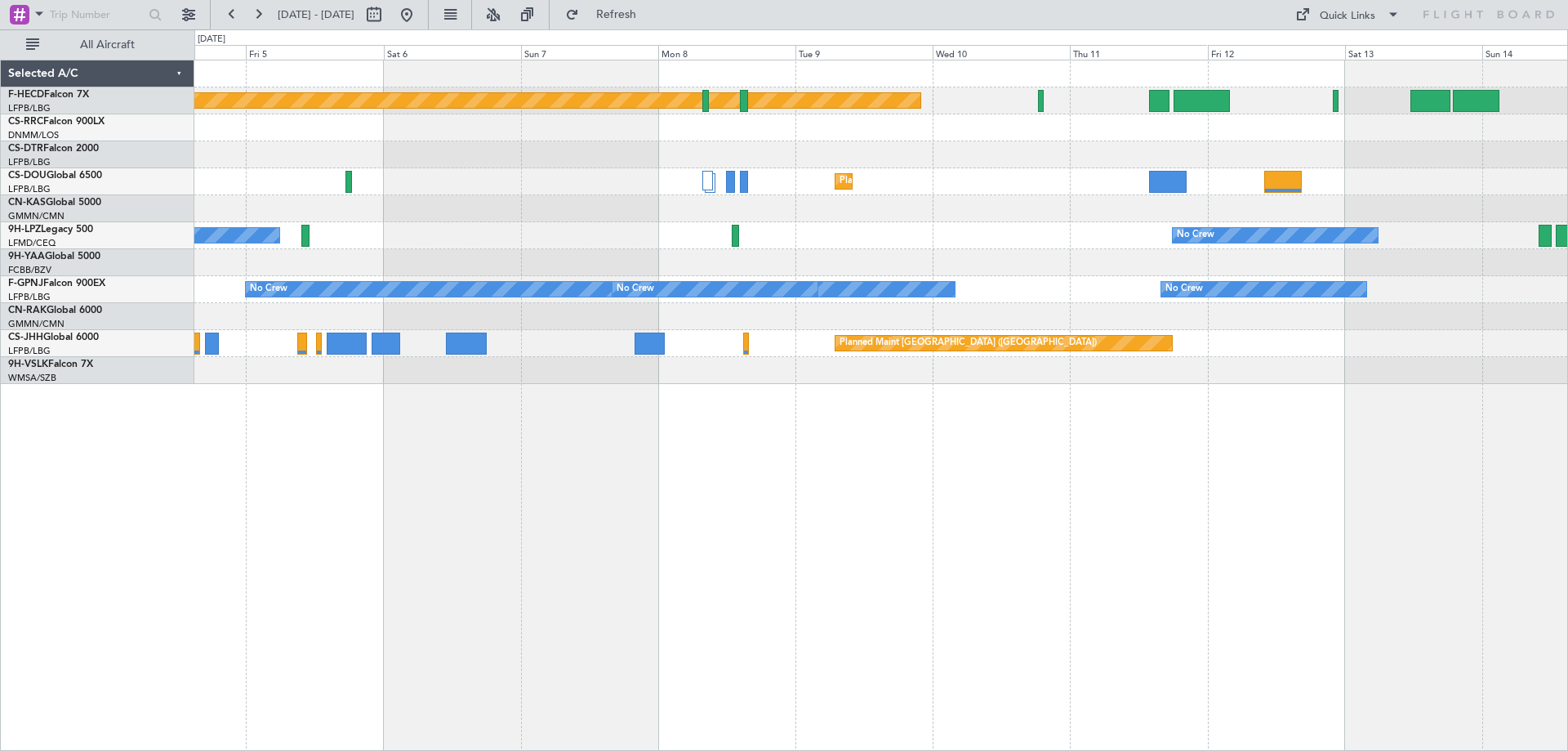
click at [1202, 303] on div "Planned Maint [GEOGRAPHIC_DATA] ([GEOGRAPHIC_DATA]) No Crew Planned Maint [GEOG…" at bounding box center [881, 222] width 1373 height 323
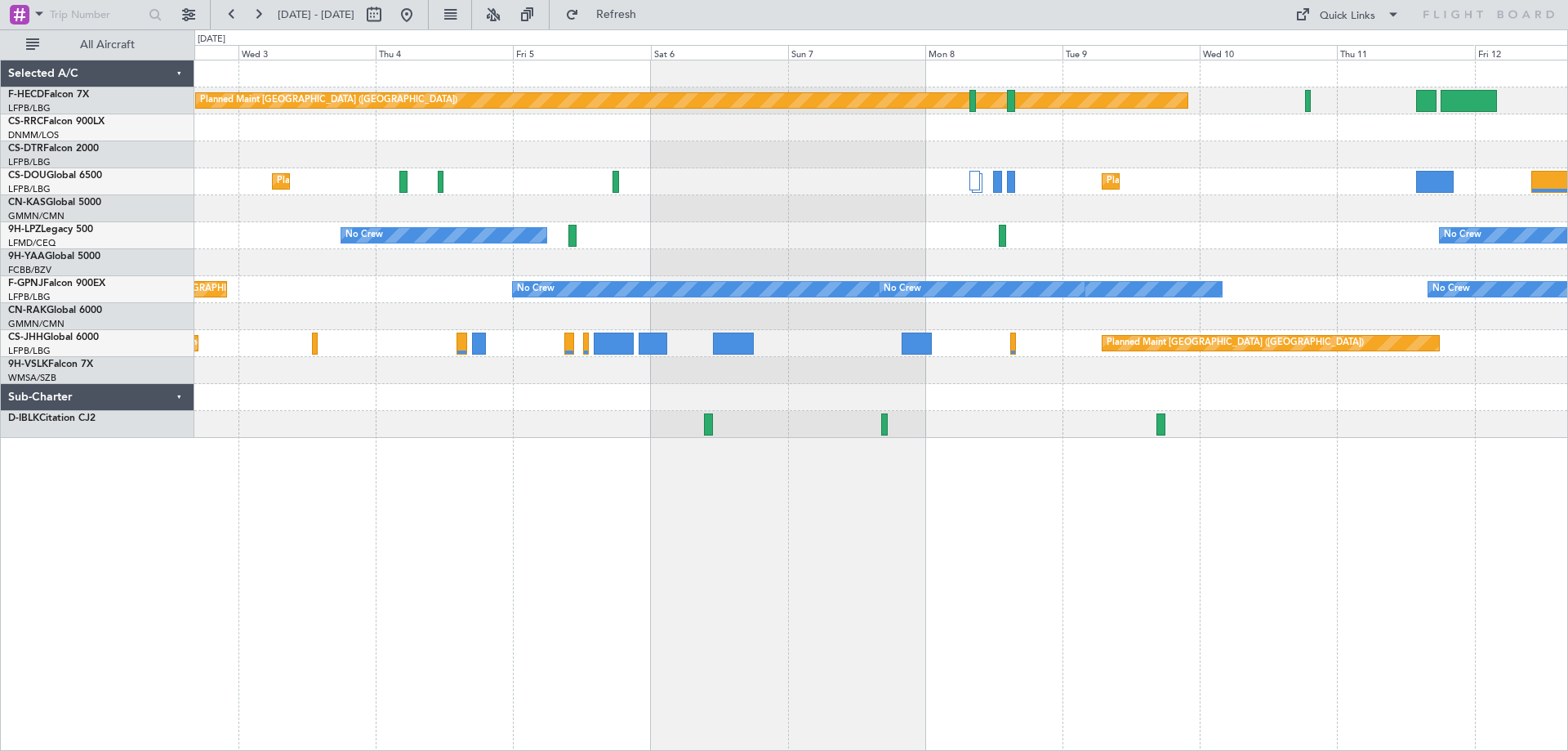
click at [1060, 204] on div "Planned Maint [GEOGRAPHIC_DATA] ([GEOGRAPHIC_DATA]) No Crew Planned Maint [GEOG…" at bounding box center [881, 249] width 1373 height 377
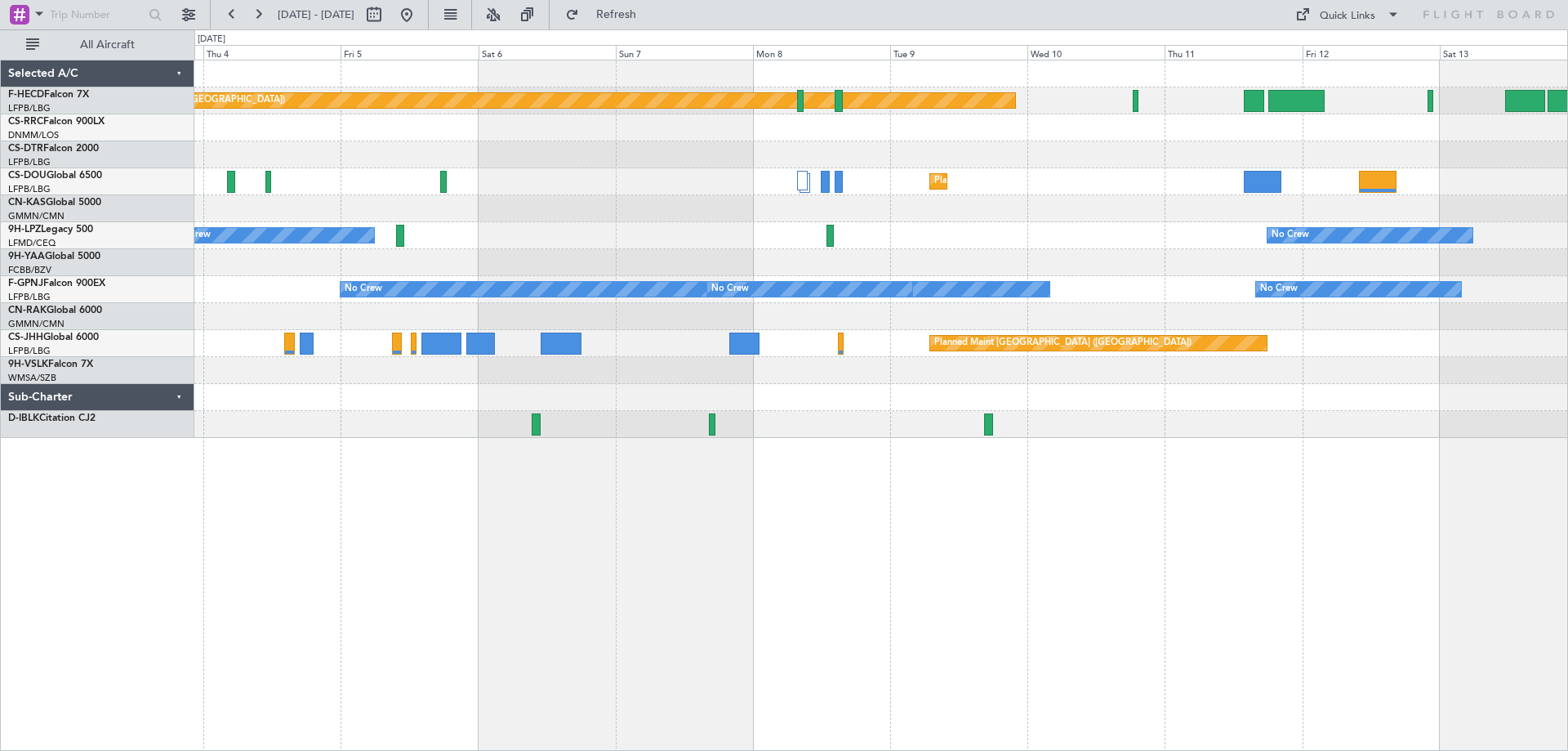
click at [617, 237] on div "No Crew No Crew" at bounding box center [881, 236] width 1373 height 27
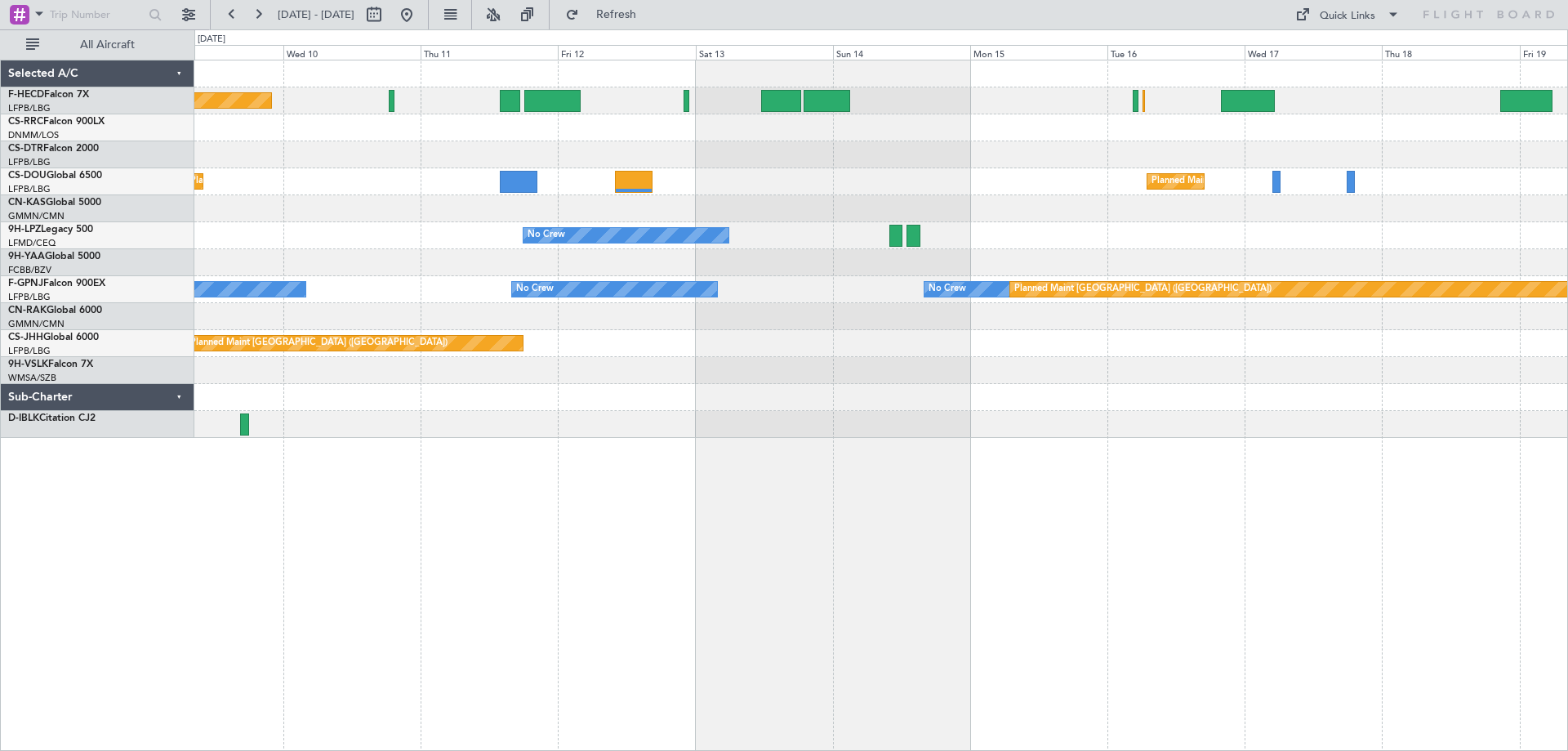
click at [872, 207] on div at bounding box center [881, 209] width 1373 height 27
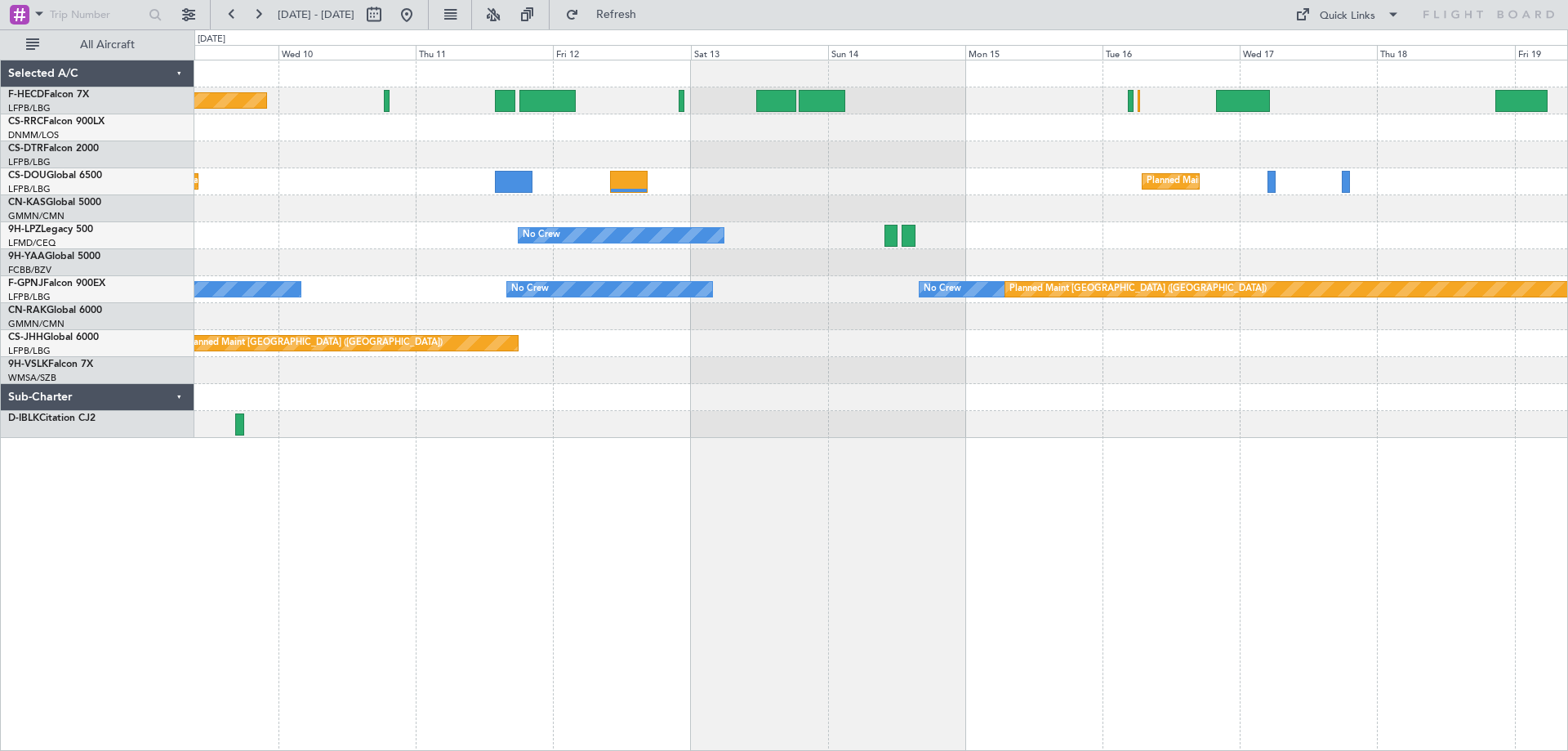
click at [1078, 252] on div "Planned Maint [GEOGRAPHIC_DATA] ([GEOGRAPHIC_DATA]) No Crew Planned Maint [GEOG…" at bounding box center [881, 249] width 1373 height 377
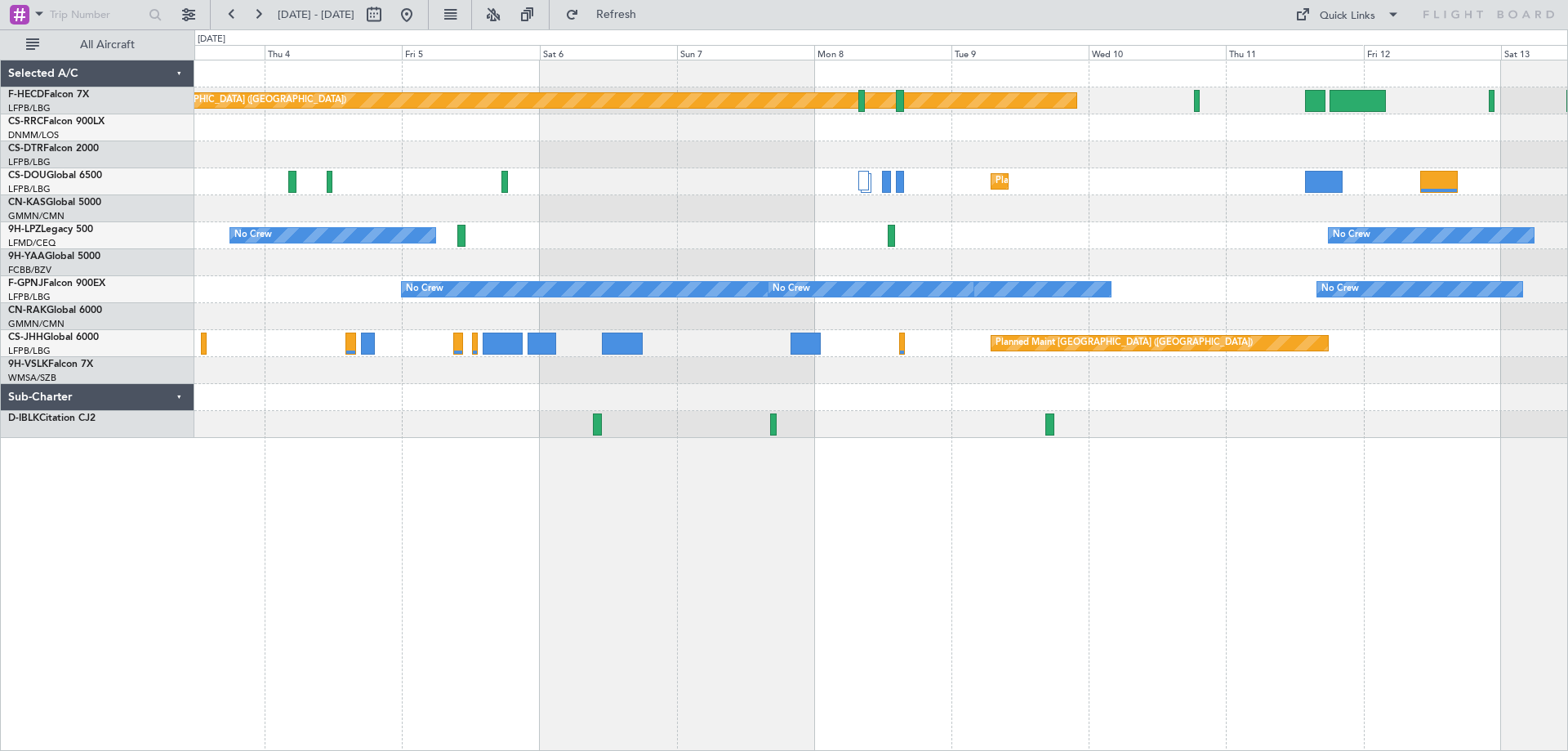
click at [872, 270] on div "Planned Maint [GEOGRAPHIC_DATA] ([GEOGRAPHIC_DATA]) No Crew Planned Maint [GEOG…" at bounding box center [881, 249] width 1373 height 377
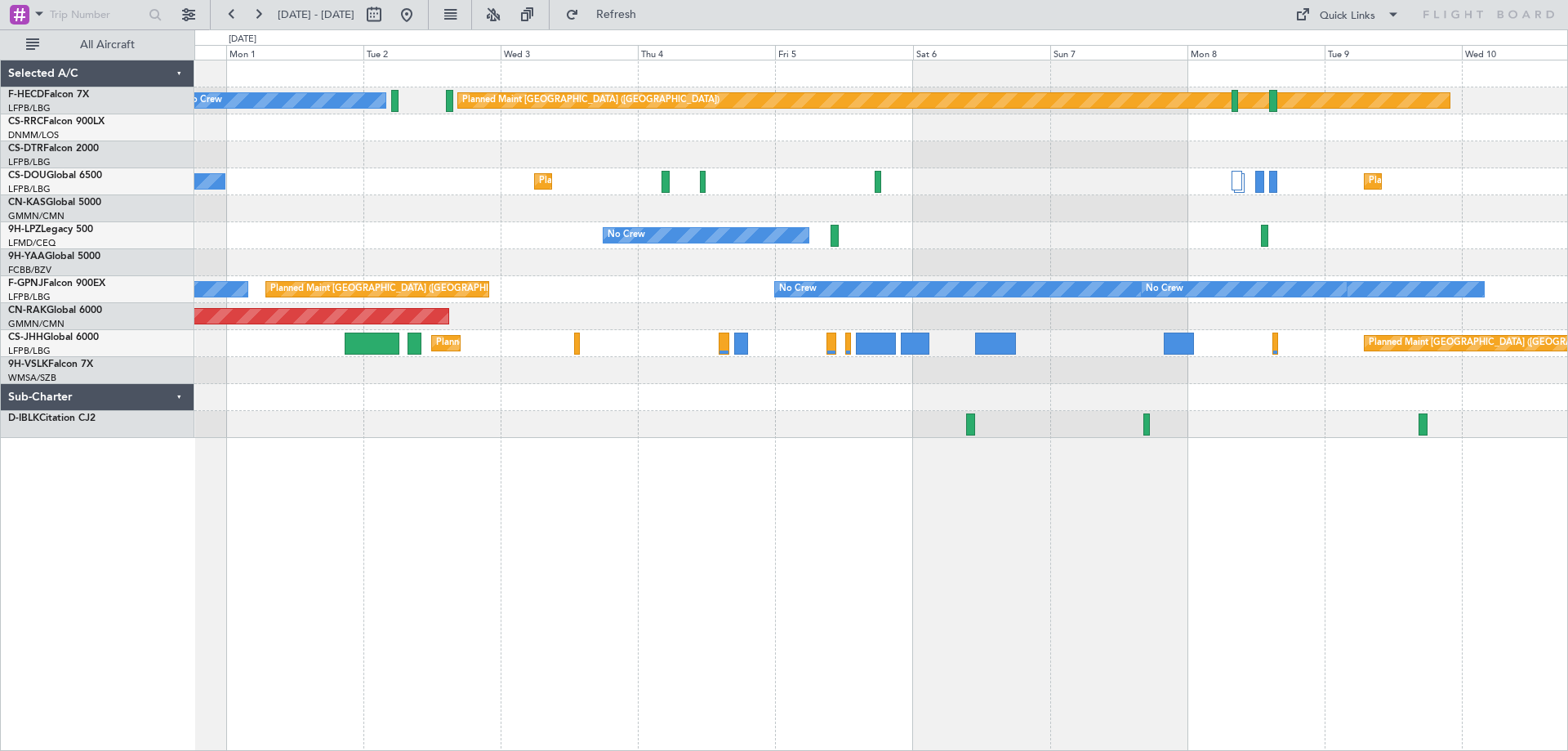
click at [1302, 217] on div at bounding box center [881, 209] width 1373 height 27
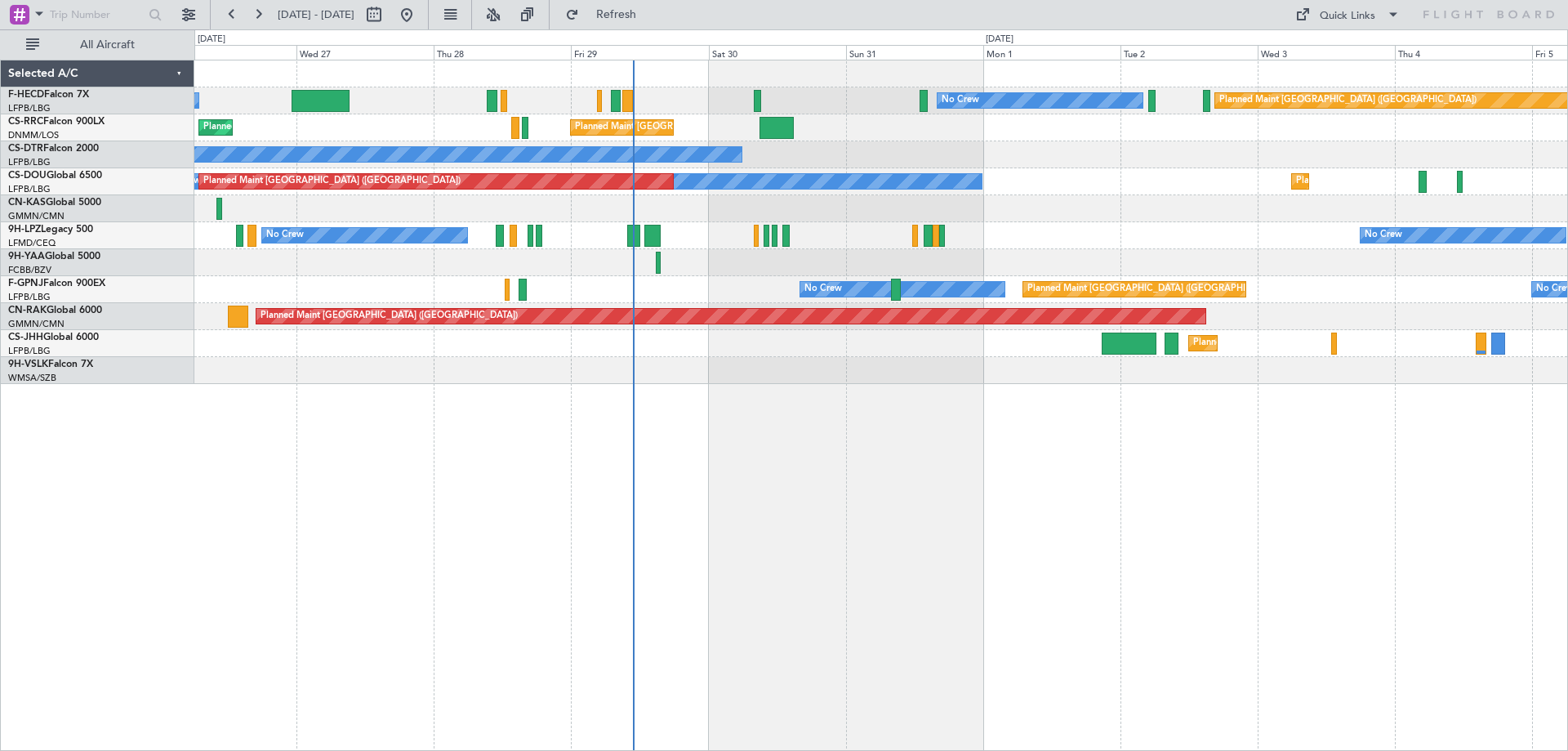
click at [1275, 313] on div "Planned Maint [GEOGRAPHIC_DATA] ([GEOGRAPHIC_DATA]) No Crew No Crew Planned Mai…" at bounding box center [881, 222] width 1373 height 323
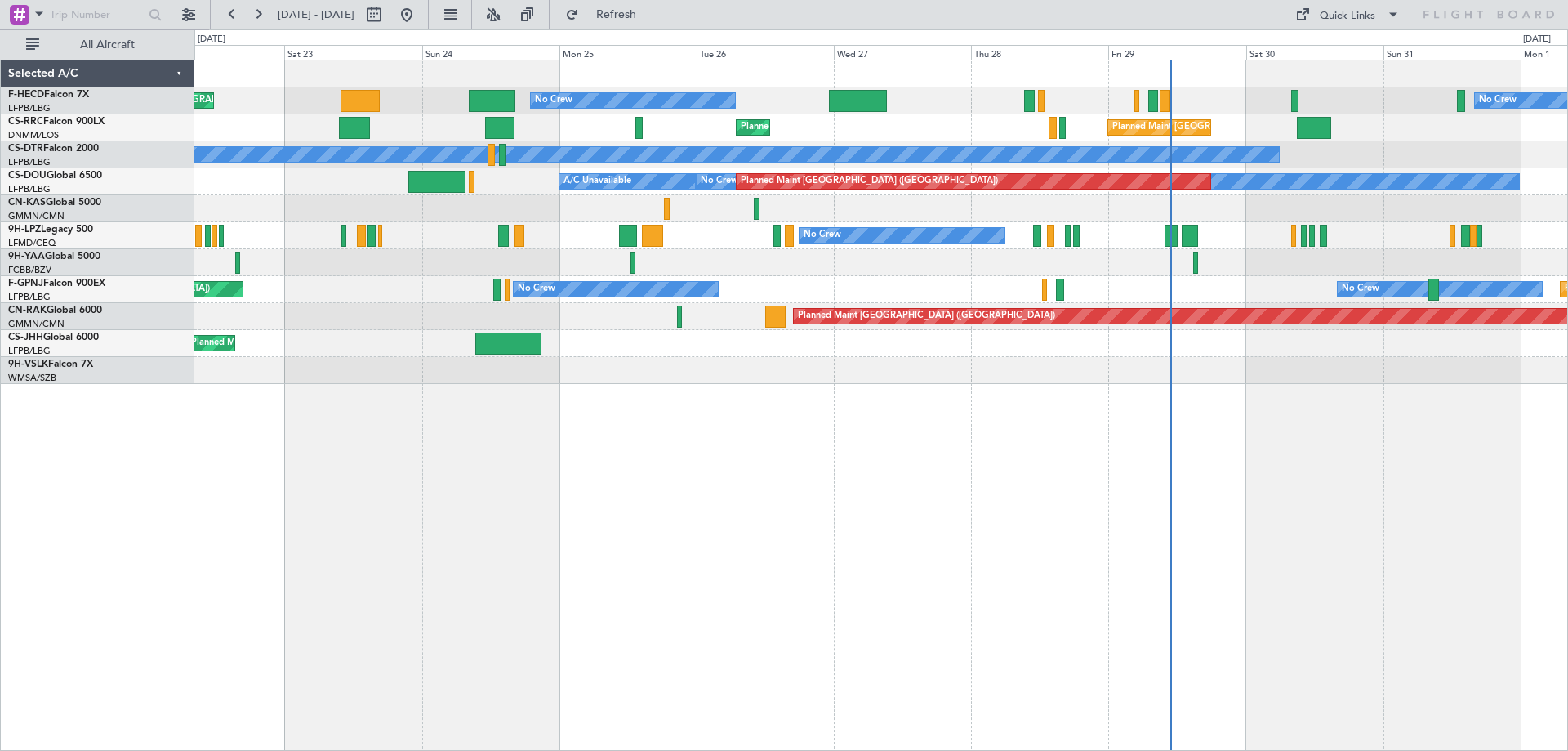
click at [185, 306] on div "No Crew No Crew Planned Maint [GEOGRAPHIC_DATA] ([GEOGRAPHIC_DATA]) Planned Mai…" at bounding box center [784, 390] width 1568 height 722
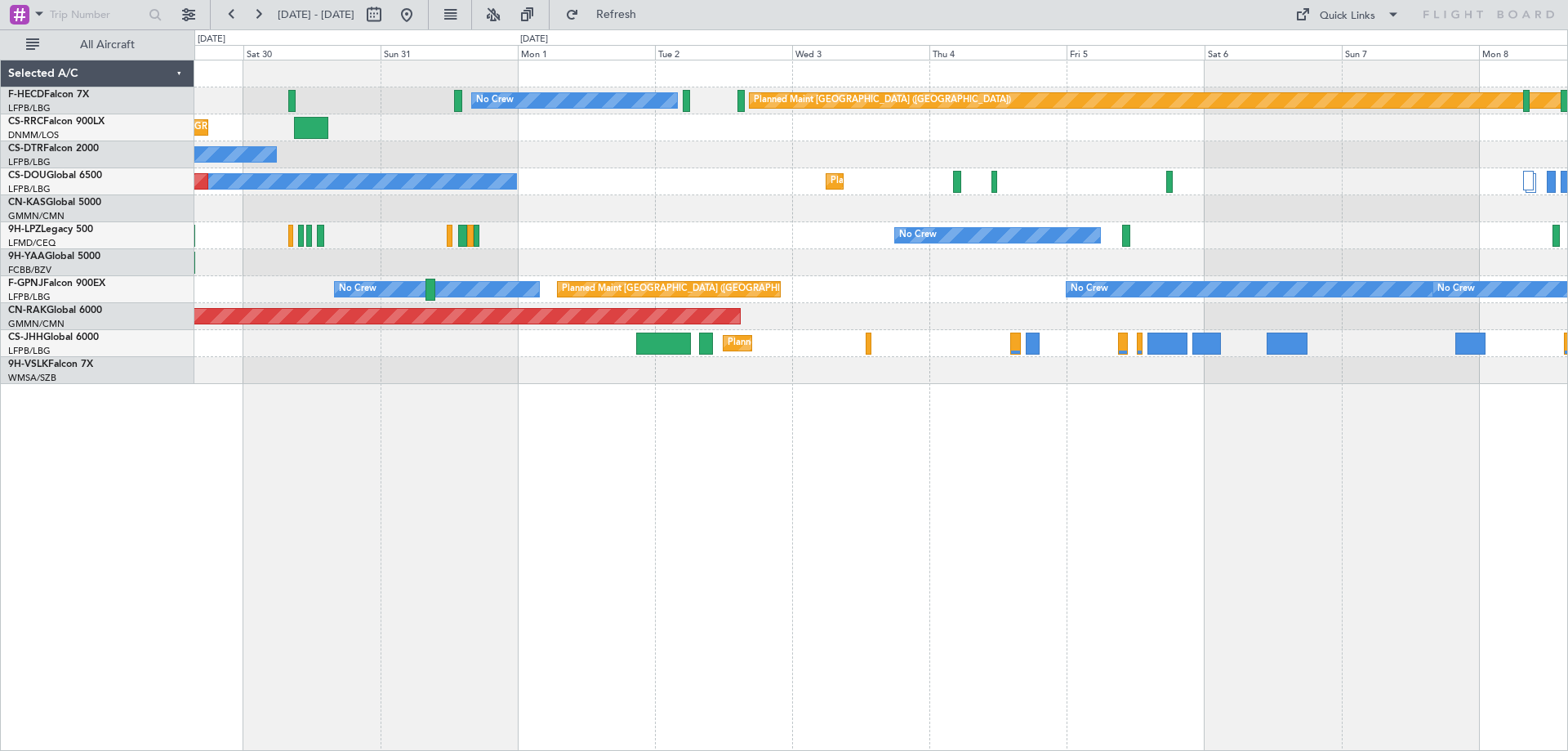
click at [498, 228] on div "No Crew Planned Maint [GEOGRAPHIC_DATA] ([GEOGRAPHIC_DATA]) Planned Maint [GEOG…" at bounding box center [881, 222] width 1373 height 323
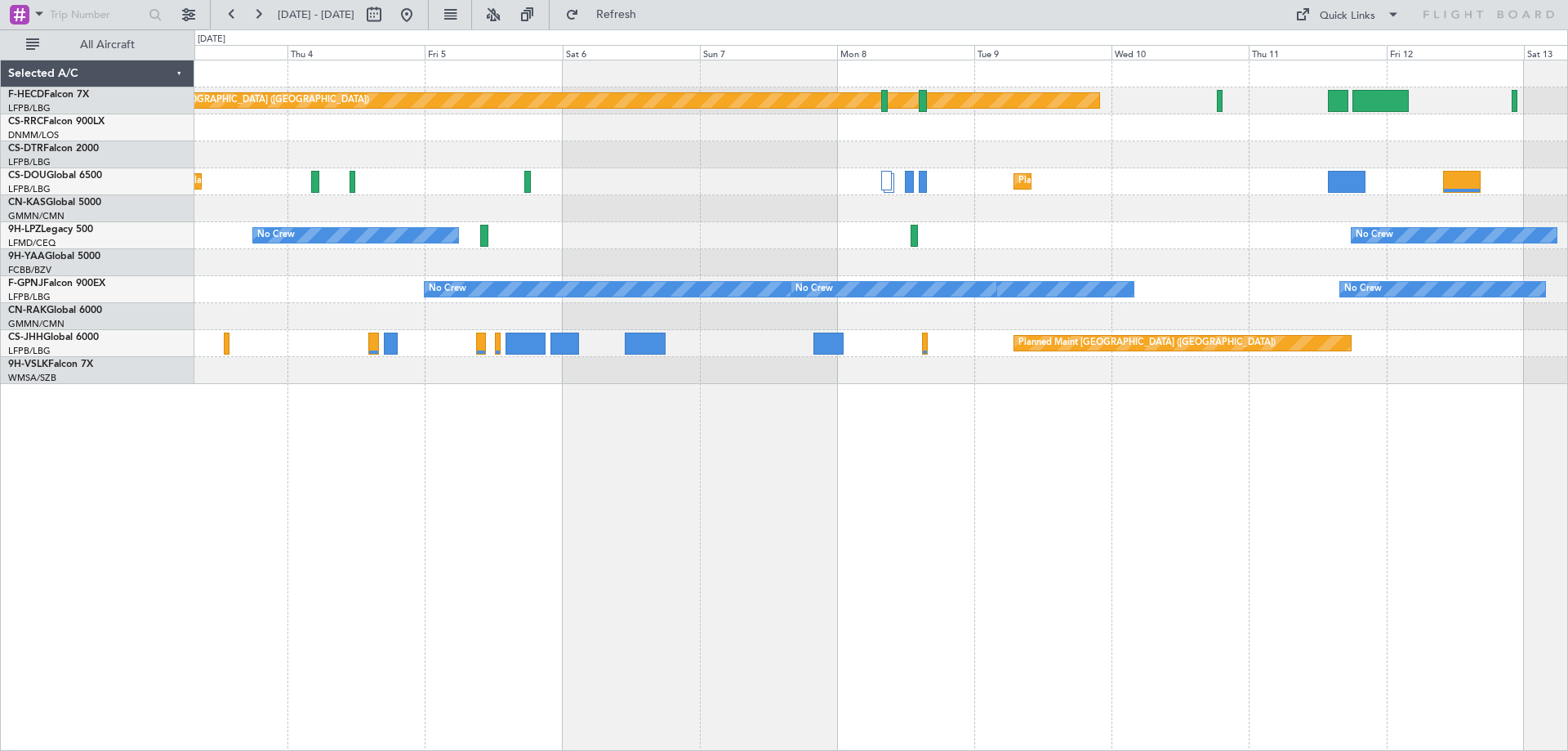
click at [966, 225] on div "Planned Maint [GEOGRAPHIC_DATA] ([GEOGRAPHIC_DATA]) No Crew Planned Maint [GEOG…" at bounding box center [881, 222] width 1373 height 323
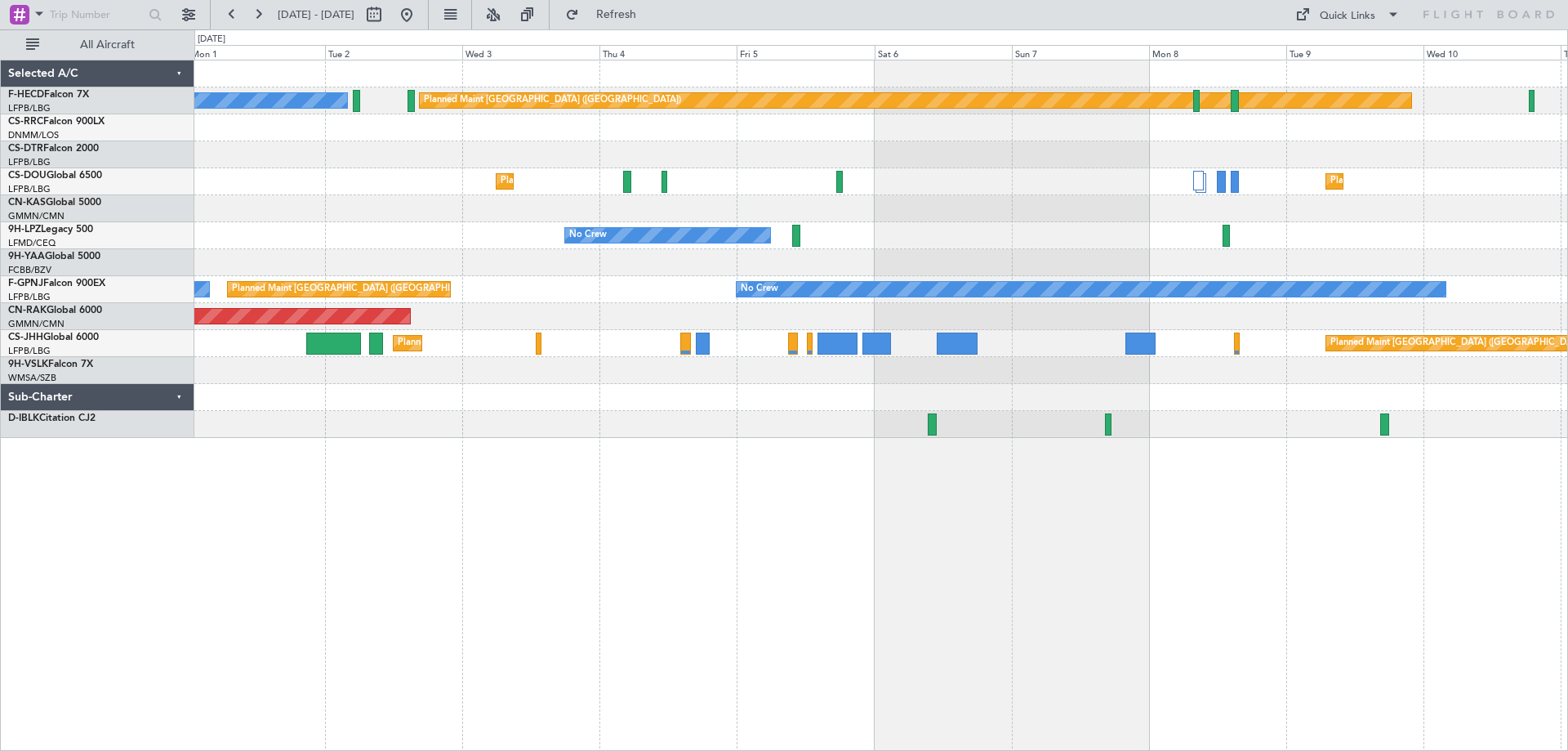
click at [1271, 310] on div "Planned Maint [GEOGRAPHIC_DATA] ([GEOGRAPHIC_DATA]) No Crew Planned Maint [GEOG…" at bounding box center [881, 249] width 1373 height 377
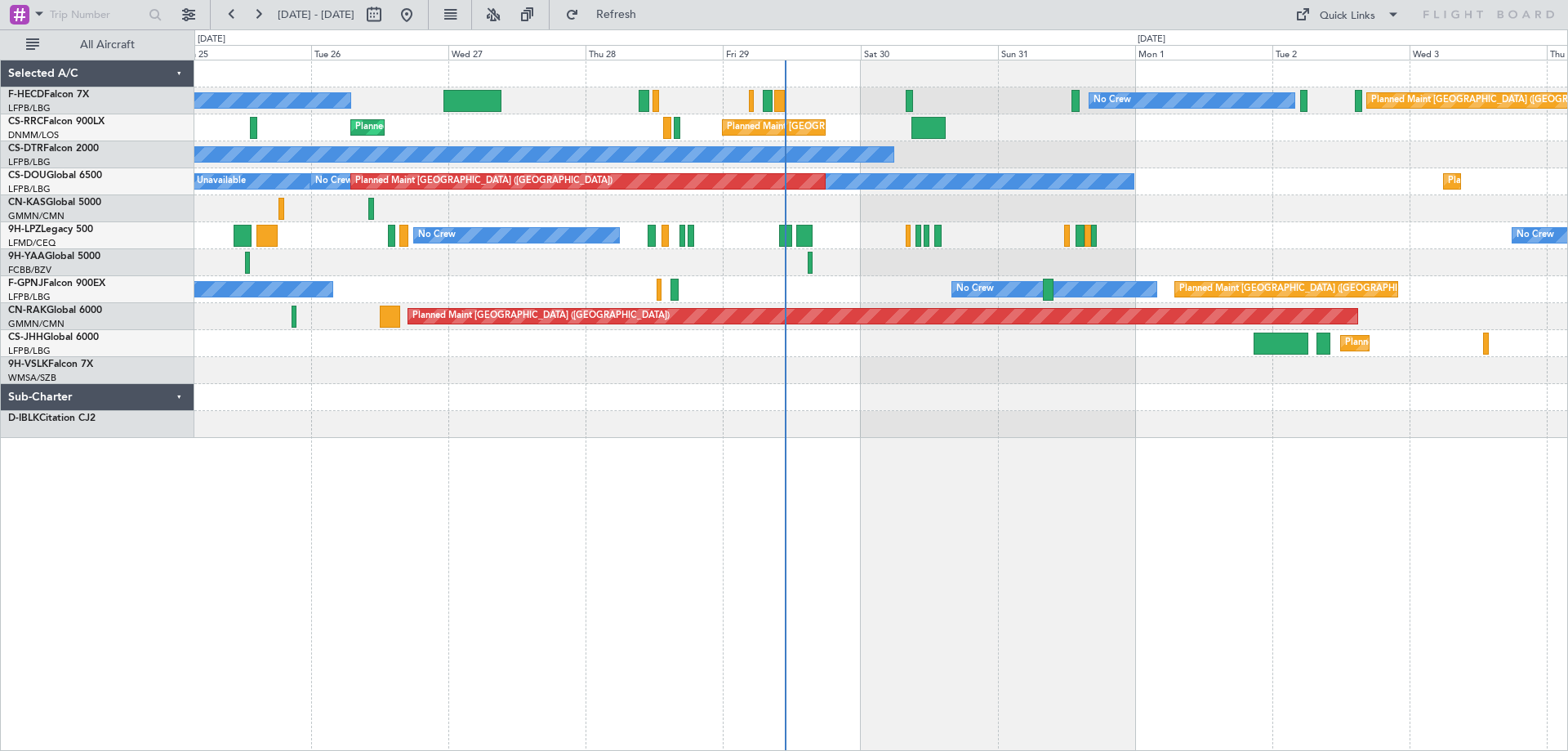
click at [1159, 337] on div "Planned Maint [GEOGRAPHIC_DATA] ([GEOGRAPHIC_DATA])" at bounding box center [881, 344] width 1373 height 27
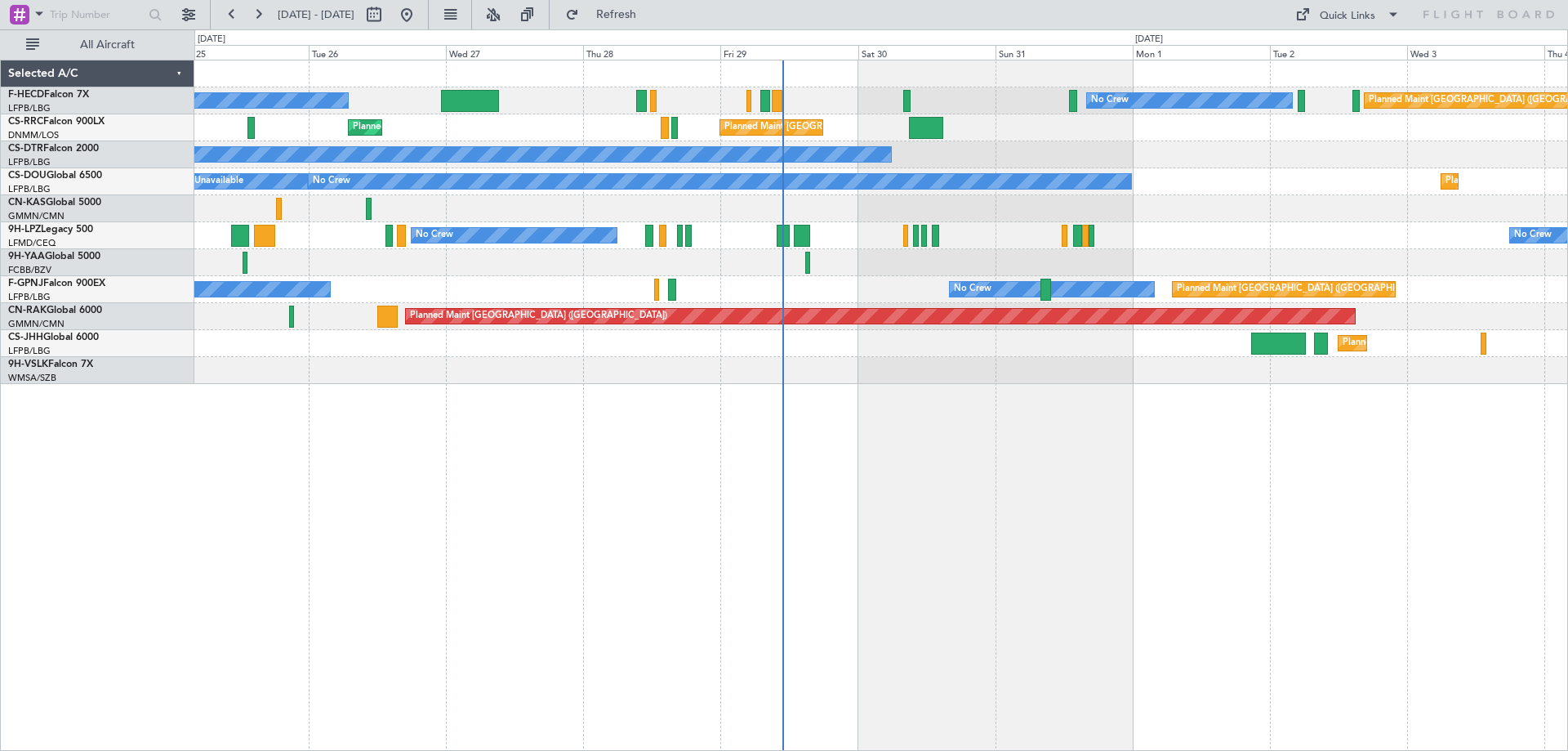
click at [614, 282] on div "No Crew No Crew Planned Maint [GEOGRAPHIC_DATA] ([GEOGRAPHIC_DATA]) No Crew [GE…" at bounding box center [881, 290] width 1373 height 27
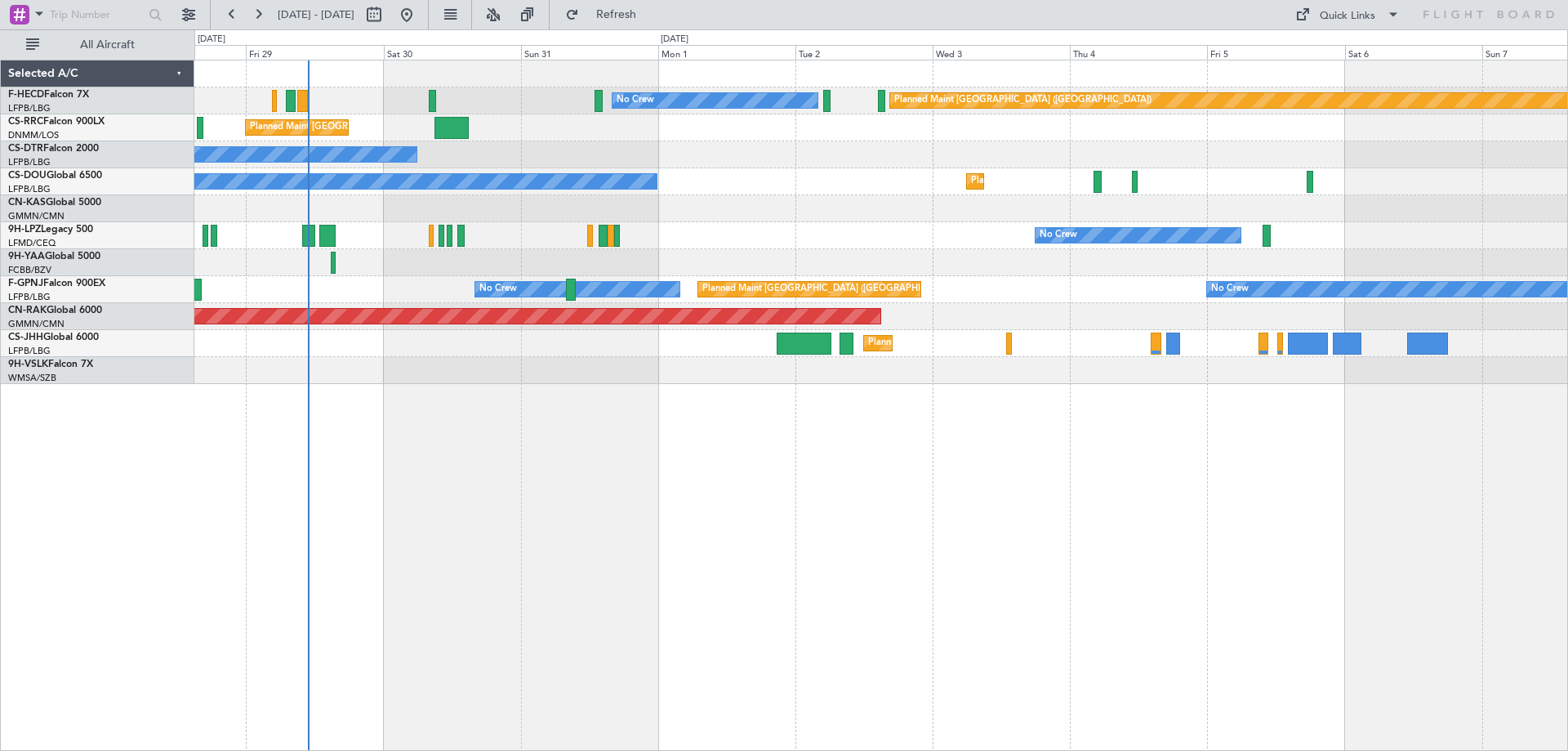
click at [853, 638] on div "Planned Maint [GEOGRAPHIC_DATA] ([GEOGRAPHIC_DATA]) No Crew No Crew Planned Mai…" at bounding box center [881, 405] width 1374 height 692
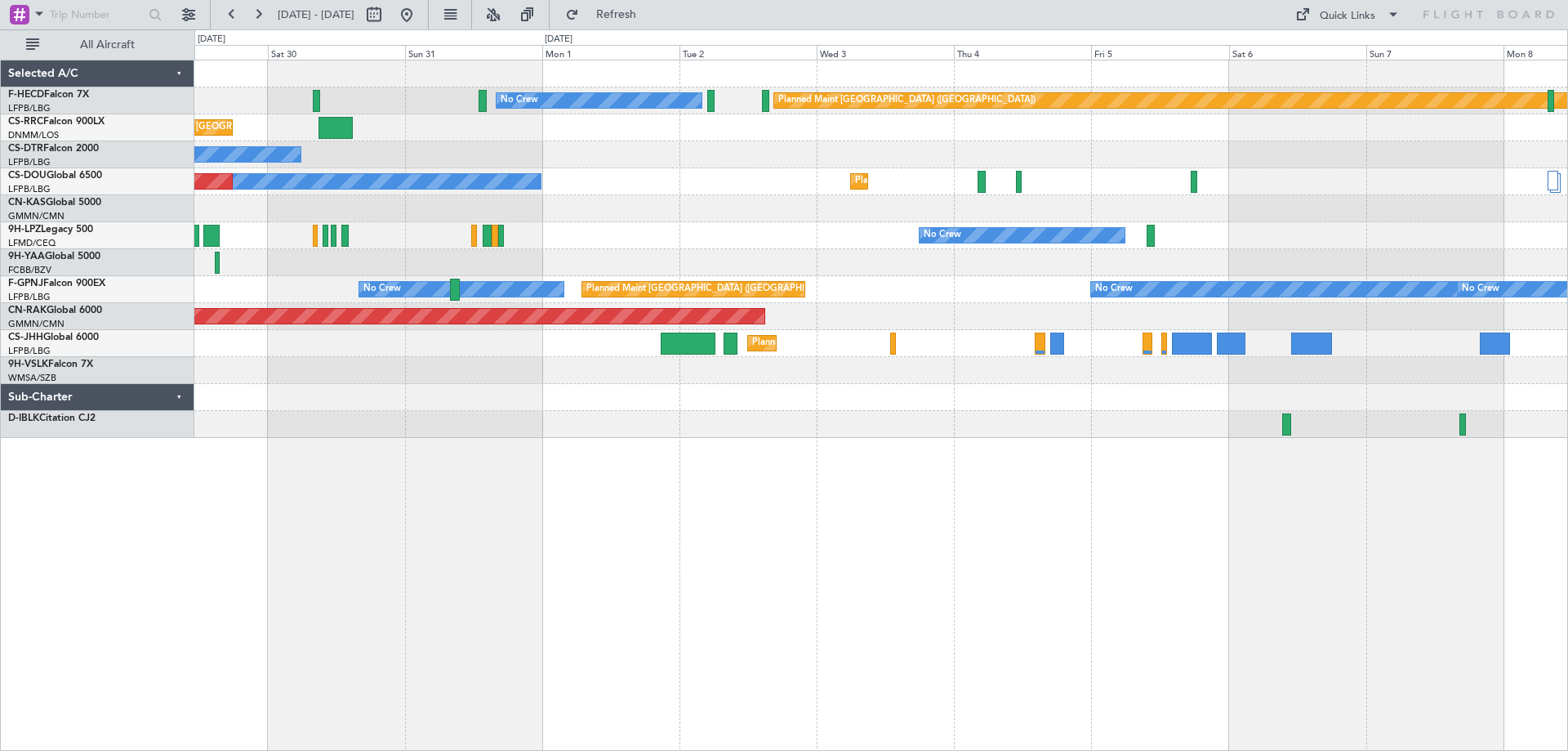
click at [907, 282] on div "Planned Maint [GEOGRAPHIC_DATA] ([GEOGRAPHIC_DATA]) No Crew Planned Maint [GEOG…" at bounding box center [881, 249] width 1373 height 377
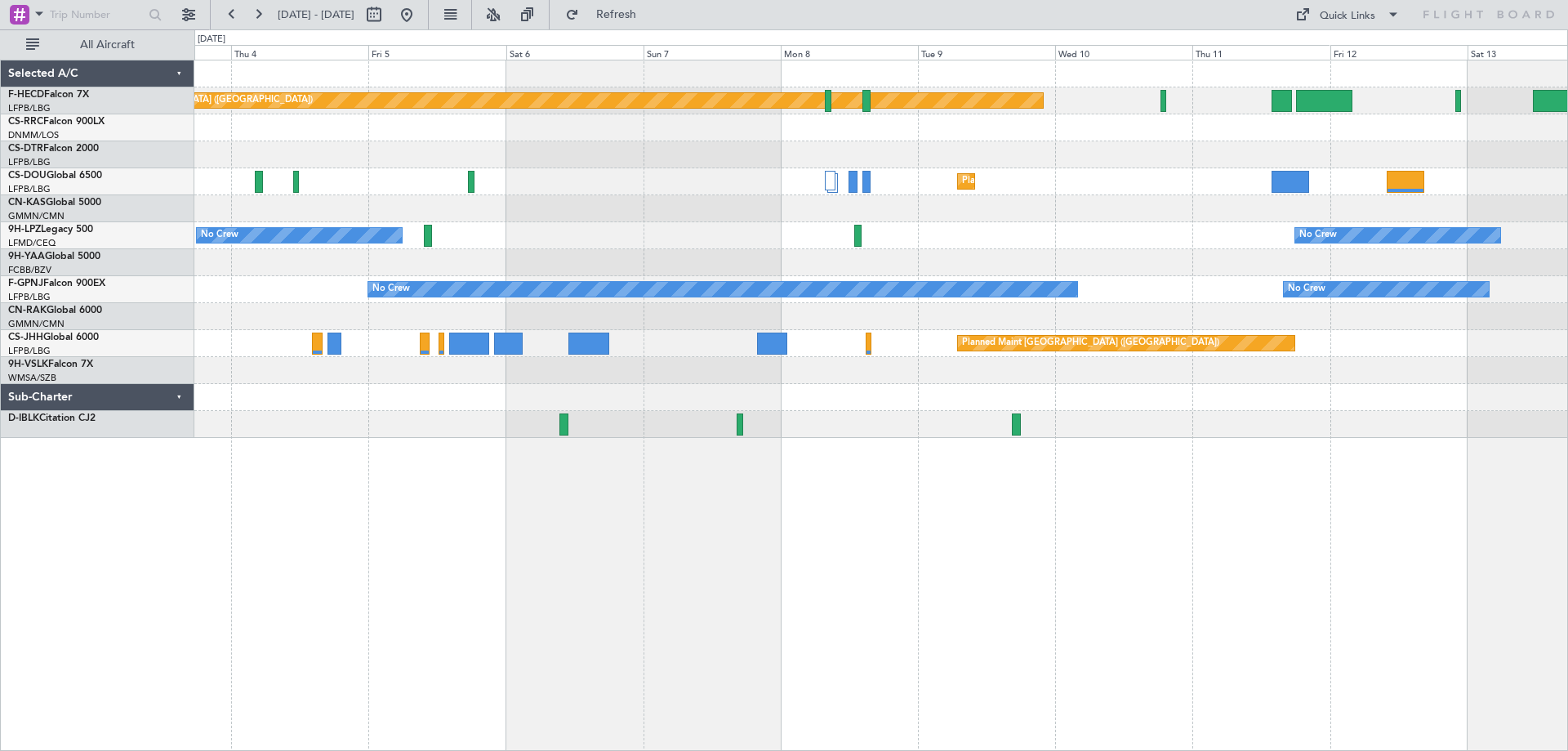
click at [454, 392] on div "Planned Maint [GEOGRAPHIC_DATA] ([GEOGRAPHIC_DATA]) No Crew Planned Maint [GEOG…" at bounding box center [881, 249] width 1373 height 377
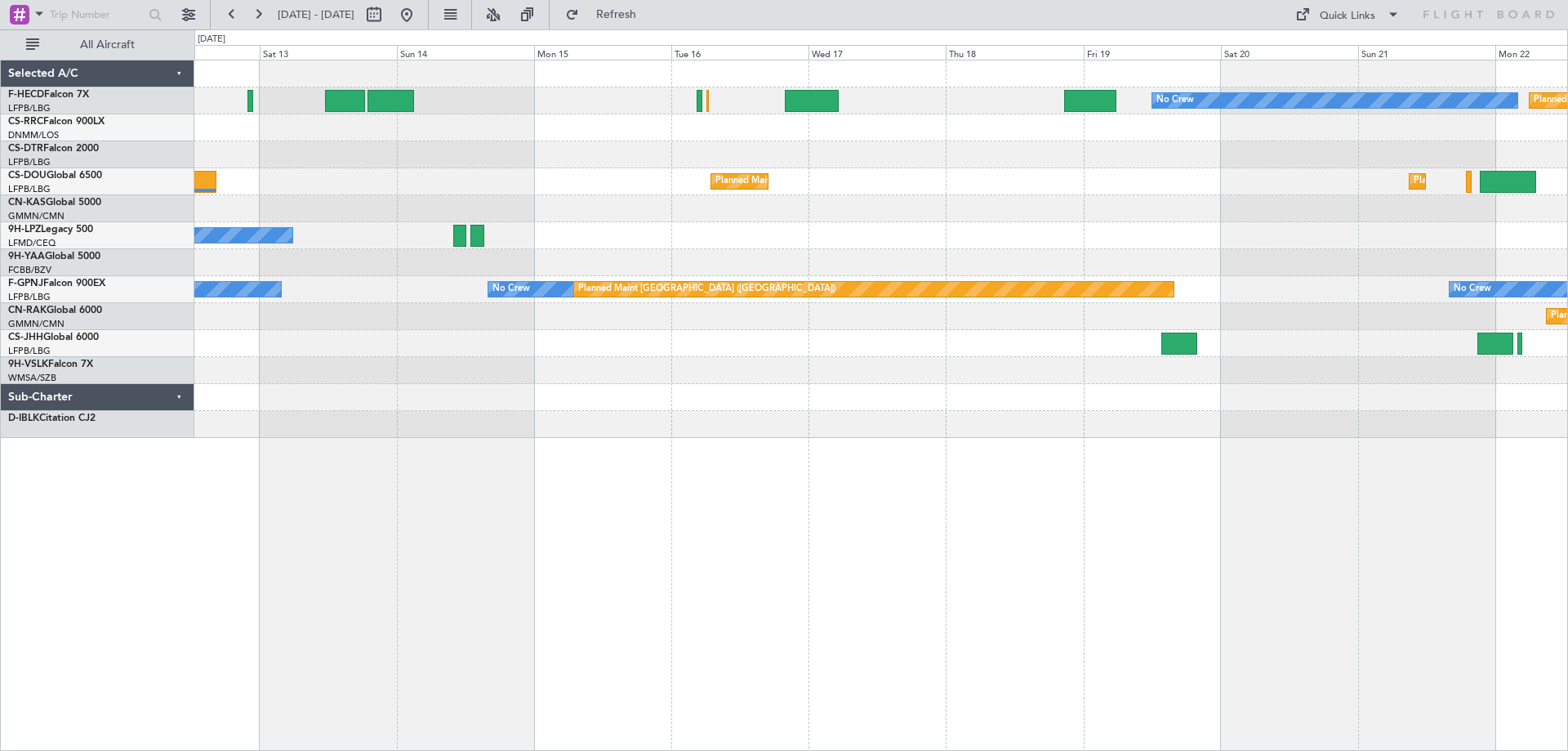
click at [643, 330] on div "No Crew Planned Maint [GEOGRAPHIC_DATA] ([GEOGRAPHIC_DATA]) Planned Maint [GEOG…" at bounding box center [881, 249] width 1373 height 377
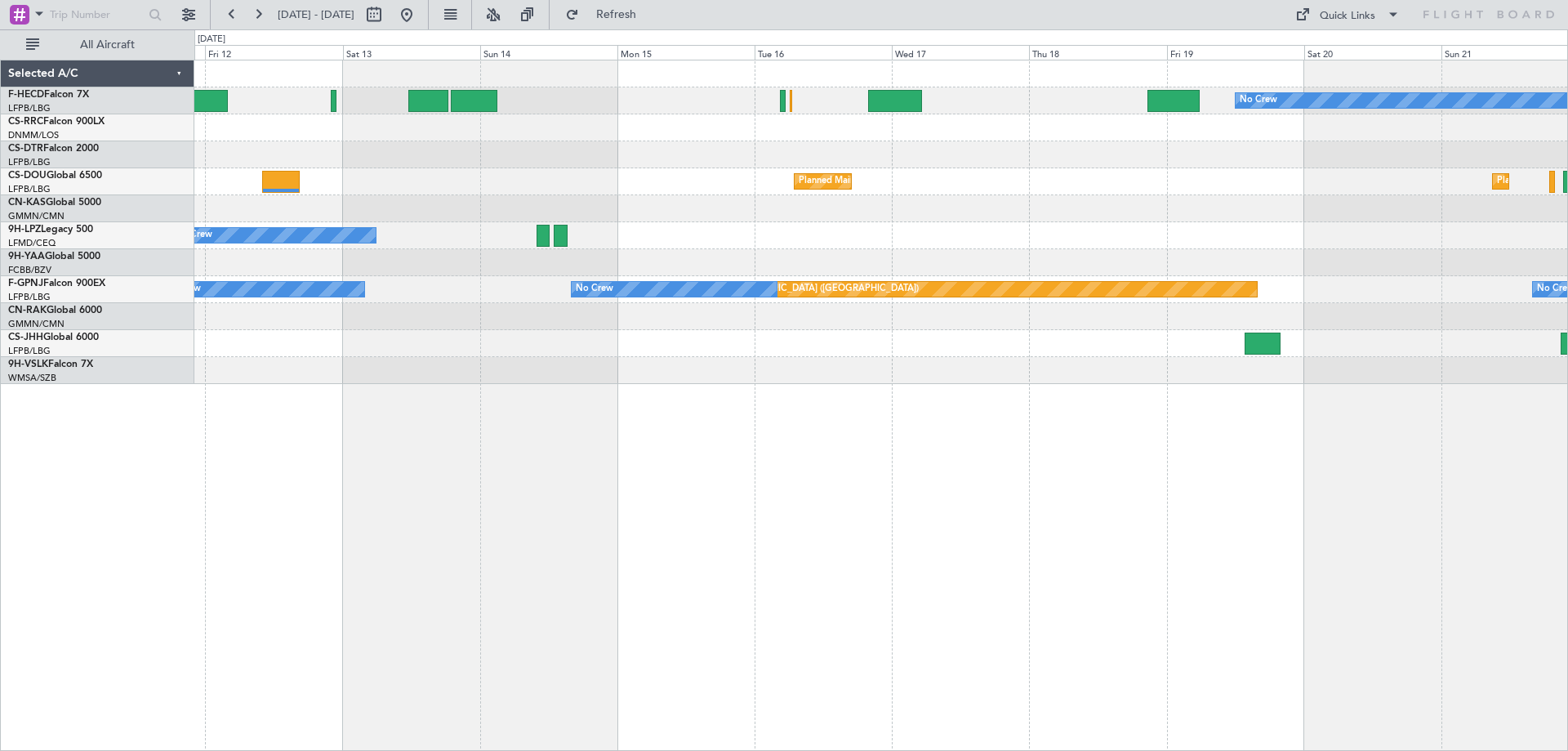
click at [1023, 267] on div "No Crew Planned Maint [GEOGRAPHIC_DATA] ([GEOGRAPHIC_DATA]) Planned Maint [GEOG…" at bounding box center [881, 222] width 1373 height 323
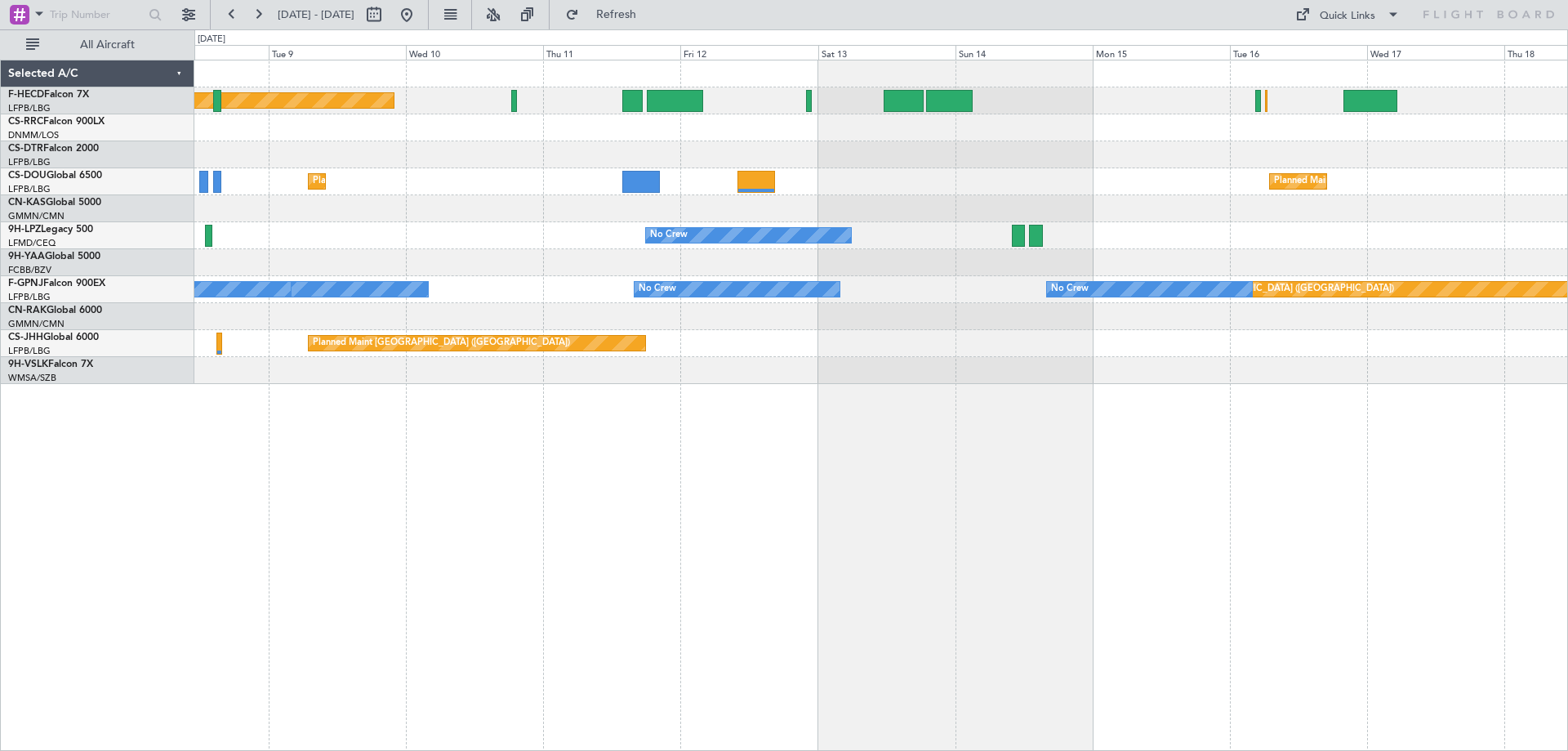
click at [975, 238] on div "Planned Maint [GEOGRAPHIC_DATA] ([GEOGRAPHIC_DATA]) No Crew Planned Maint [GEOG…" at bounding box center [881, 222] width 1373 height 323
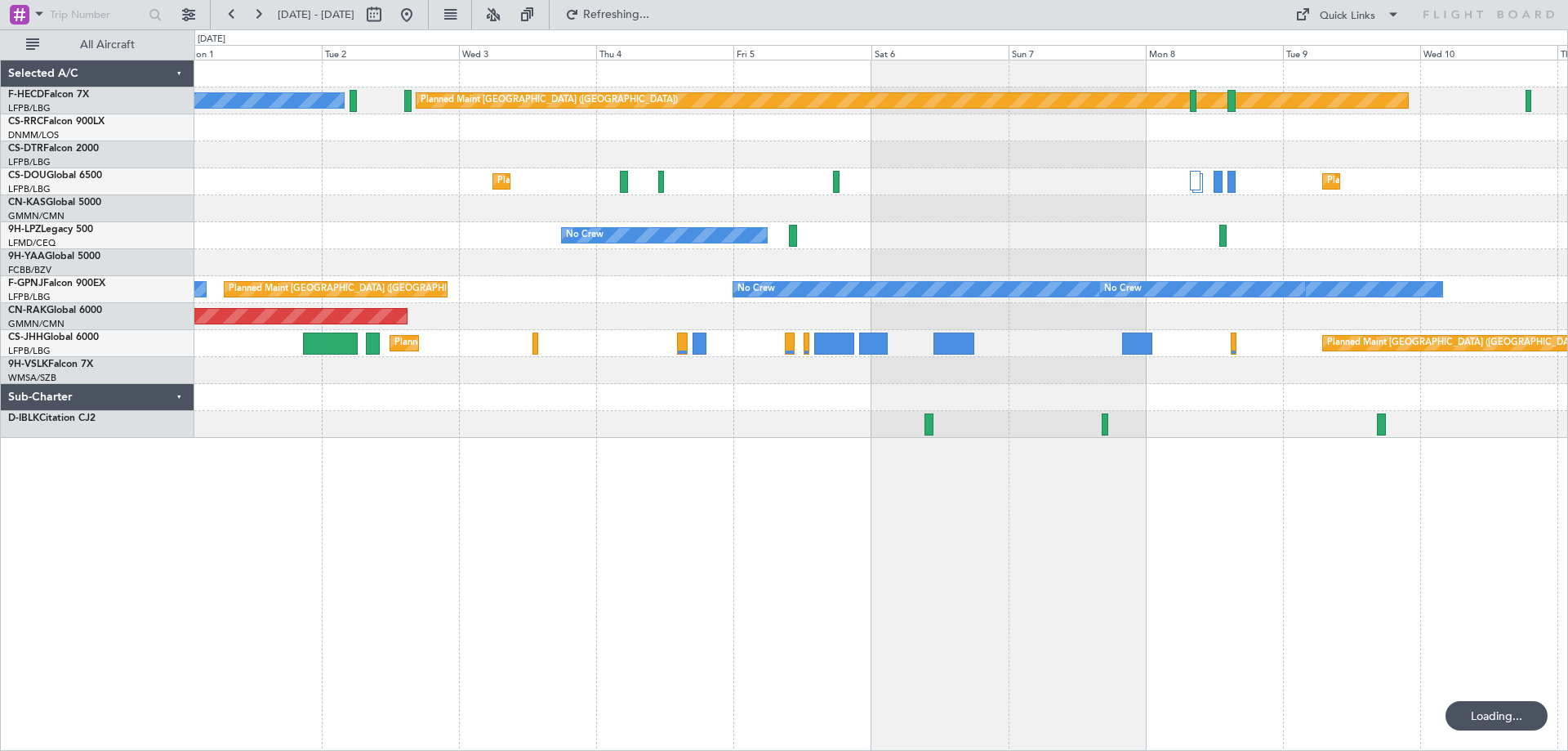
click at [977, 199] on div "Planned Maint [GEOGRAPHIC_DATA] ([GEOGRAPHIC_DATA]) No Crew No Crew Planned Mai…" at bounding box center [881, 249] width 1373 height 377
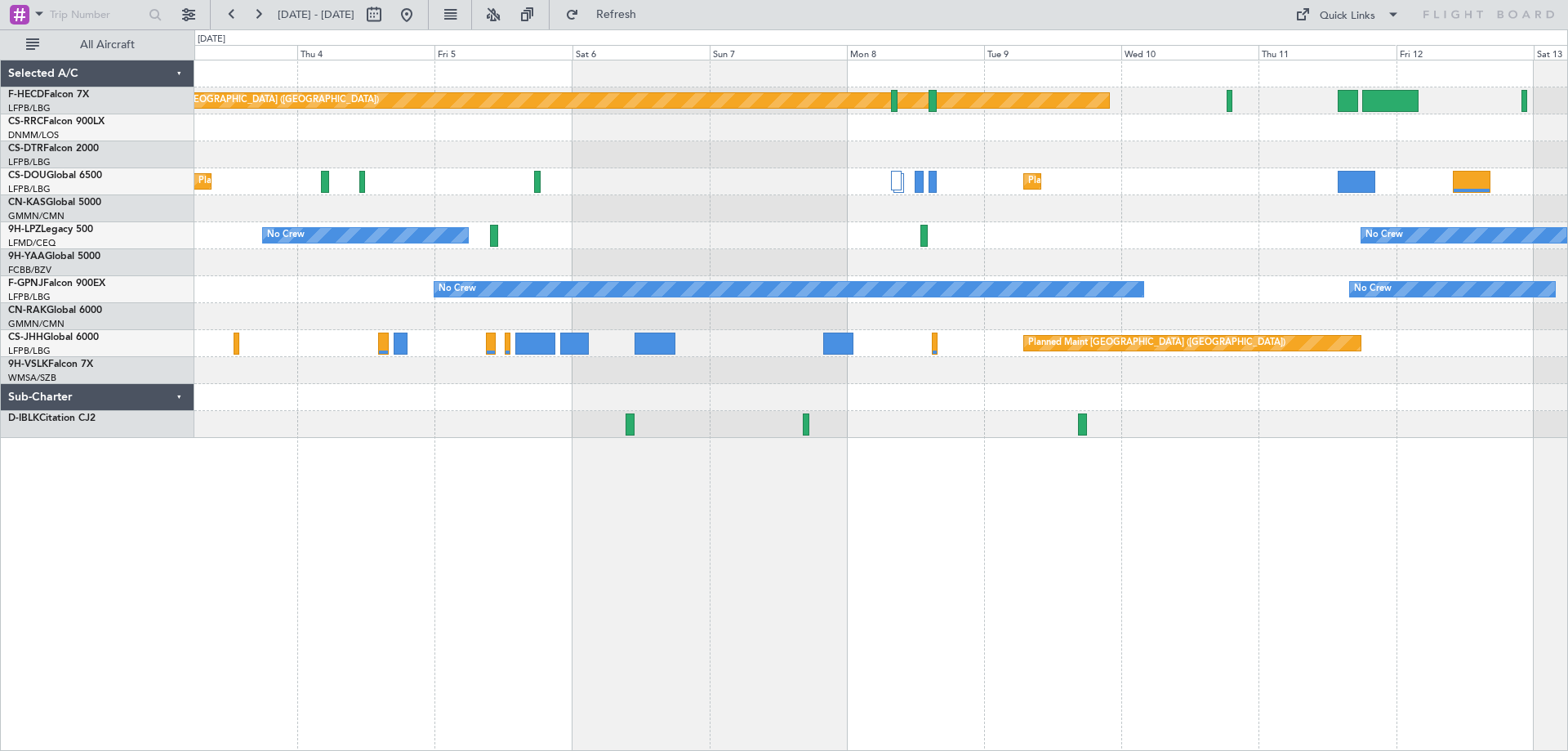
click at [572, 284] on div "Planned Maint [GEOGRAPHIC_DATA] ([GEOGRAPHIC_DATA]) No Crew Planned Maint [GEOG…" at bounding box center [881, 249] width 1373 height 377
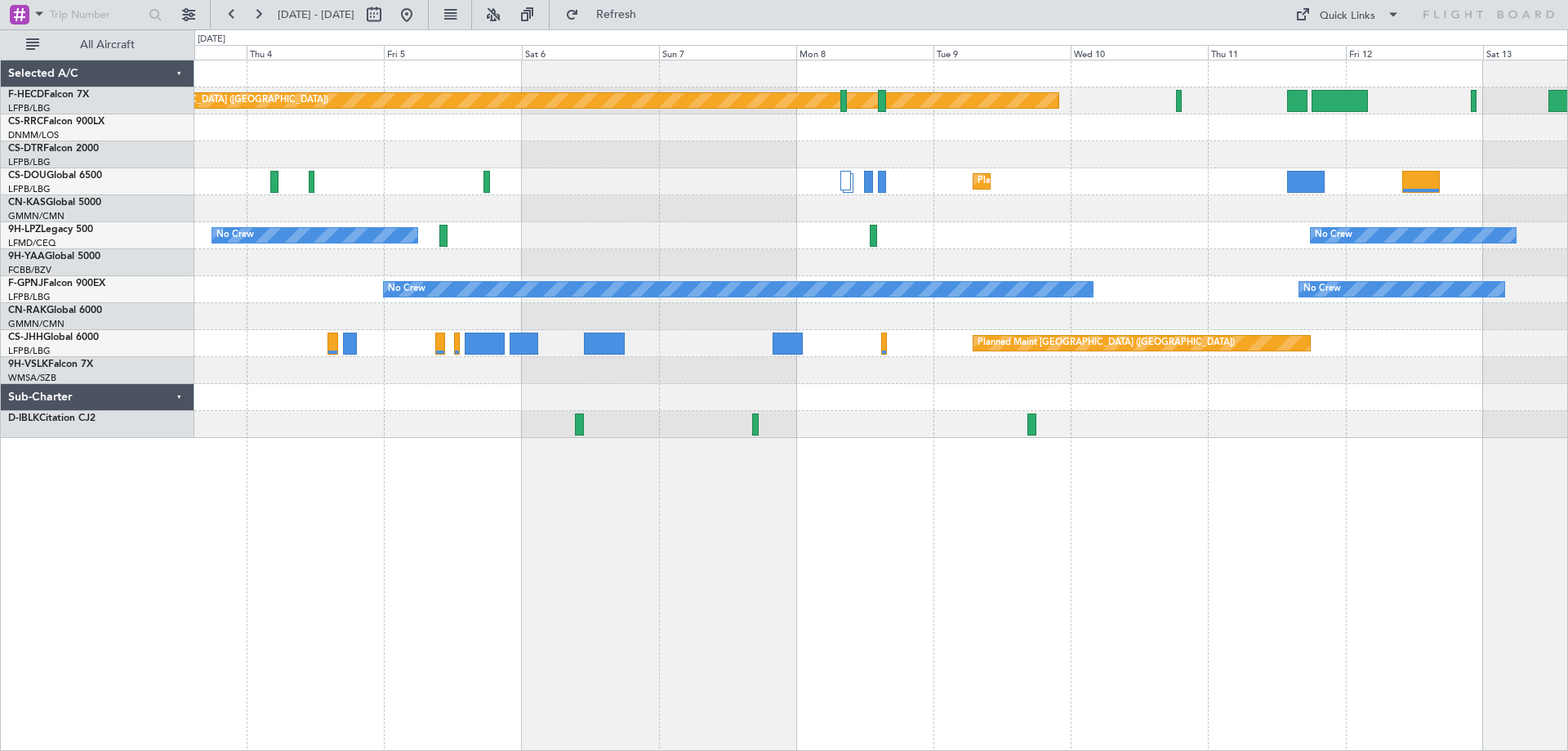
click at [1438, 167] on div "Planned Maint [GEOGRAPHIC_DATA] ([GEOGRAPHIC_DATA]) No Crew Planned Maint [GEOG…" at bounding box center [881, 249] width 1373 height 377
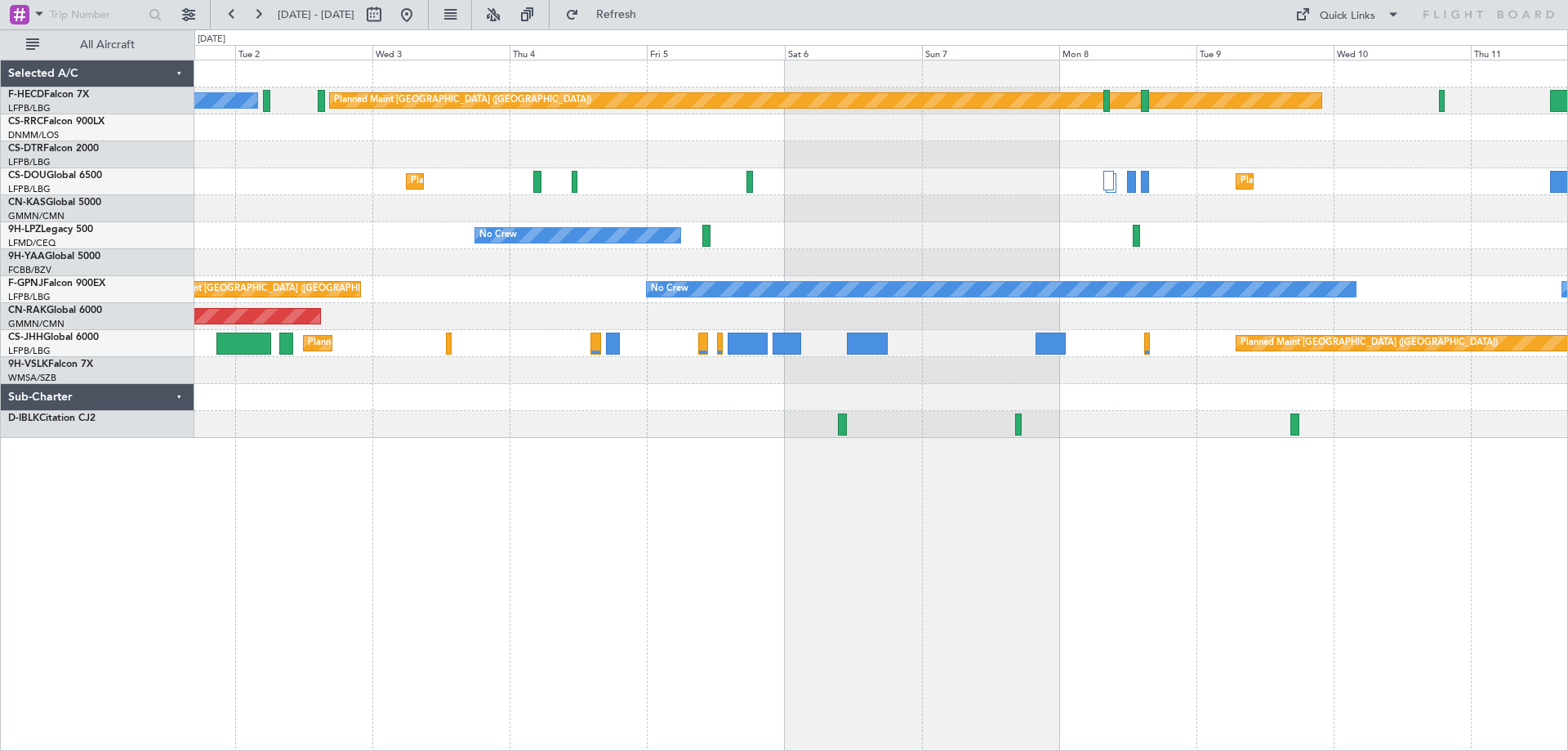
click at [531, 192] on div "Planned Maint [GEOGRAPHIC_DATA] ([GEOGRAPHIC_DATA]) No Crew No Crew Planned Mai…" at bounding box center [881, 249] width 1373 height 377
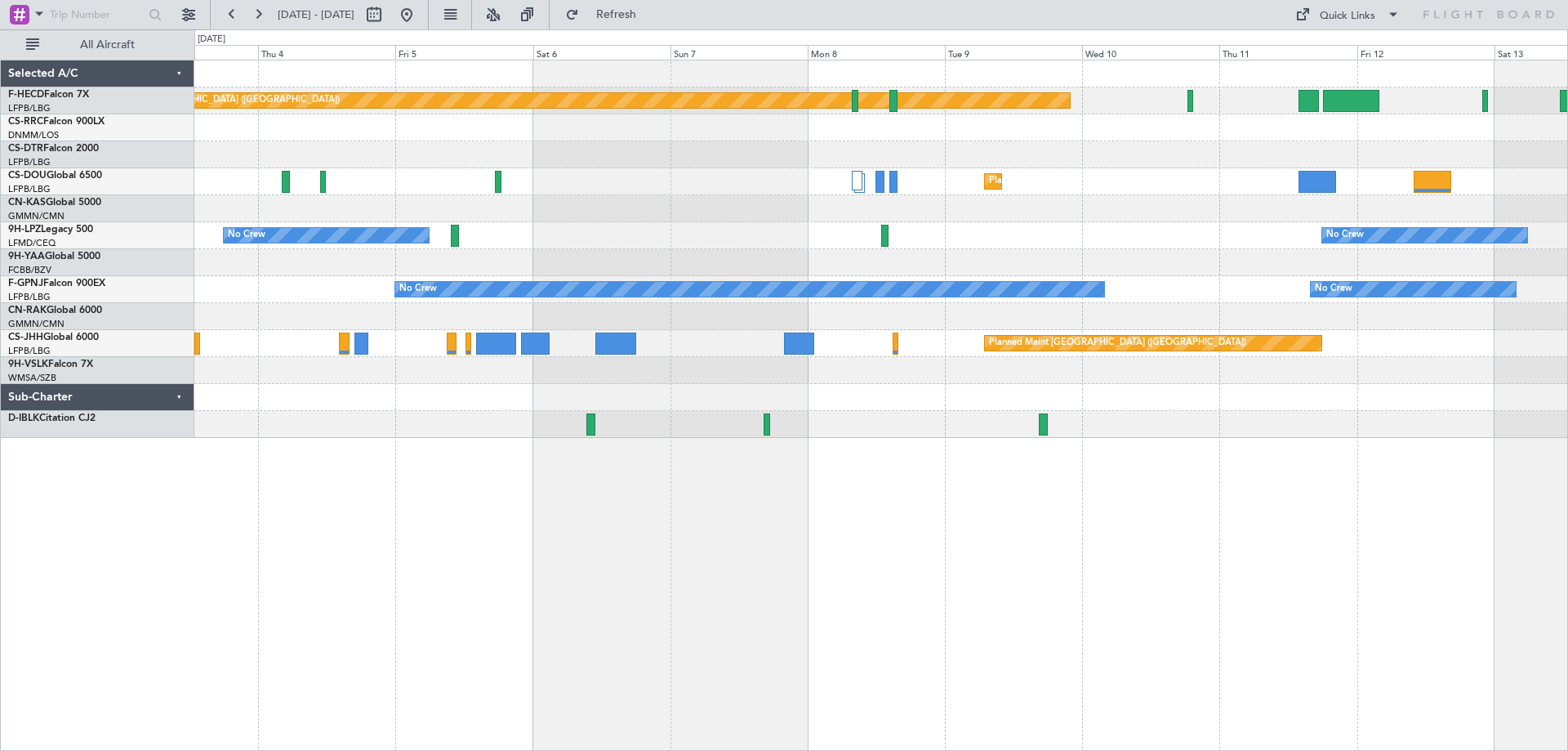
click at [897, 166] on div "Planned Maint [GEOGRAPHIC_DATA] ([GEOGRAPHIC_DATA]) No Crew Planned Maint [GEOG…" at bounding box center [881, 249] width 1373 height 377
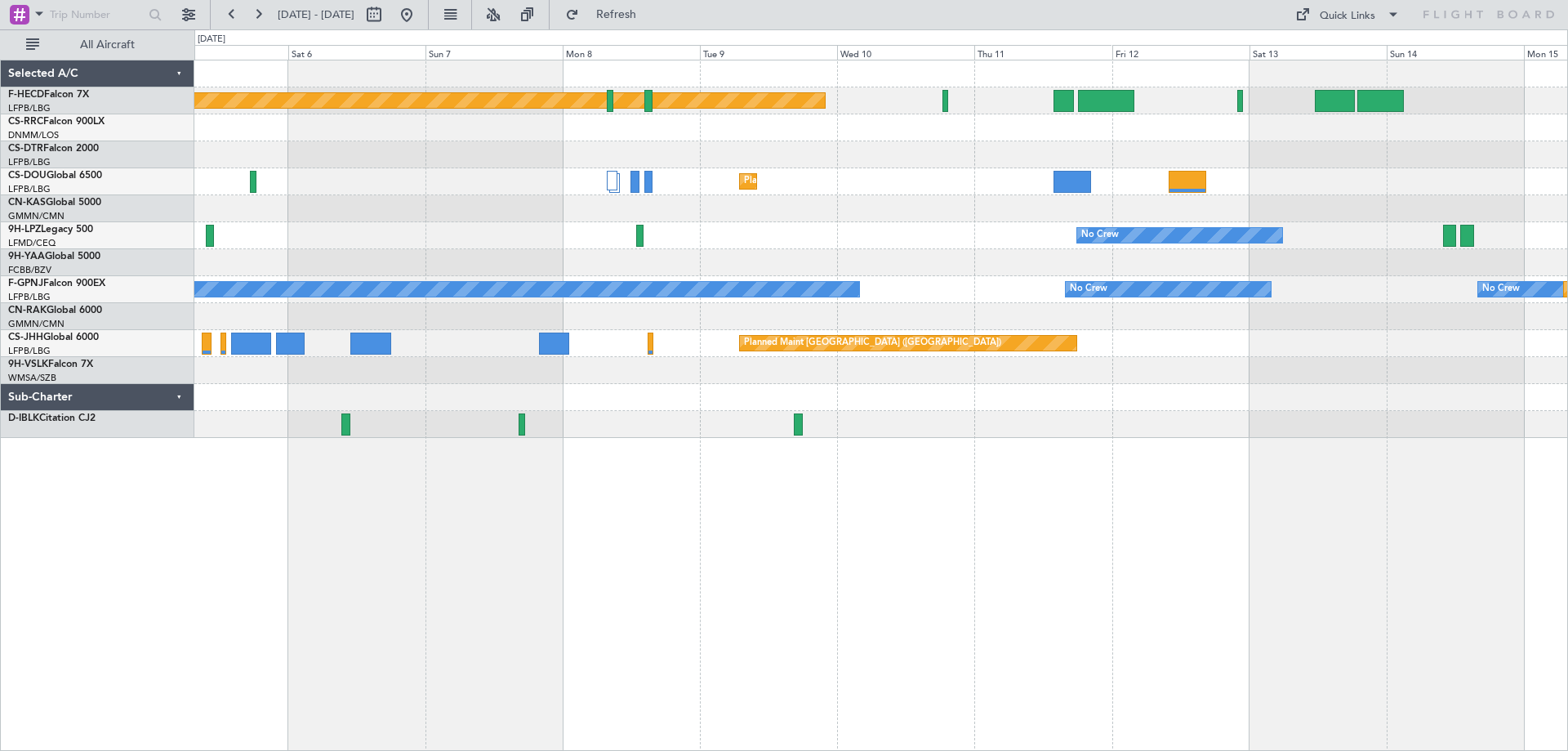
click at [1138, 202] on div "Planned Maint [GEOGRAPHIC_DATA] ([GEOGRAPHIC_DATA]) Planned Maint [GEOGRAPHIC_D…" at bounding box center [881, 249] width 1373 height 377
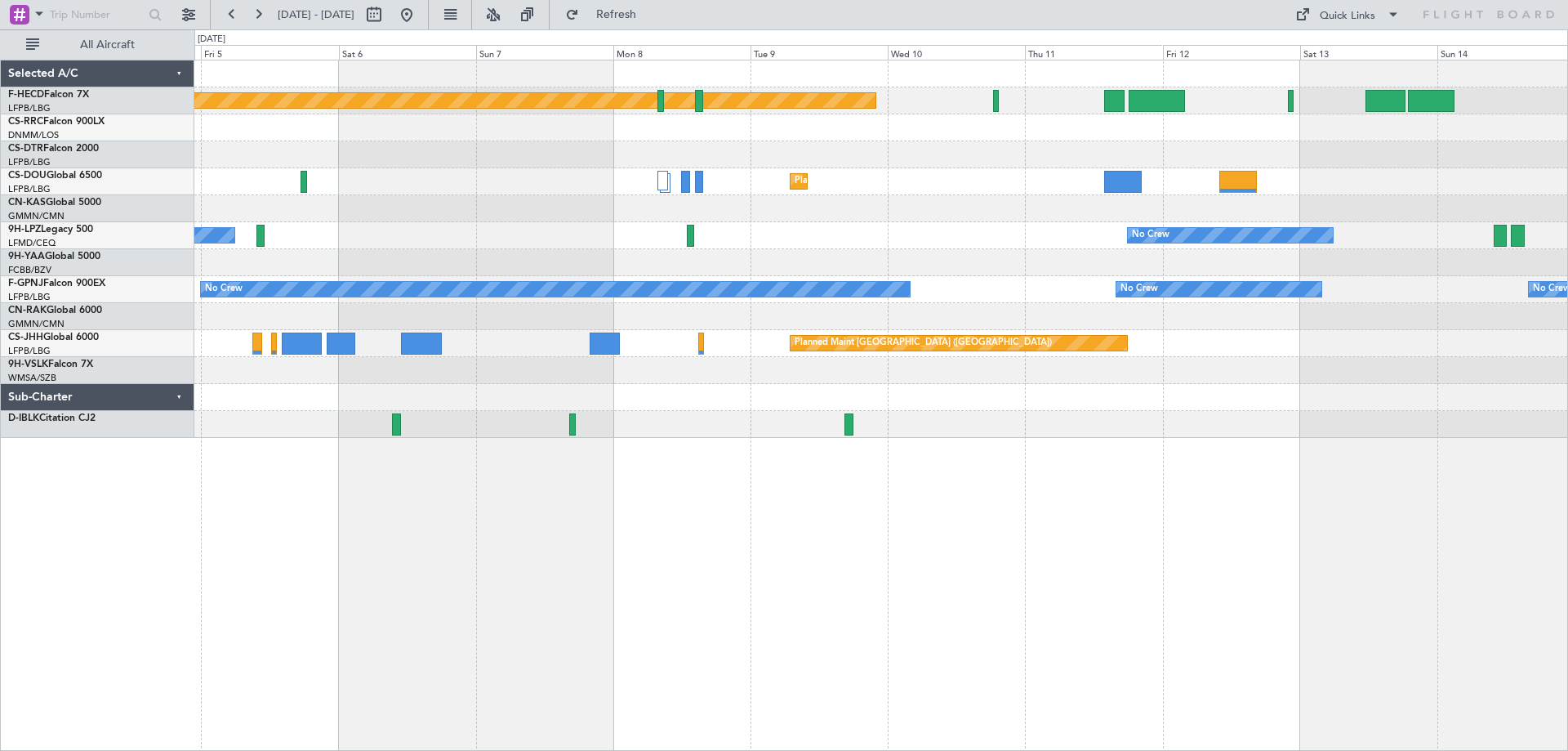
click at [1258, 272] on div at bounding box center [881, 263] width 1373 height 27
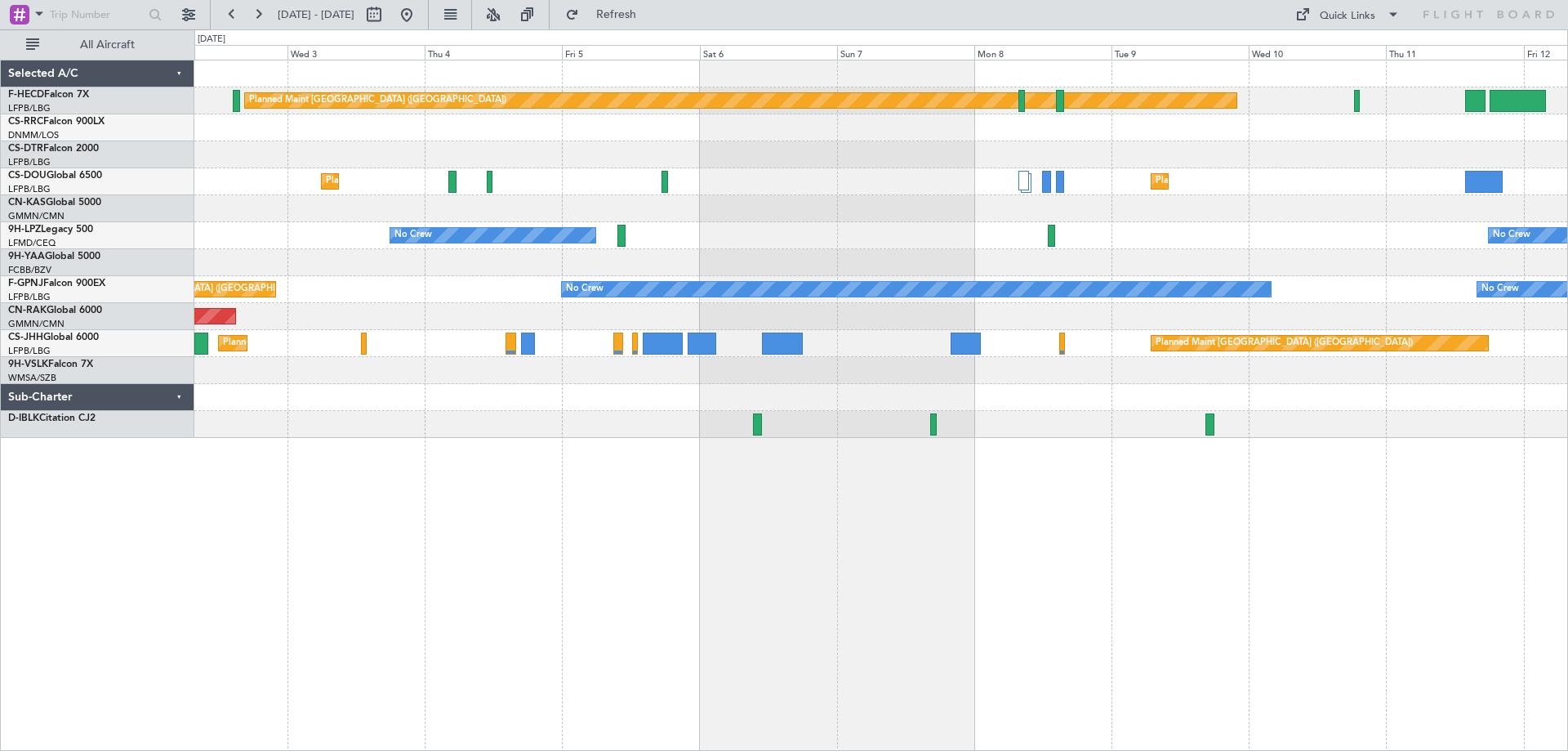
click at [1117, 185] on div "Planned Maint [GEOGRAPHIC_DATA] ([GEOGRAPHIC_DATA]) No Crew Planned Maint [GEOG…" at bounding box center [881, 249] width 1373 height 377
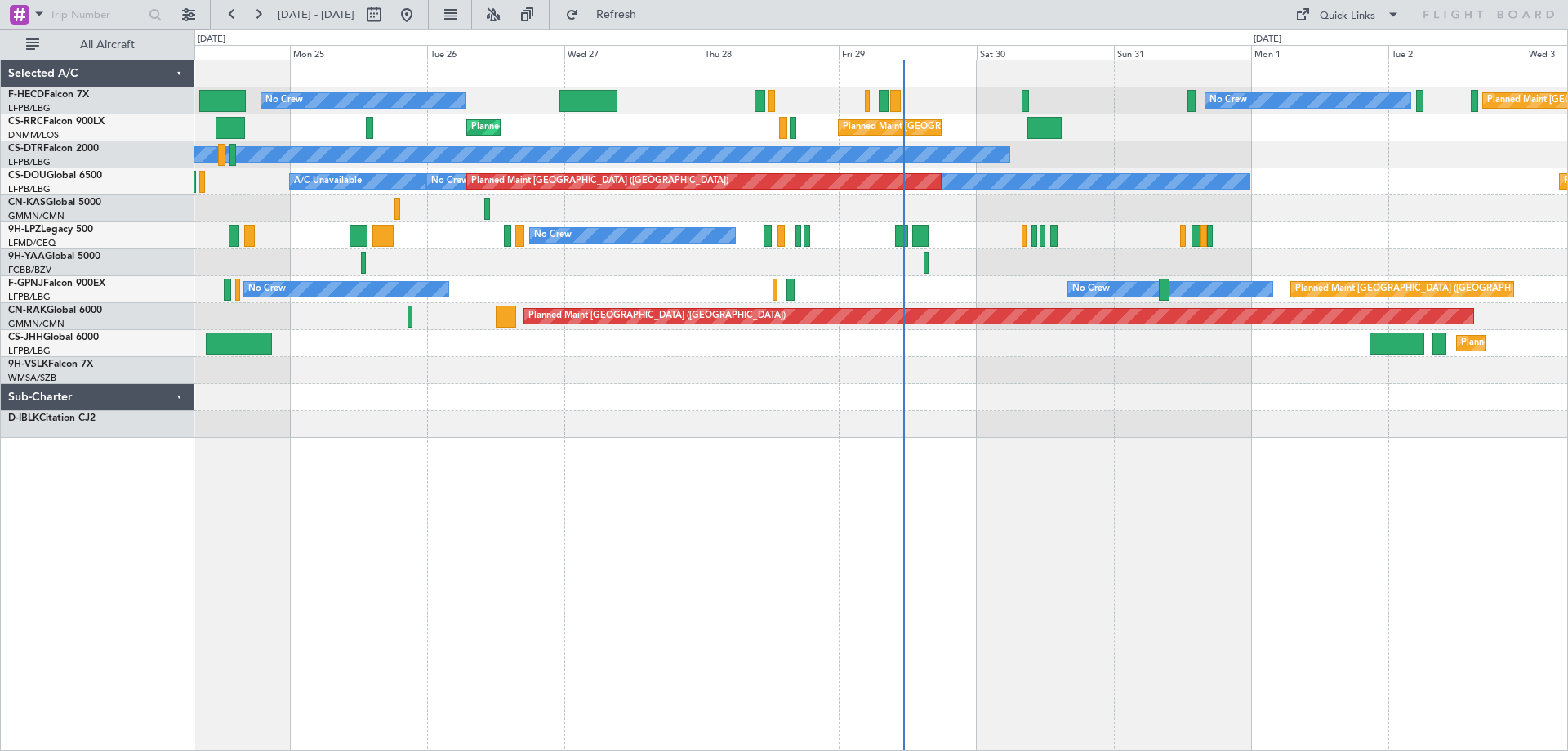
click at [1001, 333] on div "Planned Maint [GEOGRAPHIC_DATA] ([GEOGRAPHIC_DATA]) Planned Maint [GEOGRAPHIC_D…" at bounding box center [881, 344] width 1373 height 27
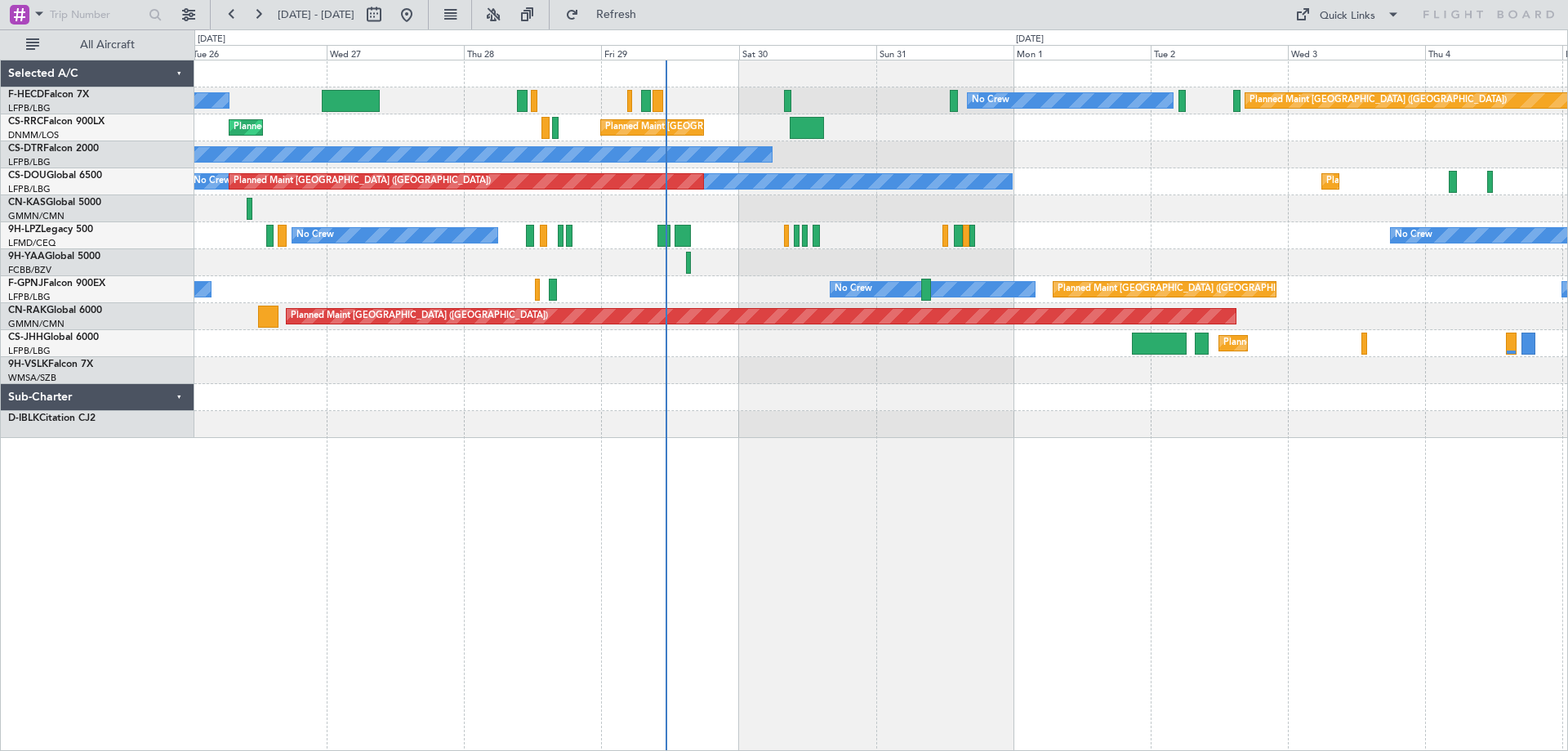
click at [928, 211] on div "Planned Maint [GEOGRAPHIC_DATA] ([GEOGRAPHIC_DATA]) No Crew No Crew Planned Mai…" at bounding box center [881, 249] width 1373 height 377
